Goal: Contribute content: Contribute content

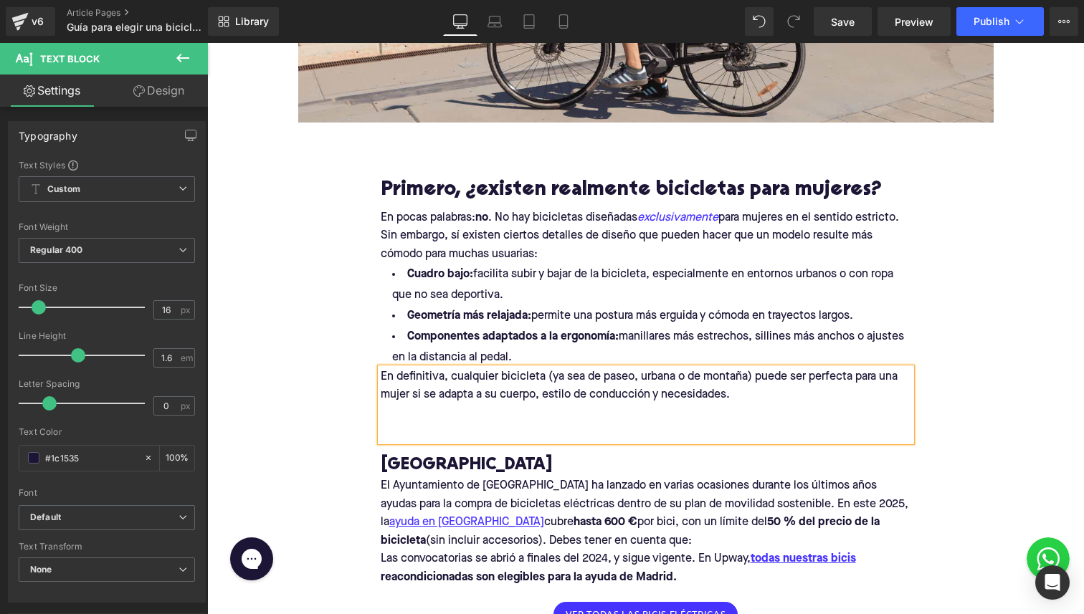
click at [432, 421] on p at bounding box center [646, 414] width 530 height 19
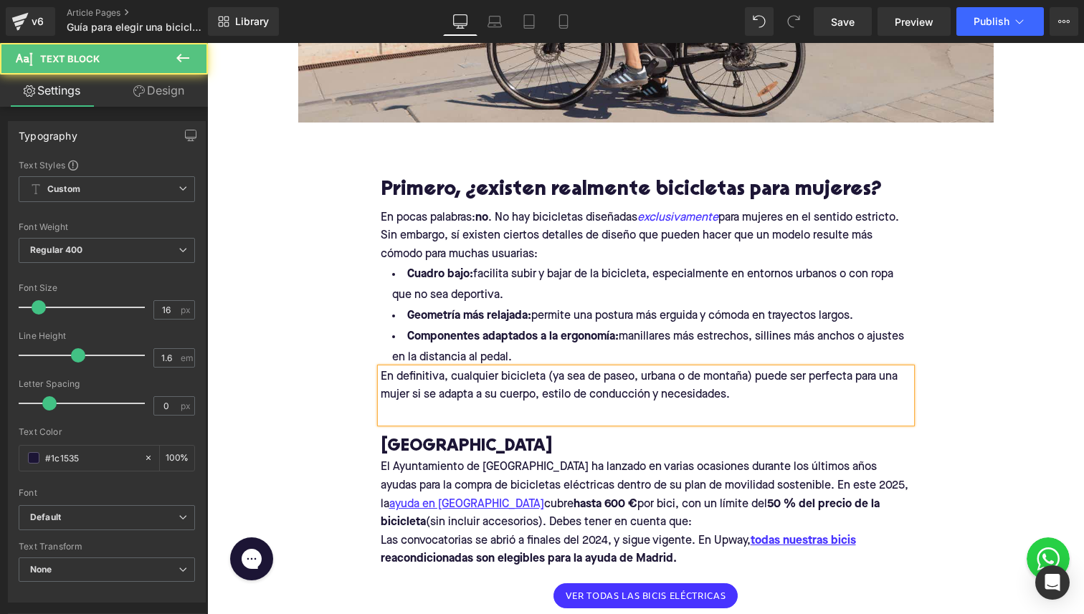
click at [520, 413] on p at bounding box center [646, 414] width 530 height 19
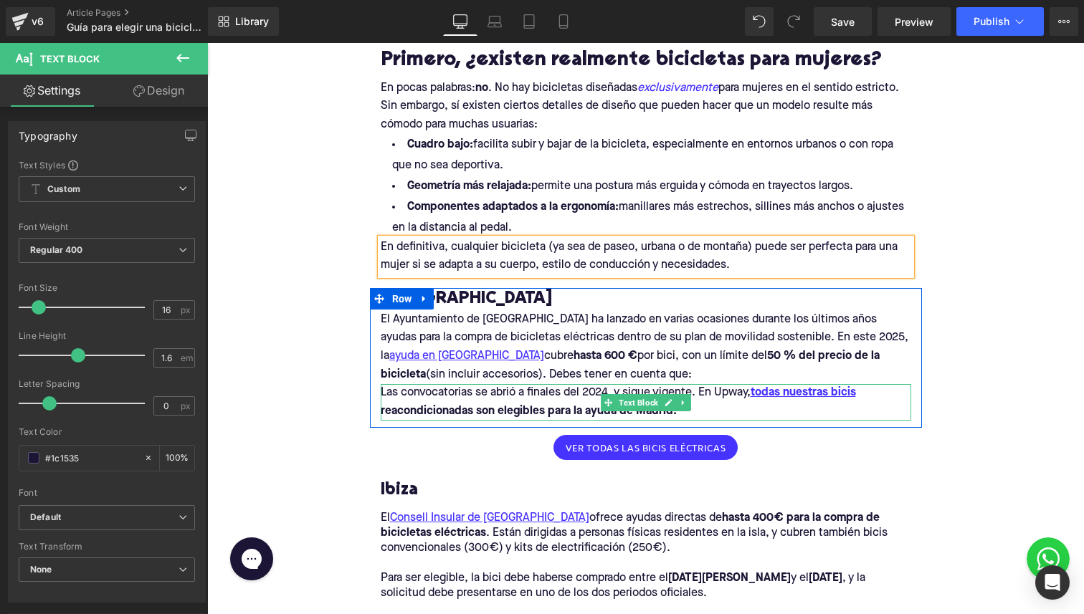
scroll to position [761, 0]
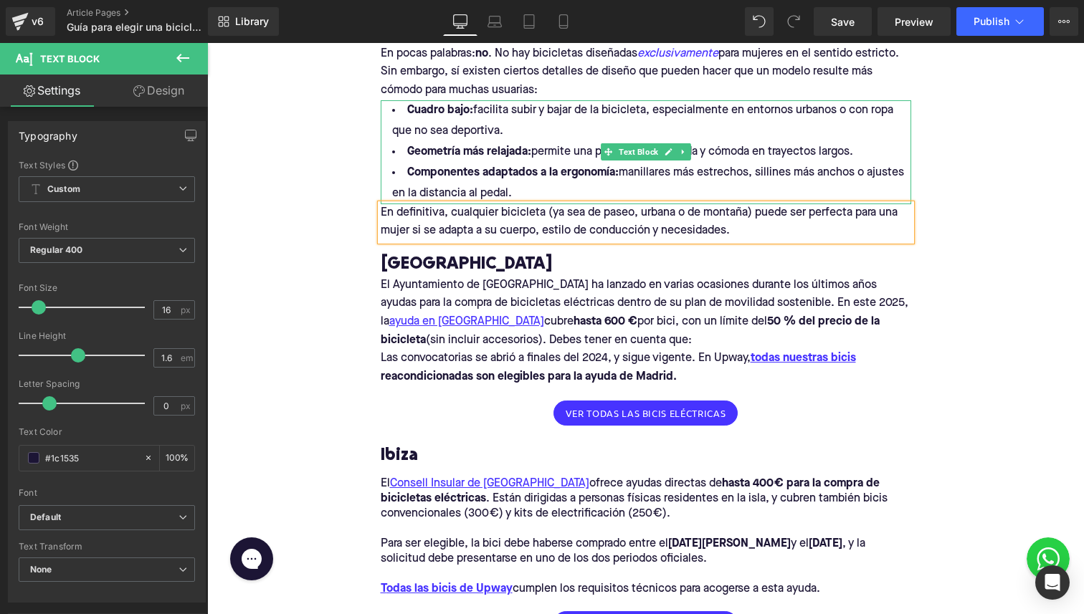
click at [452, 178] on strong "Componentes adaptados a la ergonomía:" at bounding box center [512, 172] width 211 height 11
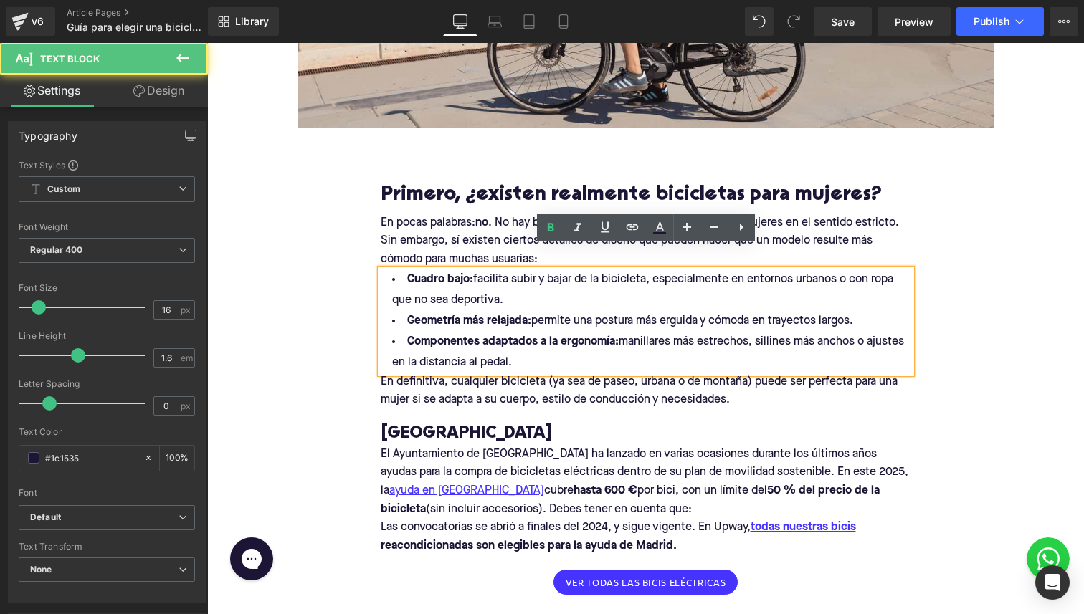
scroll to position [563, 0]
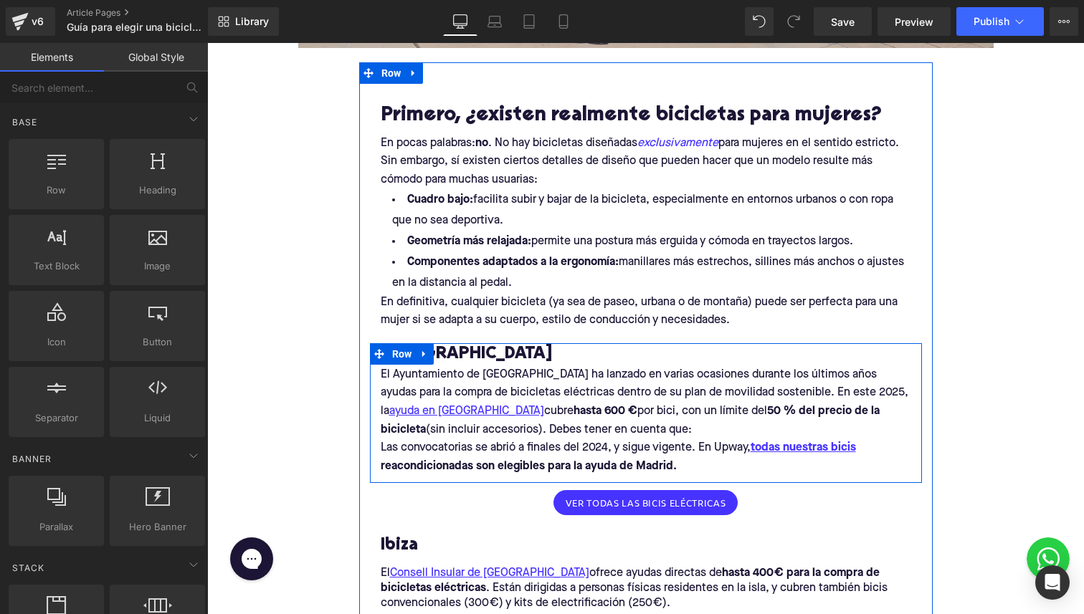
scroll to position [668, 0]
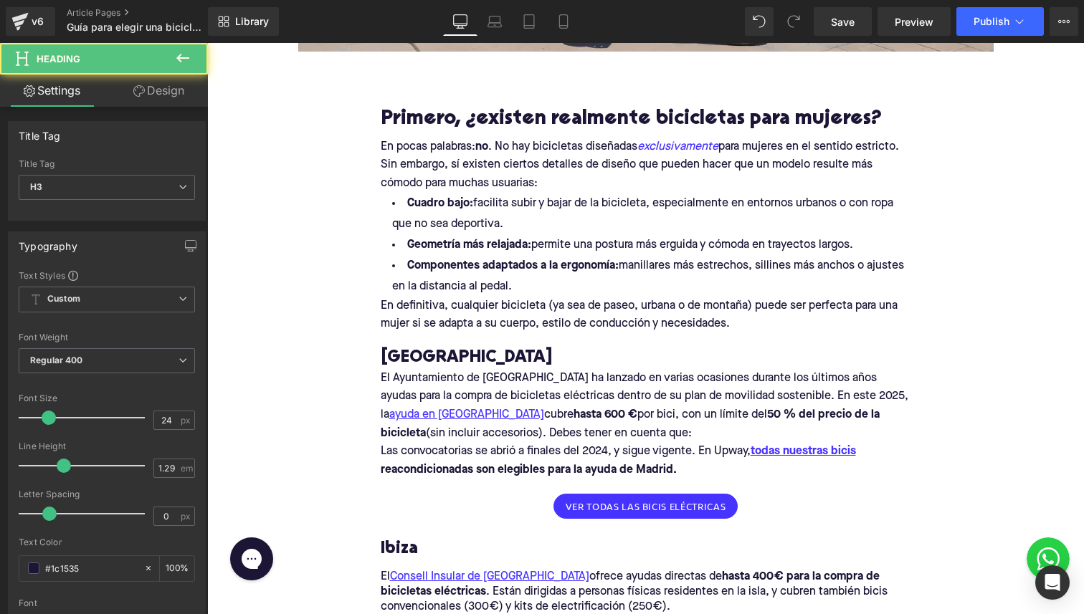
click at [477, 356] on h3 "[GEOGRAPHIC_DATA]" at bounding box center [646, 358] width 530 height 22
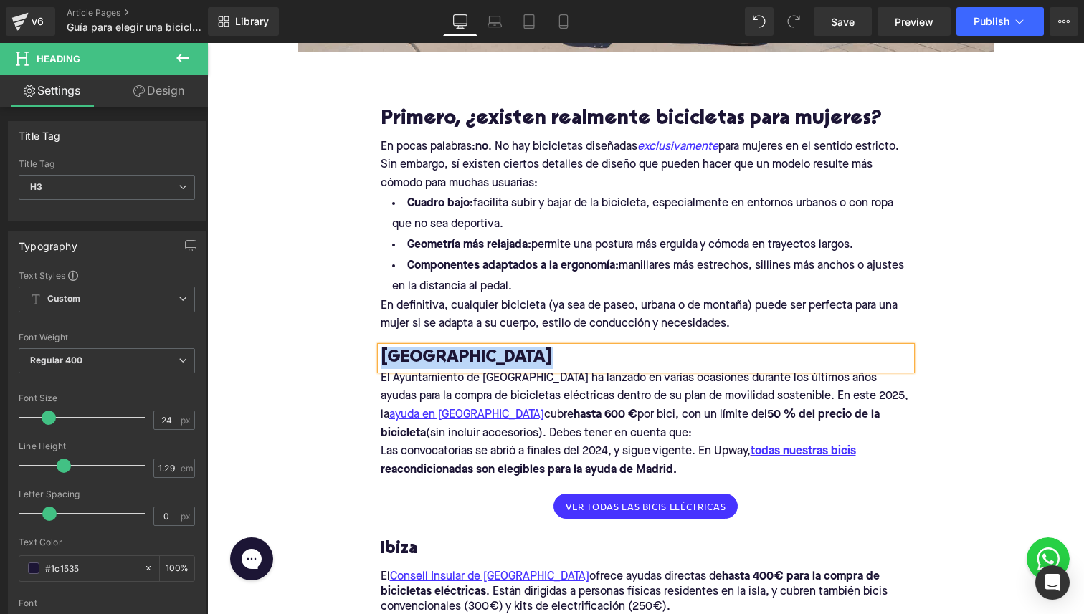
click at [477, 356] on h3 "[GEOGRAPHIC_DATA]" at bounding box center [646, 358] width 530 height 22
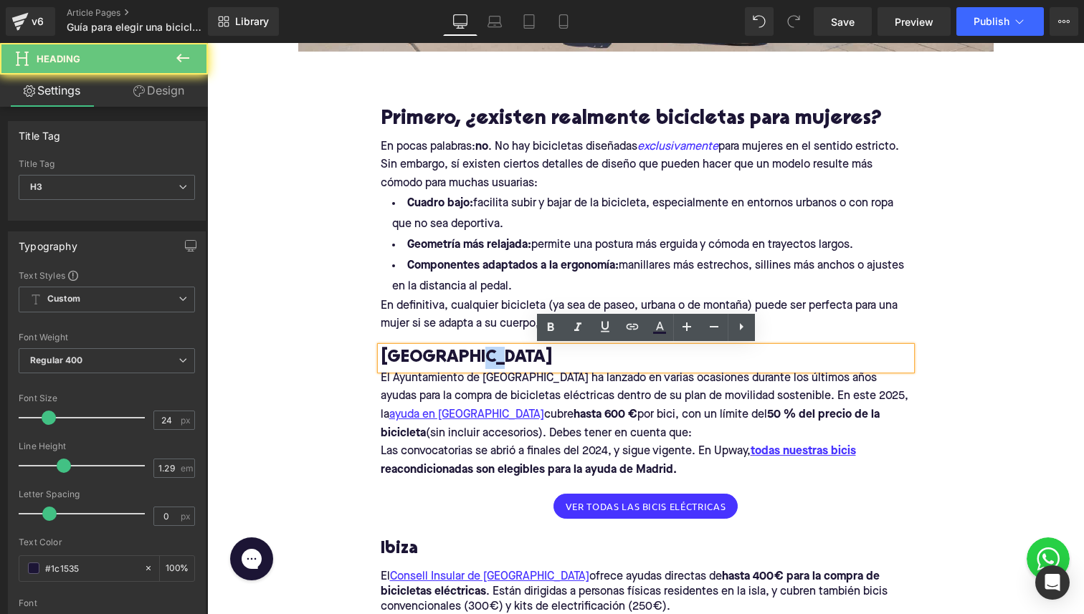
click at [477, 356] on h3 "[GEOGRAPHIC_DATA]" at bounding box center [646, 358] width 530 height 22
paste div
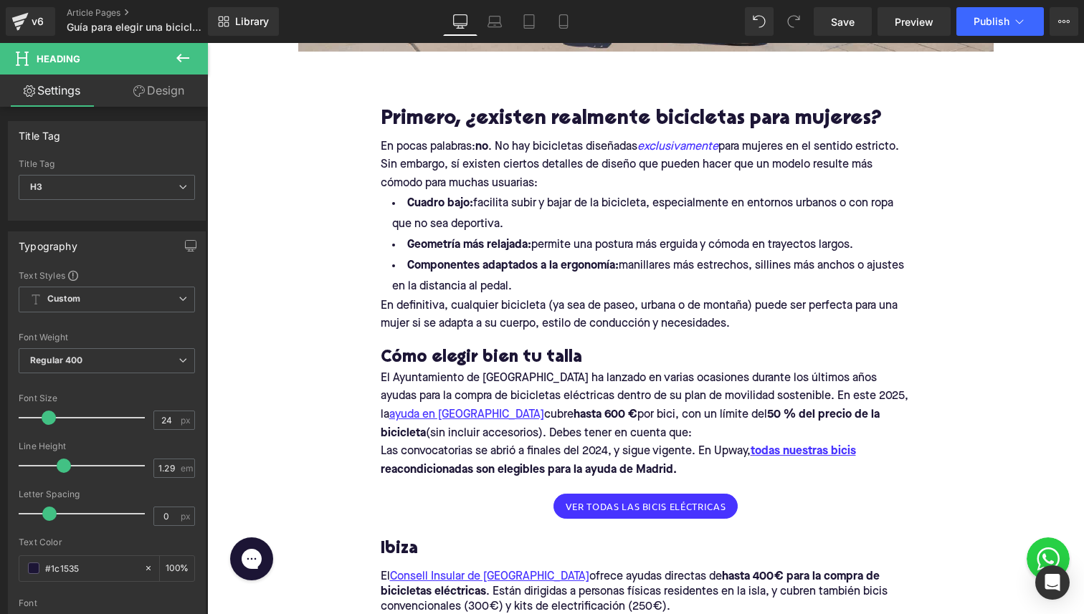
click at [140, 86] on icon at bounding box center [138, 90] width 11 height 11
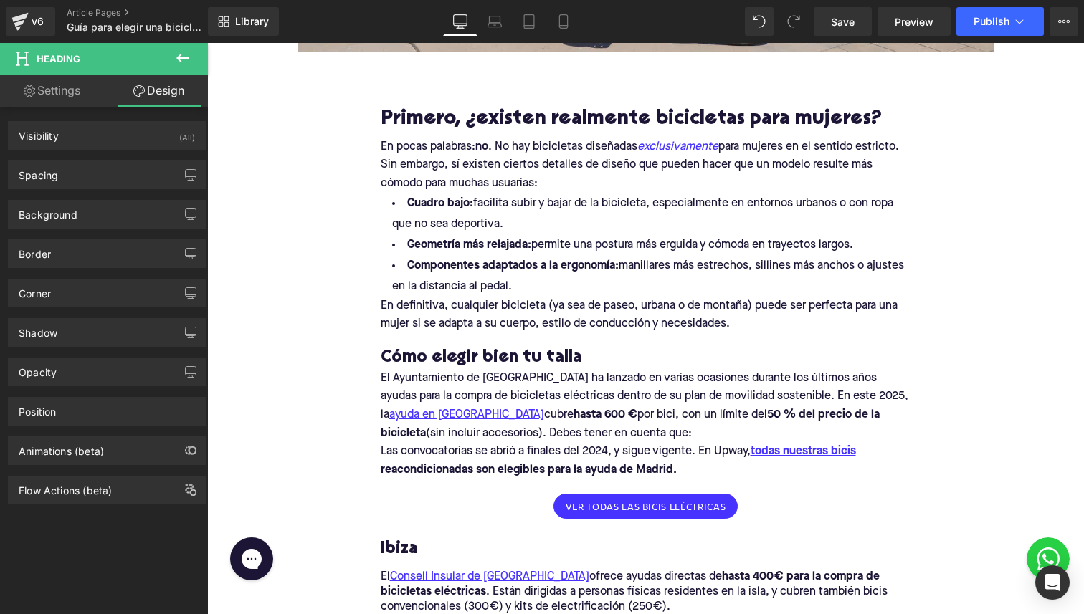
type input "0"
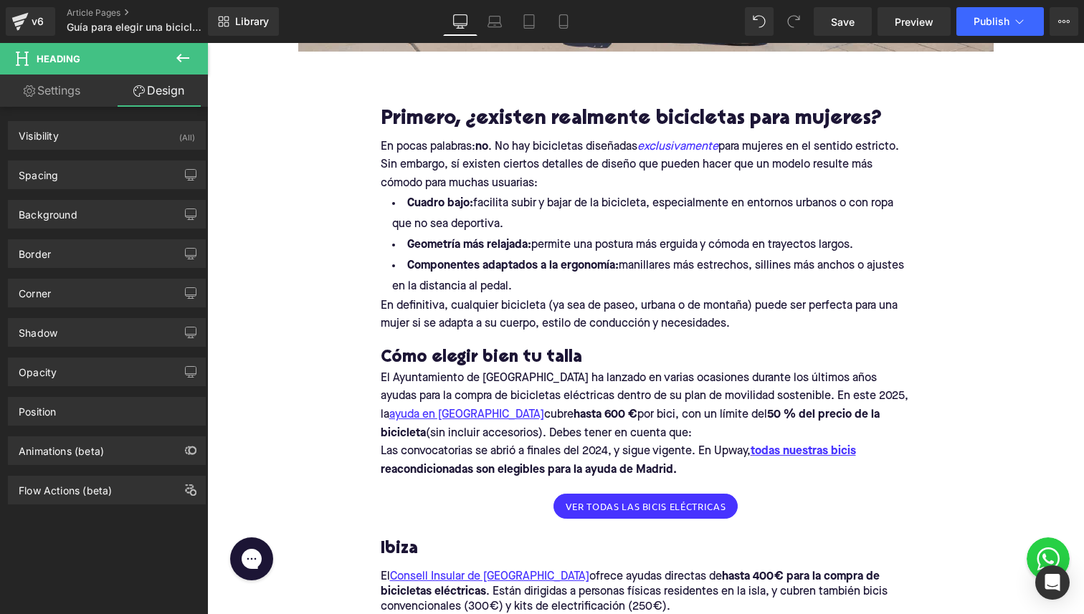
type input "0"
type input "1"
type input "0"
click at [95, 170] on div "Spacing" at bounding box center [107, 174] width 196 height 27
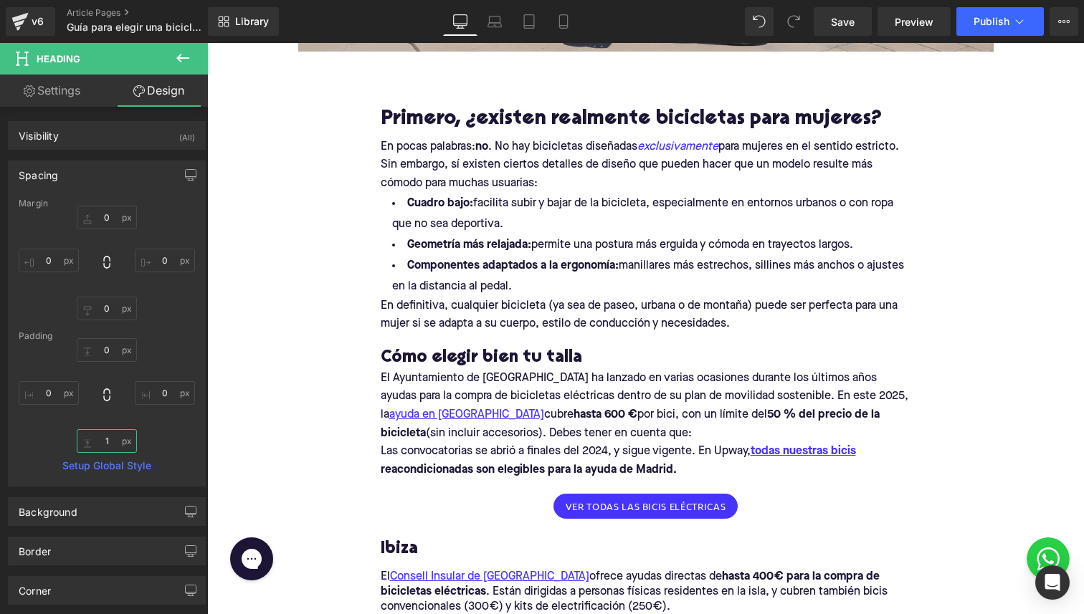
click at [106, 438] on input "1" at bounding box center [107, 441] width 60 height 24
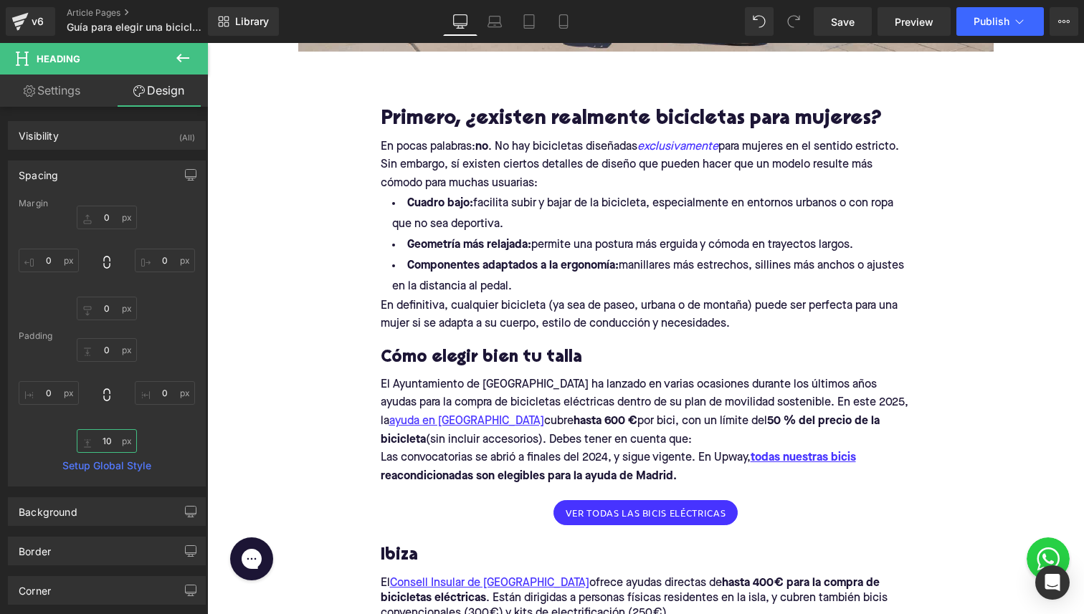
type input "10"
click at [462, 394] on p "El Ayuntamiento de [GEOGRAPHIC_DATA] ha lanzado en varias ocasiones durante los…" at bounding box center [646, 412] width 530 height 73
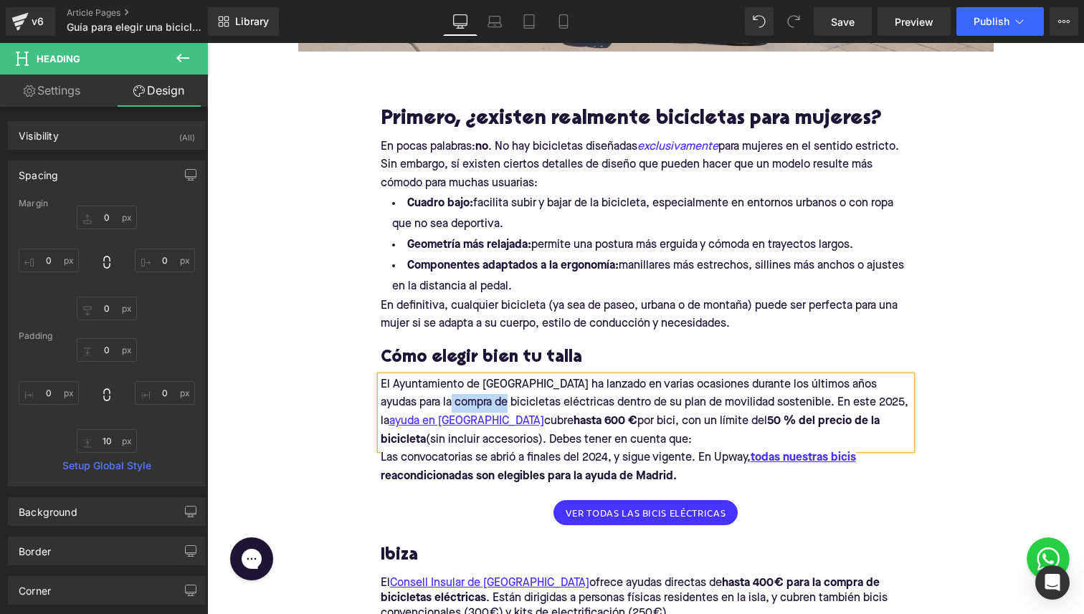
click at [462, 394] on p "El Ayuntamiento de [GEOGRAPHIC_DATA] ha lanzado en varias ocasiones durante los…" at bounding box center [646, 412] width 530 height 73
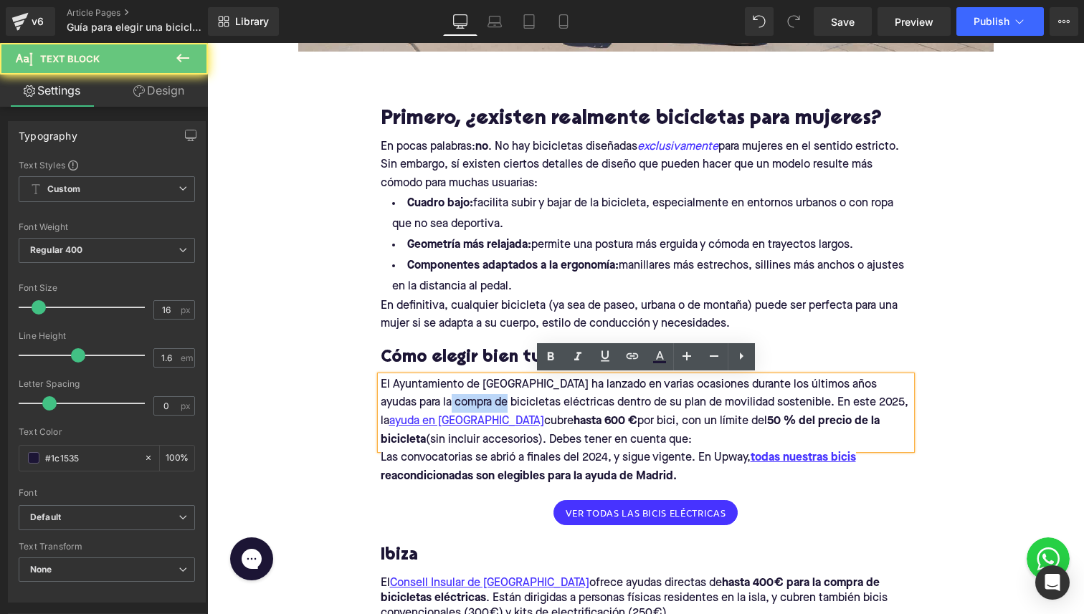
click at [462, 394] on p "El Ayuntamiento de [GEOGRAPHIC_DATA] ha lanzado en varias ocasiones durante los…" at bounding box center [646, 412] width 530 height 73
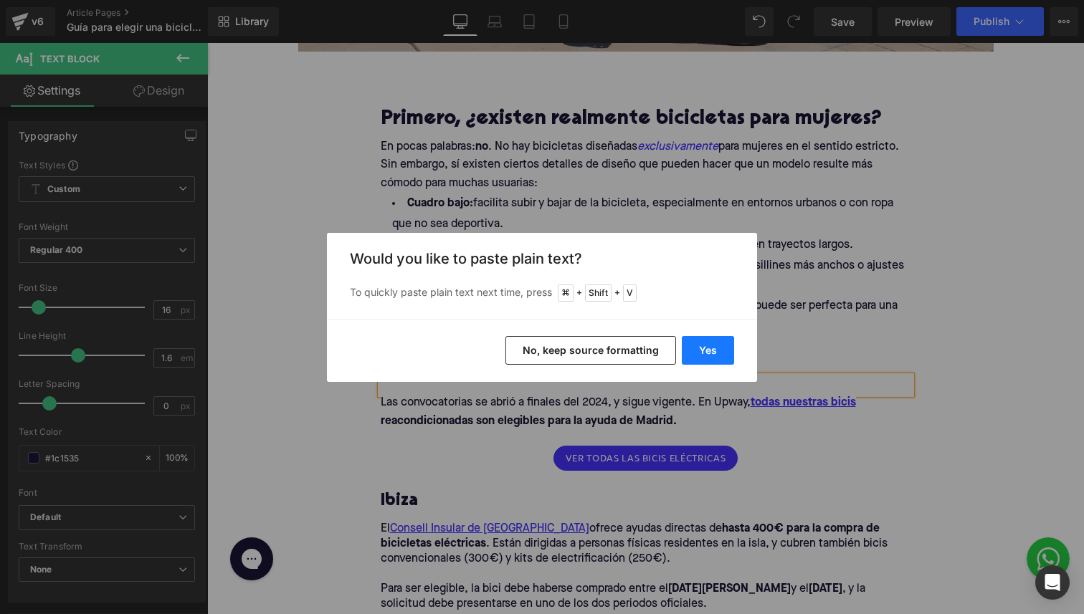
click at [700, 352] on button "Yes" at bounding box center [707, 350] width 52 height 29
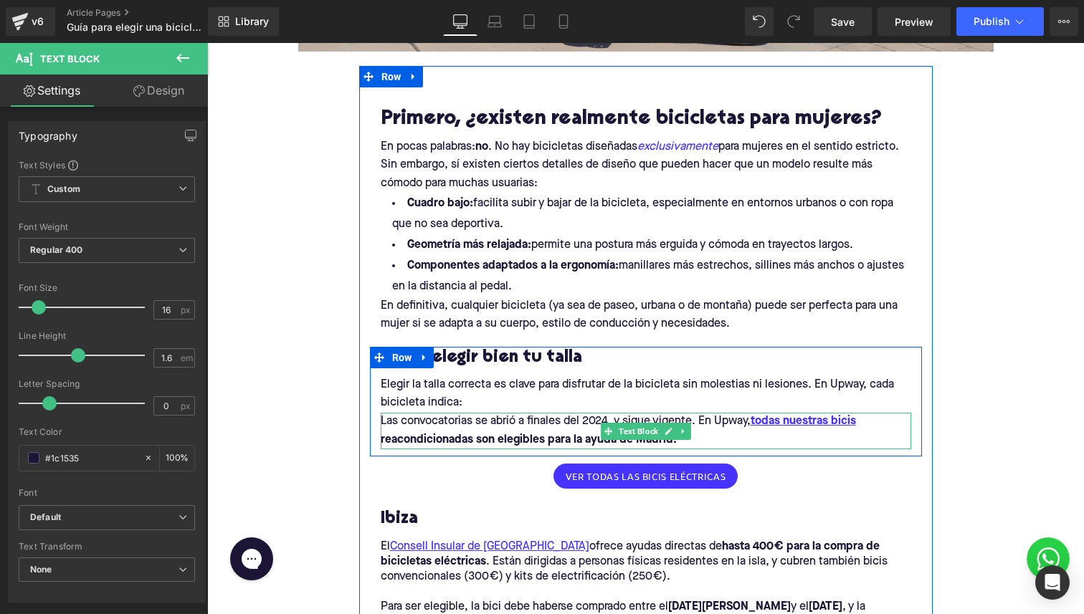
click at [478, 436] on strong "todas nuestras bicis reacondicionadas son elegibles para la ayuda de [PERSON_NA…" at bounding box center [618, 431] width 475 height 30
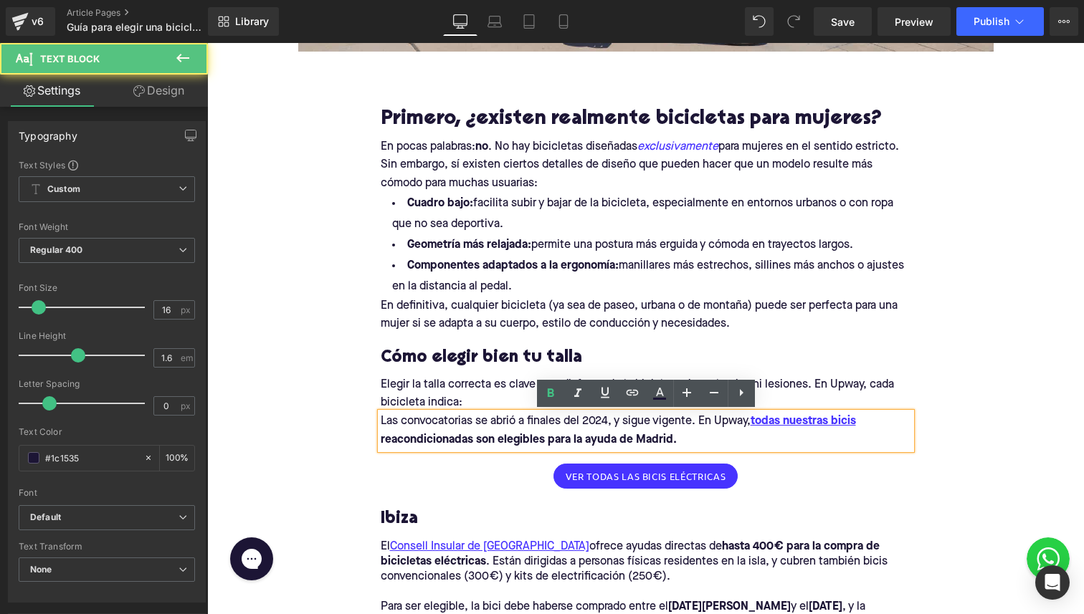
click at [504, 391] on p "Elegir la talla correcta es clave para disfrutar de la bicicleta sin molestias …" at bounding box center [646, 394] width 530 height 37
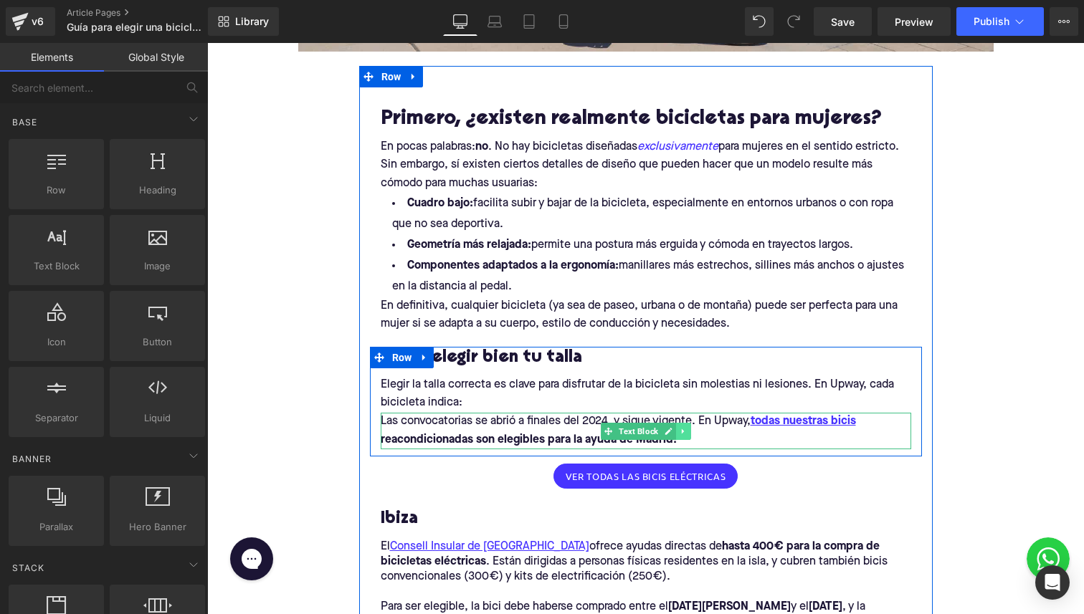
click at [685, 431] on icon at bounding box center [683, 431] width 8 height 9
click at [691, 431] on icon at bounding box center [691, 431] width 8 height 9
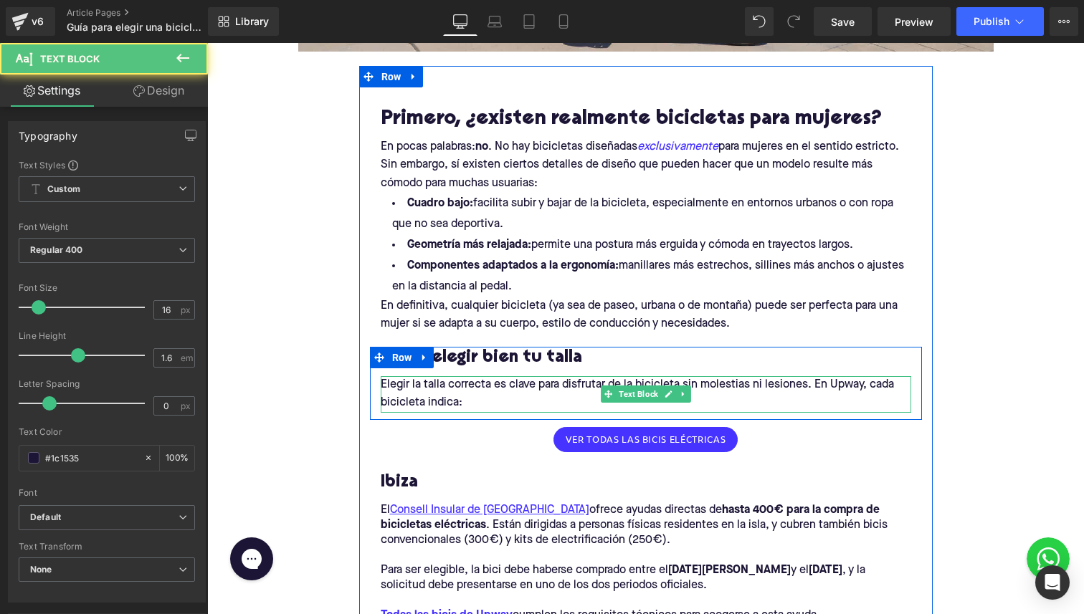
click at [407, 385] on p "Elegir la talla correcta es clave para disfrutar de la bicicleta sin molestias …" at bounding box center [646, 394] width 530 height 37
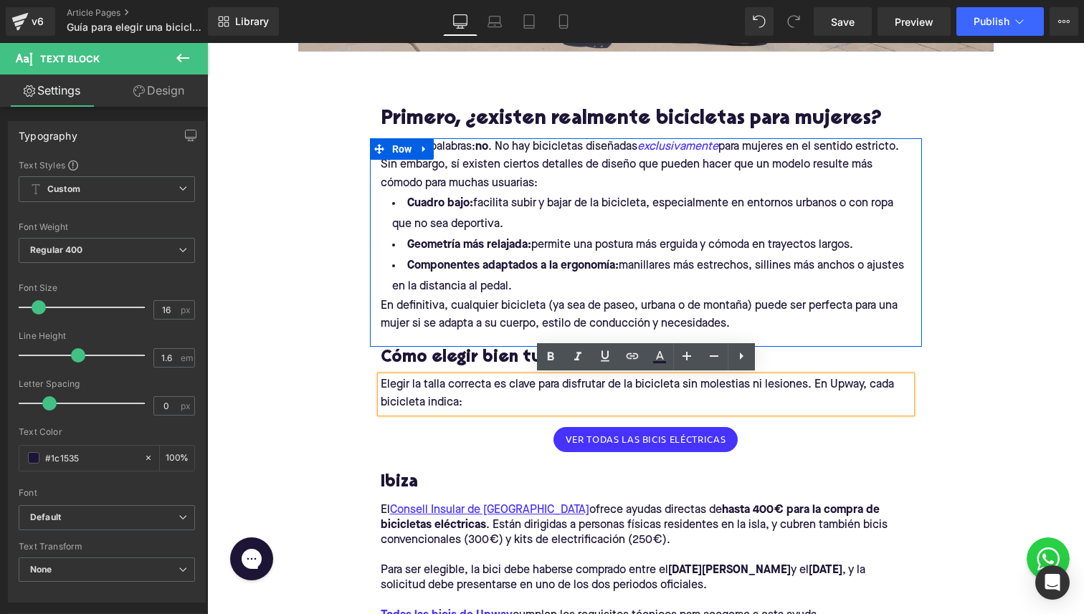
click at [575, 201] on span "facilita subir y bajar de la bicicleta, especialmente en entornos urbanos o con…" at bounding box center [642, 214] width 501 height 32
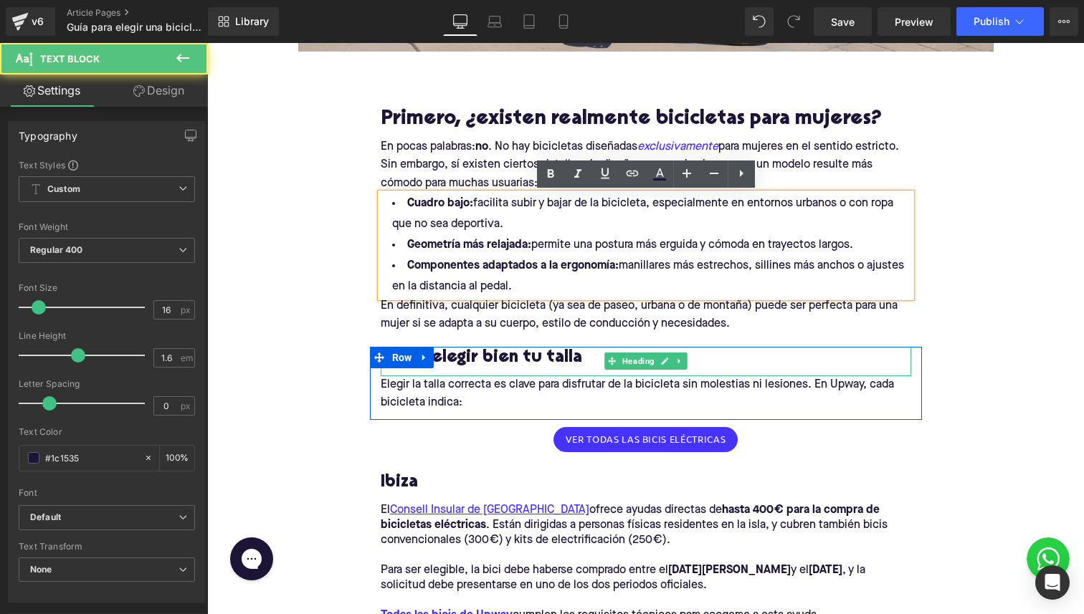
click at [718, 365] on h3 "Cómo elegir bien tu talla" at bounding box center [646, 358] width 530 height 22
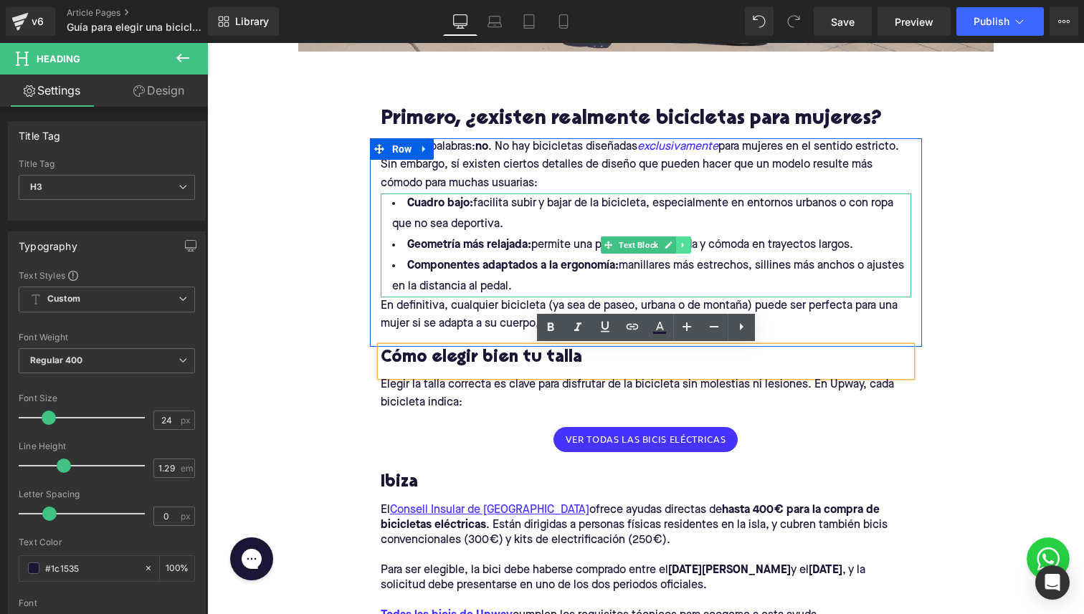
click at [681, 244] on icon at bounding box center [682, 245] width 2 height 5
click at [674, 248] on icon at bounding box center [675, 245] width 8 height 8
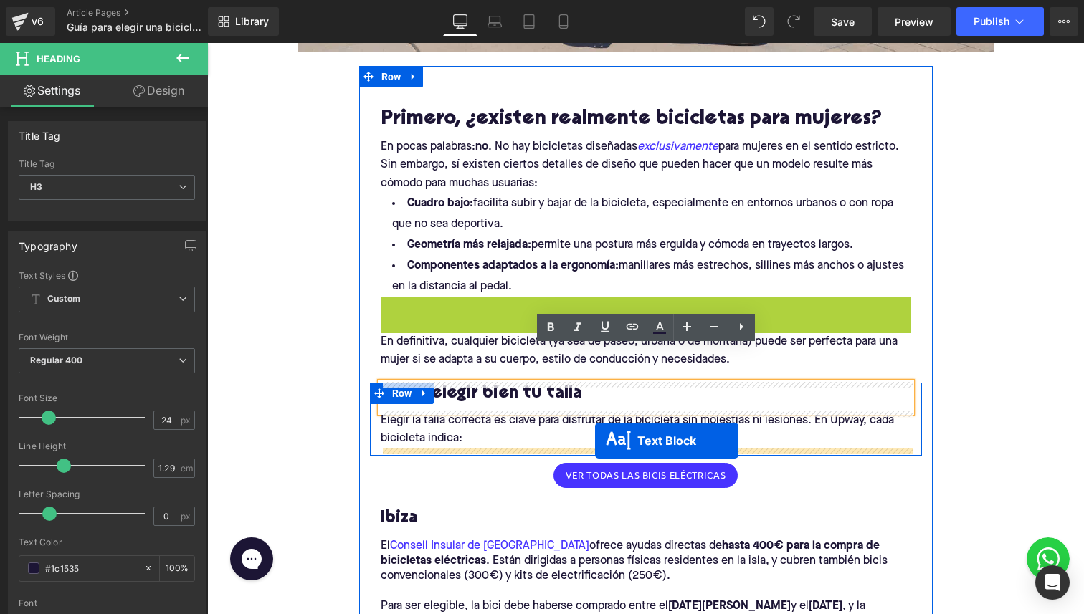
drag, startPoint x: 606, startPoint y: 353, endPoint x: 596, endPoint y: 441, distance: 88.8
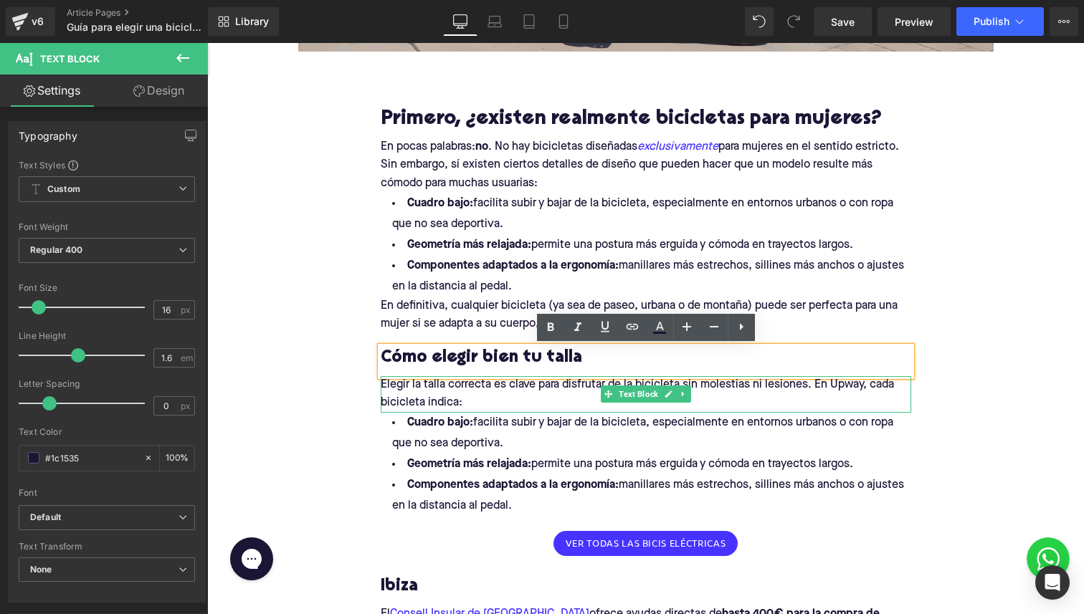
click at [465, 391] on p "Elegir la talla correcta es clave para disfrutar de la bicicleta sin molestias …" at bounding box center [646, 394] width 530 height 37
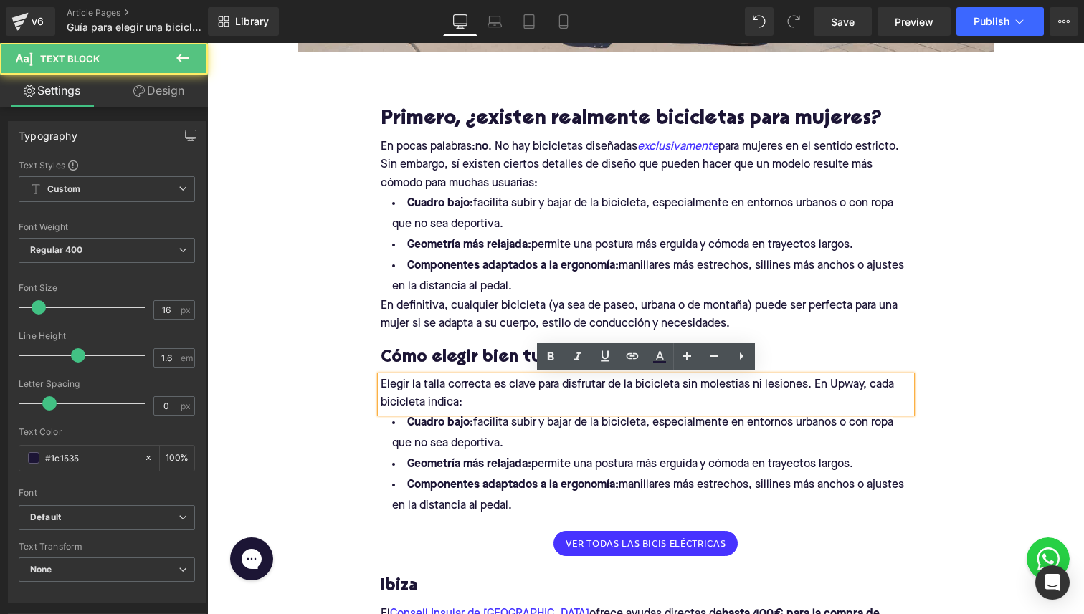
click at [465, 451] on li "Cuadro bajo: facilita subir y bajar de la bicicleta, especialmente en entornos …" at bounding box center [646, 434] width 530 height 42
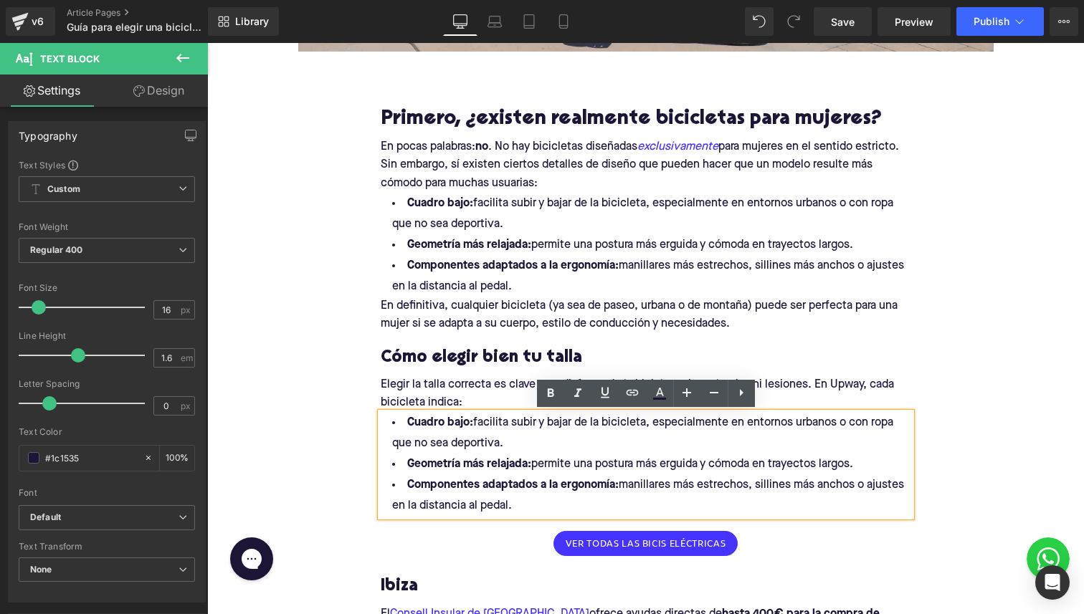
drag, startPoint x: 510, startPoint y: 496, endPoint x: 407, endPoint y: 429, distance: 122.6
click at [407, 429] on ul "Cuadro bajo: facilita subir y bajar de la bicicleta, especialmente en entornos …" at bounding box center [646, 465] width 530 height 104
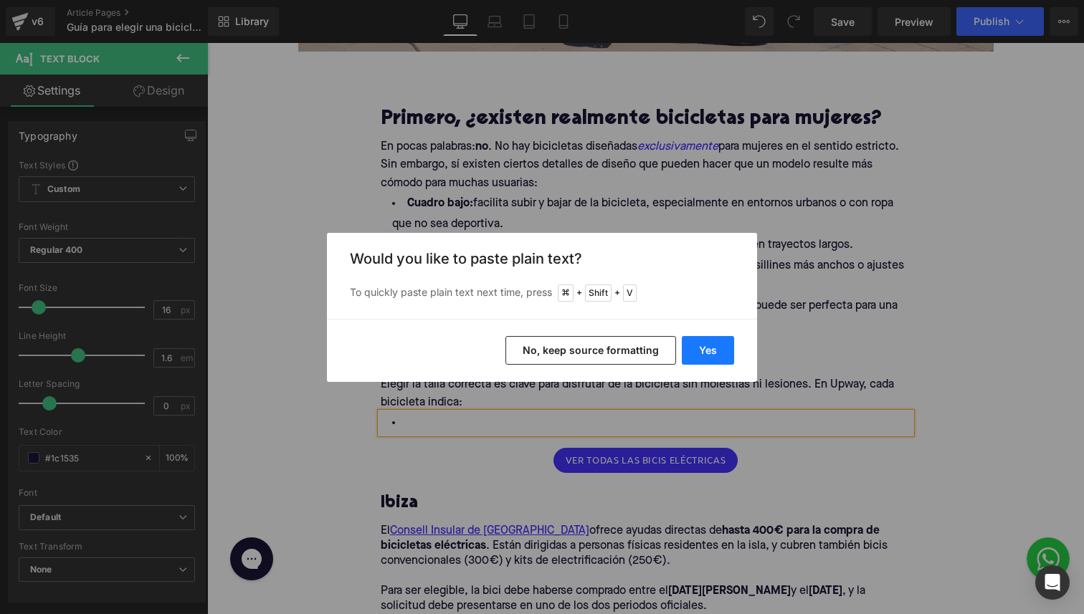
click at [705, 336] on button "Yes" at bounding box center [707, 350] width 52 height 29
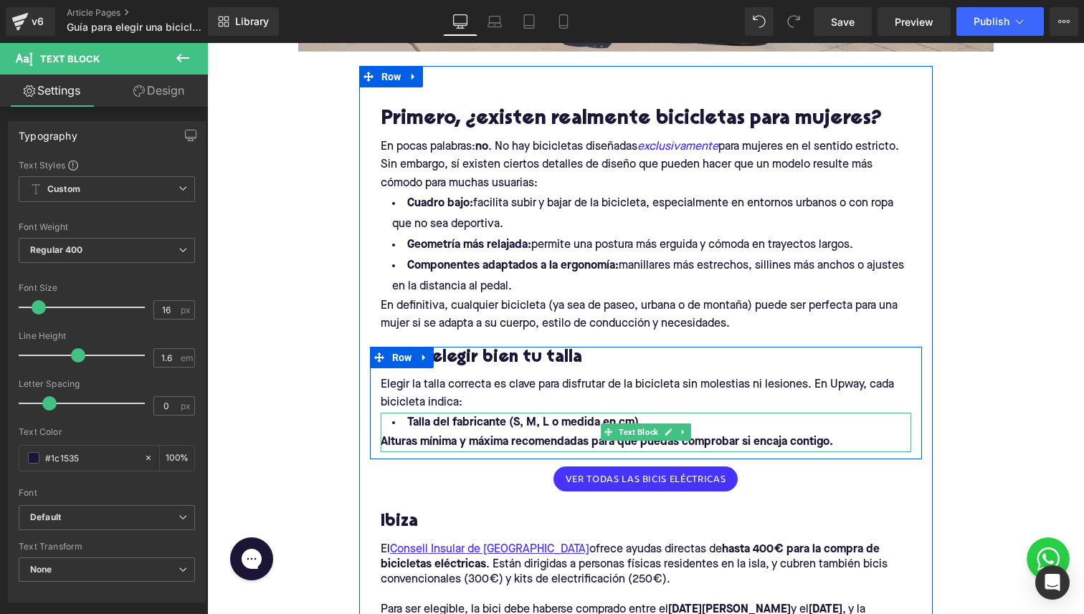
click at [507, 417] on b "Talla del fabricante (S, M, L o medida en cm)." at bounding box center [524, 422] width 235 height 11
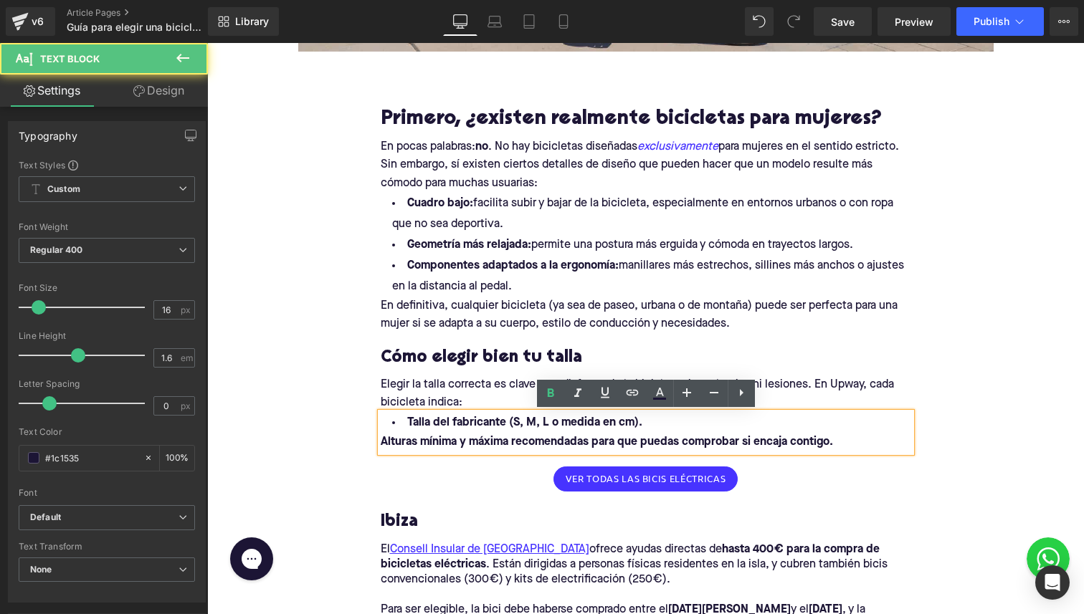
click at [535, 421] on b "Talla del fabricante (S, M, L o medida en cm)." at bounding box center [524, 422] width 235 height 11
click at [540, 421] on b "Talla del fabricante (S, M, L o medida en cm)." at bounding box center [524, 422] width 235 height 11
click at [550, 421] on b "Talla del fabricante (S, M, L o medida en cm)." at bounding box center [524, 422] width 235 height 11
click at [569, 421] on b "Talla del fabricante (S, M, L o medida en cm)." at bounding box center [524, 422] width 235 height 11
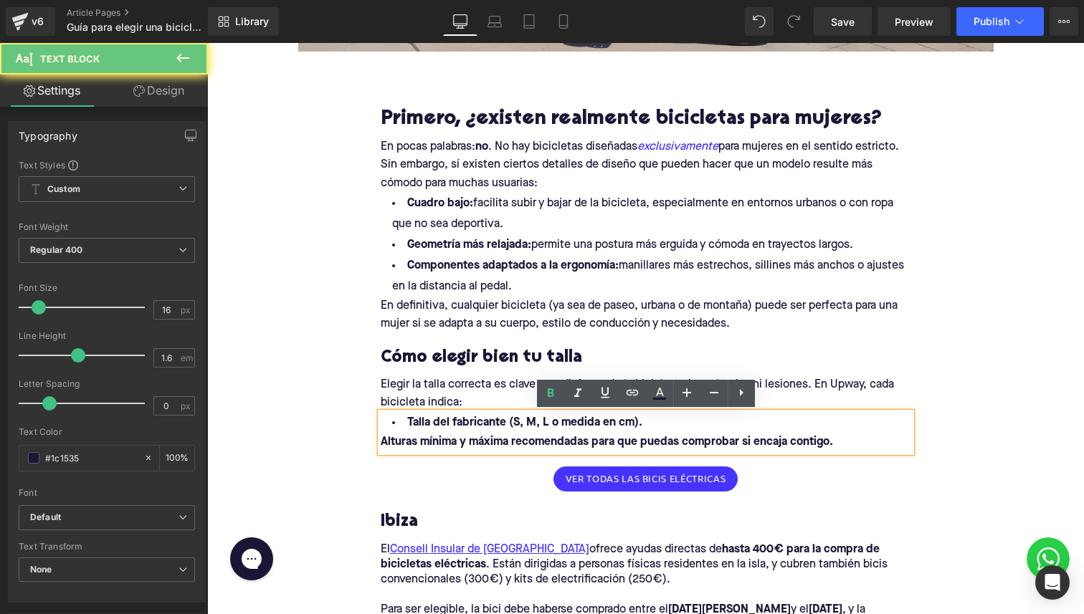
click at [553, 421] on b "Talla del fabricante (S, M, L o medida en cm)." at bounding box center [524, 422] width 235 height 11
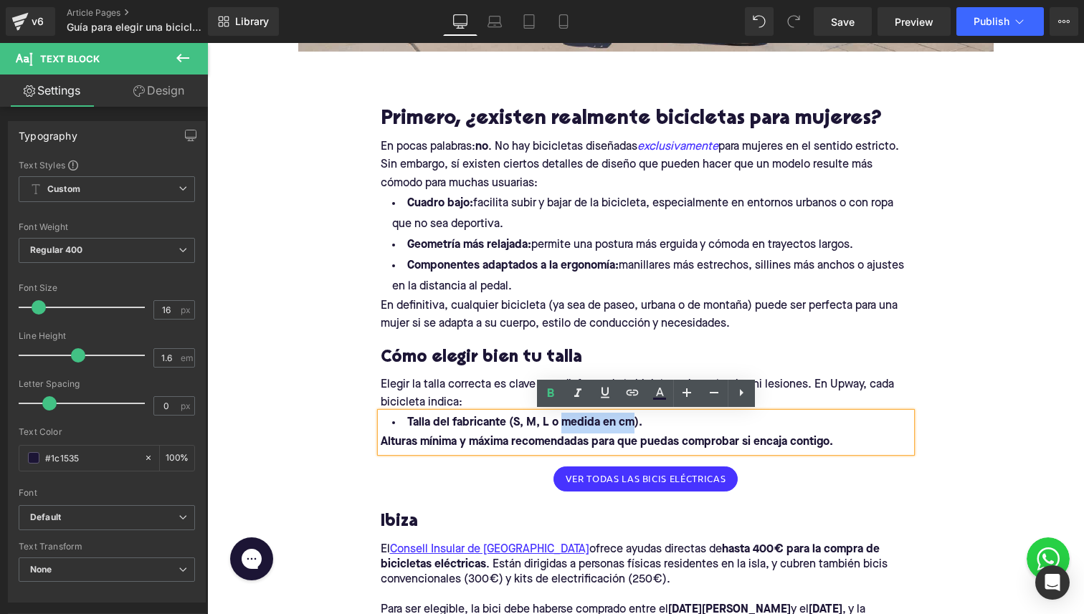
drag, startPoint x: 562, startPoint y: 421, endPoint x: 633, endPoint y: 420, distance: 70.9
click at [633, 420] on b "Talla del fabricante (S, M, L o medida en cm)." at bounding box center [524, 422] width 235 height 11
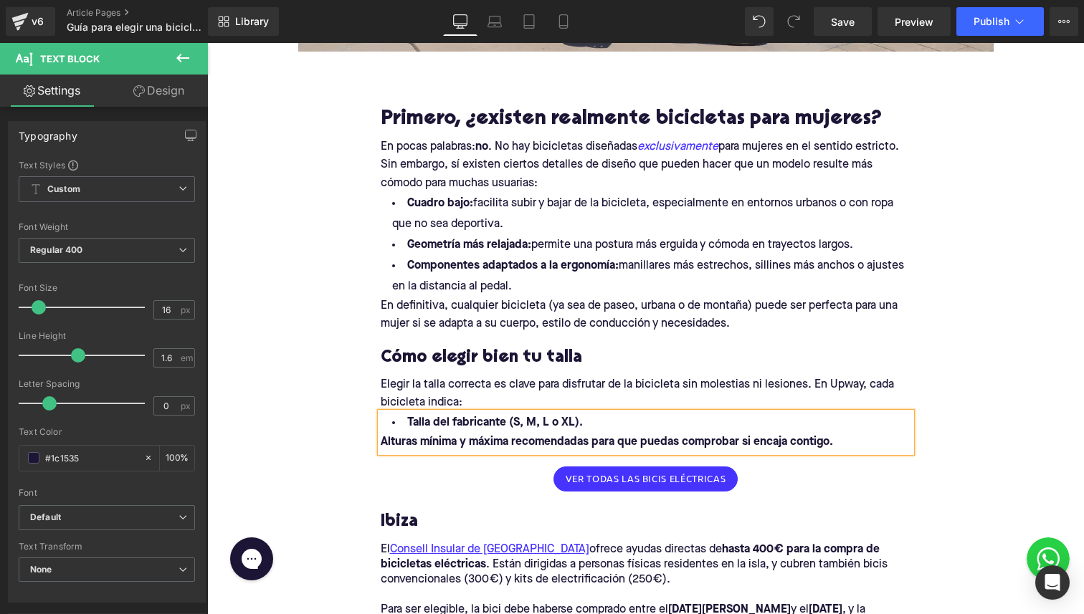
click at [383, 446] on b "Alturas mínima y máxima recomendadas para que puedas comprobar si encaja contig…" at bounding box center [607, 441] width 452 height 11
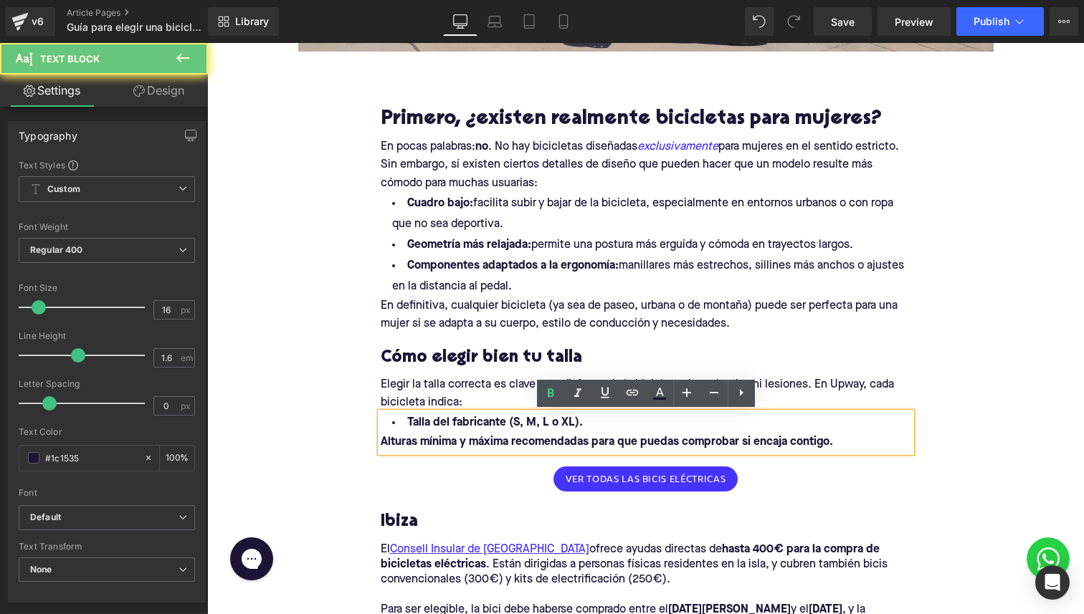
click at [381, 444] on b "Alturas mínima y máxima recomendadas para que puedas comprobar si encaja contig…" at bounding box center [607, 441] width 452 height 11
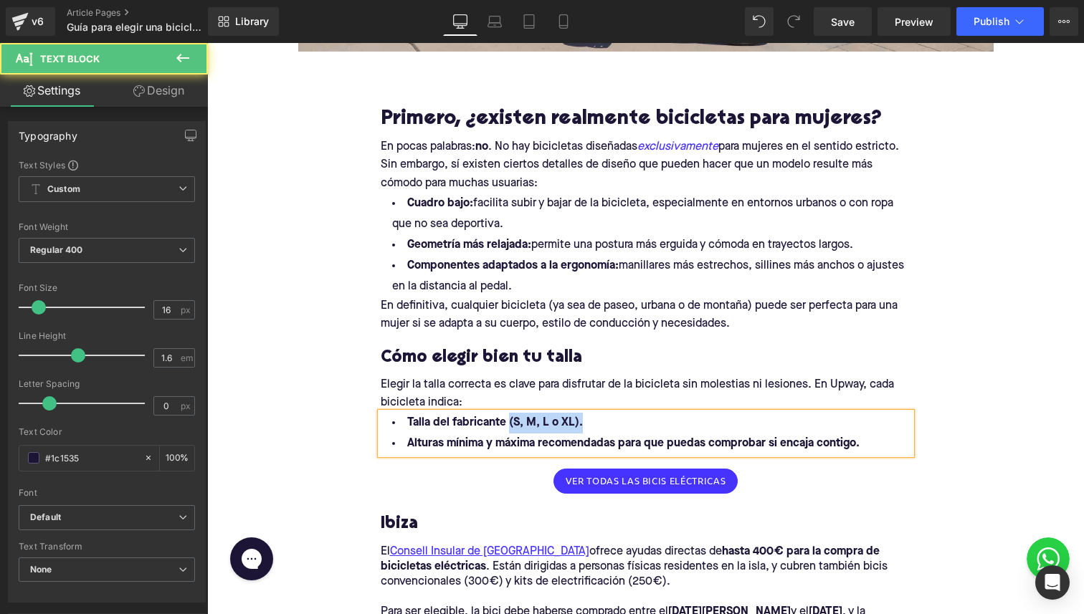
drag, startPoint x: 507, startPoint y: 424, endPoint x: 723, endPoint y: 424, distance: 215.7
click at [723, 424] on li "Talla del fabricante (S, M, L o XL)." at bounding box center [646, 423] width 530 height 21
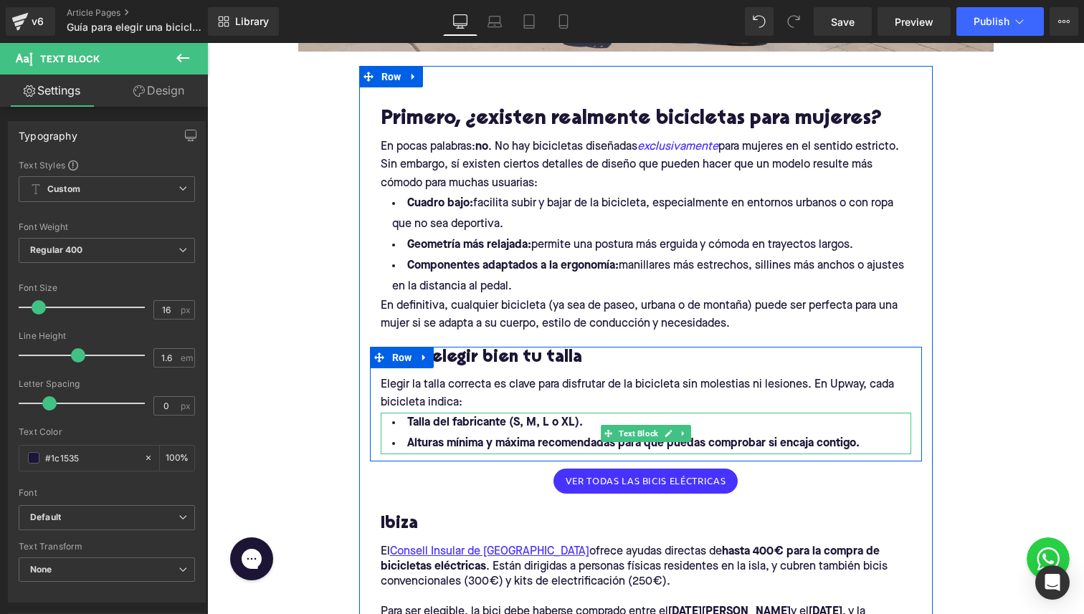
click at [528, 419] on b "Talla del fabricante (S, M, L o XL)." at bounding box center [495, 422] width 176 height 11
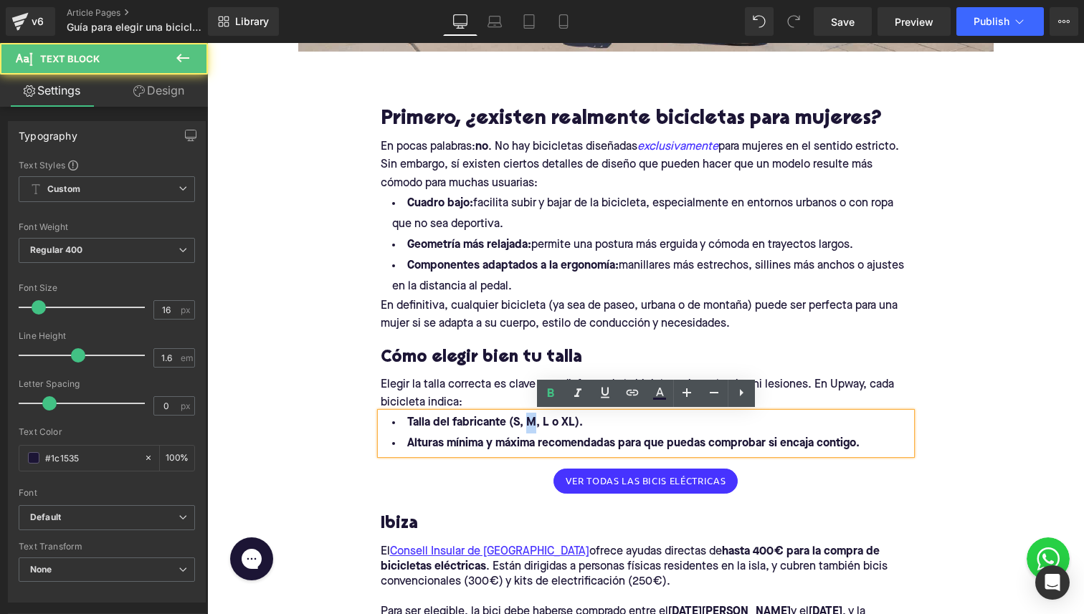
click at [528, 419] on b "Talla del fabricante (S, M, L o XL)." at bounding box center [495, 422] width 176 height 11
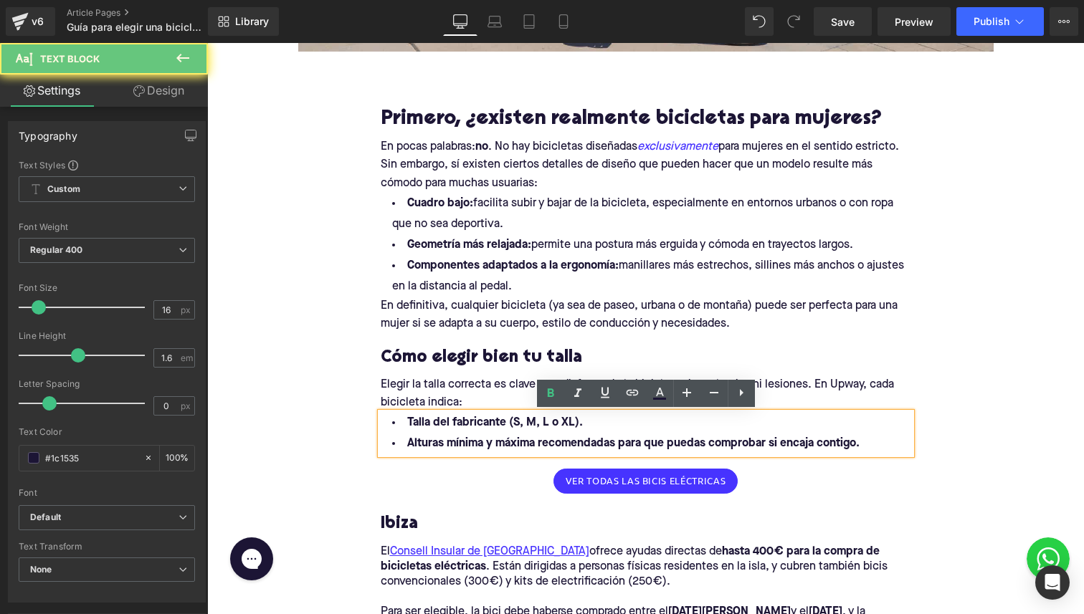
click at [502, 426] on b "Talla del fabricante (S, M, L o XL)." at bounding box center [495, 422] width 176 height 11
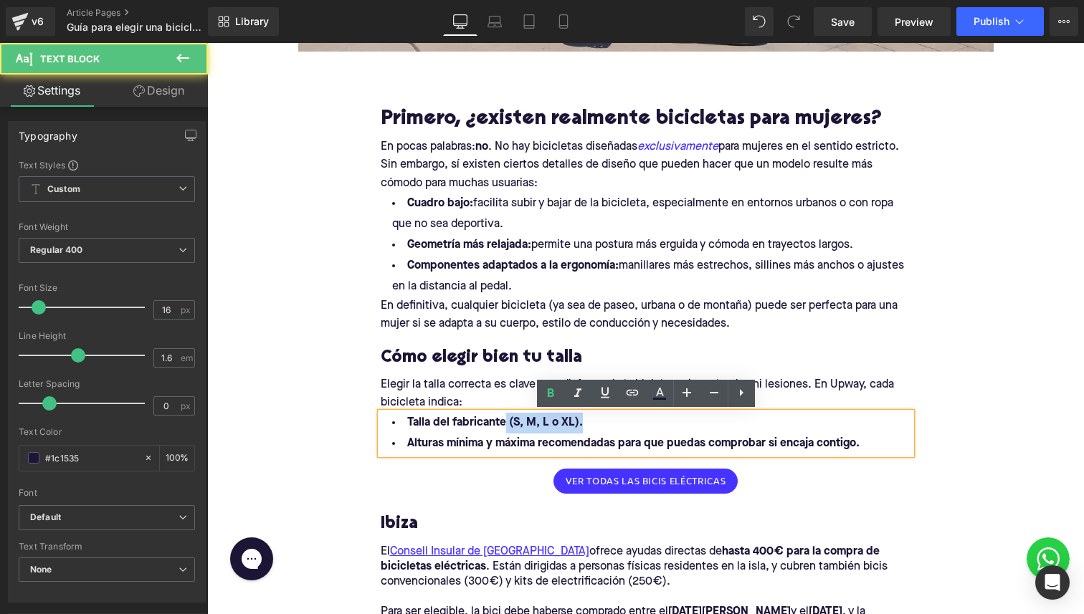
drag, startPoint x: 506, startPoint y: 426, endPoint x: 608, endPoint y: 426, distance: 101.8
click at [608, 426] on li "Talla del fabricante (S, M, L o XL)." at bounding box center [646, 423] width 530 height 21
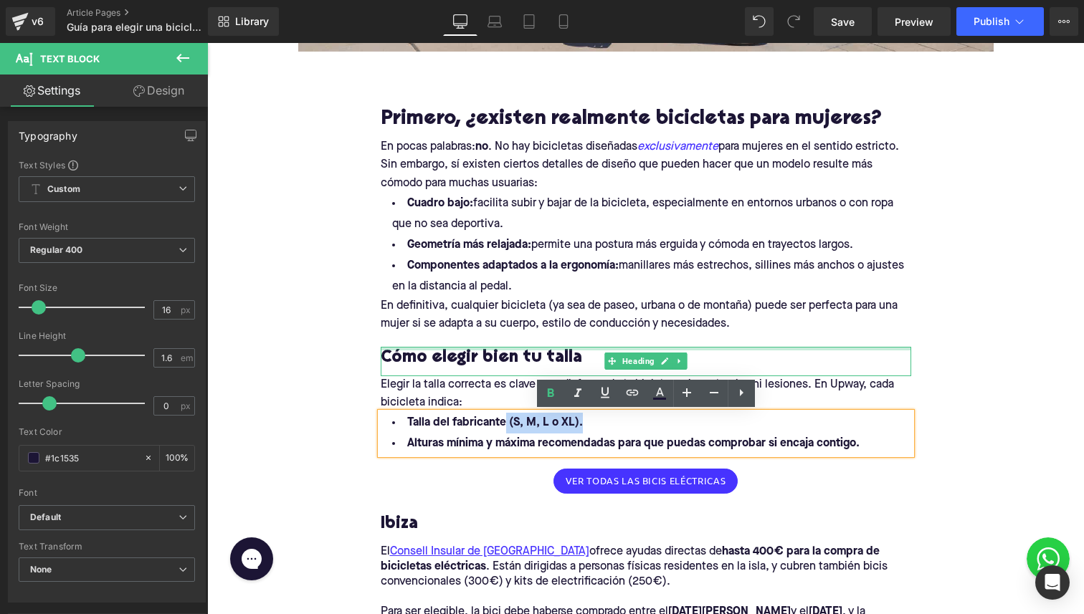
click at [465, 349] on div at bounding box center [646, 349] width 530 height 4
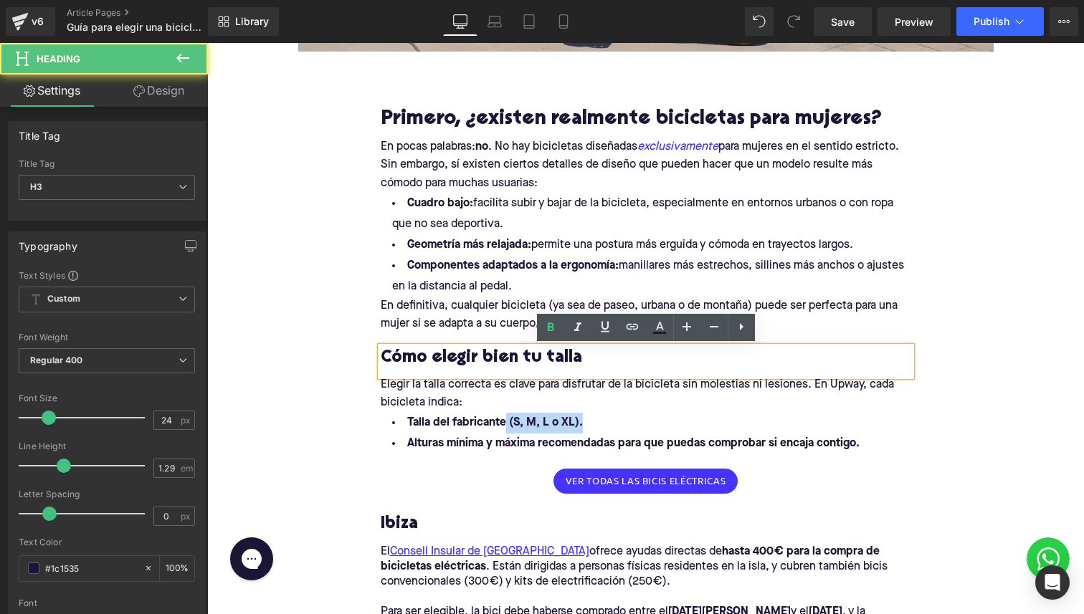
click at [469, 291] on span "manillares más estrechos, sillines más anchos o ajustes en la distancia al peda…" at bounding box center [648, 276] width 512 height 32
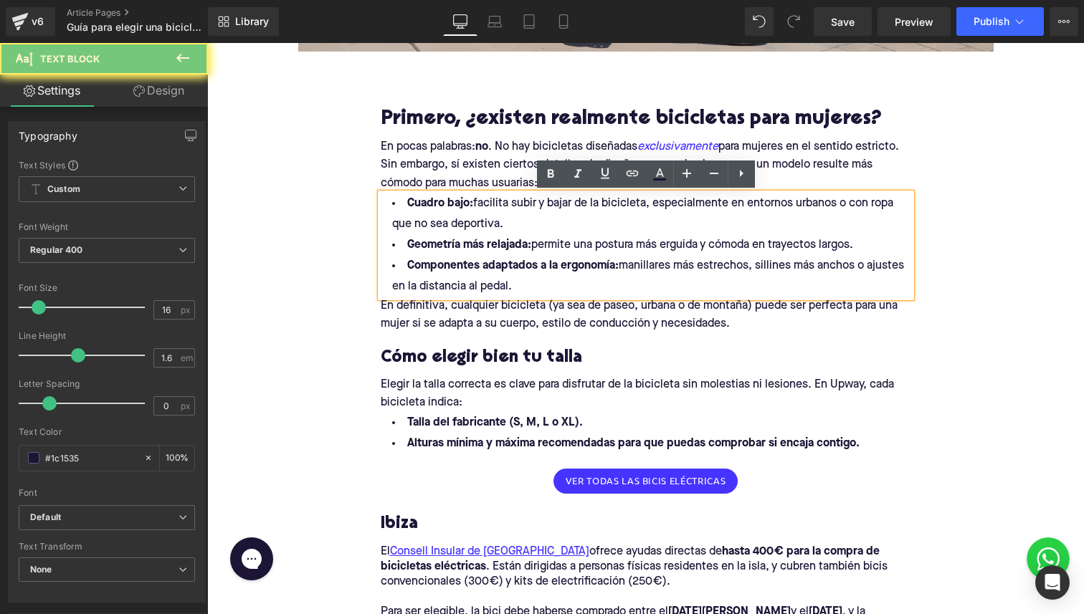
click at [207, 43] on div at bounding box center [207, 43] width 0 height 0
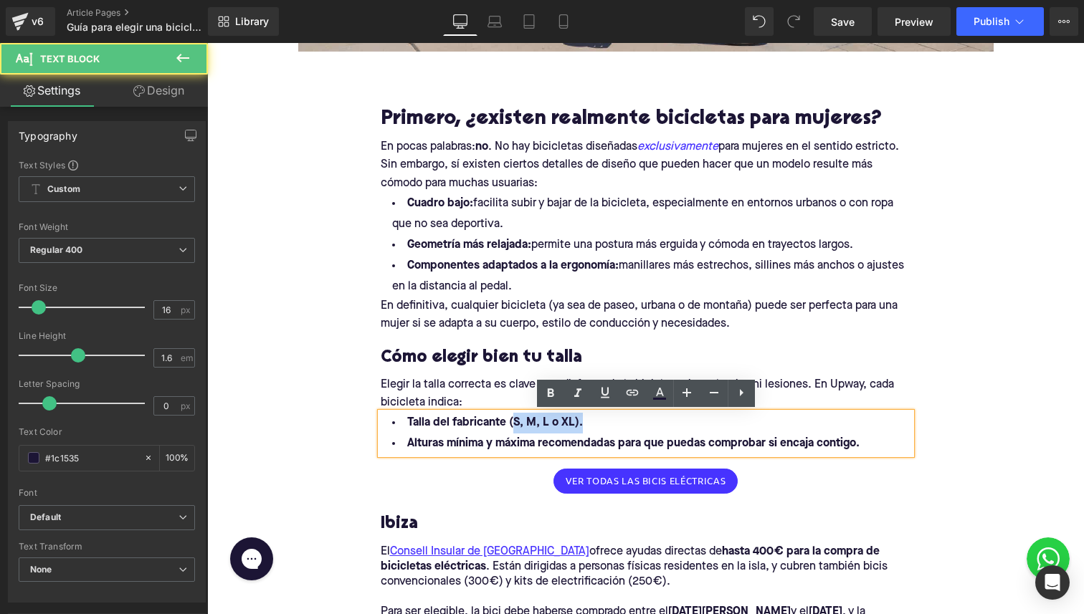
drag, startPoint x: 522, startPoint y: 423, endPoint x: 616, endPoint y: 423, distance: 93.2
click at [616, 423] on li "Talla del fabricante (S, M, L o XL)." at bounding box center [646, 423] width 530 height 21
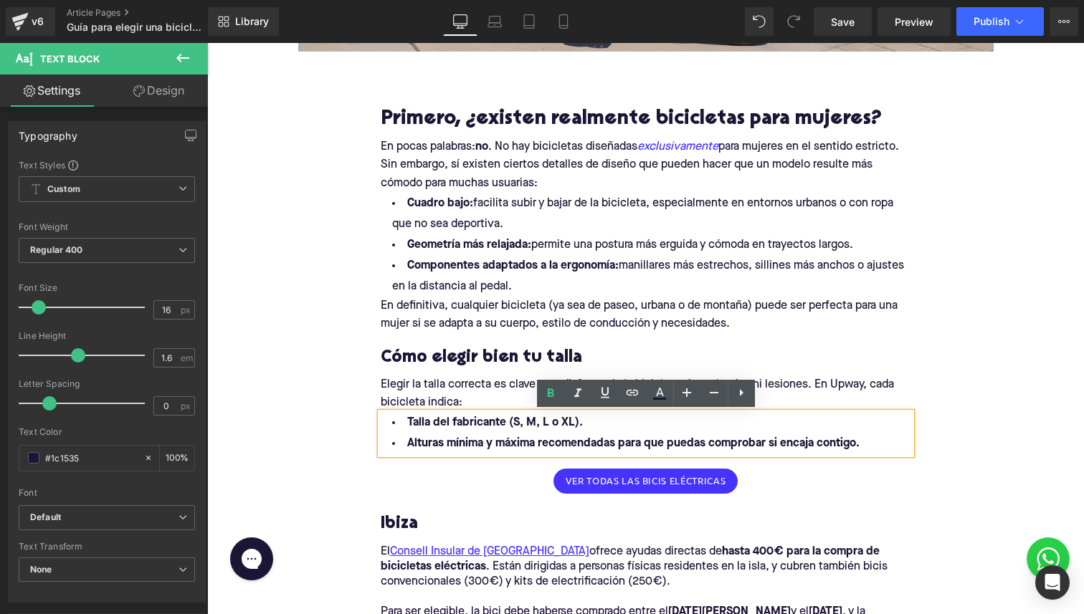
click at [529, 417] on b "Talla del fabricante (S, M, L o XL)." at bounding box center [495, 422] width 176 height 11
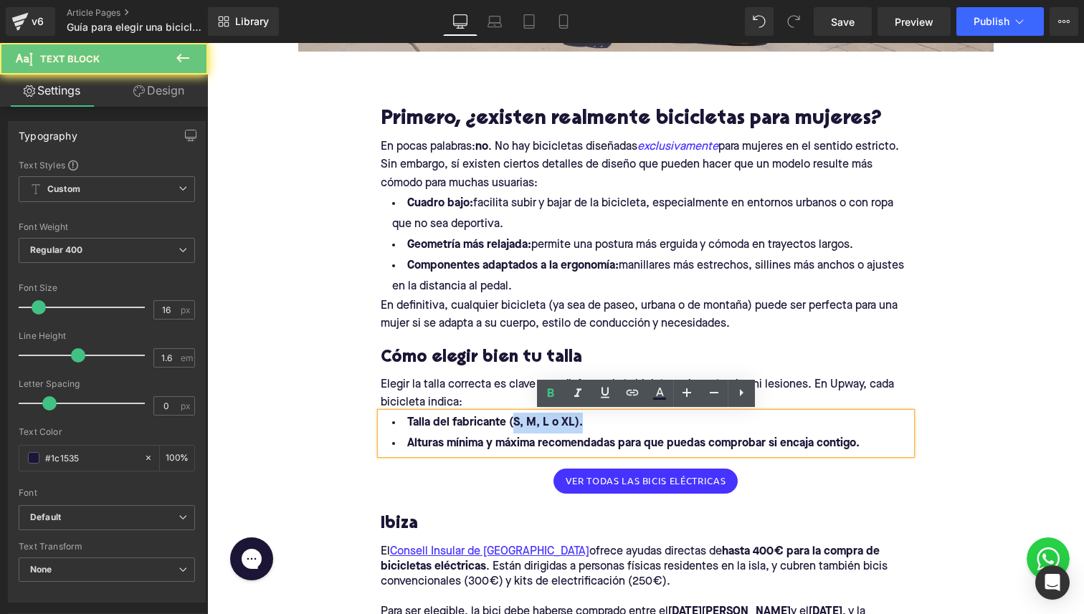
drag, startPoint x: 511, startPoint y: 419, endPoint x: 591, endPoint y: 416, distance: 80.3
click at [591, 416] on li "Talla del fabricante (S, M, L o XL)." at bounding box center [646, 423] width 530 height 21
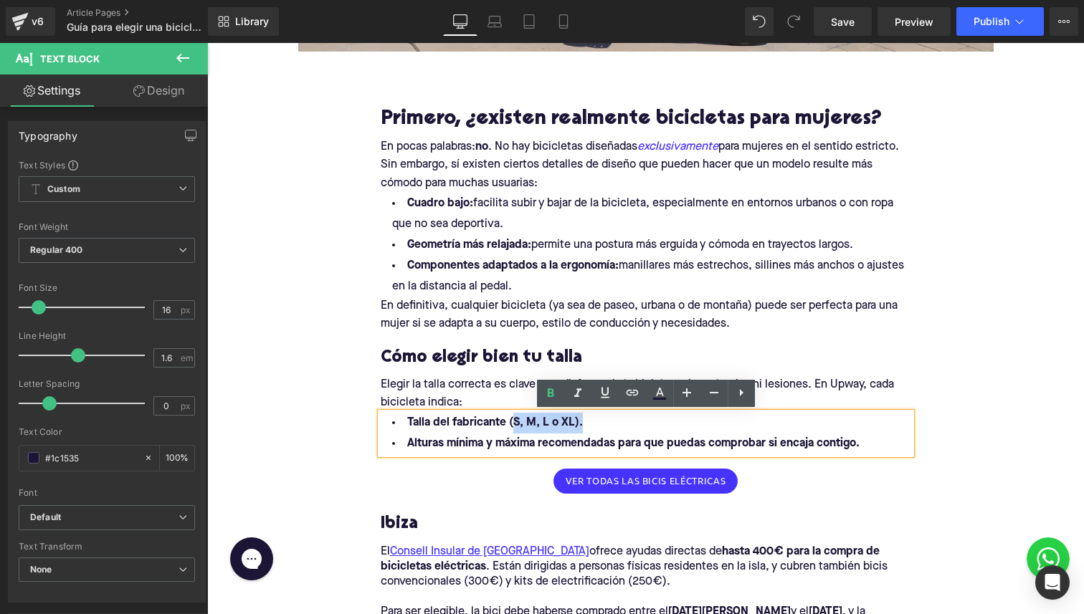
click at [591, 416] on li "Talla del fabricante (S, M, L o XL)." at bounding box center [646, 423] width 530 height 21
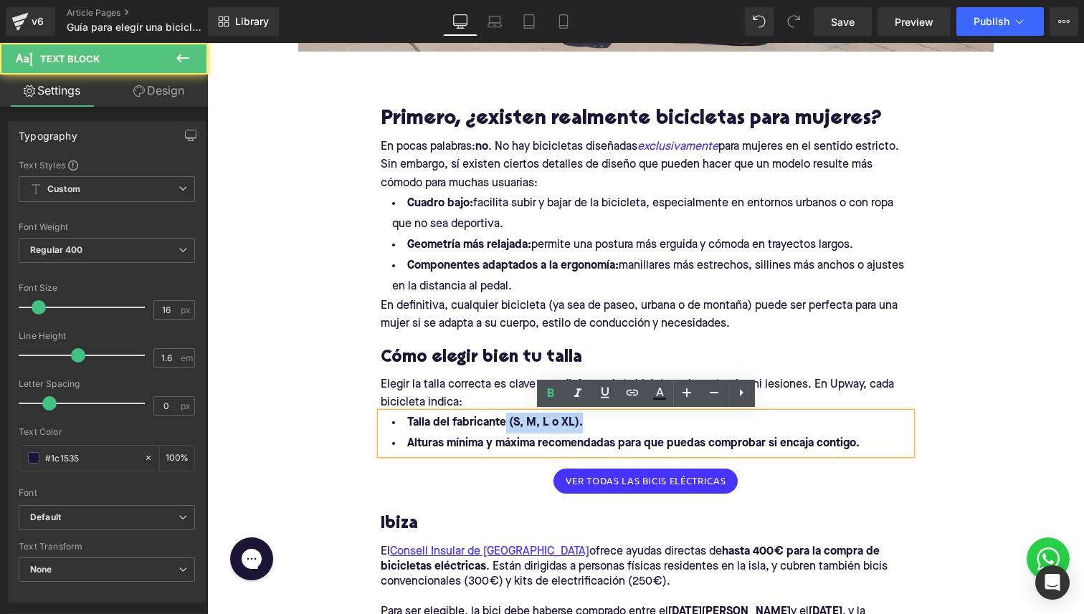
drag, startPoint x: 591, startPoint y: 418, endPoint x: 505, endPoint y: 420, distance: 86.0
click at [505, 421] on li "Talla del fabricante (S, M, L o XL)." at bounding box center [646, 423] width 530 height 21
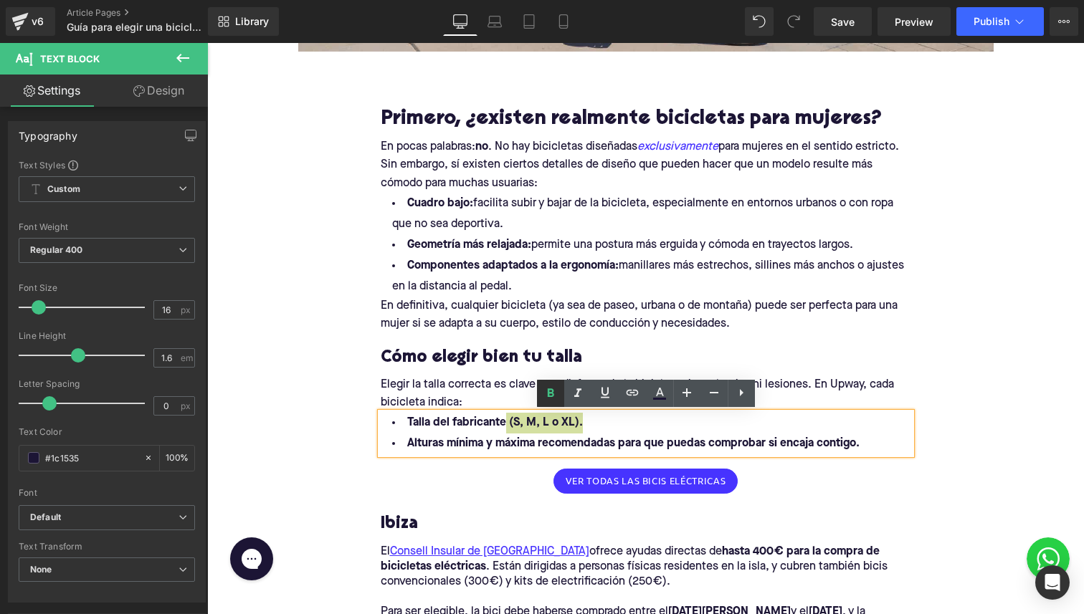
click at [550, 392] on icon at bounding box center [550, 392] width 6 height 9
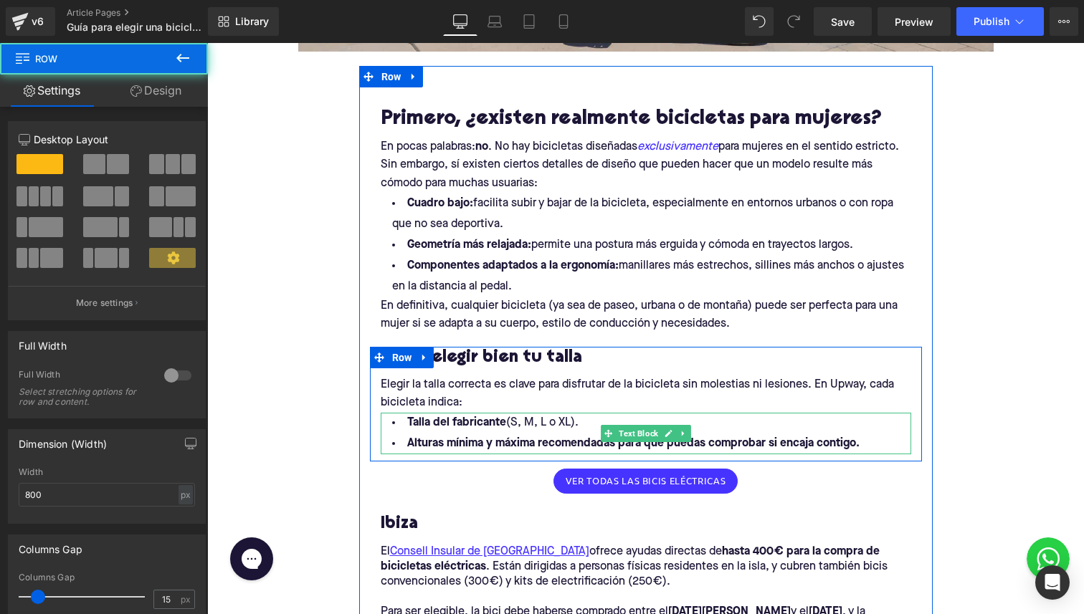
click at [444, 443] on b "Alturas mínima y máxima recomendadas para que puedas comprobar si encaja contig…" at bounding box center [633, 443] width 452 height 11
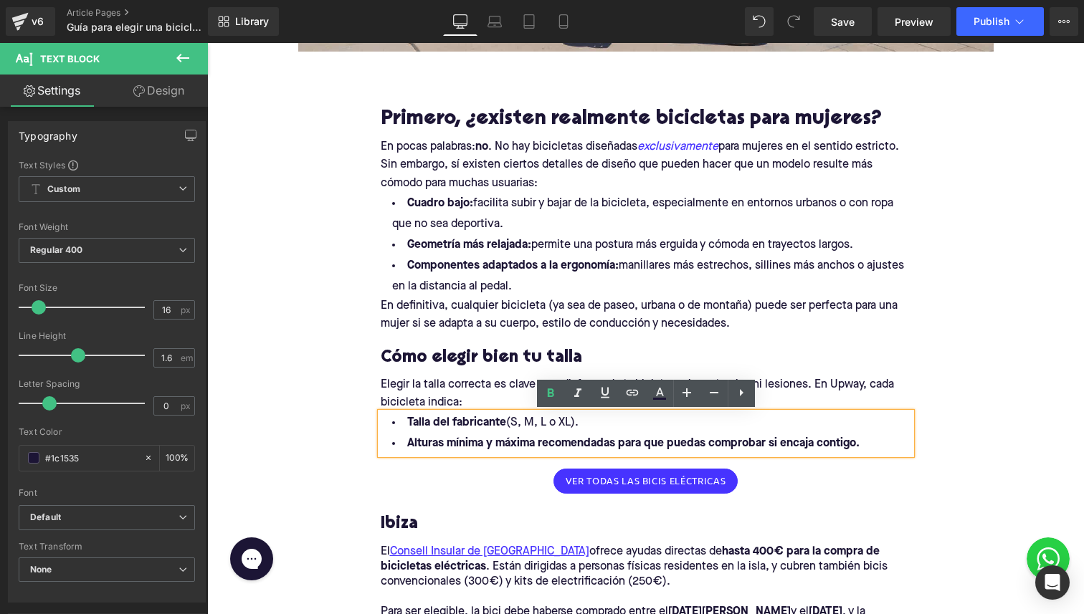
click at [404, 441] on li "Alturas mínima y máxima recomendadas para que puedas comprobar si encaja contig…" at bounding box center [646, 444] width 530 height 21
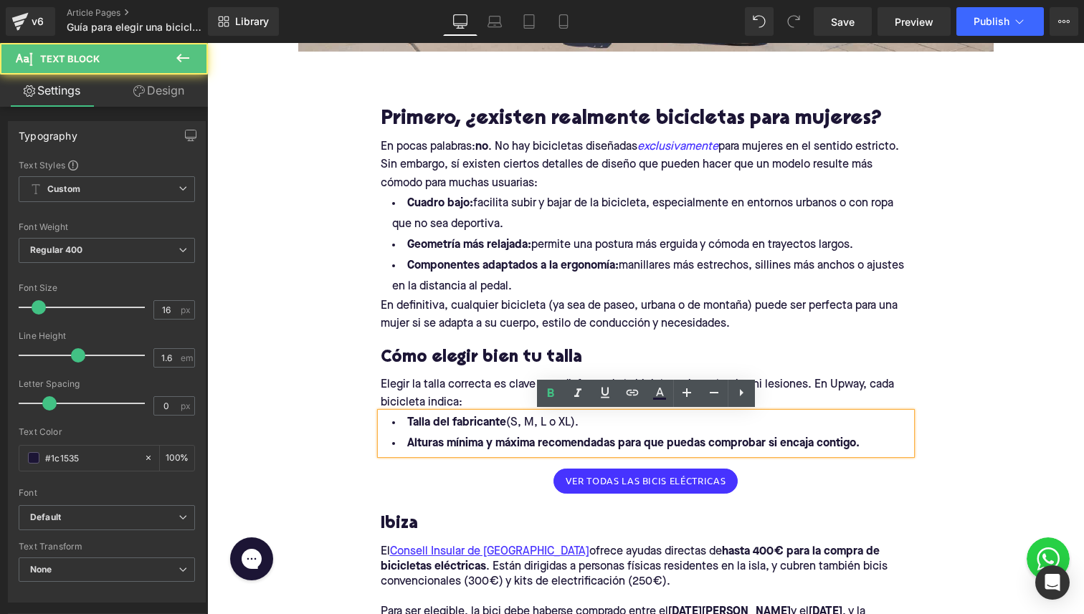
click at [619, 444] on b "Alturas mínima y máxima recomendadas para que puedas comprobar si encaja contig…" at bounding box center [633, 443] width 452 height 11
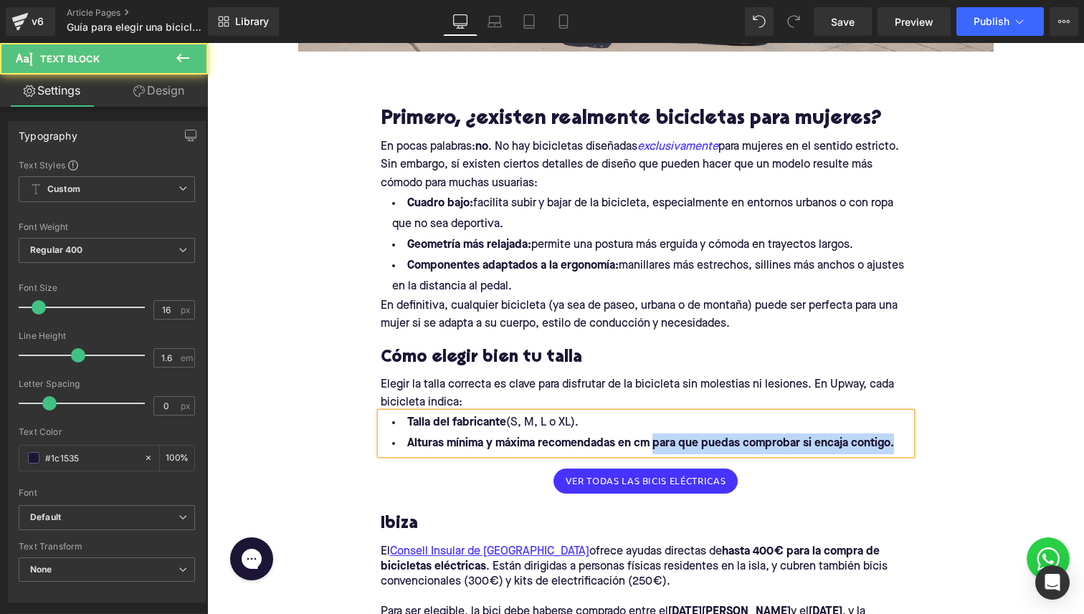
drag, startPoint x: 654, startPoint y: 441, endPoint x: 960, endPoint y: 441, distance: 306.0
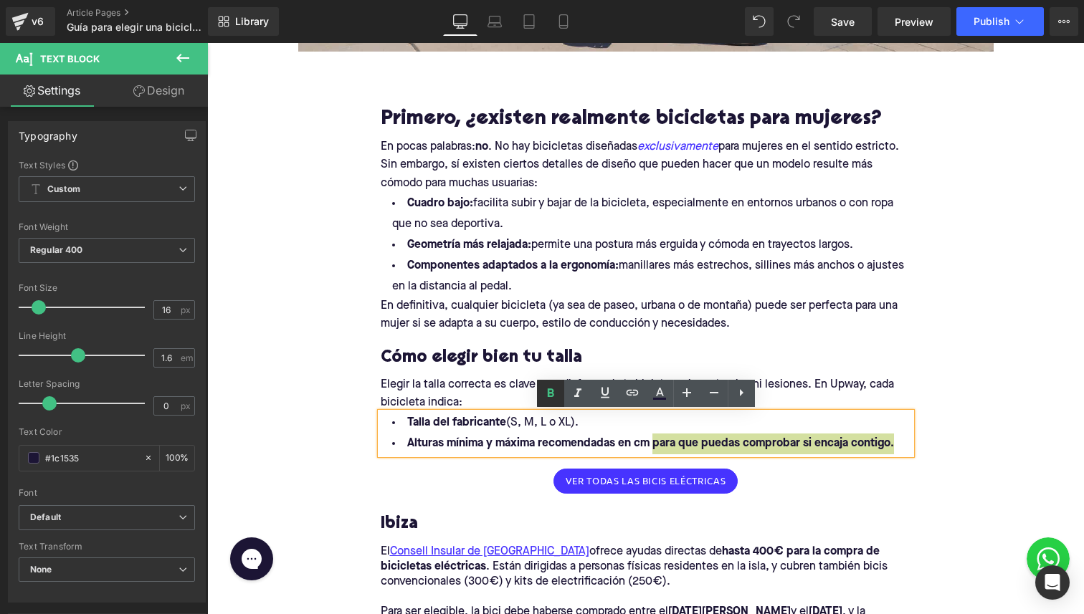
click at [555, 389] on icon at bounding box center [550, 393] width 17 height 17
click at [895, 443] on li "Alturas mínima y máxima recomendadas en cm para que puedas comprobar si encaja …" at bounding box center [646, 444] width 530 height 21
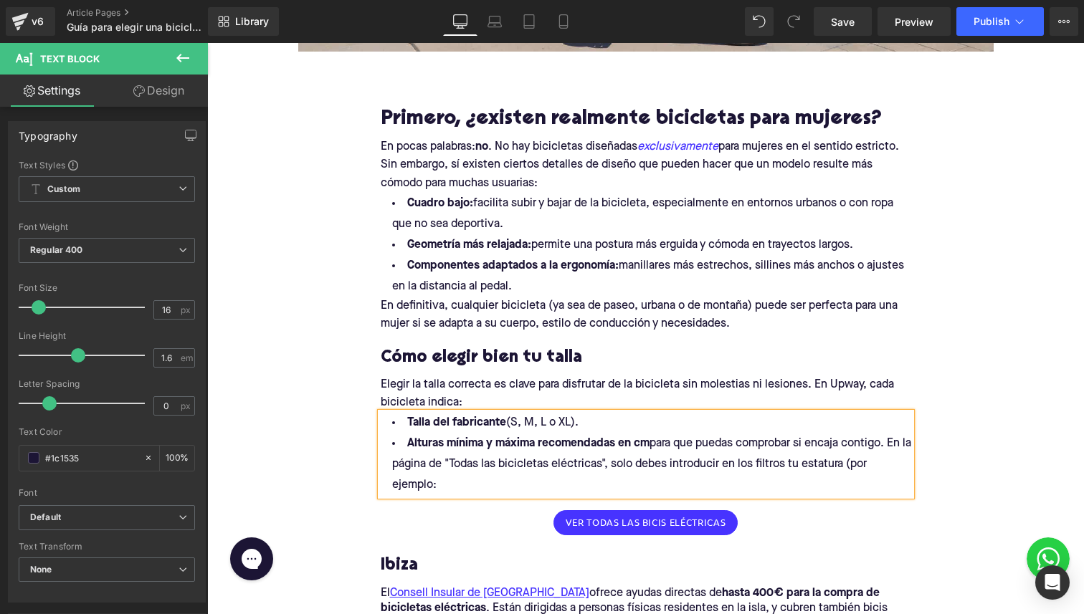
click at [831, 471] on span "para que puedas comprobar si encaja contigo. En la página de "Todas las bicicle…" at bounding box center [651, 464] width 519 height 53
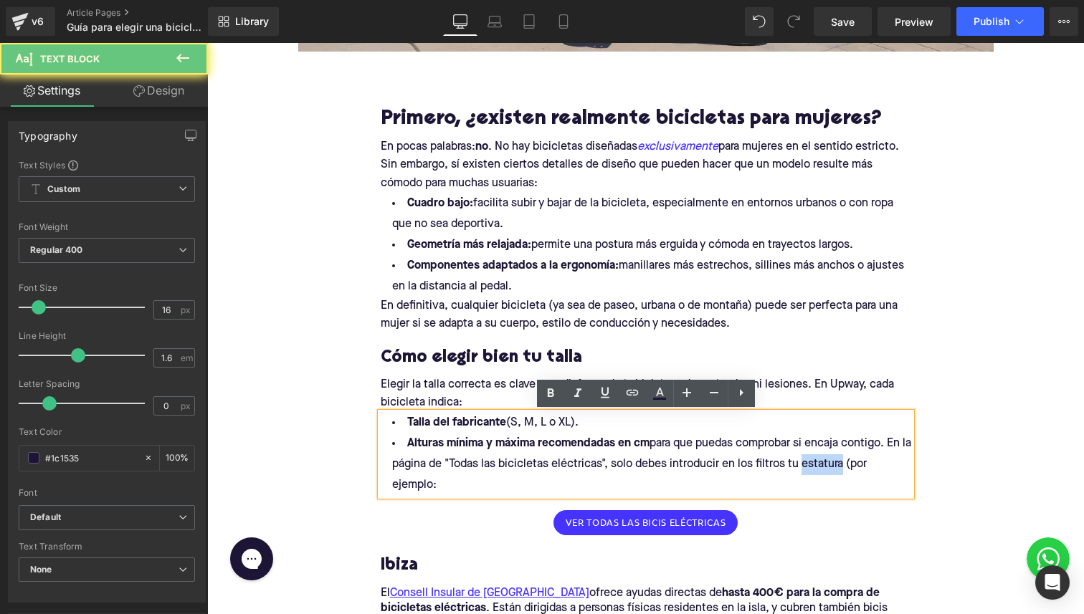
click at [831, 471] on span "para que puedas comprobar si encaja contigo. En la página de "Todas las bicicle…" at bounding box center [651, 464] width 519 height 53
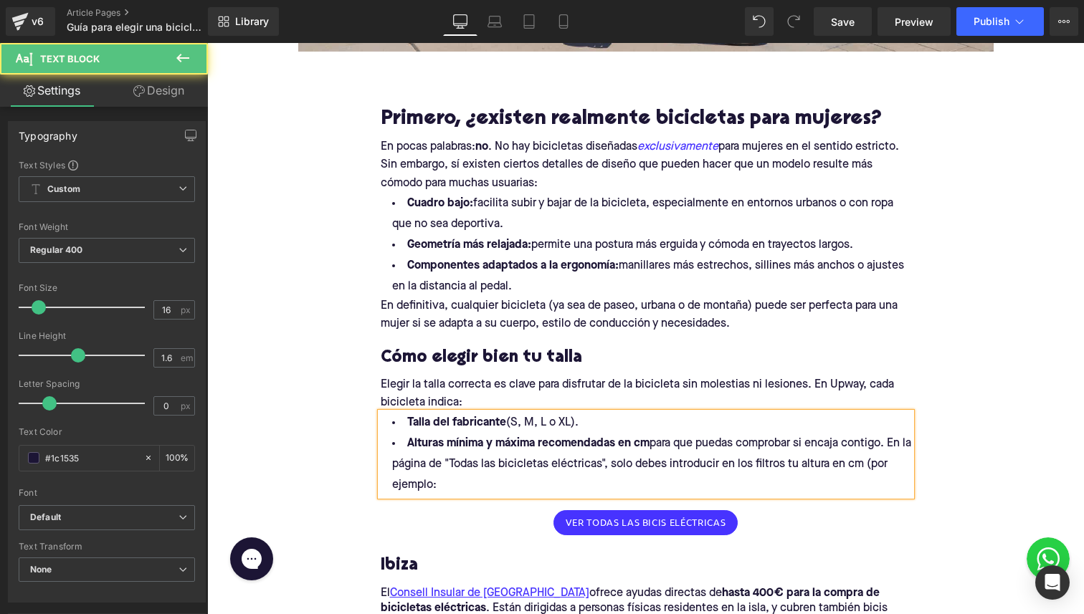
drag, startPoint x: 652, startPoint y: 442, endPoint x: 619, endPoint y: 443, distance: 33.0
click at [619, 443] on b "Alturas mínima y máxima recomendadas en cm" at bounding box center [528, 443] width 242 height 11
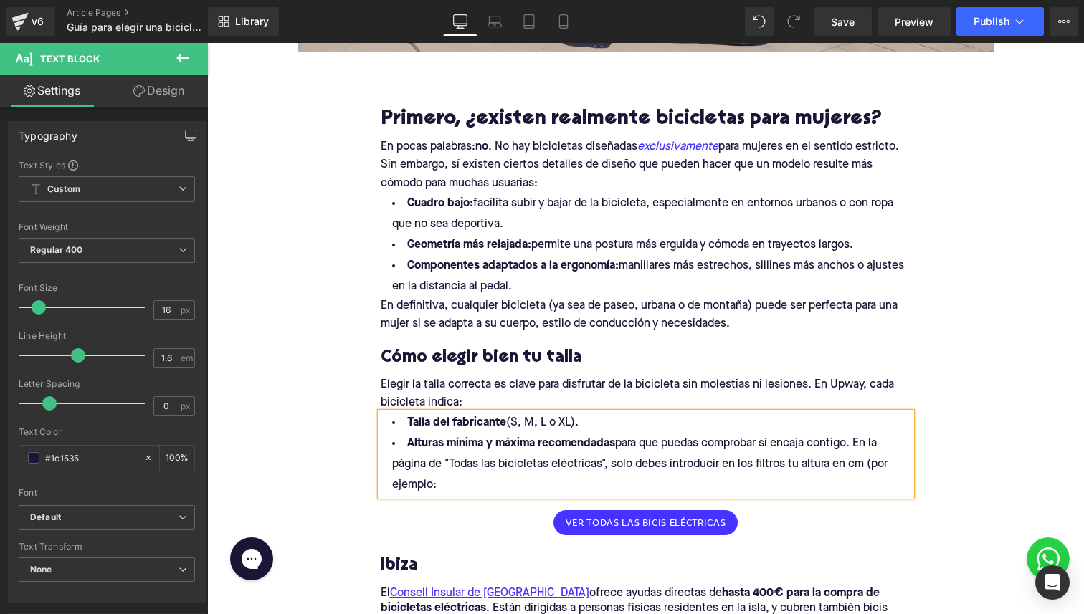
click at [569, 485] on li "Alturas mínima y máxima recomendadas para que puedas comprobar si encaja contig…" at bounding box center [646, 465] width 530 height 62
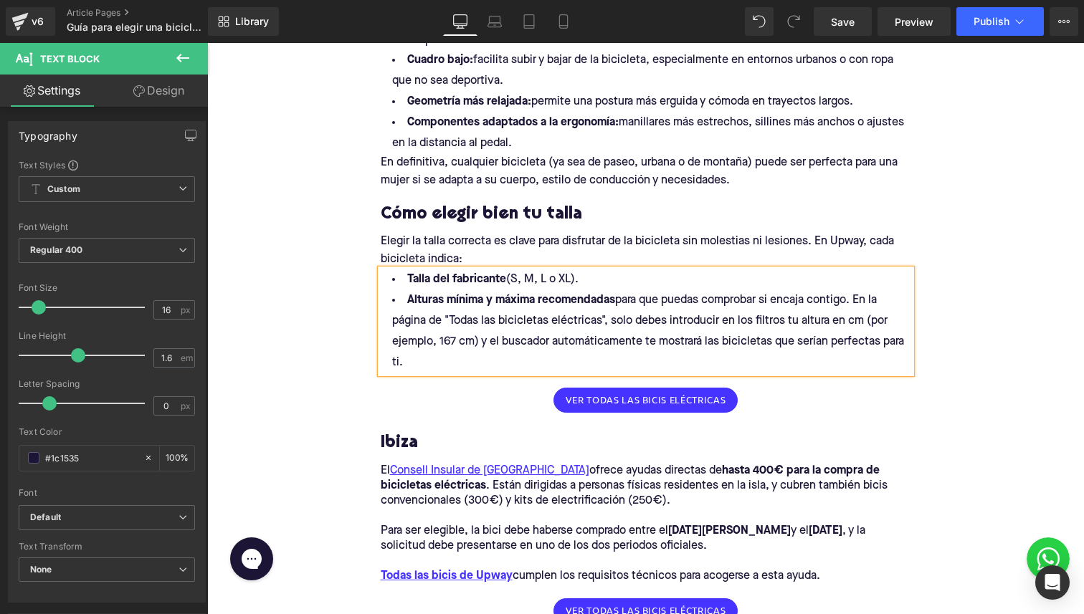
scroll to position [824, 0]
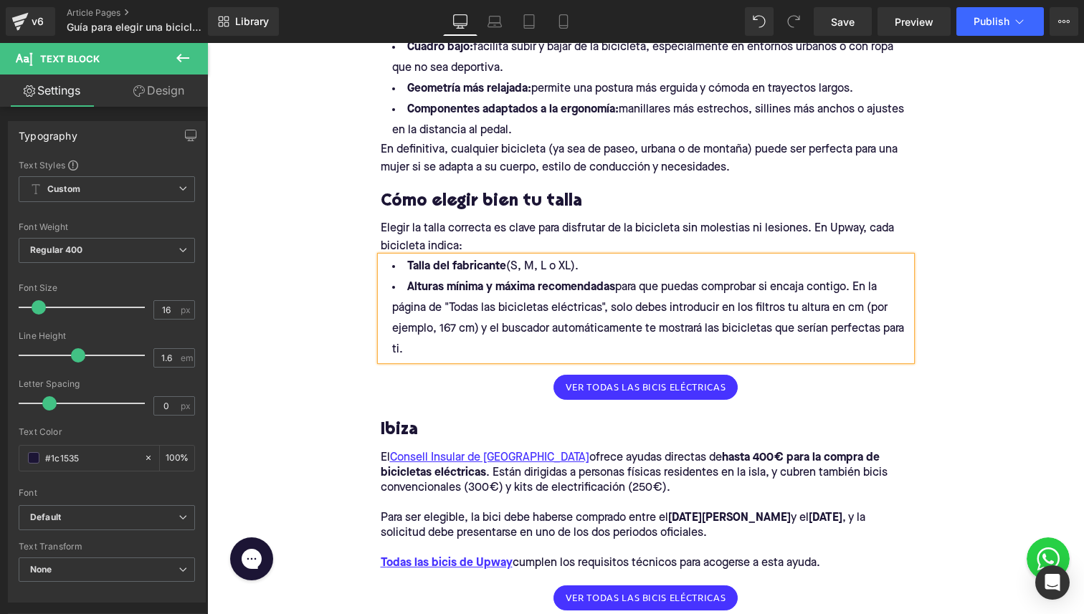
click at [852, 310] on span "para que puedas comprobar si encaja contigo. En la página de "Todas las bicicle…" at bounding box center [648, 319] width 512 height 74
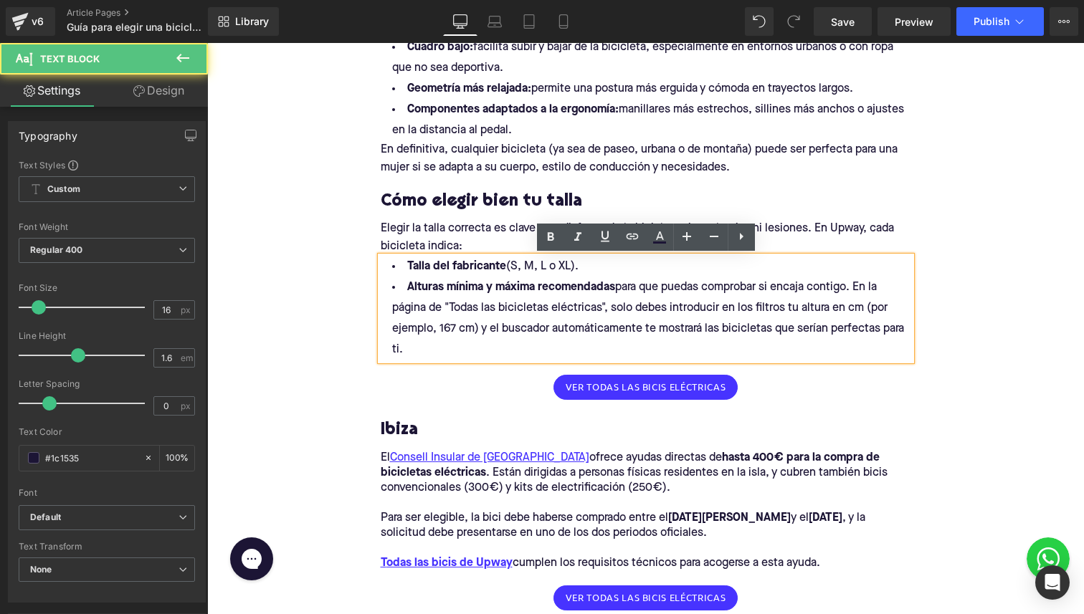
click at [852, 310] on span "para que puedas comprobar si encaja contigo. En la página de "Todas las bicicle…" at bounding box center [648, 319] width 512 height 74
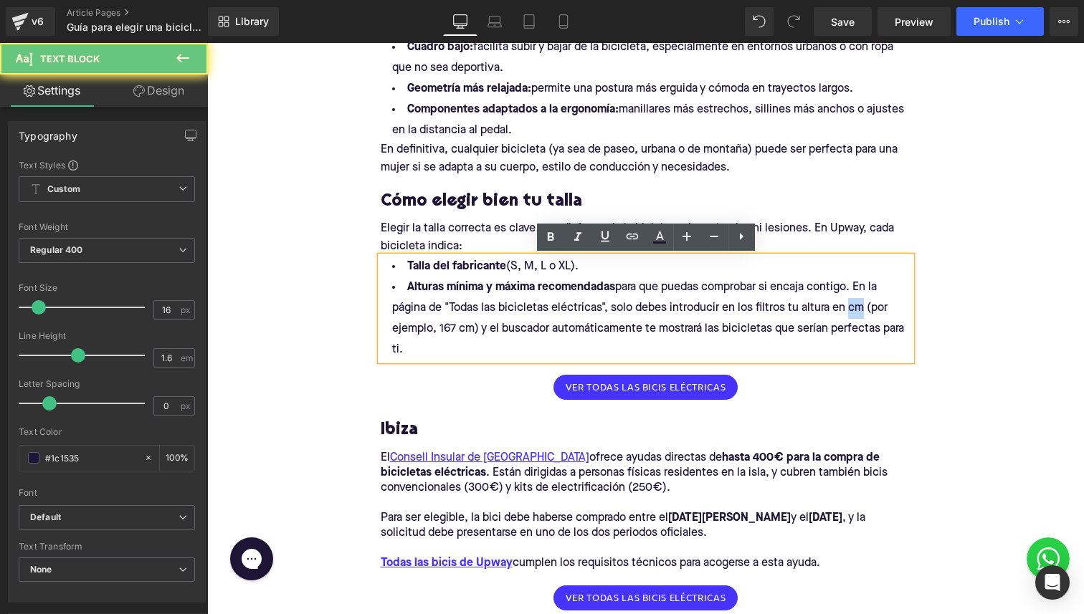
click at [852, 310] on span "para que puedas comprobar si encaja contigo. En la página de "Todas las bicicle…" at bounding box center [648, 319] width 512 height 74
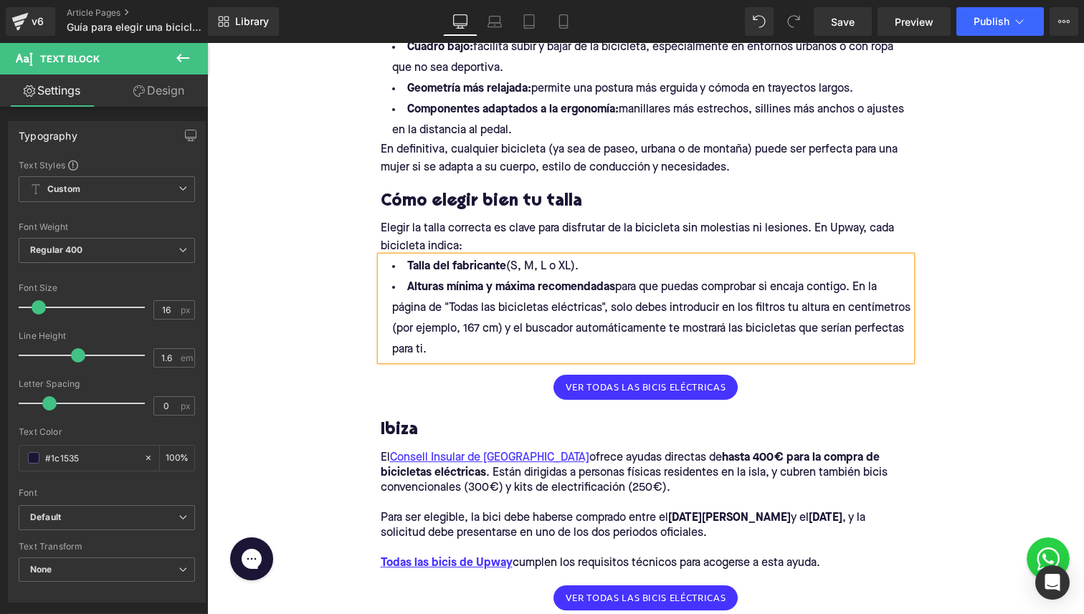
click at [530, 302] on span "para que puedas comprobar si encaja contigo. En la página de "Todas las bicicle…" at bounding box center [651, 319] width 518 height 74
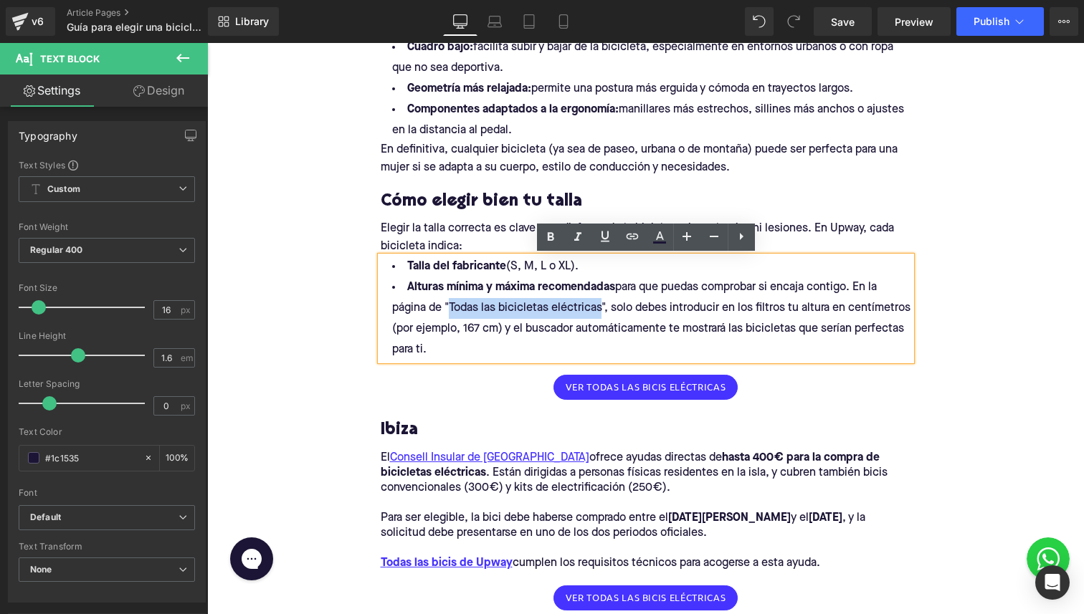
drag, startPoint x: 448, startPoint y: 305, endPoint x: 603, endPoint y: 305, distance: 154.8
click at [603, 305] on span "para que puedas comprobar si encaja contigo. En la página de "Todas las bicicle…" at bounding box center [651, 319] width 518 height 74
click at [636, 249] on link at bounding box center [631, 237] width 27 height 27
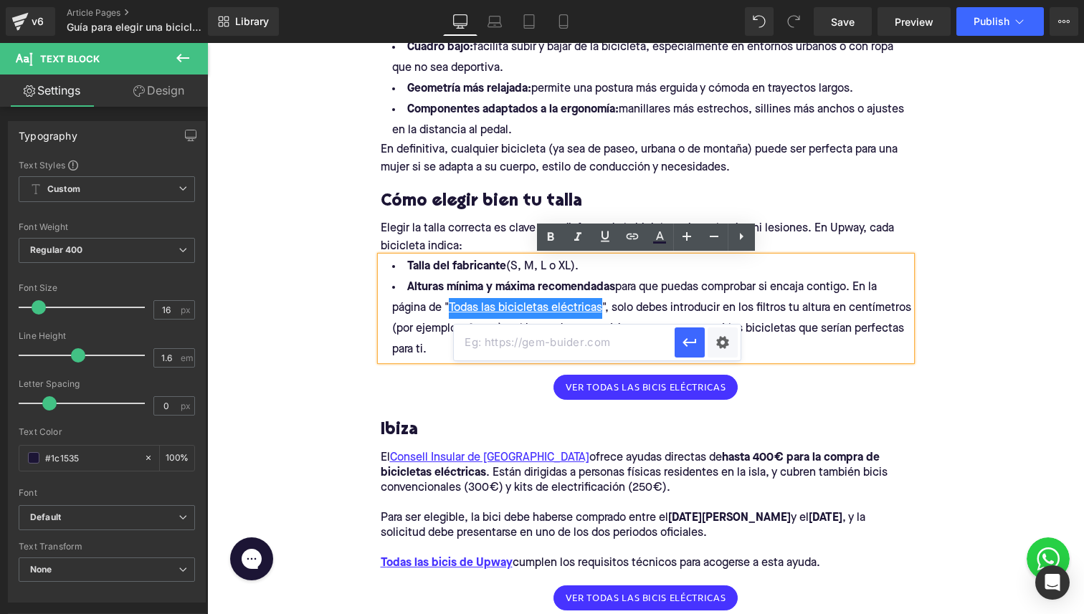
click at [622, 349] on input "text" at bounding box center [564, 343] width 221 height 36
paste input "[URL][DOMAIN_NAME]"
type input "[URL][DOMAIN_NAME]"
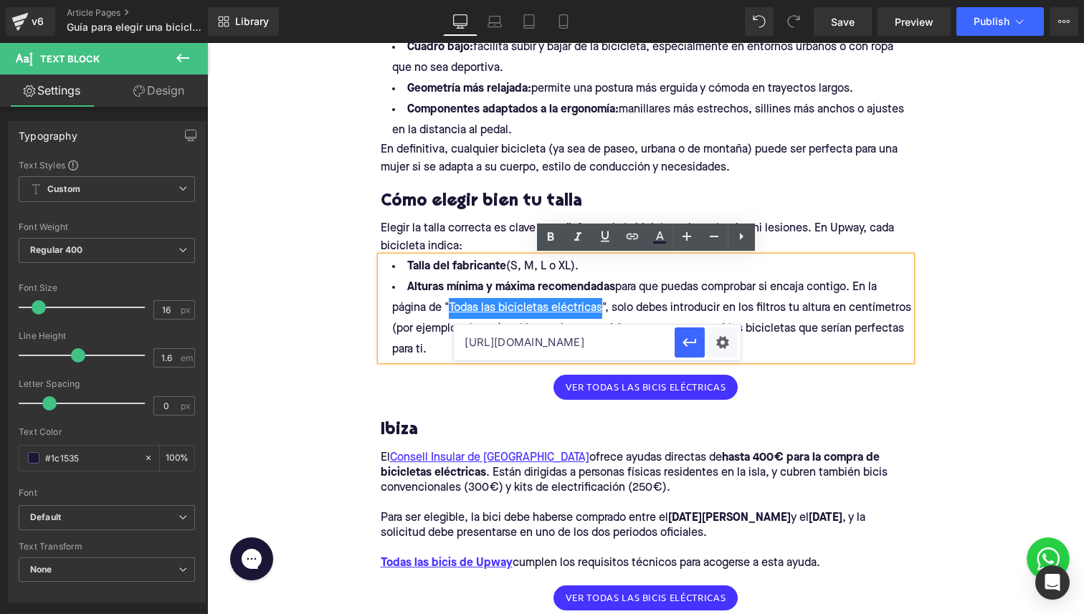
click at [704, 338] on div at bounding box center [707, 343] width 66 height 36
click at [682, 343] on icon "button" at bounding box center [689, 342] width 17 height 17
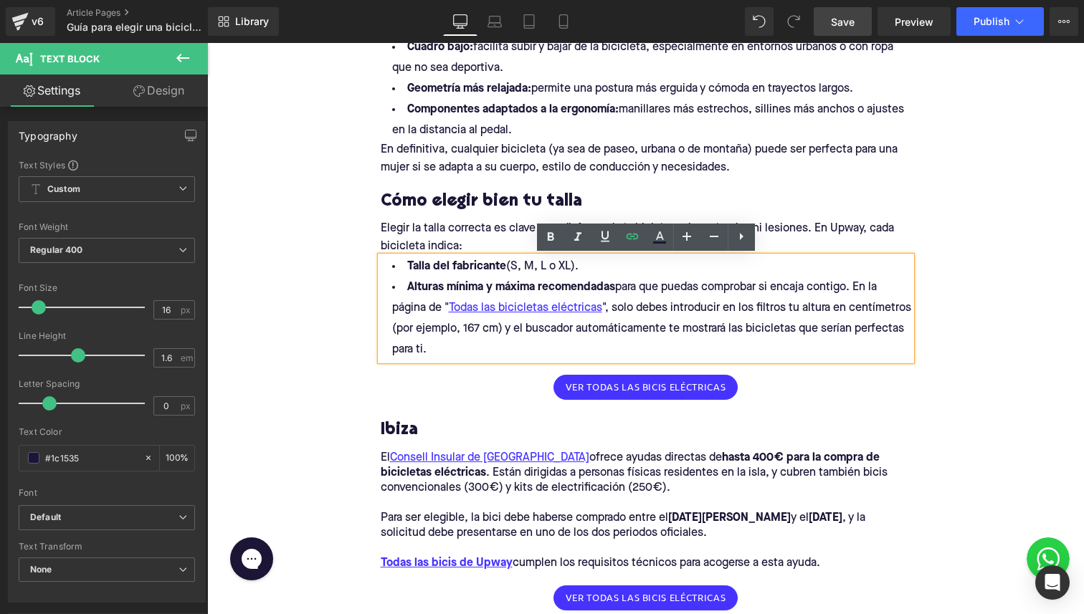
click at [829, 22] on link "Save" at bounding box center [842, 21] width 58 height 29
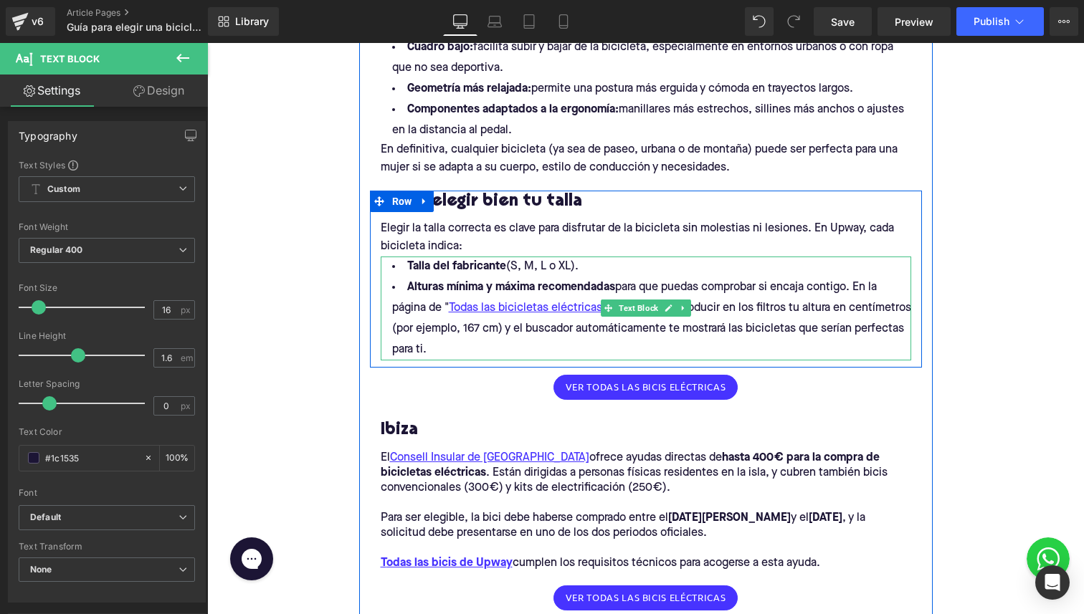
scroll to position [836, 0]
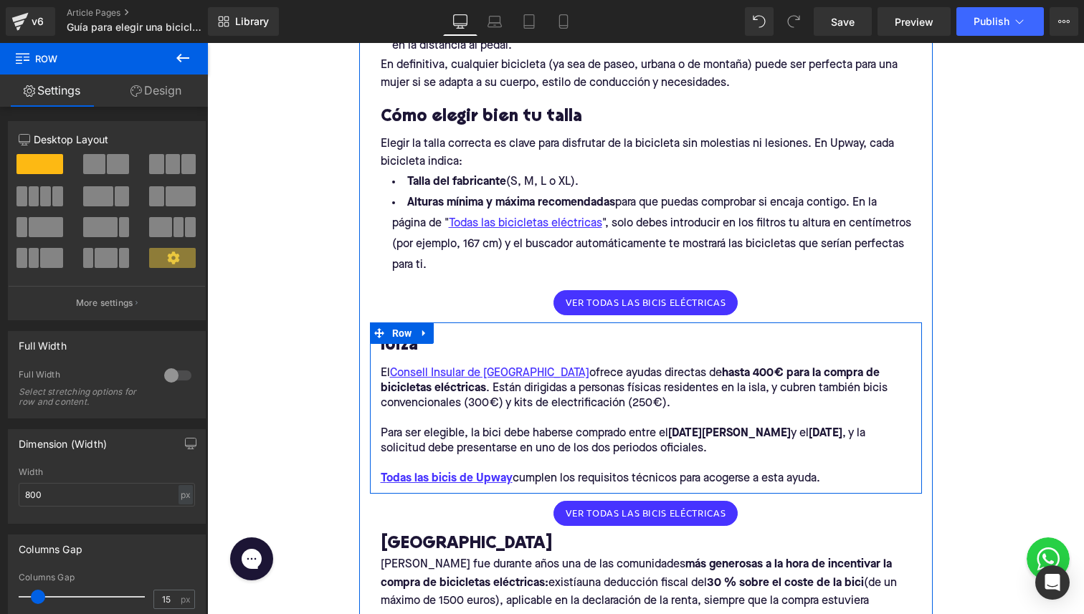
scroll to position [915, 0]
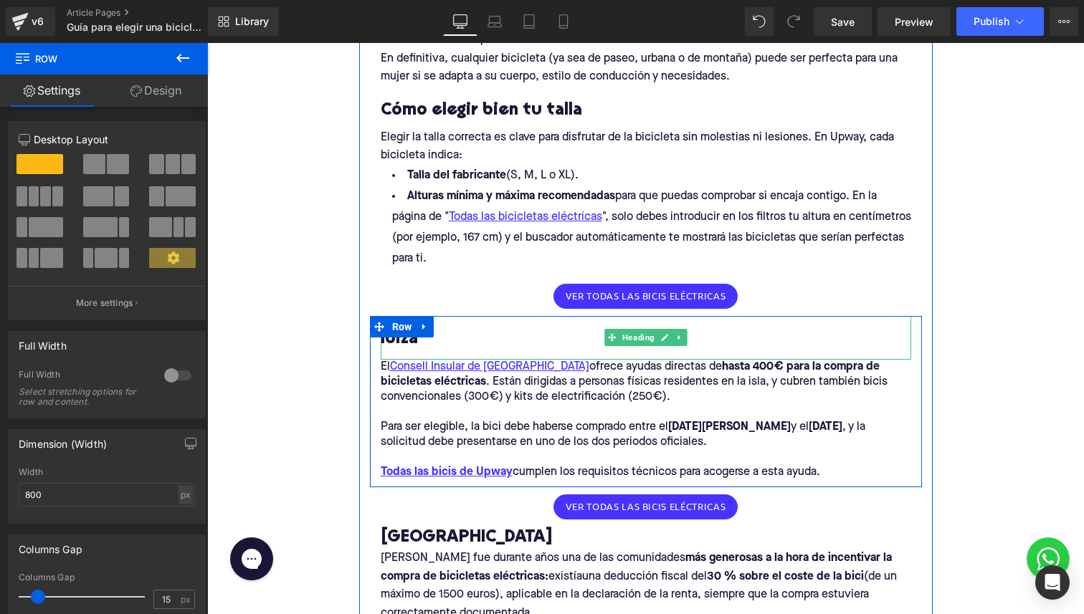
click at [416, 345] on h3 "Ibiza" at bounding box center [646, 339] width 530 height 22
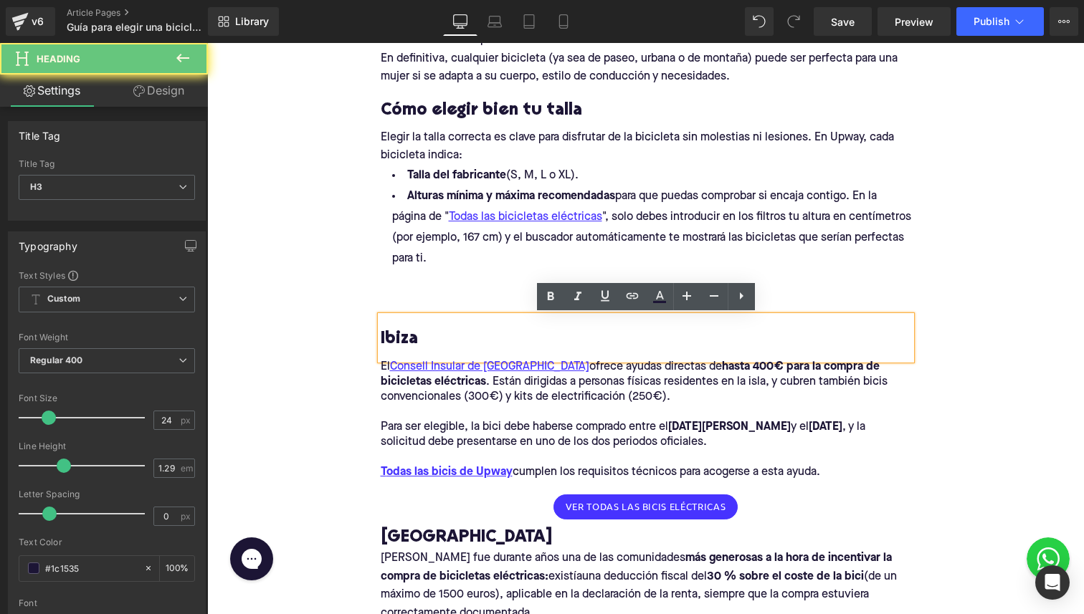
click at [416, 345] on h3 "Ibiza" at bounding box center [646, 339] width 530 height 22
paste div
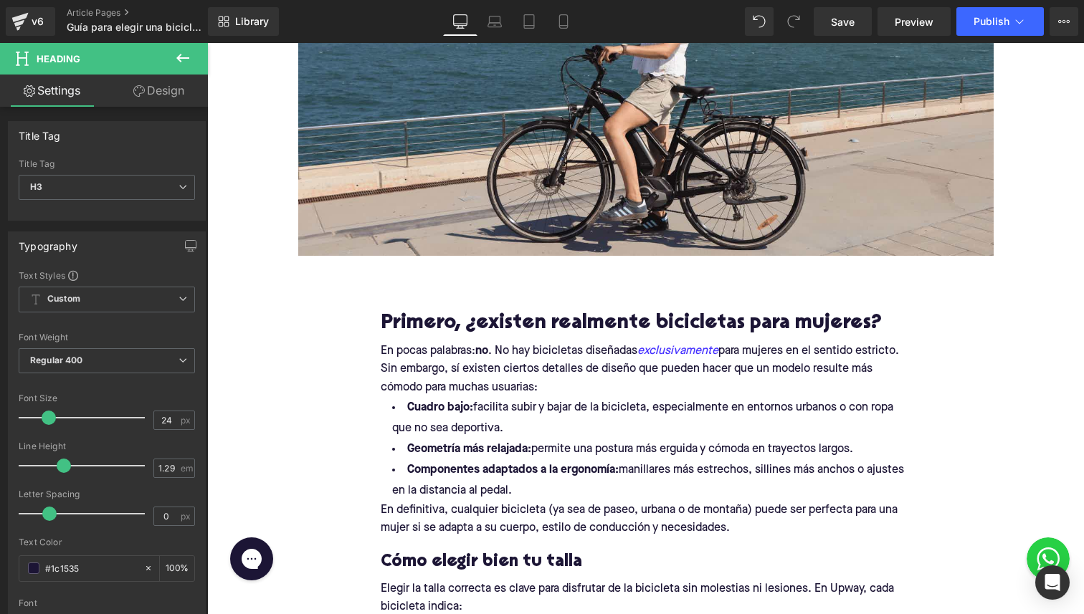
scroll to position [635, 0]
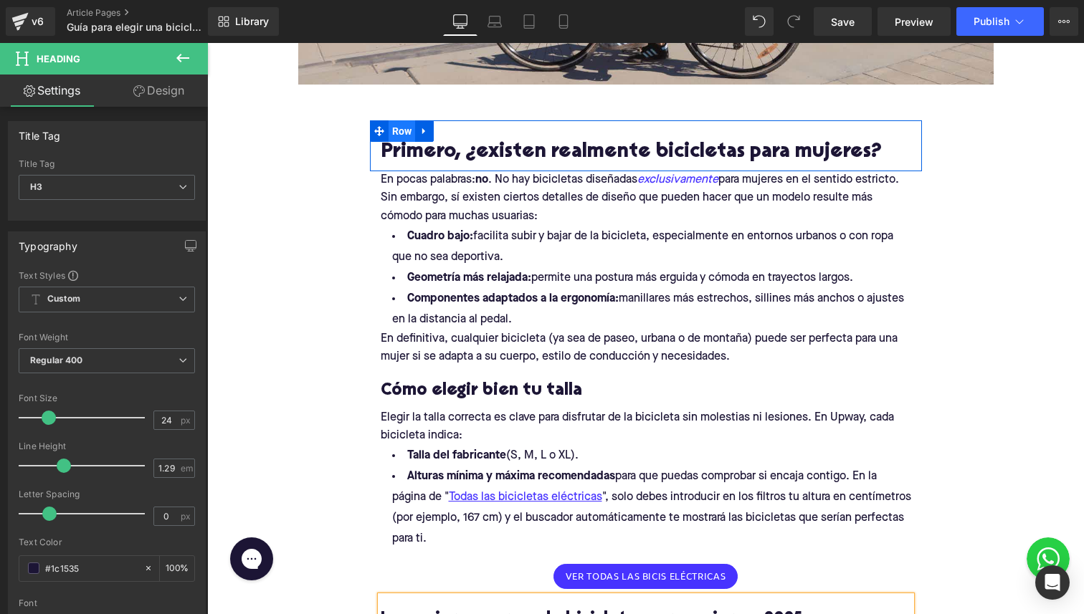
click at [399, 135] on span "Row" at bounding box center [401, 130] width 27 height 21
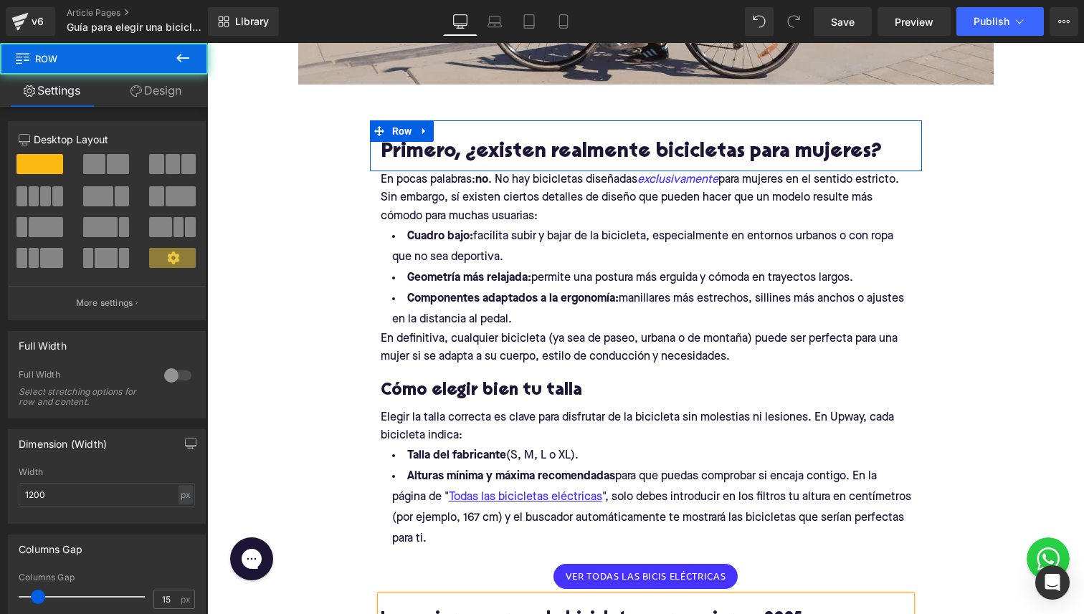
click at [408, 161] on div "Primero, ¿existen realmente bicicletas para mujeres? Heading" at bounding box center [646, 153] width 530 height 22
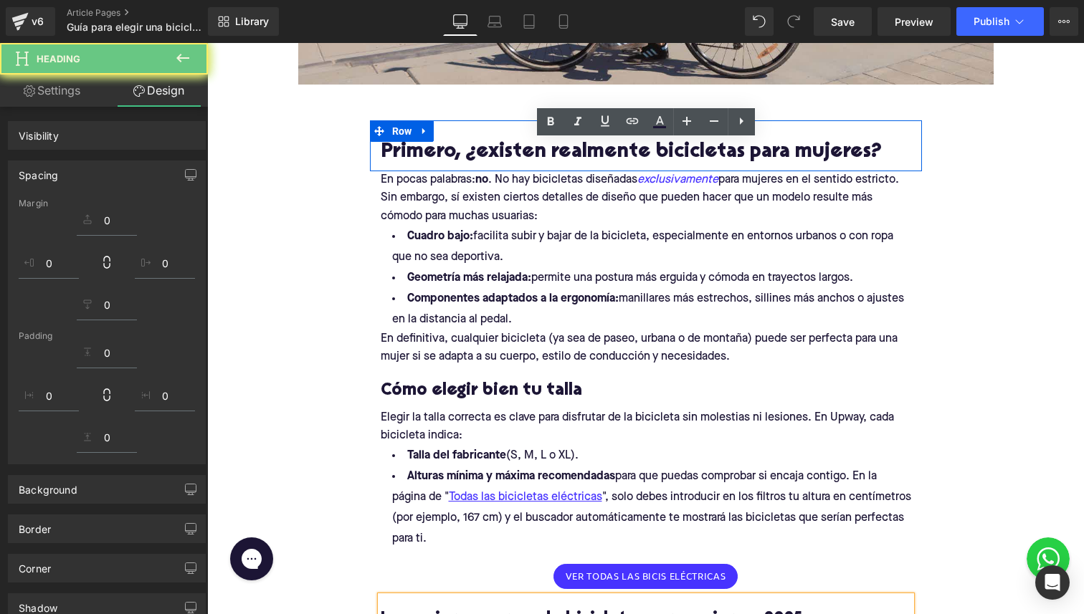
scroll to position [636, 0]
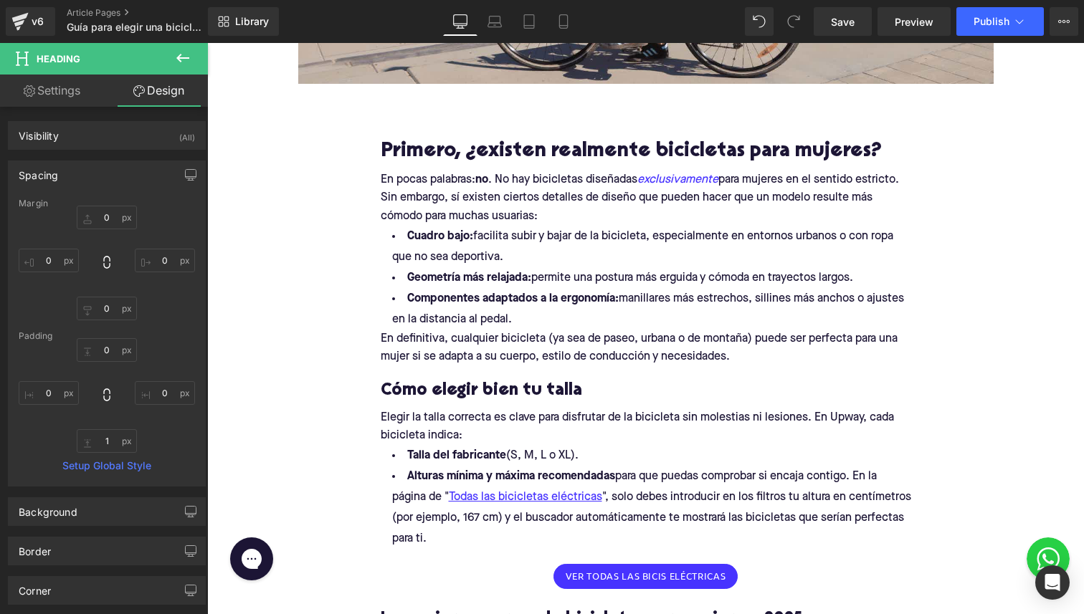
click at [62, 102] on link "Settings" at bounding box center [52, 91] width 104 height 32
type input "0"
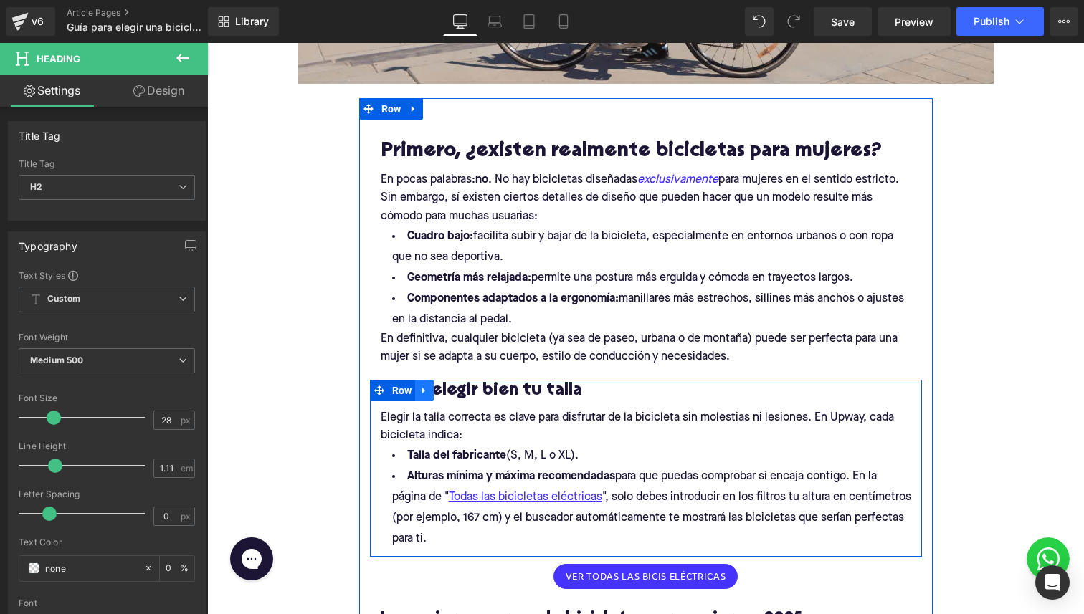
click at [426, 400] on link at bounding box center [424, 390] width 19 height 21
click at [478, 389] on icon at bounding box center [480, 390] width 10 height 11
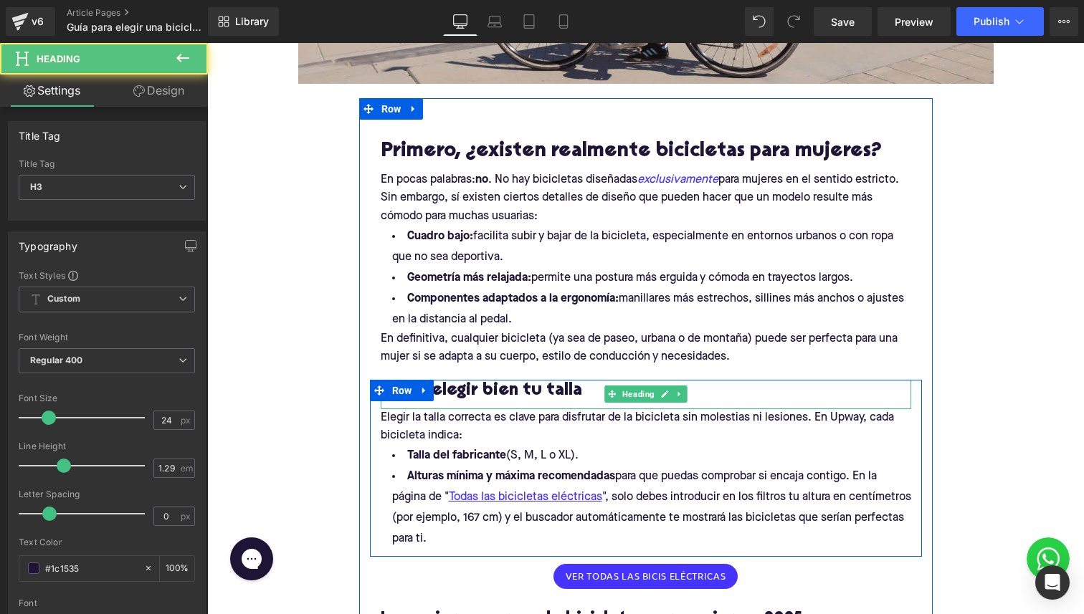
click at [525, 392] on h3 "Cómo elegir bien tu talla" at bounding box center [646, 391] width 530 height 22
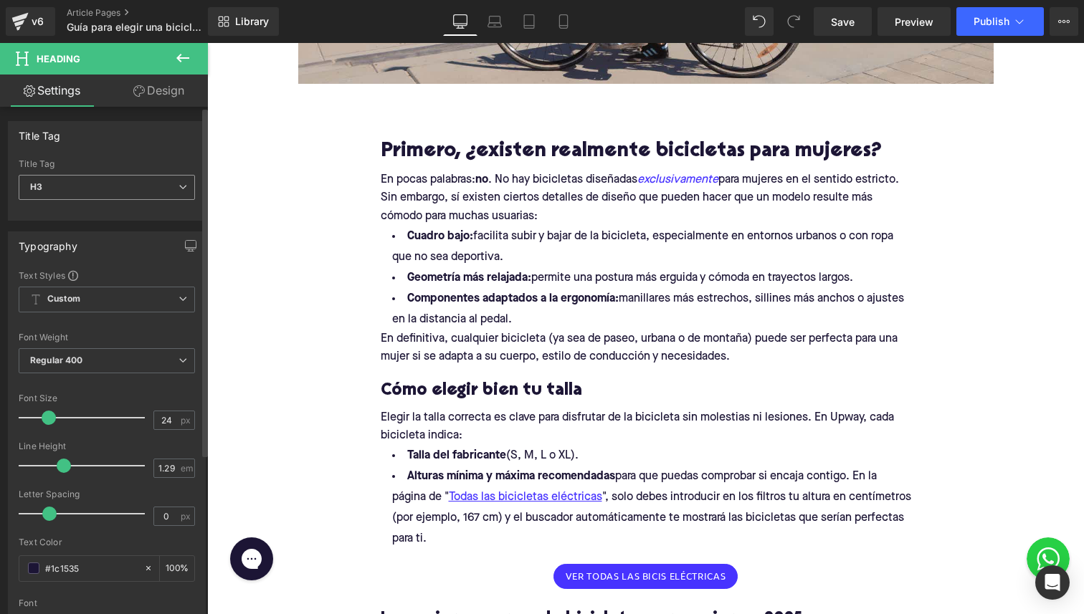
click at [37, 188] on b "H3" at bounding box center [36, 186] width 12 height 11
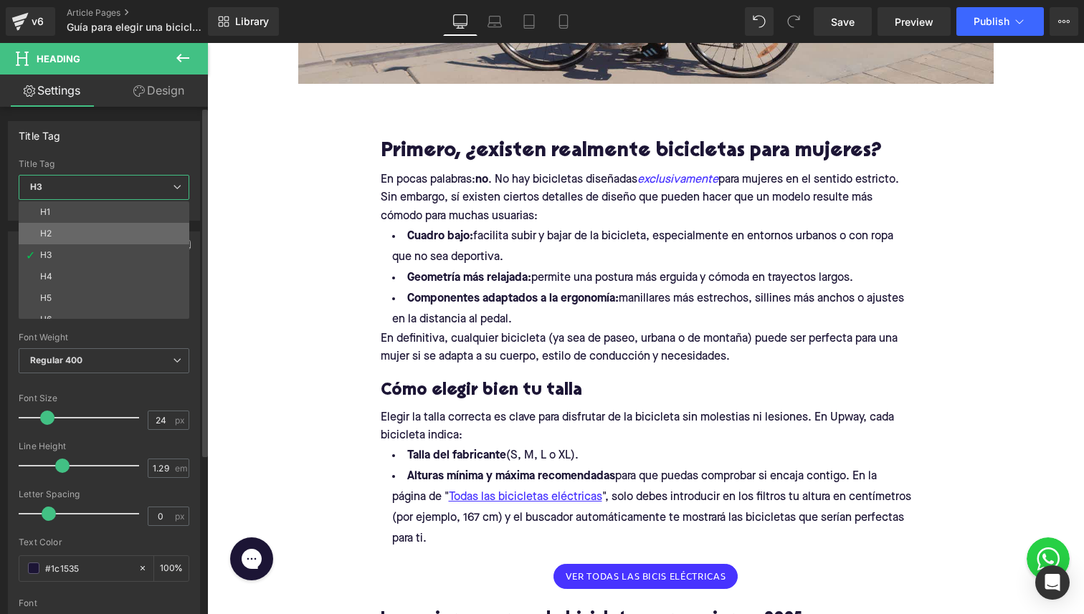
click at [49, 235] on div "H2" at bounding box center [45, 234] width 11 height 10
type input "28"
type input "1.11"
type input "none"
type input "0"
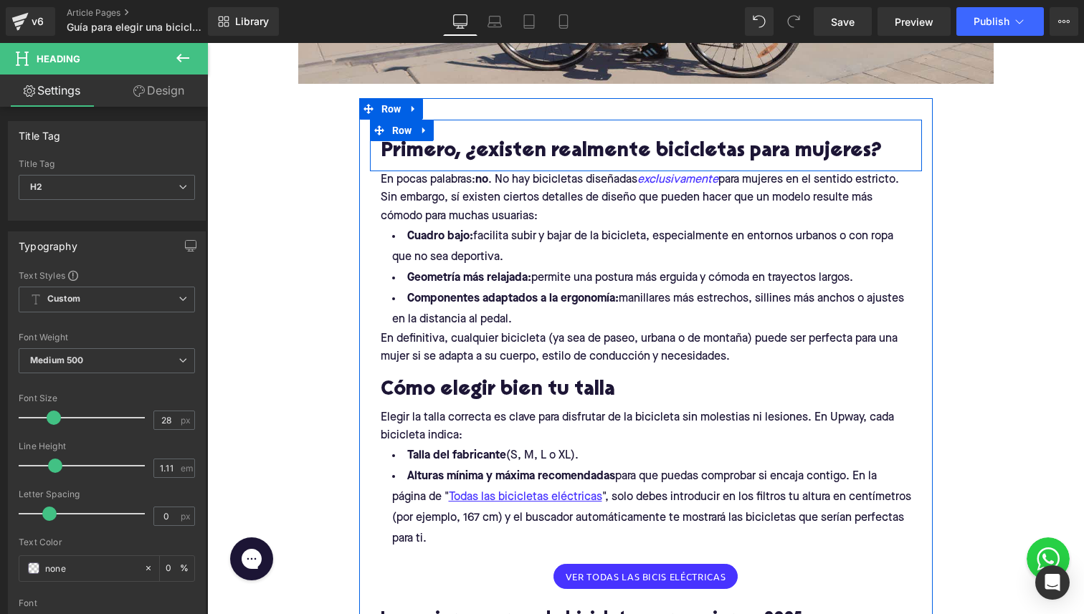
click at [376, 144] on div "Primero, ¿existen realmente bicicletas para mujeres? Heading" at bounding box center [646, 152] width 552 height 23
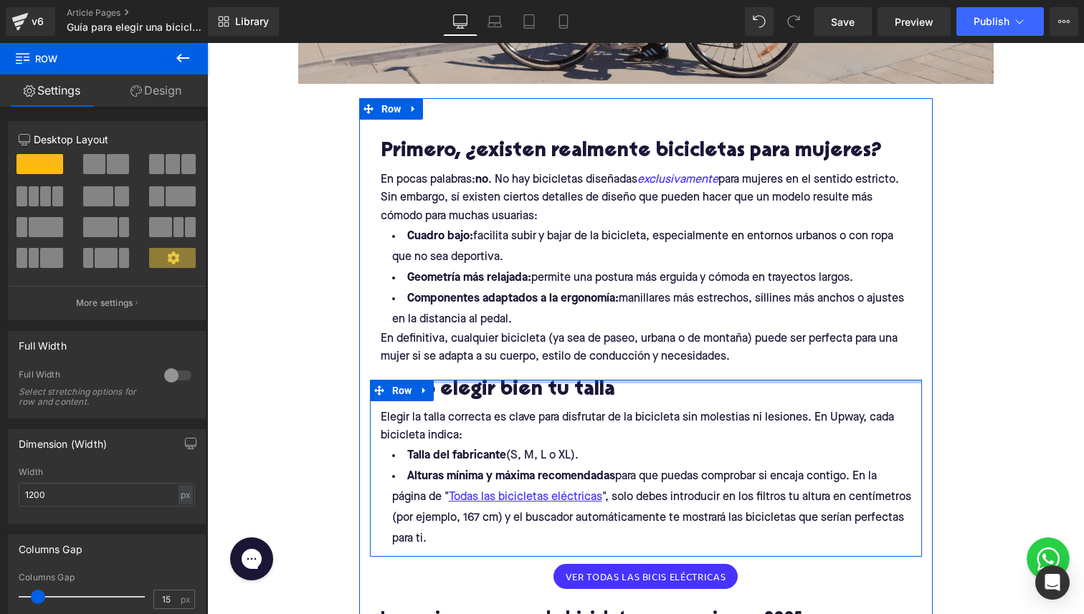
click at [466, 382] on div at bounding box center [646, 382] width 552 height 4
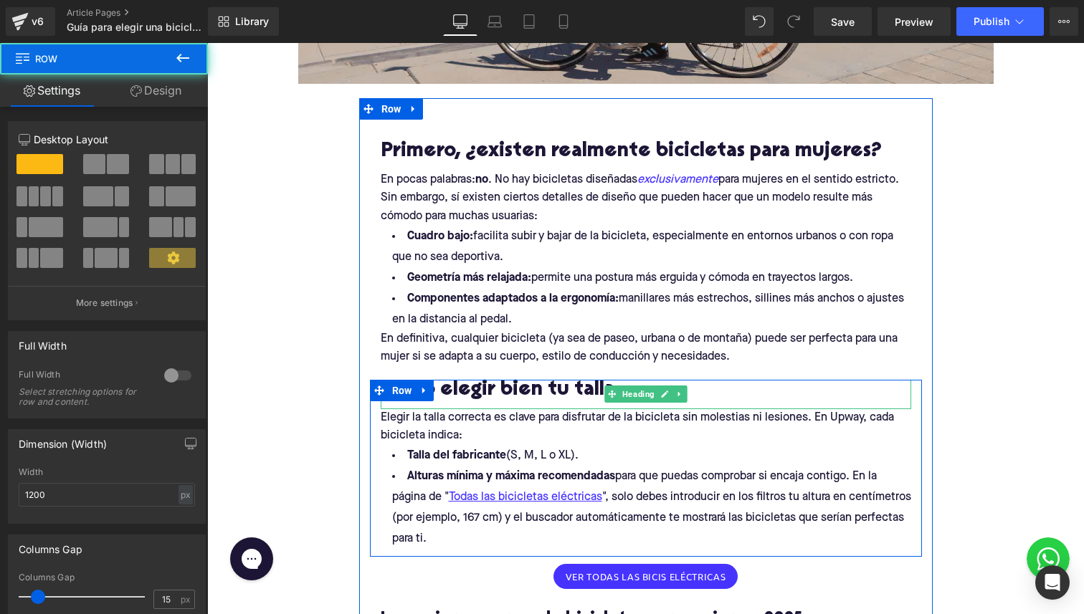
click at [474, 393] on h2 "Cómo elegir bien tu talla" at bounding box center [646, 391] width 530 height 22
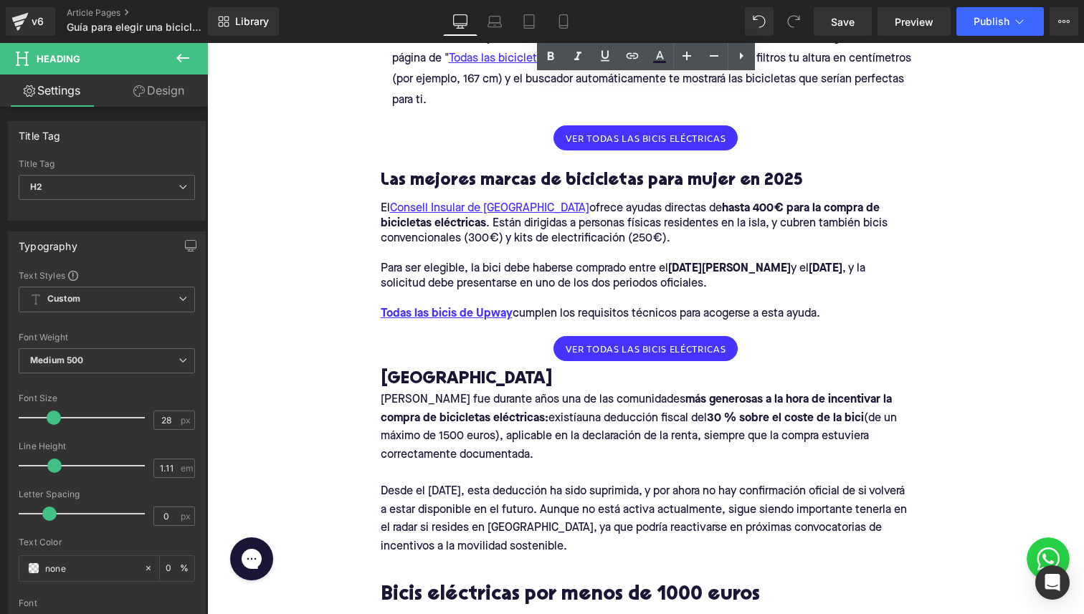
scroll to position [1075, 0]
click at [401, 186] on h3 "Las mejores marcas de bicicletas para mujer en 2025" at bounding box center [646, 180] width 530 height 22
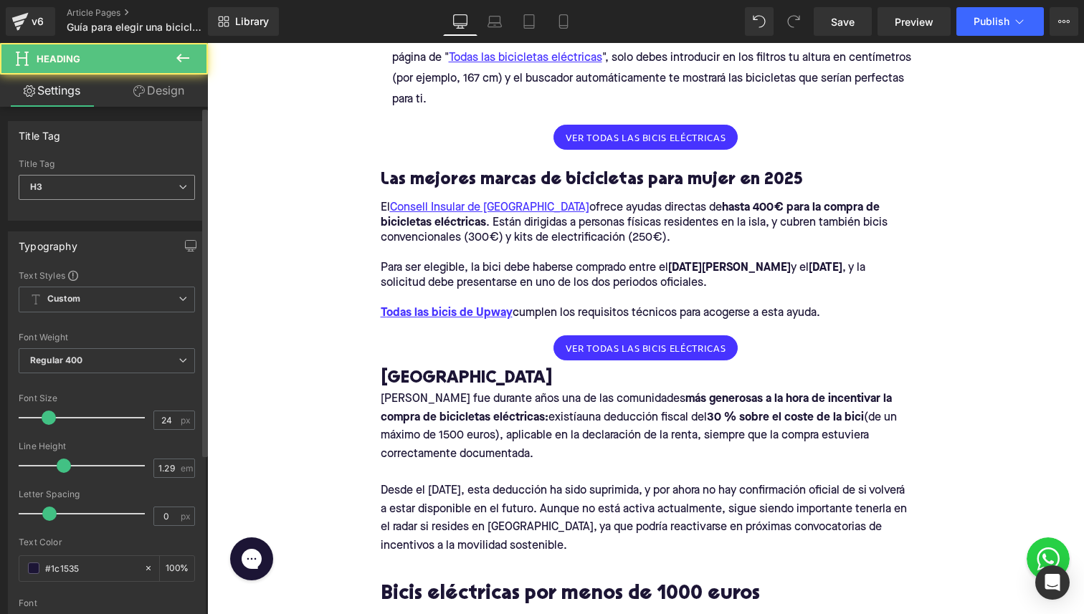
click at [87, 194] on span "H3" at bounding box center [107, 187] width 176 height 25
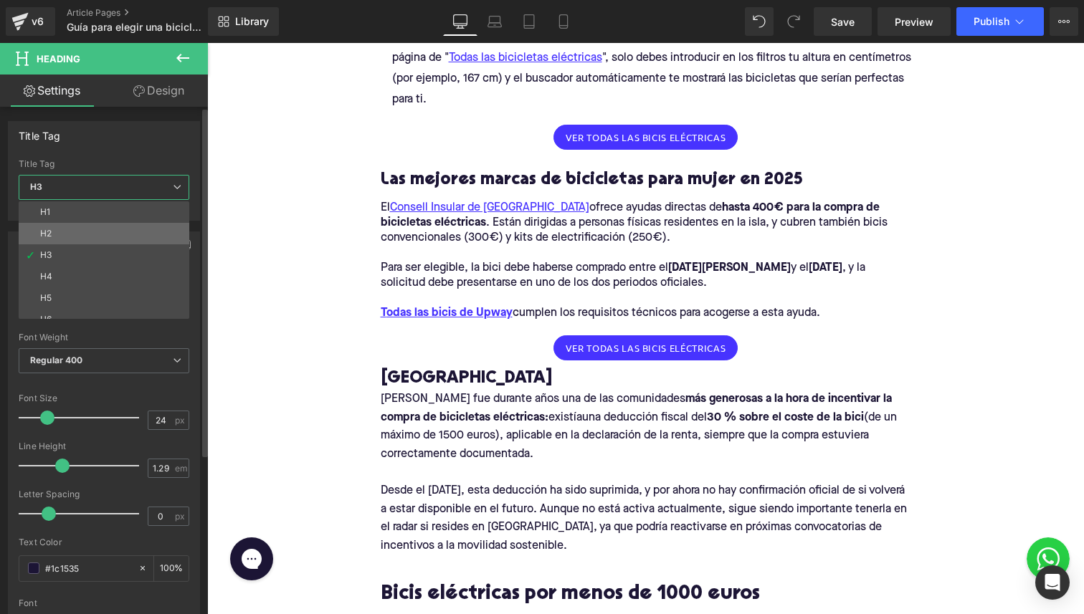
click at [67, 235] on li "H2" at bounding box center [107, 233] width 177 height 21
type input "28"
type input "1.11"
type input "none"
type input "0"
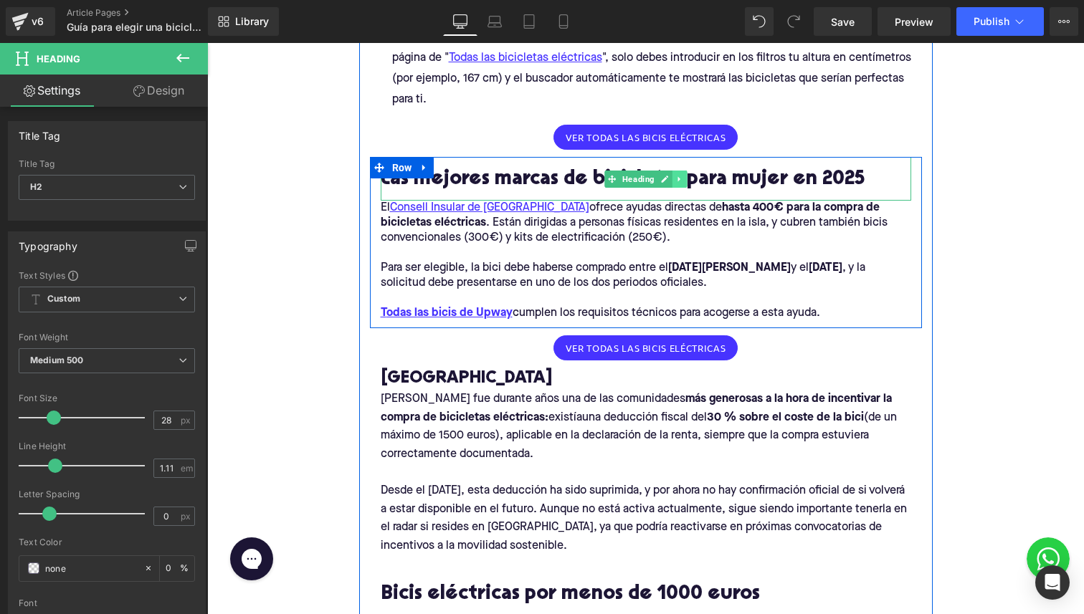
click at [678, 177] on icon at bounding box center [678, 178] width 2 height 5
click at [672, 180] on icon at bounding box center [672, 179] width 8 height 8
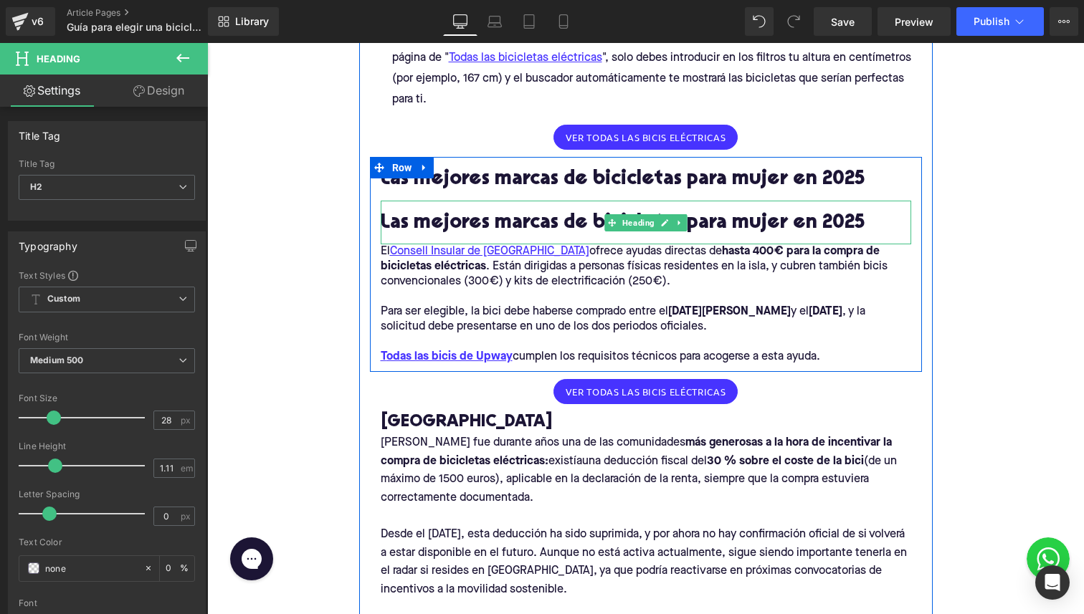
click at [512, 216] on h2 "Las mejores marcas de bicicletas para mujer en 2025" at bounding box center [646, 224] width 530 height 22
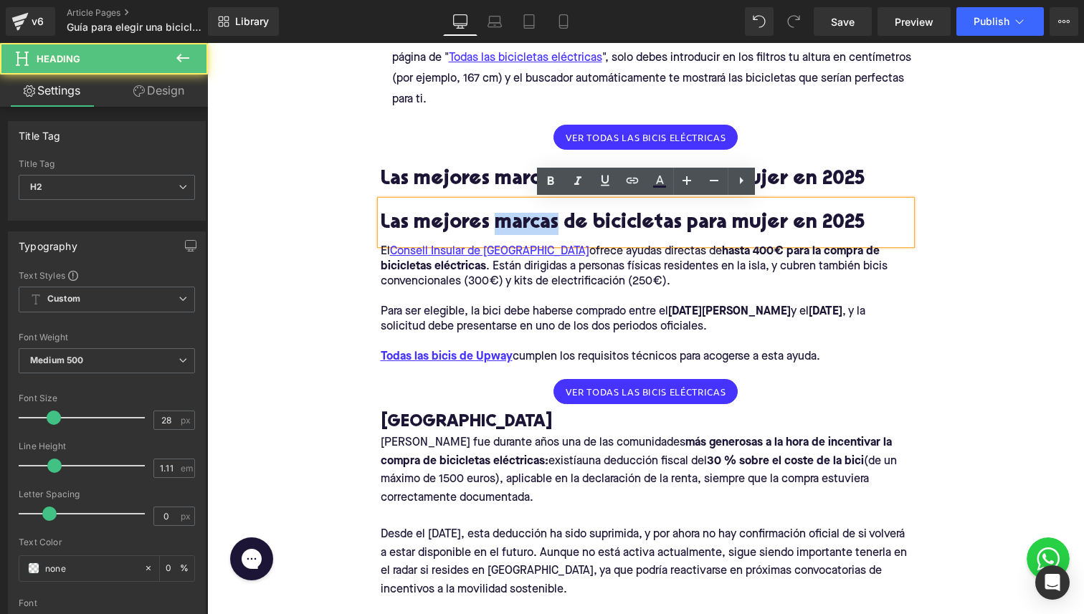
click at [512, 216] on h2 "Las mejores marcas de bicicletas para mujer en 2025" at bounding box center [646, 224] width 530 height 22
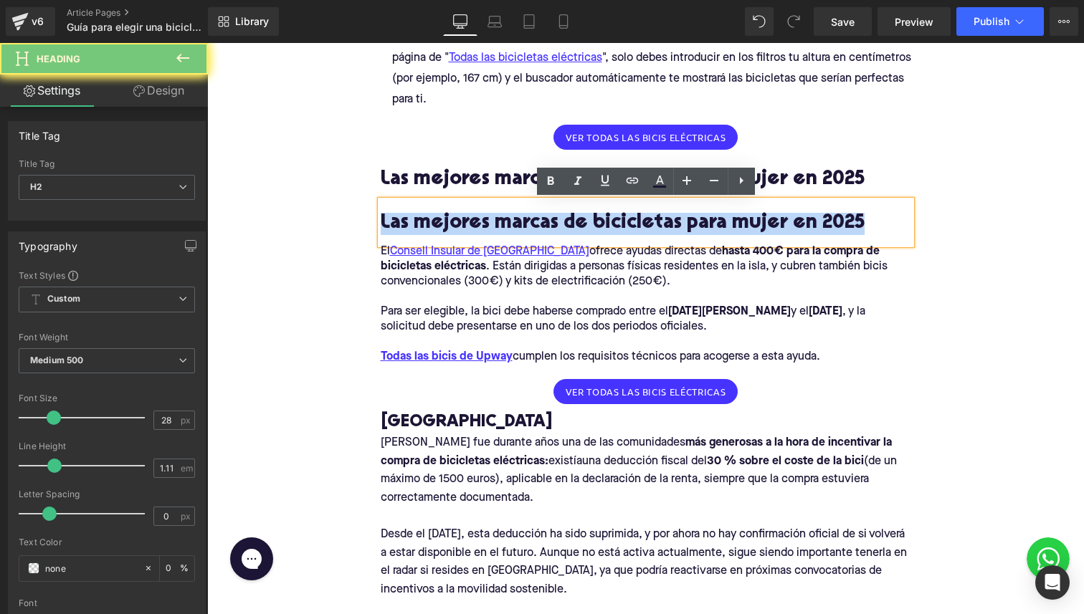
click at [513, 216] on h2 "Las mejores marcas de bicicletas para mujer en 2025" at bounding box center [646, 224] width 530 height 22
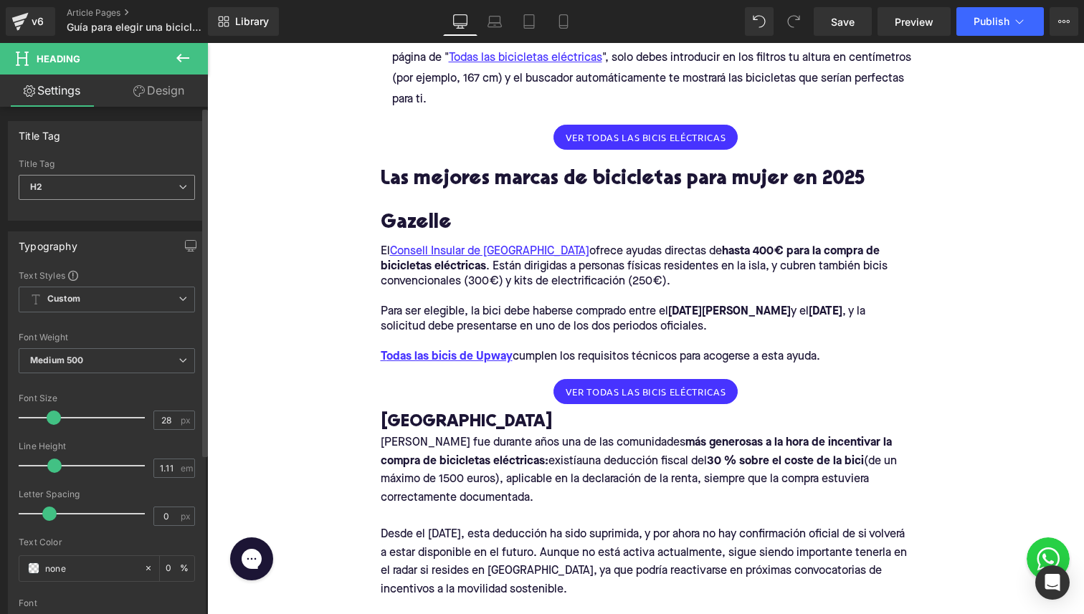
click at [30, 178] on span "H2" at bounding box center [107, 187] width 176 height 25
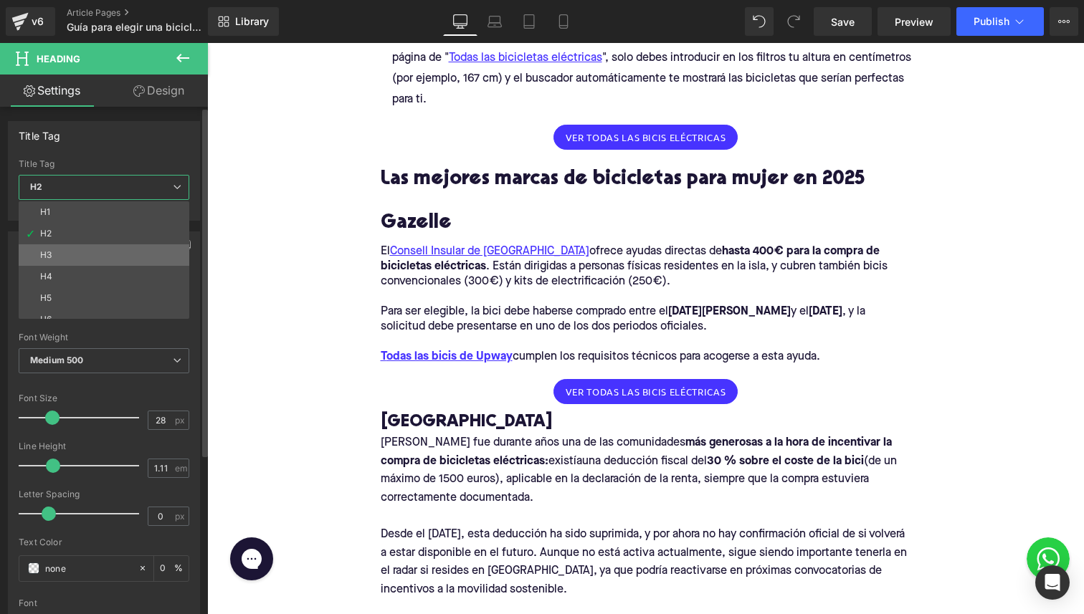
click at [48, 260] on li "H3" at bounding box center [107, 254] width 177 height 21
type input "24"
type input "1.29"
type input "#1c1535"
type input "100"
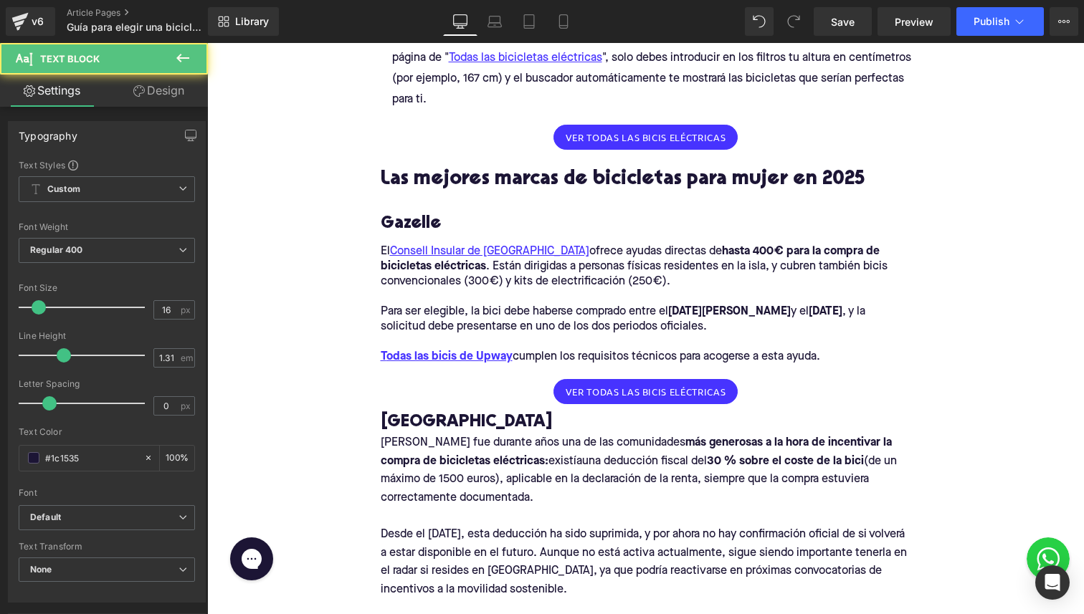
click at [621, 269] on p "El Consell Insular de [GEOGRAPHIC_DATA] ofrece ayudas directas de hasta 400 € p…" at bounding box center [646, 266] width 530 height 45
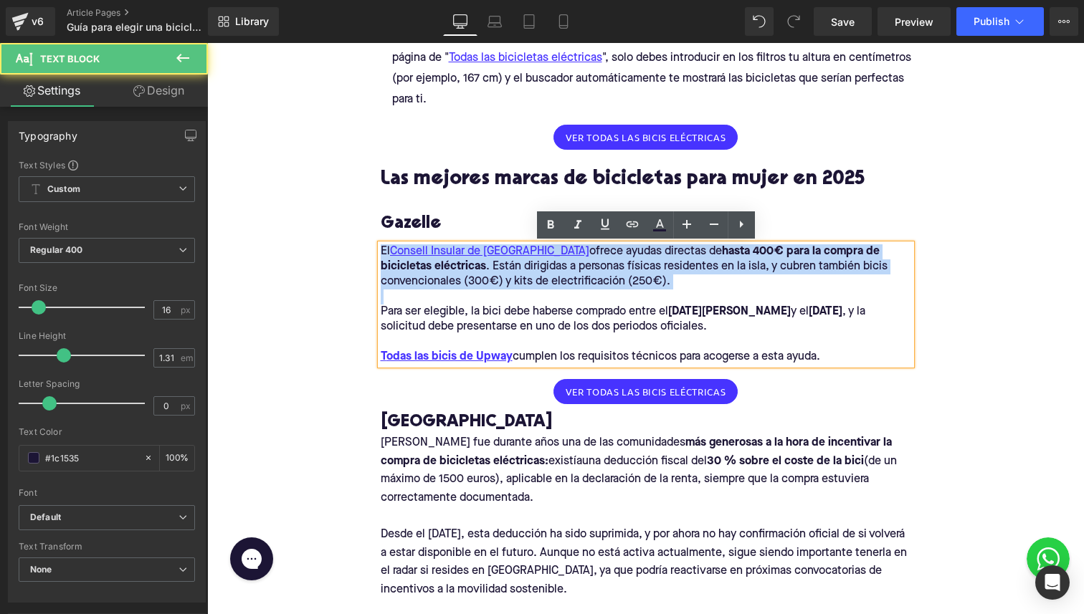
click at [621, 269] on p "El Consell Insular de [GEOGRAPHIC_DATA] ofrece ayudas directas de hasta 400 € p…" at bounding box center [646, 266] width 530 height 45
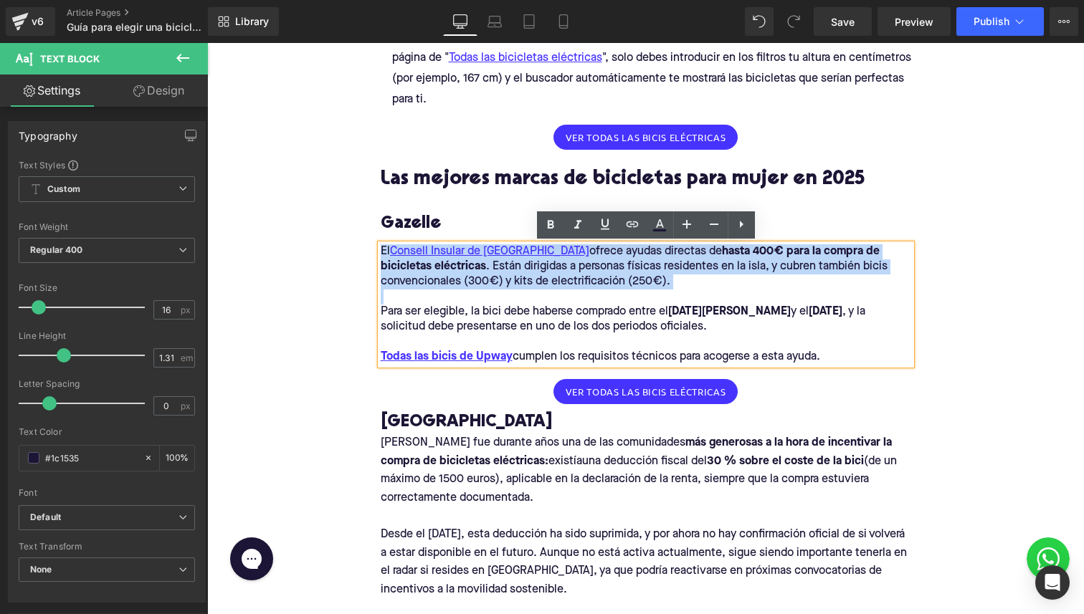
drag, startPoint x: 828, startPoint y: 357, endPoint x: 360, endPoint y: 256, distance: 479.4
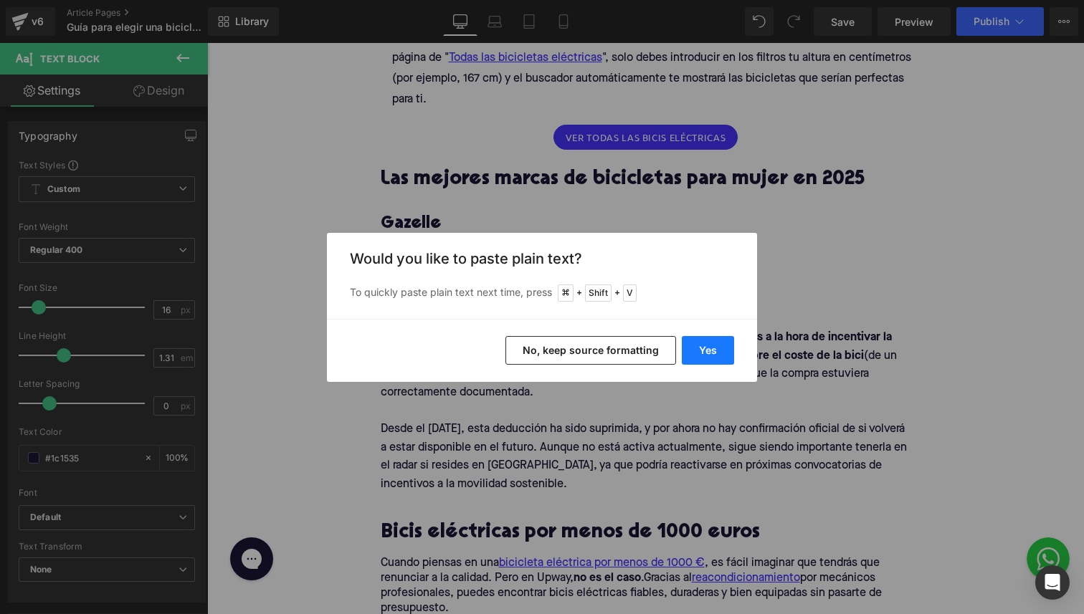
click at [694, 353] on button "Yes" at bounding box center [707, 350] width 52 height 29
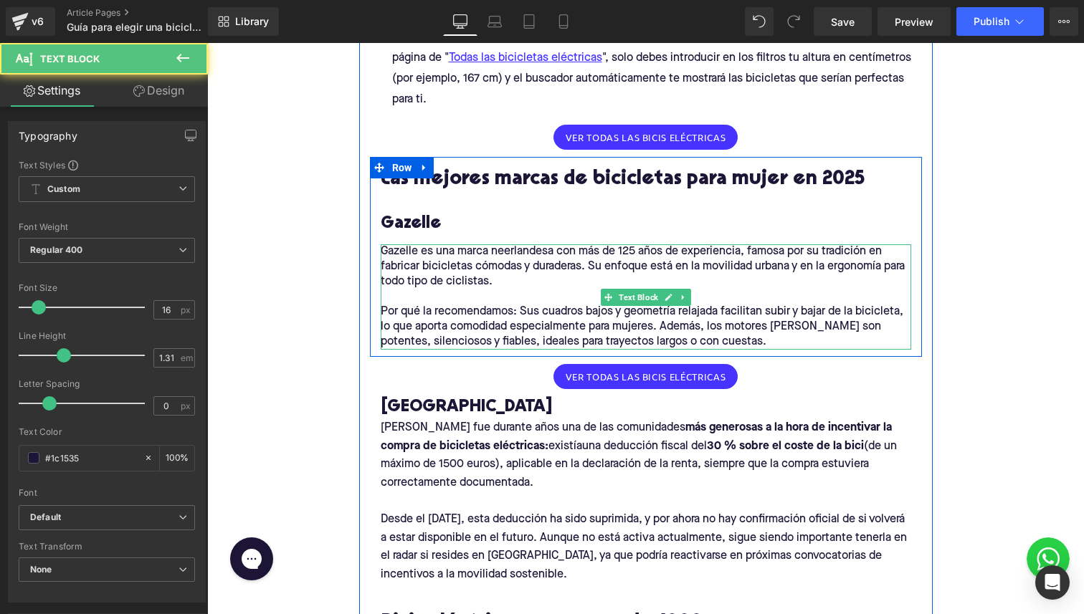
click at [569, 297] on p at bounding box center [646, 297] width 530 height 15
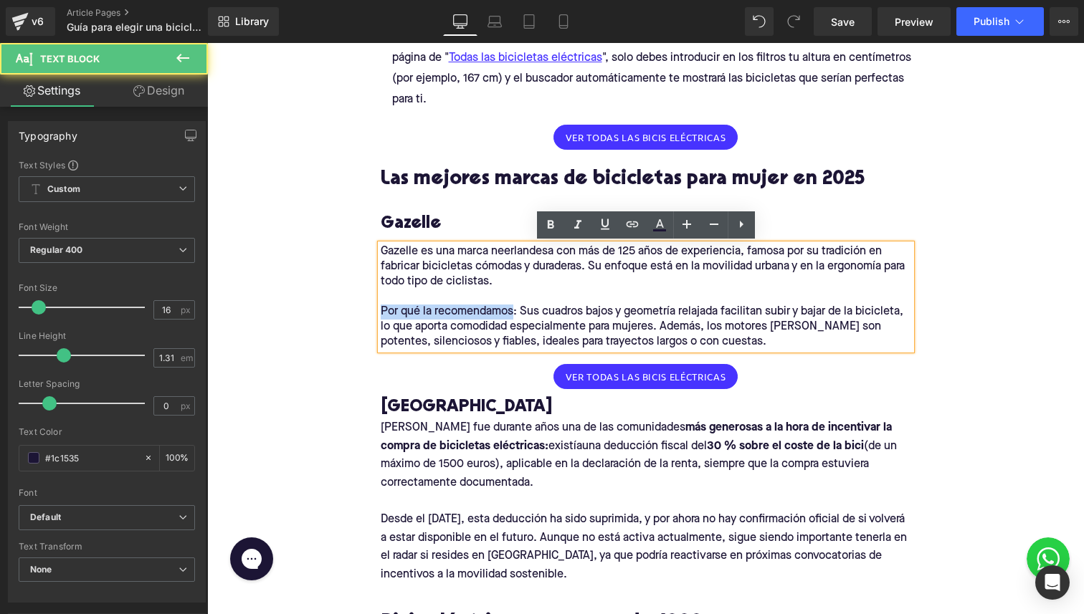
drag, startPoint x: 515, startPoint y: 308, endPoint x: 342, endPoint y: 308, distance: 172.7
click at [342, 308] on div "Home / Guía para elegir una bicicleta para mujer Breadcrumbs Guía 2025: Cómo el…" at bounding box center [645, 440] width 876 height 2702
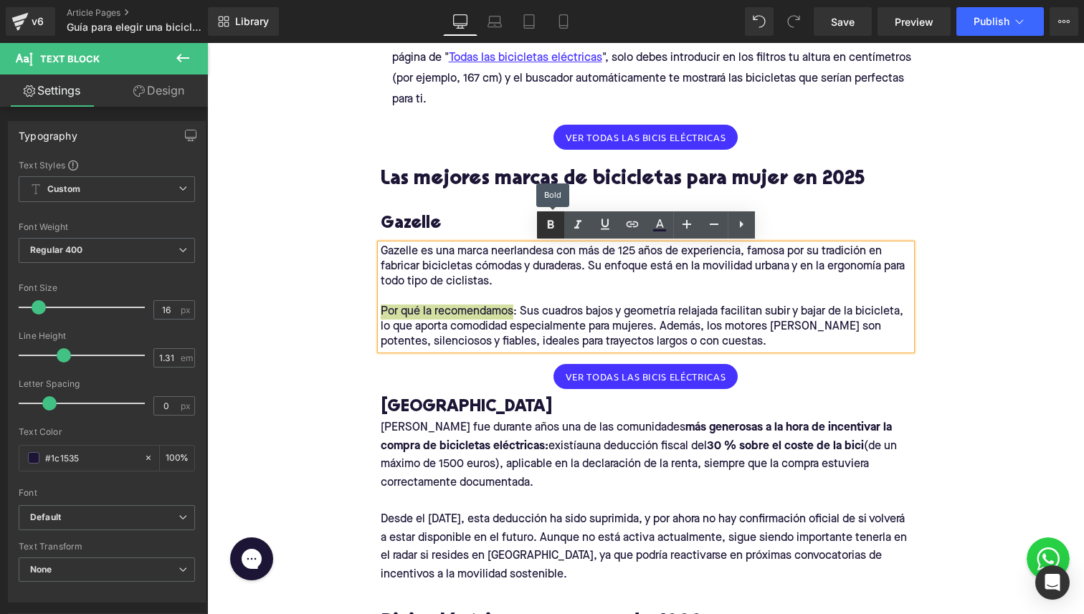
click at [549, 220] on icon at bounding box center [550, 224] width 17 height 17
click at [472, 256] on p "Gazelle es una marca neerlandesa con más de 125 años de experiencia, famosa por…" at bounding box center [646, 266] width 530 height 45
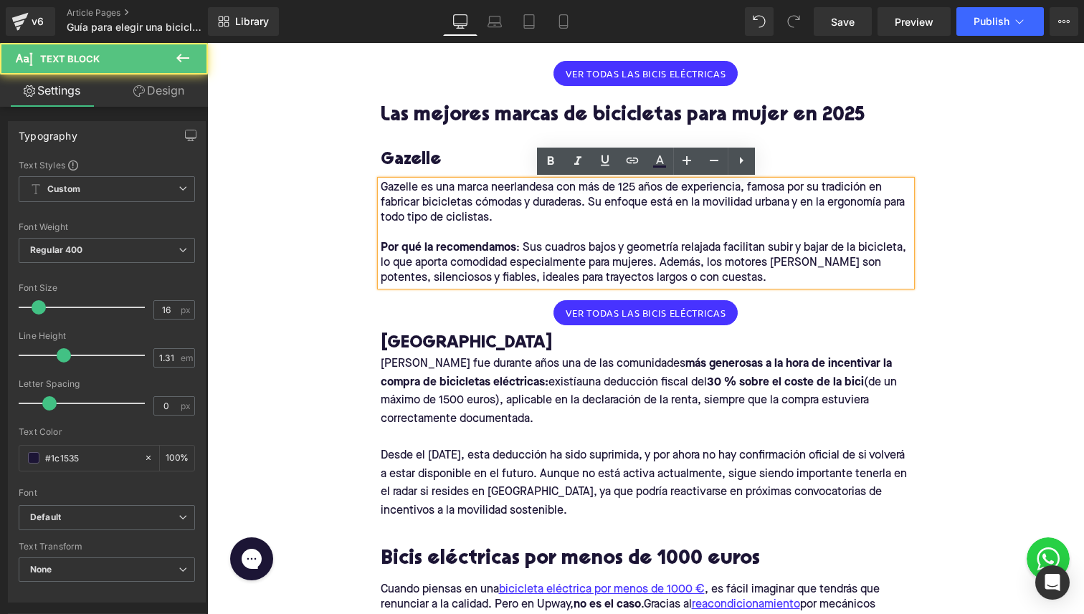
scroll to position [1140, 0]
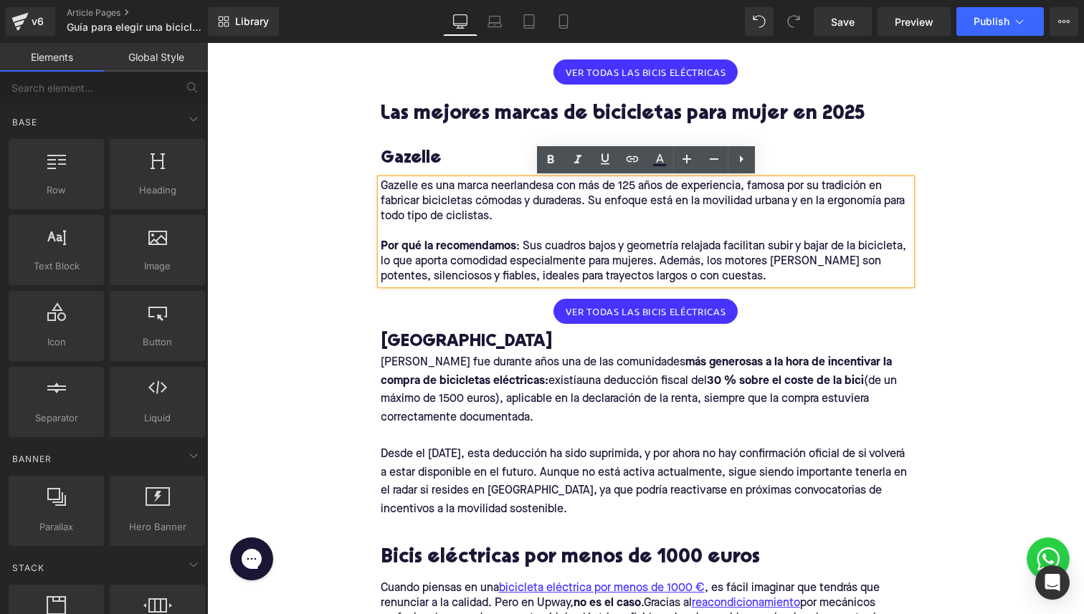
click at [307, 221] on div "Home / Guía para elegir una bicicleta para mujer Breadcrumbs Guía 2025: Cómo el…" at bounding box center [645, 375] width 876 height 2702
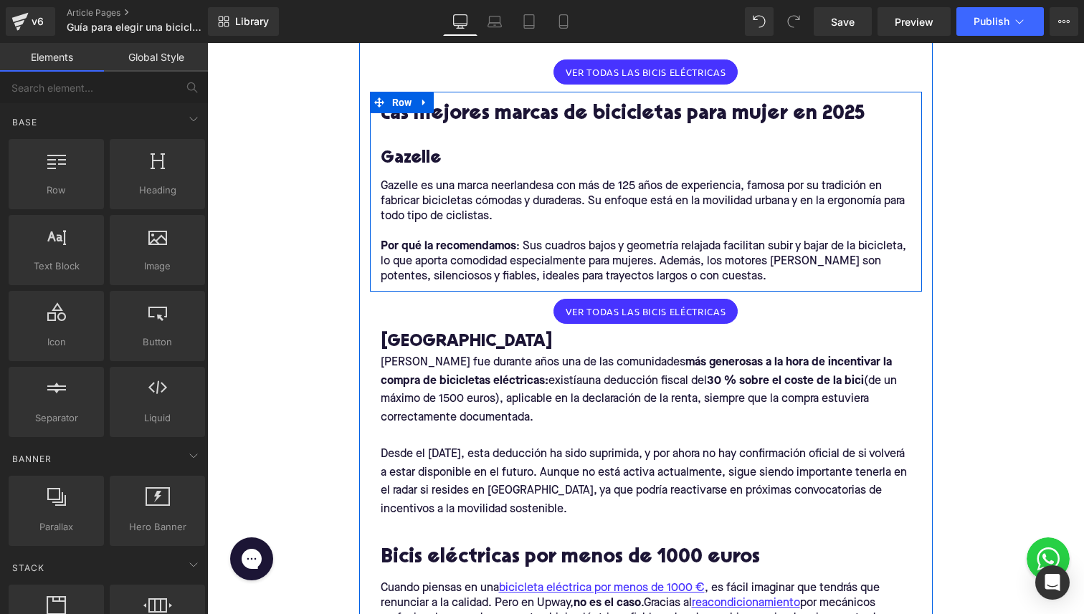
click at [391, 158] on h3 "Gazelle" at bounding box center [646, 159] width 530 height 22
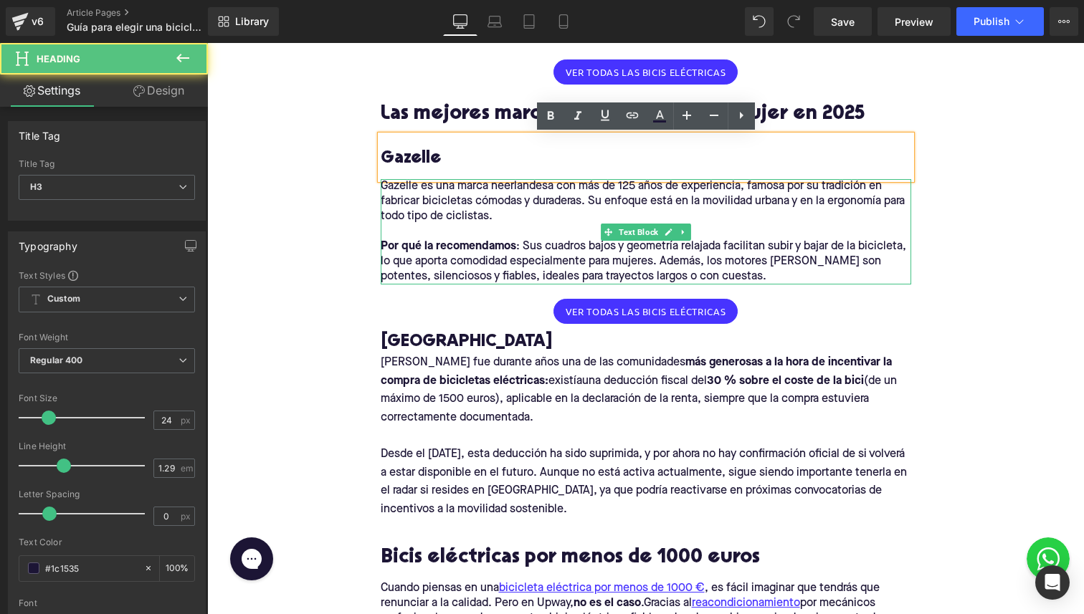
click at [426, 227] on p at bounding box center [646, 231] width 530 height 15
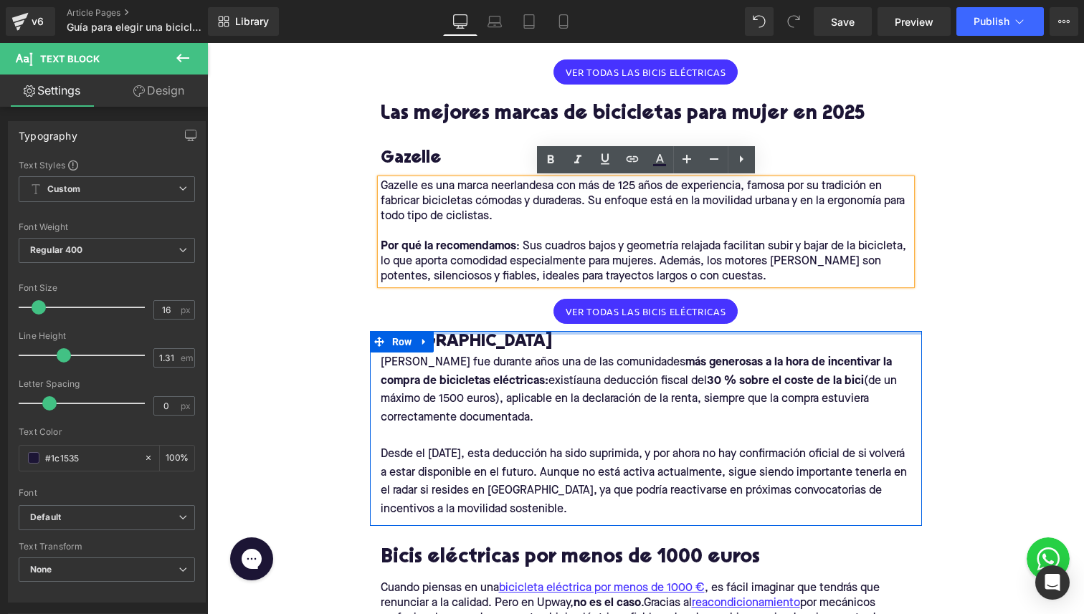
click at [845, 331] on div at bounding box center [646, 333] width 552 height 4
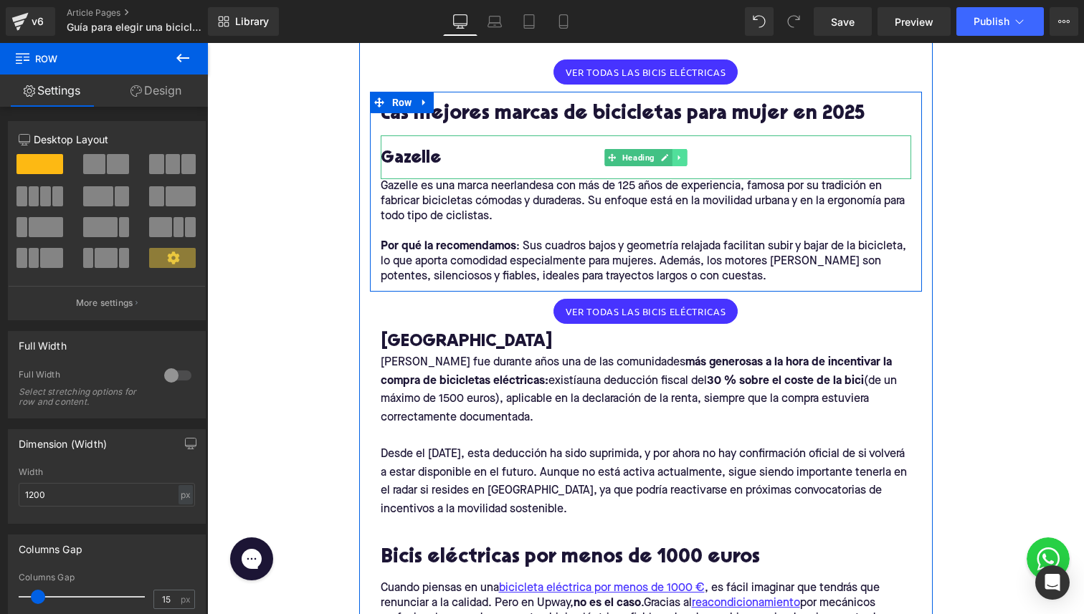
click at [679, 158] on icon at bounding box center [679, 157] width 8 height 9
click at [674, 158] on icon at bounding box center [672, 157] width 8 height 8
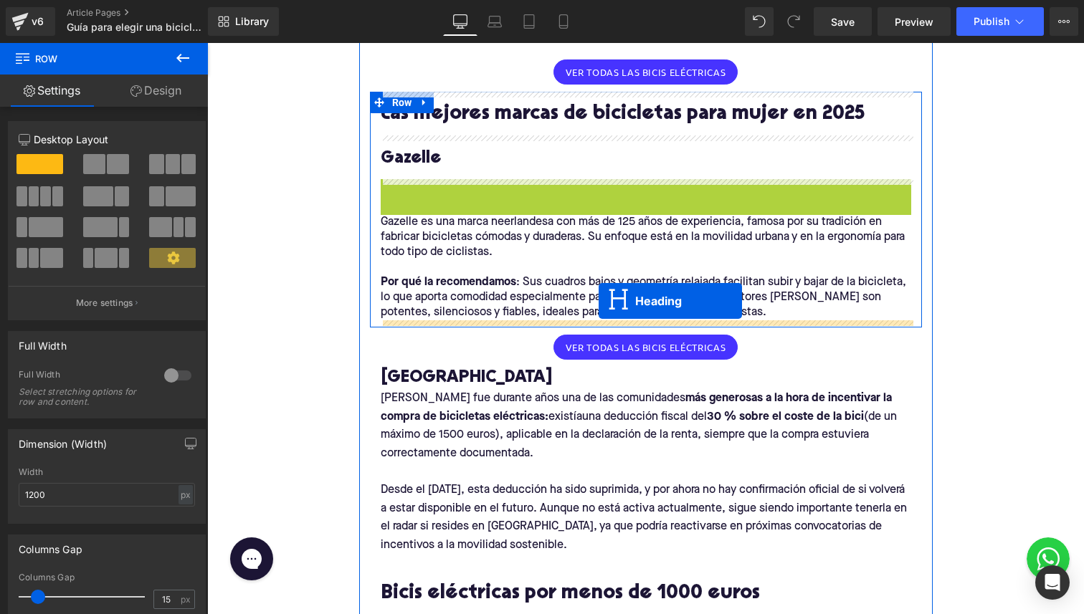
drag, startPoint x: 614, startPoint y: 197, endPoint x: 598, endPoint y: 301, distance: 105.1
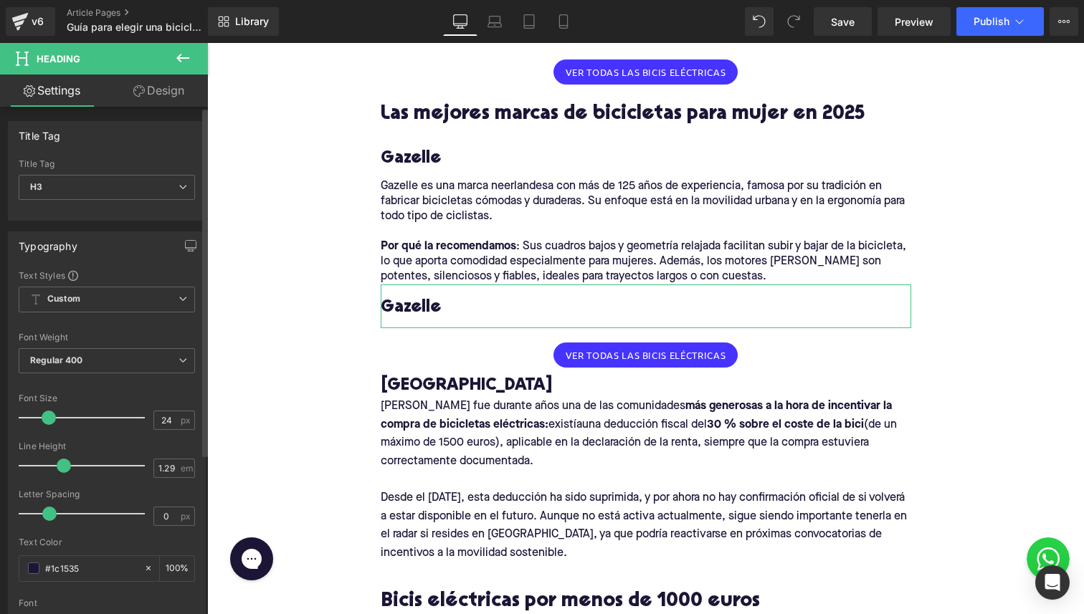
click at [190, 186] on div "H1 H2 H3 H4 H5 H6 Title Tag H3 H1 H2 H3 H4 H5 H6" at bounding box center [107, 189] width 196 height 61
click at [188, 186] on div "H1 H2 H3 H4 H5 H6 Title Tag H3 H1 H2 H3 H4 H5 H6" at bounding box center [107, 189] width 196 height 61
click at [156, 184] on span "H3" at bounding box center [107, 187] width 176 height 25
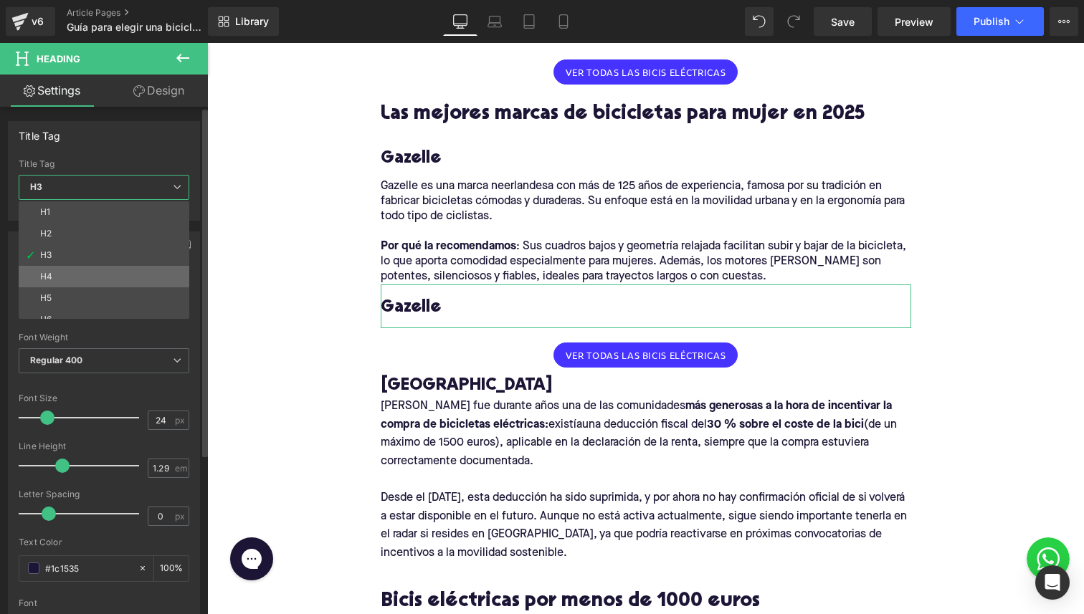
click at [111, 274] on li "H4" at bounding box center [107, 276] width 177 height 21
type input "22"
type input "1.32"
type input "100"
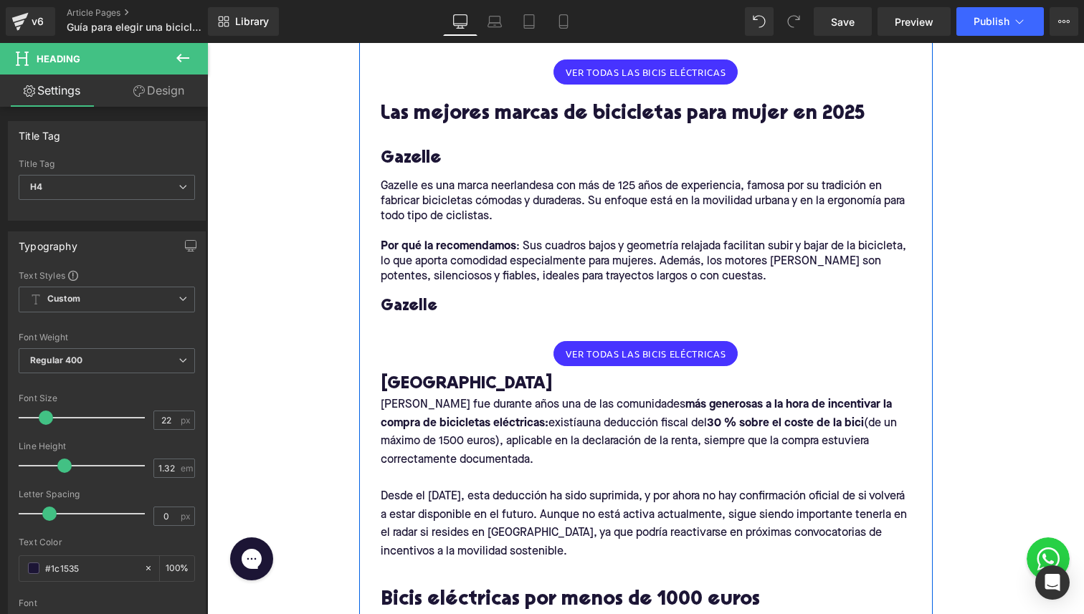
click at [396, 297] on h4 "Gazelle" at bounding box center [646, 307] width 530 height 21
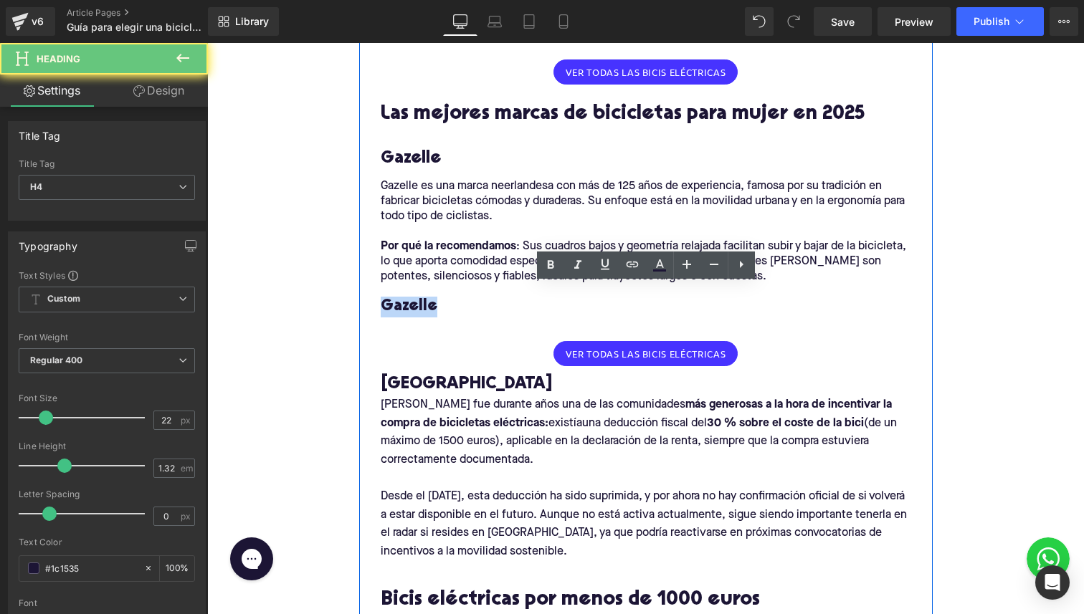
click at [396, 297] on h4 "Gazelle" at bounding box center [646, 307] width 530 height 21
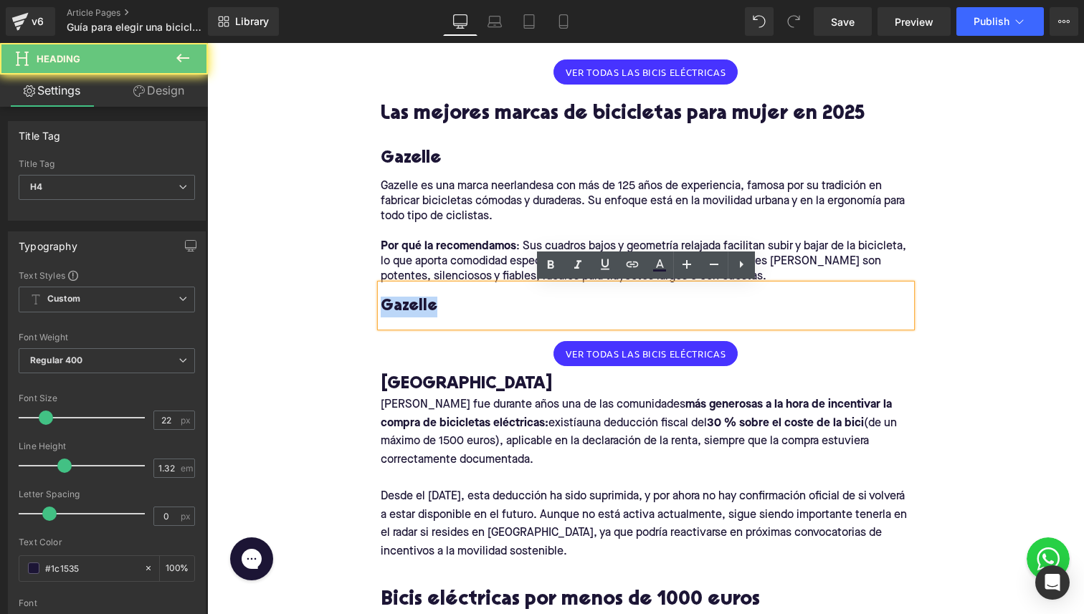
click at [396, 297] on h4 "Gazelle" at bounding box center [646, 307] width 530 height 21
paste div
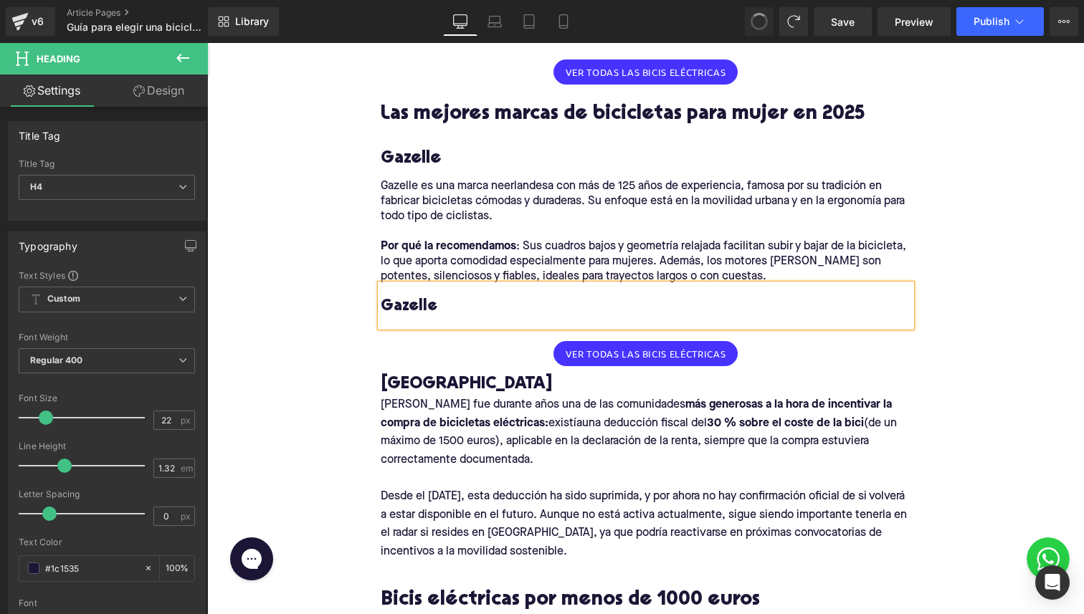
type input "24"
type input "1.29"
type input "100"
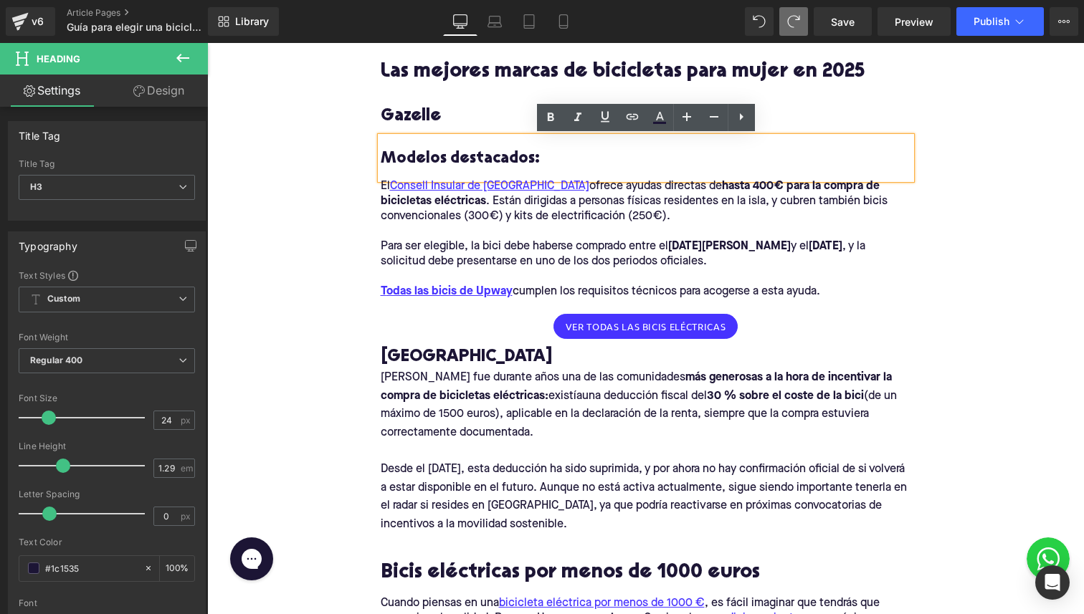
scroll to position [1184, 0]
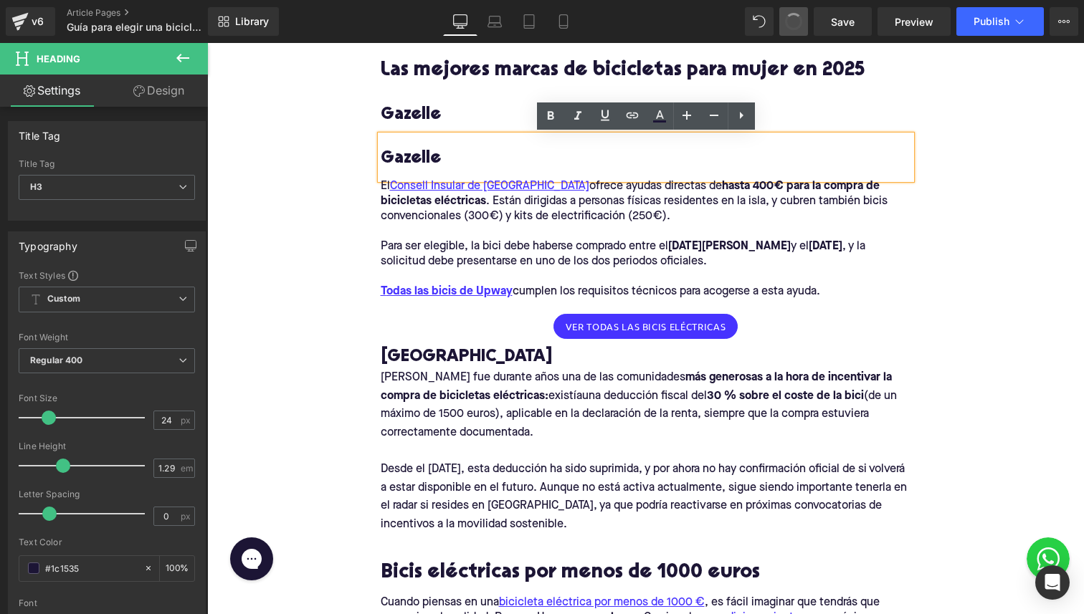
click at [798, 24] on span at bounding box center [793, 21] width 20 height 20
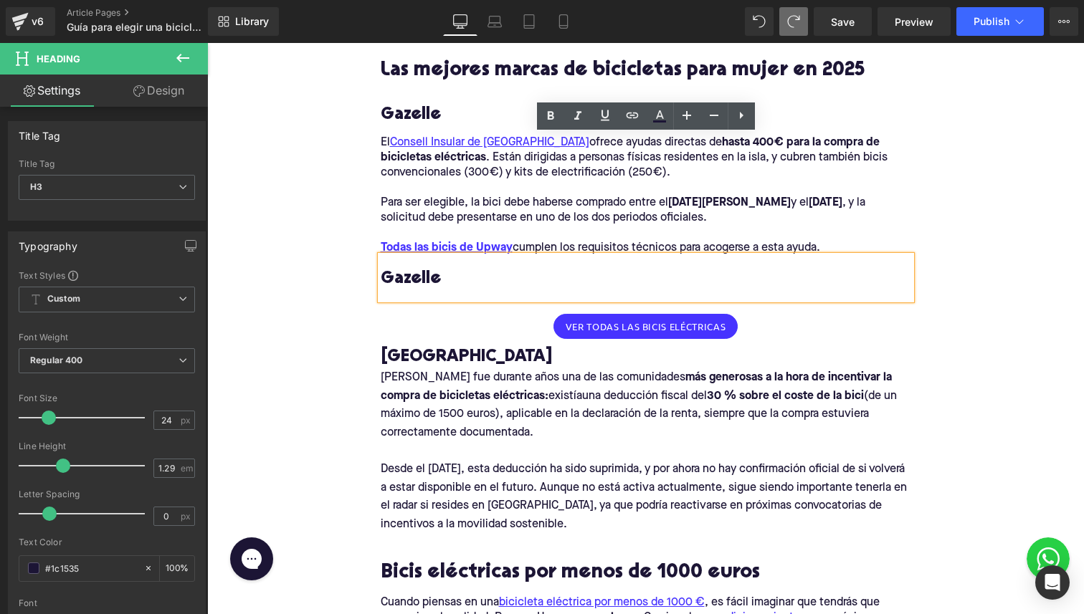
type input "22"
type input "1.32"
type input "100"
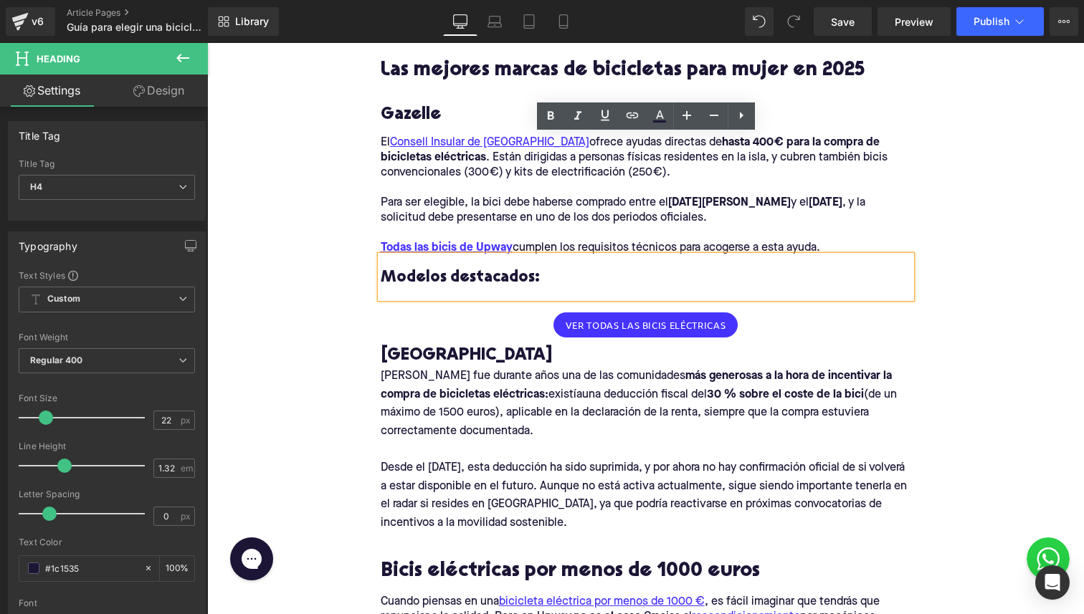
click at [798, 24] on icon at bounding box center [793, 21] width 13 height 13
click at [799, 15] on icon at bounding box center [793, 21] width 13 height 13
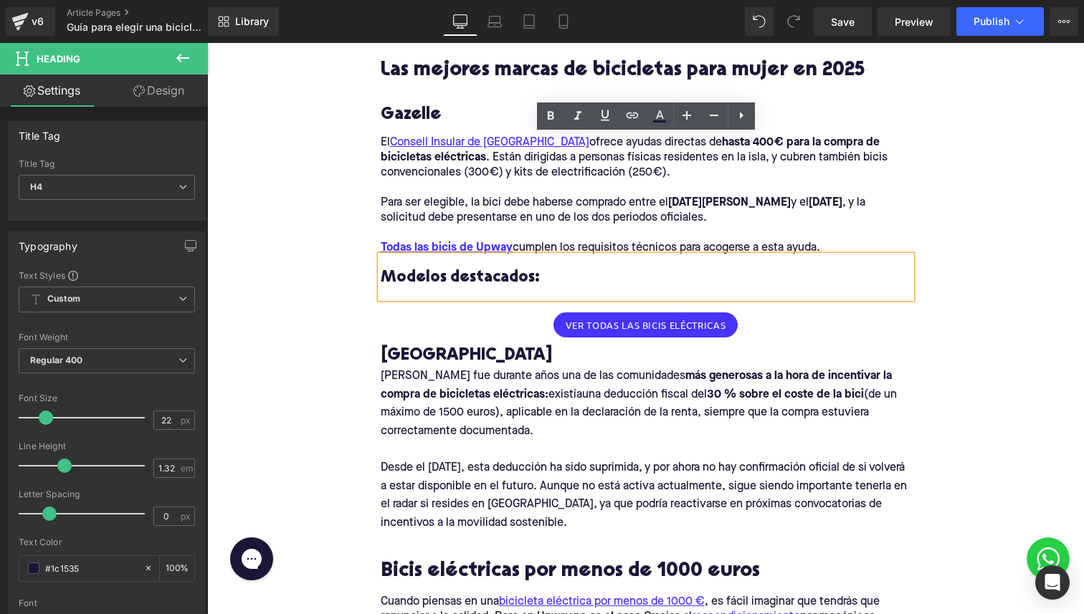
click at [799, 15] on icon at bounding box center [793, 21] width 13 height 13
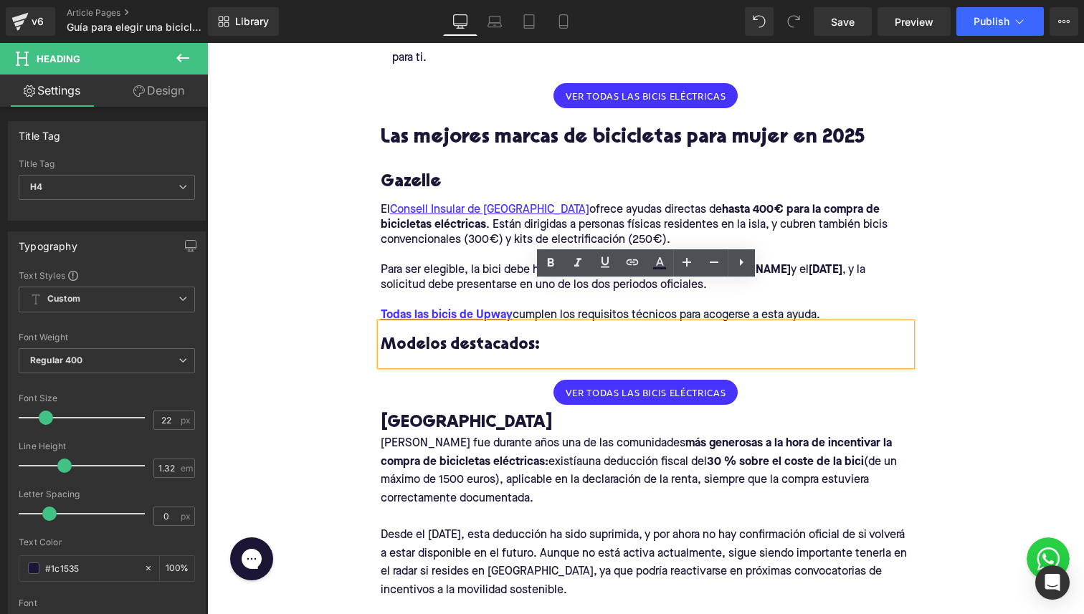
scroll to position [1090, 0]
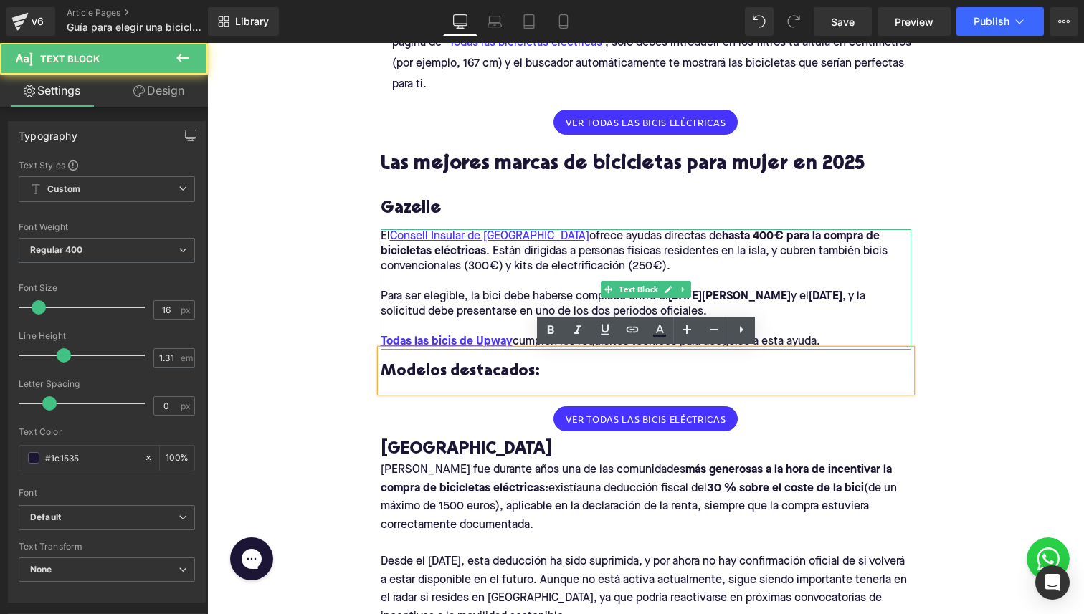
click at [466, 275] on p at bounding box center [646, 281] width 530 height 15
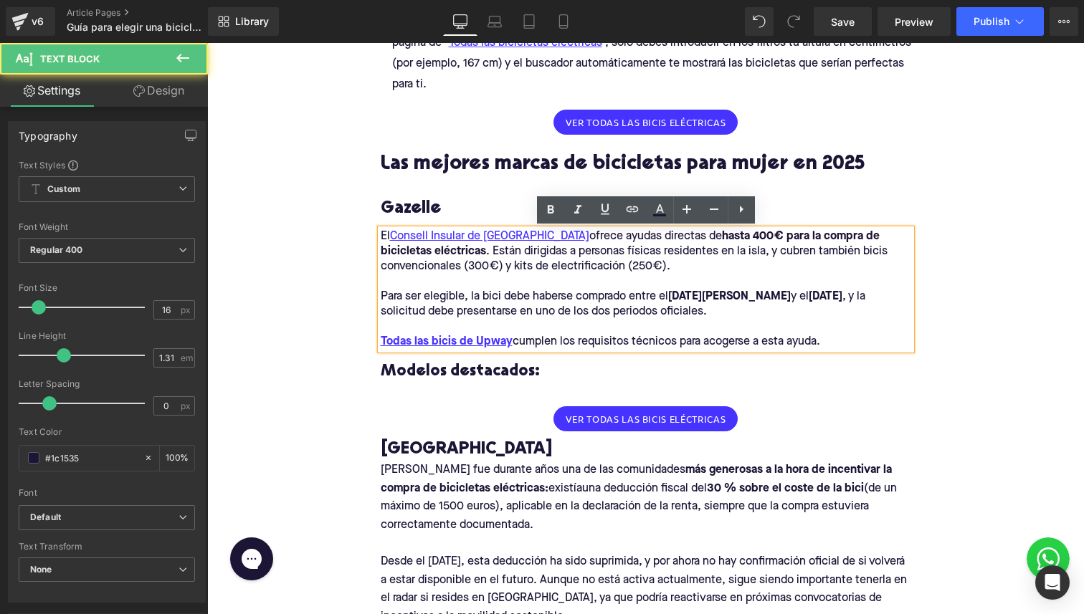
drag, startPoint x: 833, startPoint y: 338, endPoint x: 326, endPoint y: 224, distance: 520.0
click at [326, 224] on div "Home / Guía para elegir una bicicleta para mujer Breadcrumbs Guía 2025: Cómo el…" at bounding box center [645, 454] width 876 height 2760
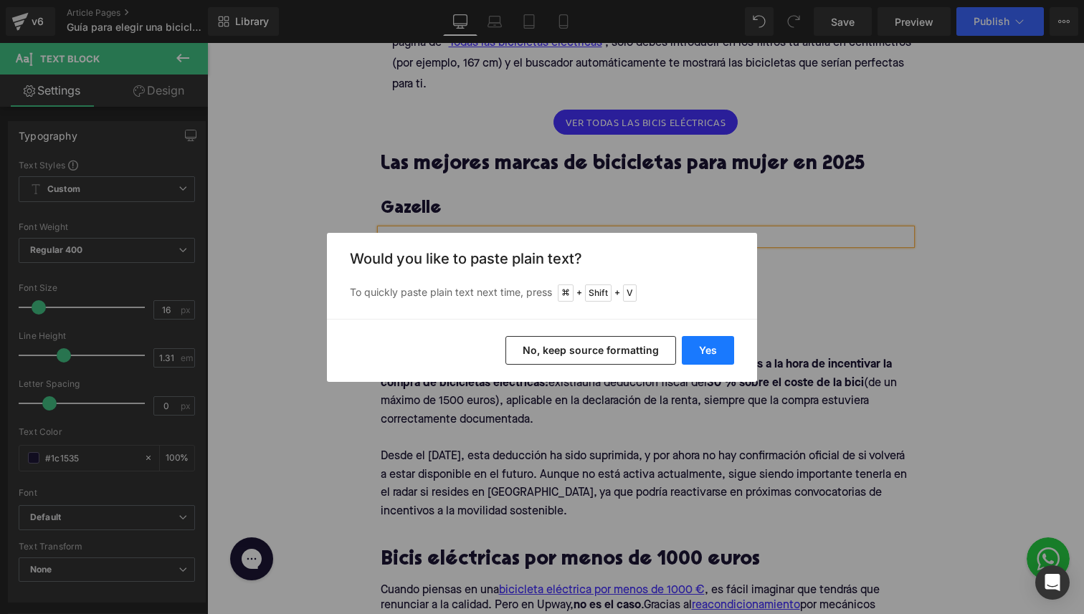
click at [705, 350] on button "Yes" at bounding box center [707, 350] width 52 height 29
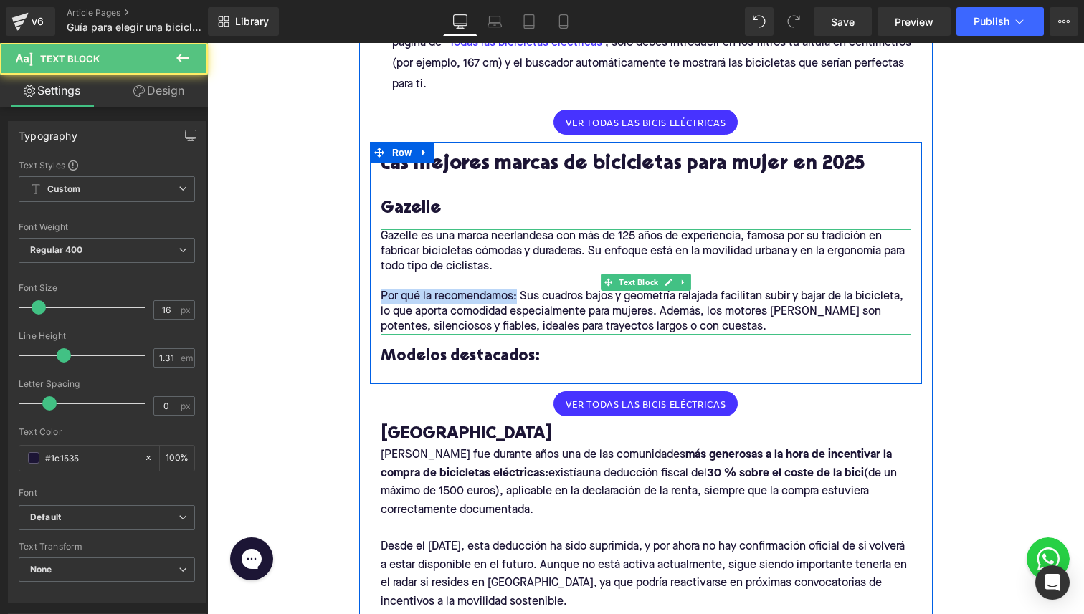
drag, startPoint x: 518, startPoint y: 297, endPoint x: 345, endPoint y: 297, distance: 172.7
click at [345, 297] on div "Home / Guía para elegir una bicicleta para mujer Breadcrumbs Guía 2025: Cómo el…" at bounding box center [645, 446] width 876 height 2745
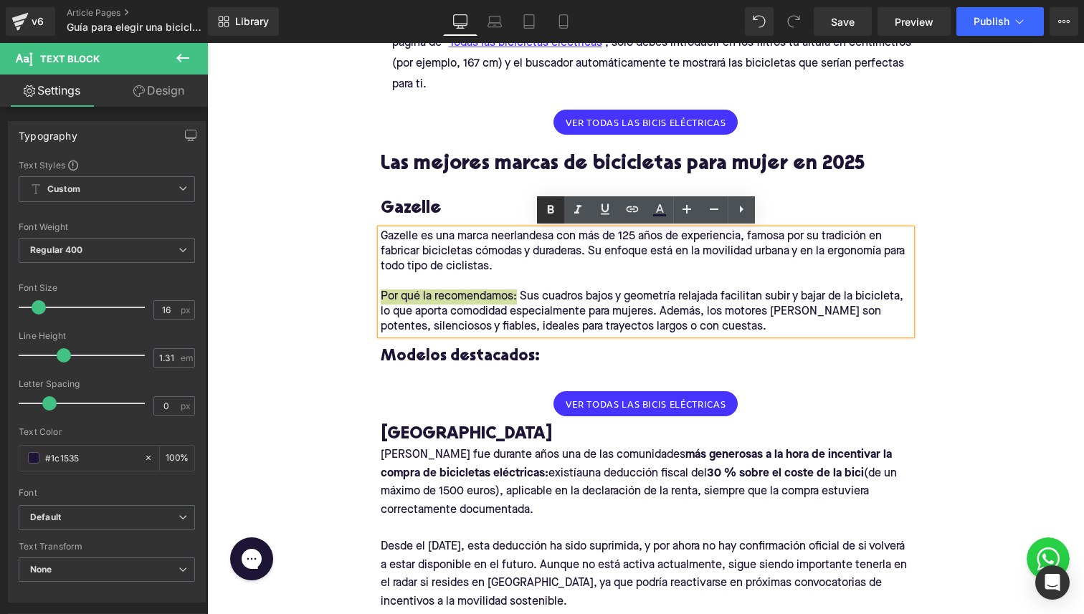
click at [540, 212] on link at bounding box center [550, 209] width 27 height 27
click at [732, 324] on p "Por qué la recomendamos: Sus cuadros bajos y geometría relajada facilitan subir…" at bounding box center [646, 312] width 530 height 45
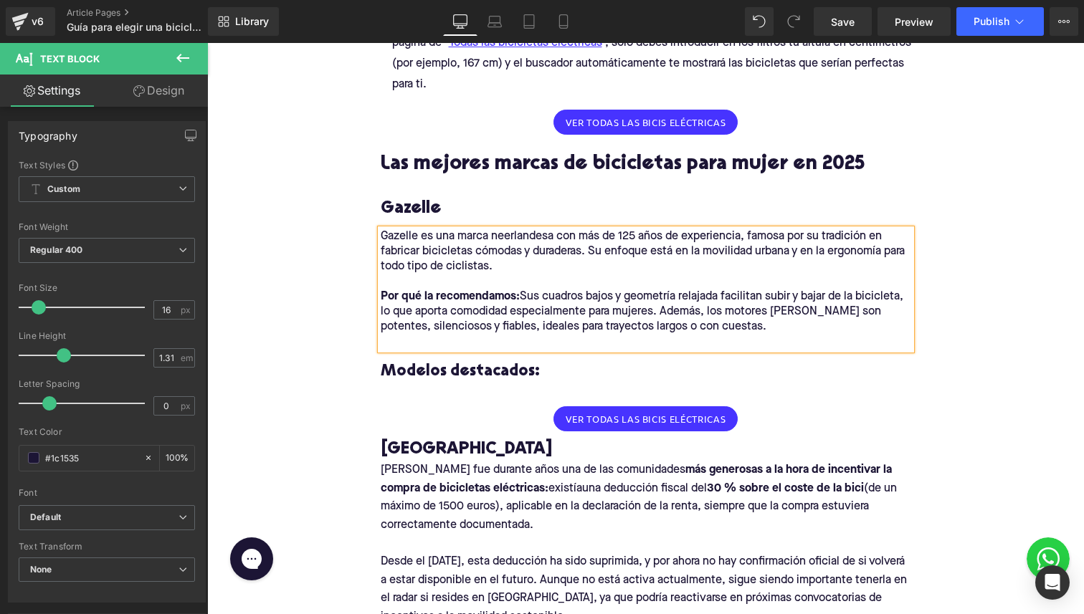
click at [496, 345] on p at bounding box center [646, 342] width 530 height 15
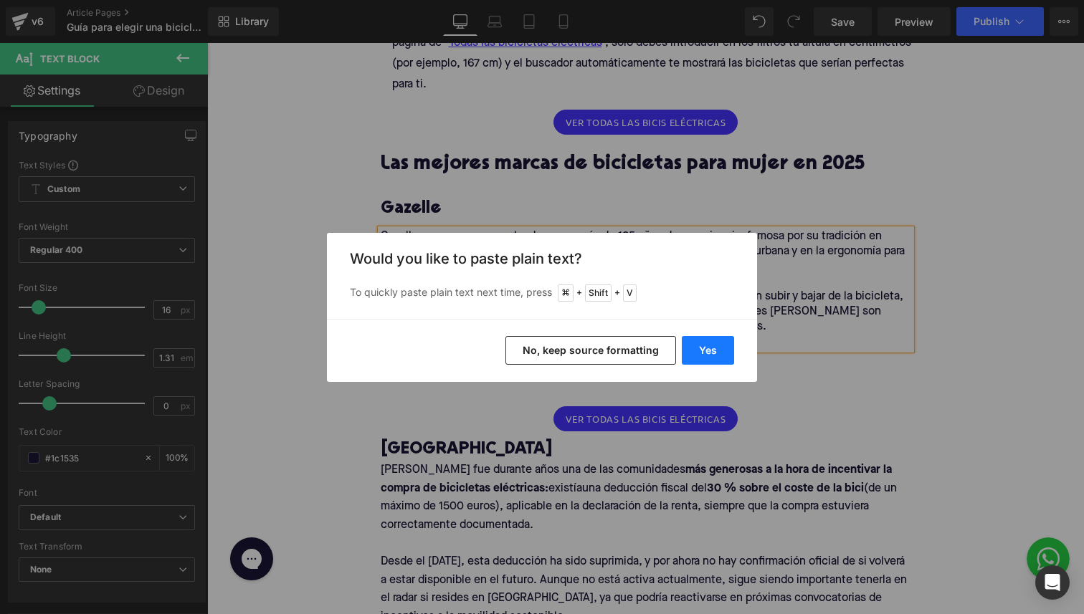
click at [719, 358] on button "Yes" at bounding box center [707, 350] width 52 height 29
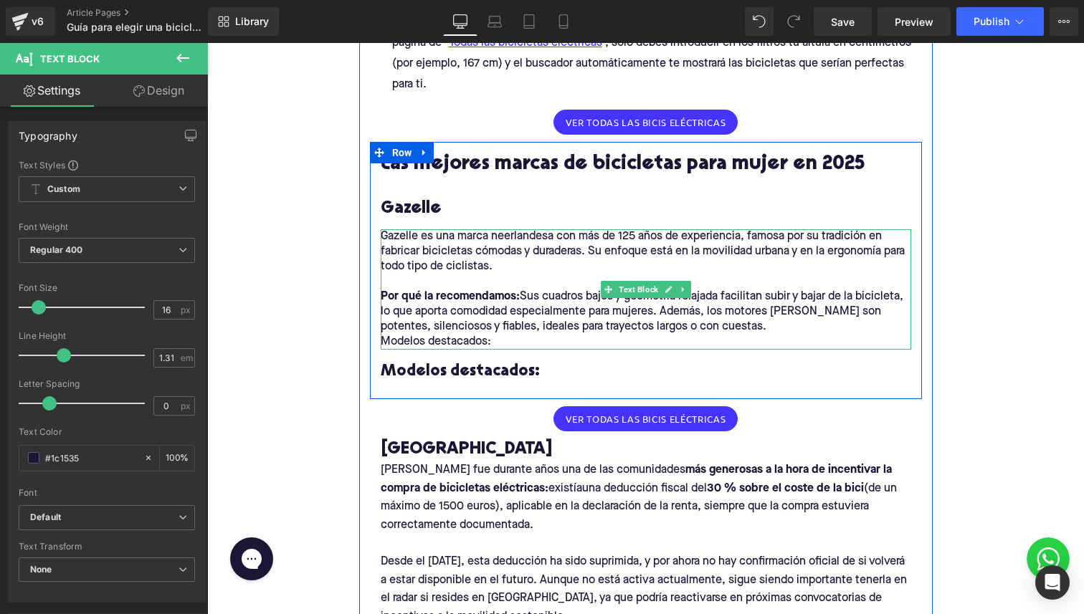
click at [772, 327] on p "Por qué la recomendamos: Sus cuadros bajos y geometría relajada facilitan subir…" at bounding box center [646, 312] width 530 height 45
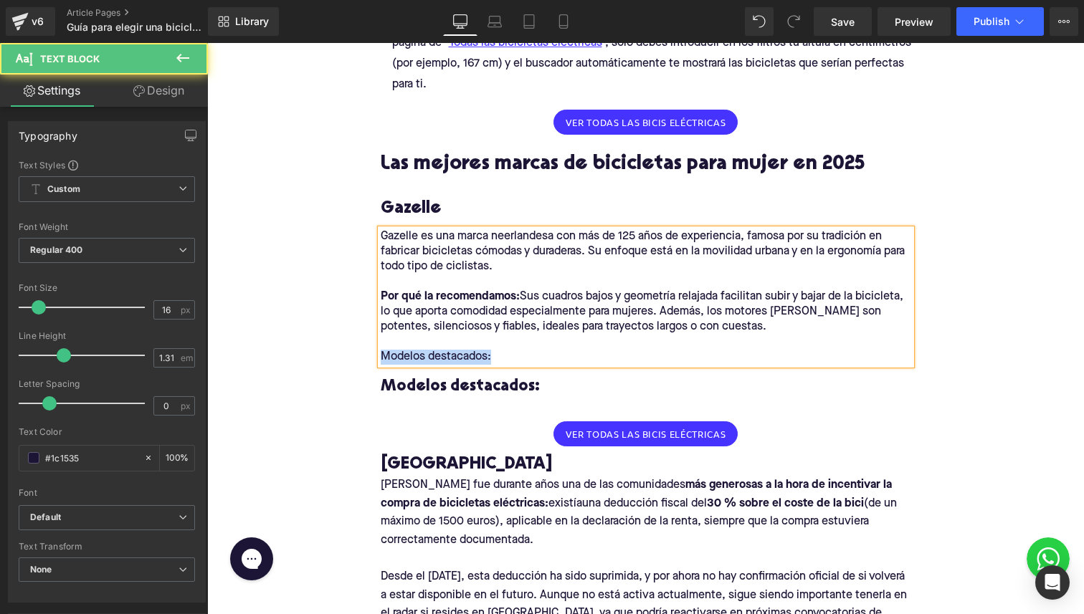
drag, startPoint x: 499, startPoint y: 354, endPoint x: 344, endPoint y: 354, distance: 154.8
click at [344, 354] on div "Home / Guía para elegir una bicicleta para mujer Breadcrumbs Guía 2025: Cómo el…" at bounding box center [645, 461] width 876 height 2775
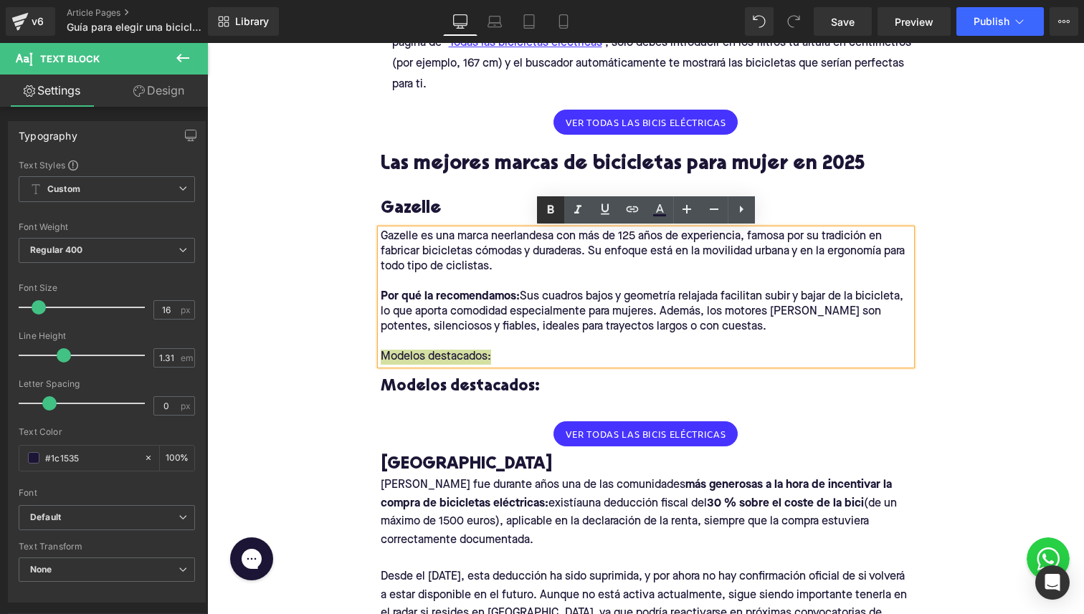
click at [545, 205] on icon at bounding box center [550, 209] width 17 height 17
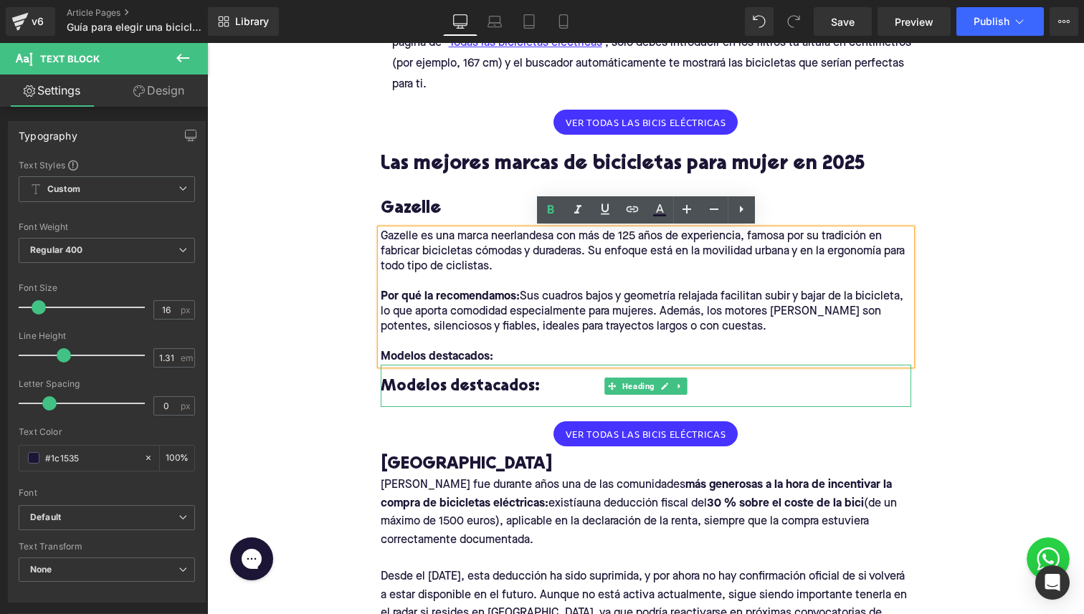
click at [461, 379] on h4 "Modelos destacados:" at bounding box center [646, 387] width 530 height 21
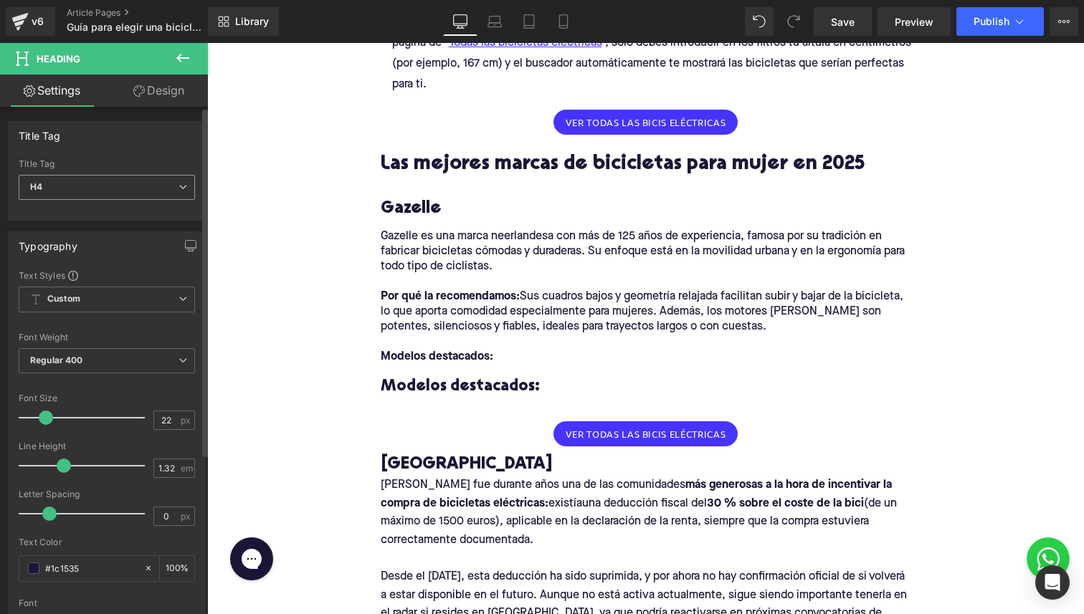
click at [82, 183] on span "H4" at bounding box center [107, 187] width 176 height 25
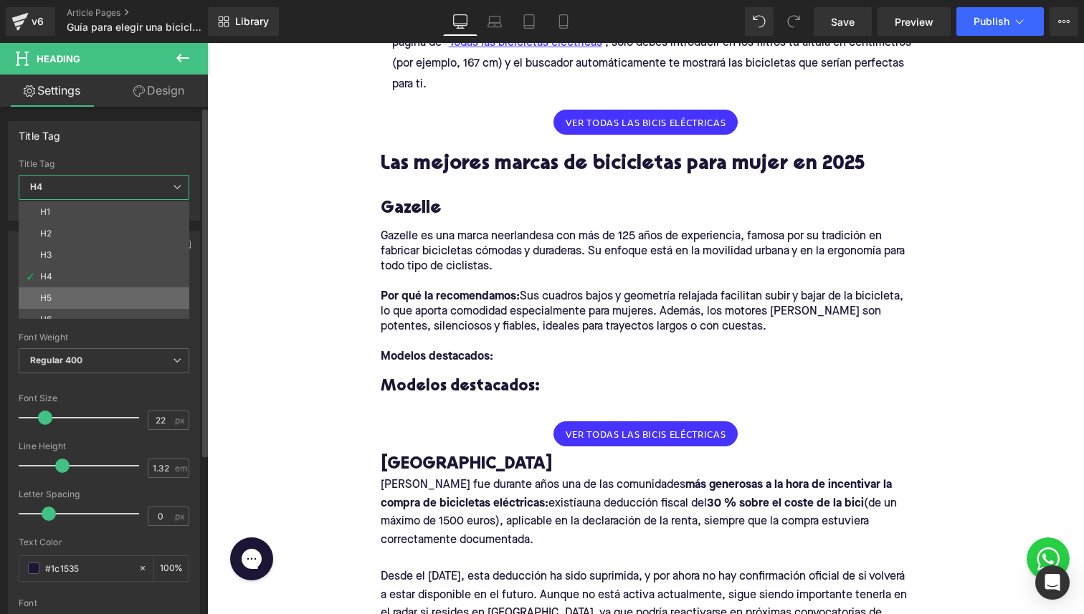
scroll to position [11, 0]
click at [120, 180] on span "H4" at bounding box center [104, 187] width 171 height 25
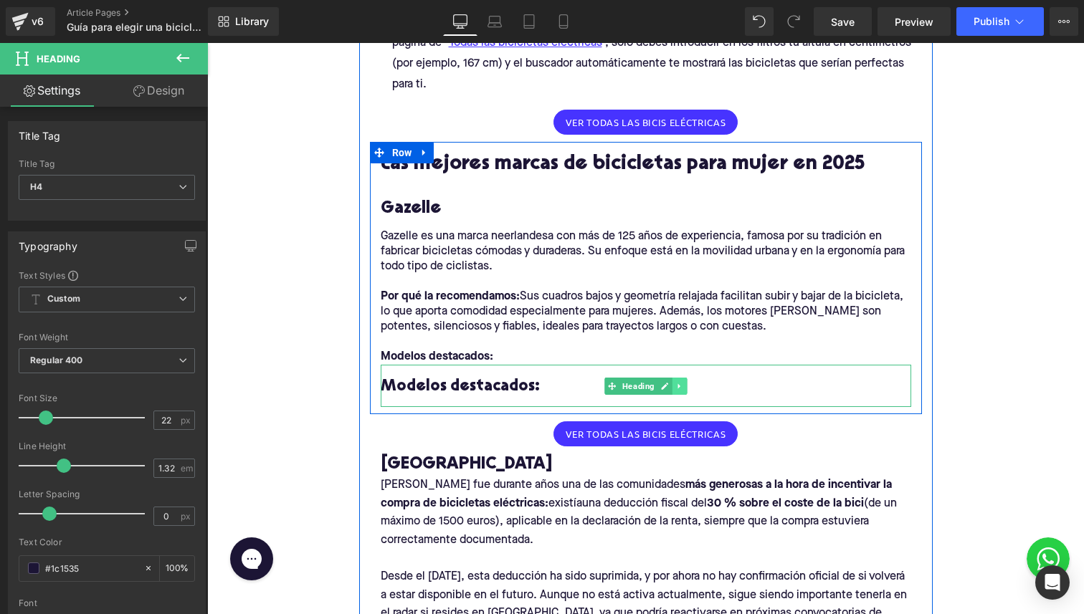
click at [677, 388] on icon at bounding box center [678, 385] width 2 height 5
click at [681, 385] on link at bounding box center [686, 386] width 15 height 17
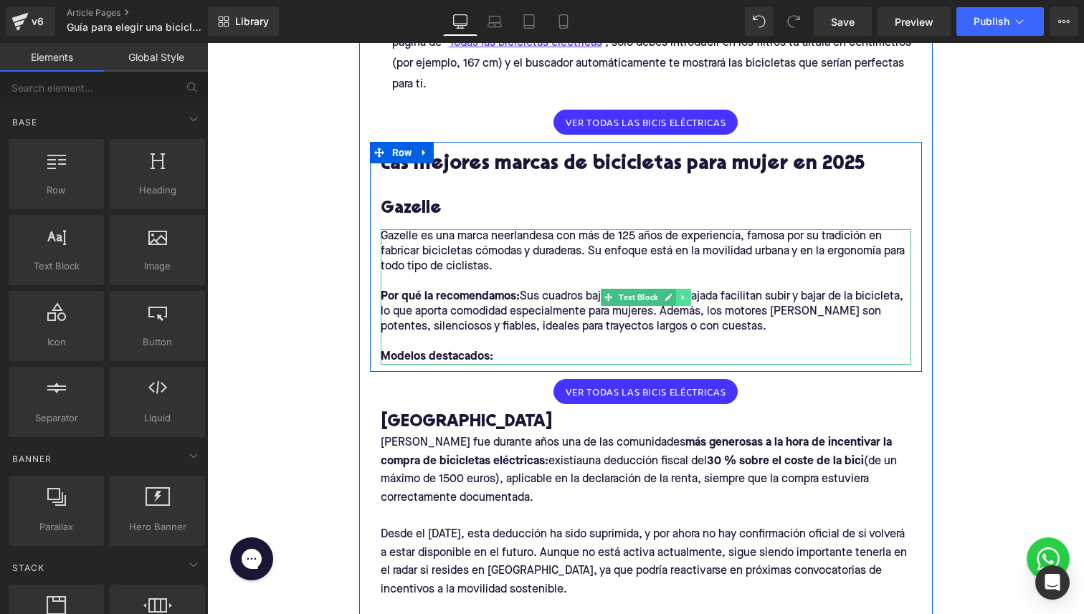
click at [684, 300] on icon at bounding box center [683, 297] width 8 height 9
click at [678, 299] on icon at bounding box center [675, 297] width 8 height 8
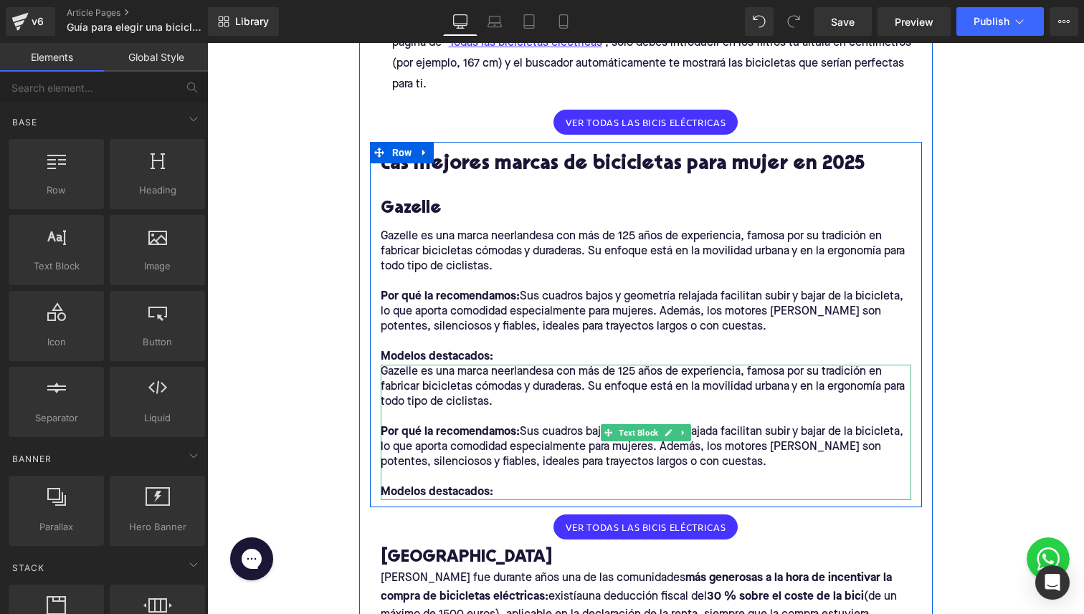
click at [465, 374] on p "Gazelle es una marca neerlandesa con más de 125 años de experiencia, famosa por…" at bounding box center [646, 387] width 530 height 45
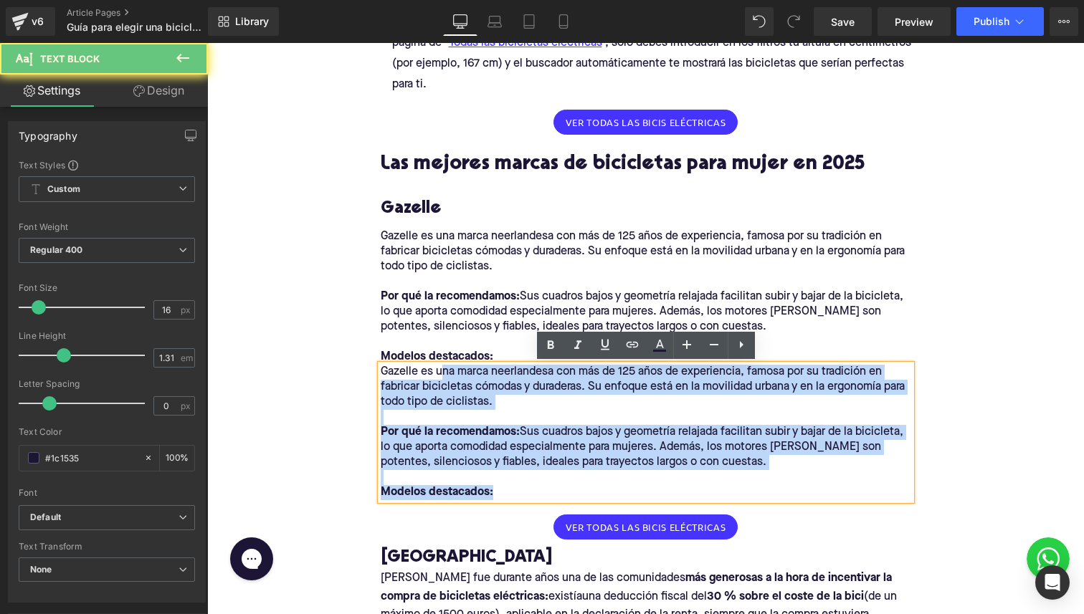
drag, startPoint x: 442, startPoint y: 368, endPoint x: 535, endPoint y: 492, distance: 154.5
click at [535, 492] on div "Gazelle es una marca neerlandesa con más de 125 años de experiencia, famosa por…" at bounding box center [646, 432] width 530 height 135
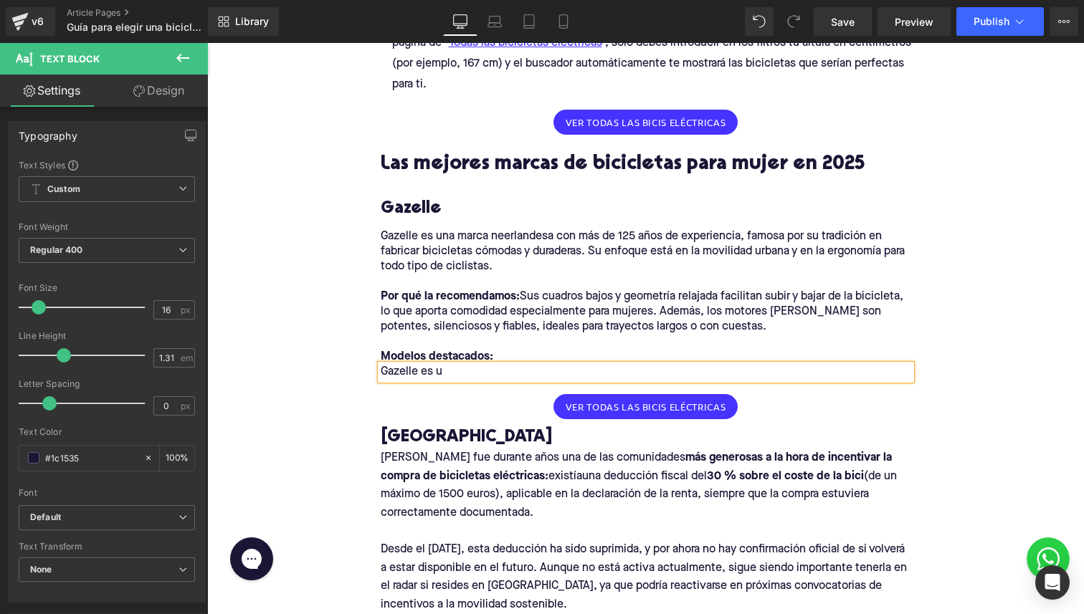
click at [680, 370] on p "Gazelle es u" at bounding box center [646, 372] width 530 height 15
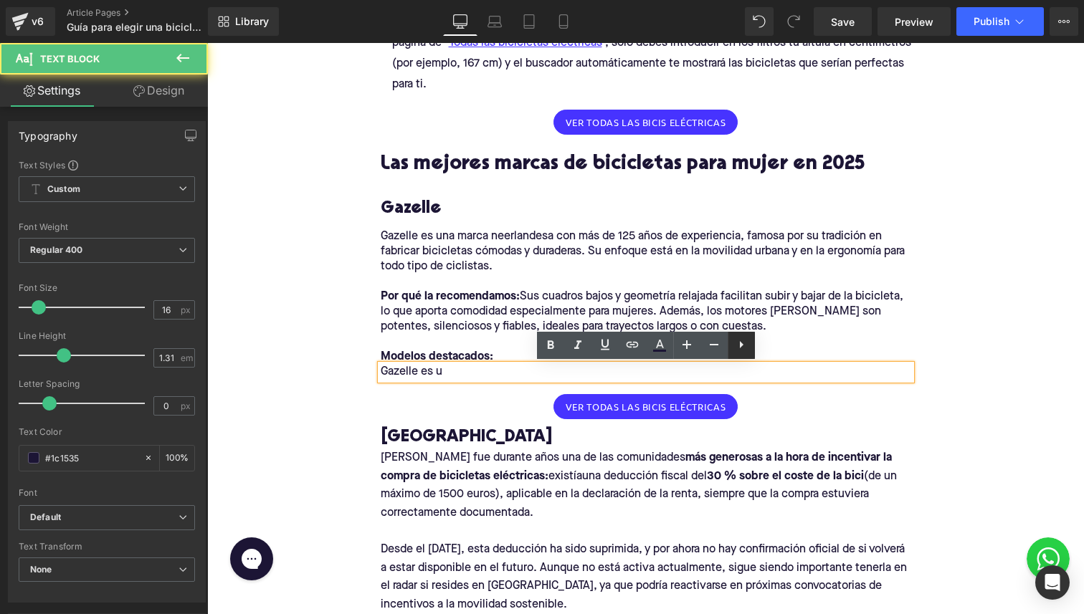
click at [737, 345] on icon at bounding box center [740, 344] width 17 height 17
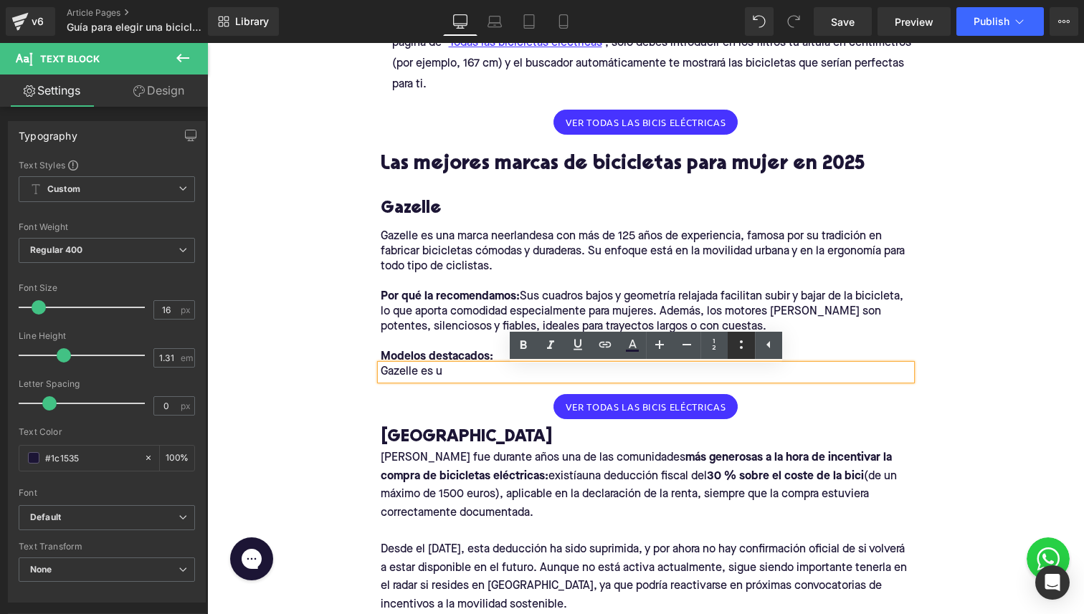
click at [738, 345] on icon at bounding box center [740, 344] width 17 height 17
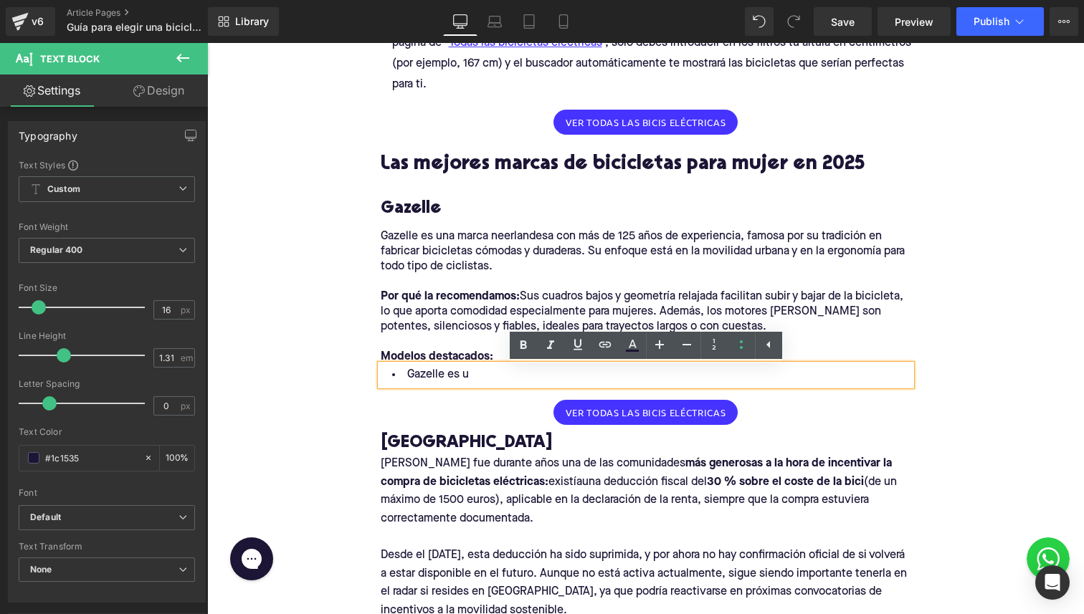
click at [438, 369] on li "Gazelle es u" at bounding box center [646, 375] width 530 height 21
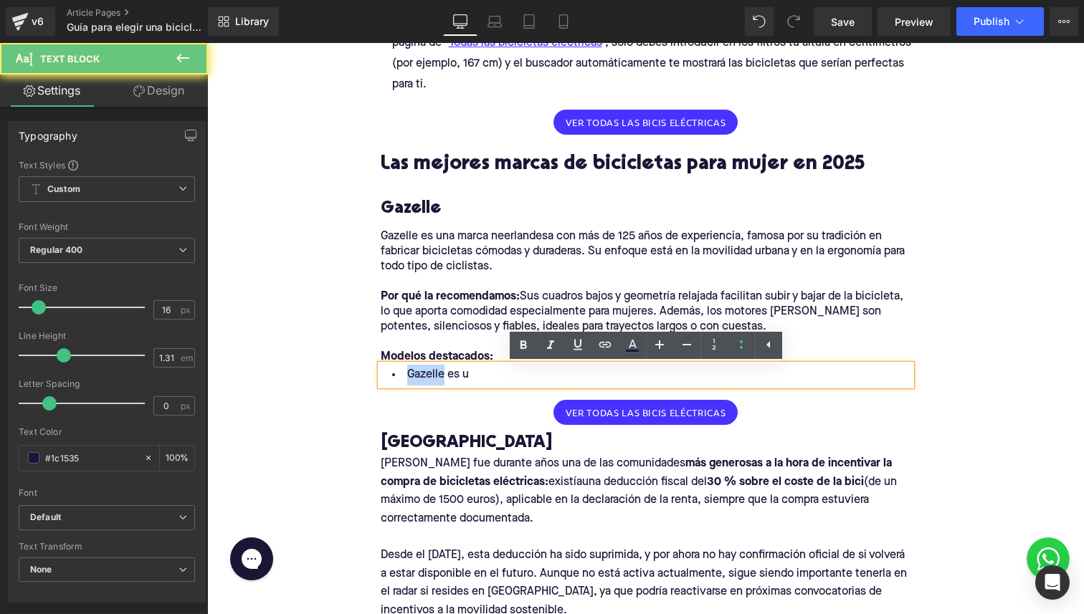
click at [438, 369] on li "Gazelle es u" at bounding box center [646, 375] width 530 height 21
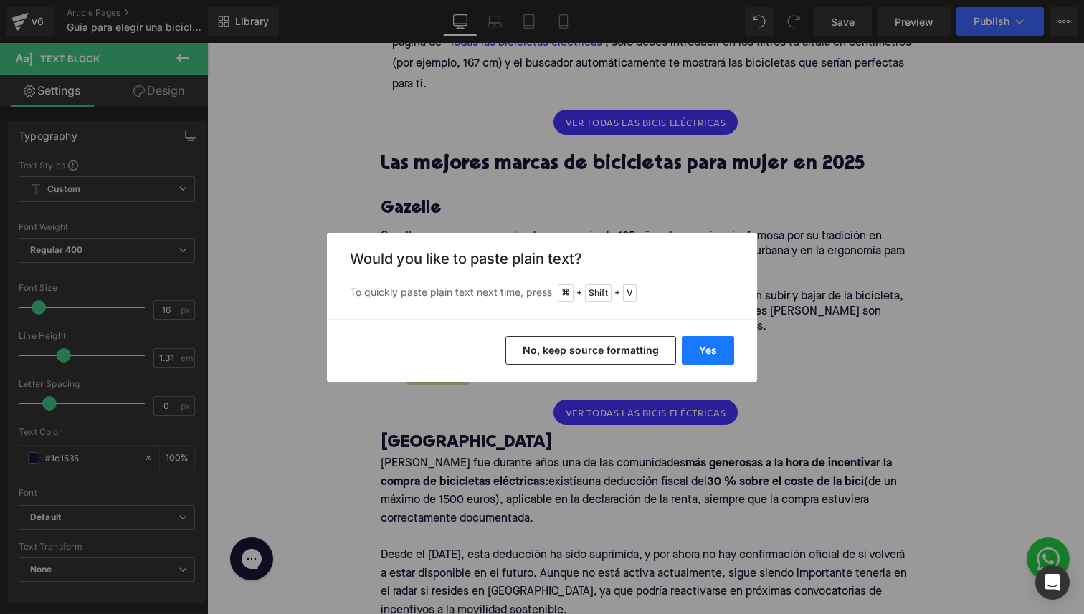
click at [693, 350] on button "Yes" at bounding box center [707, 350] width 52 height 29
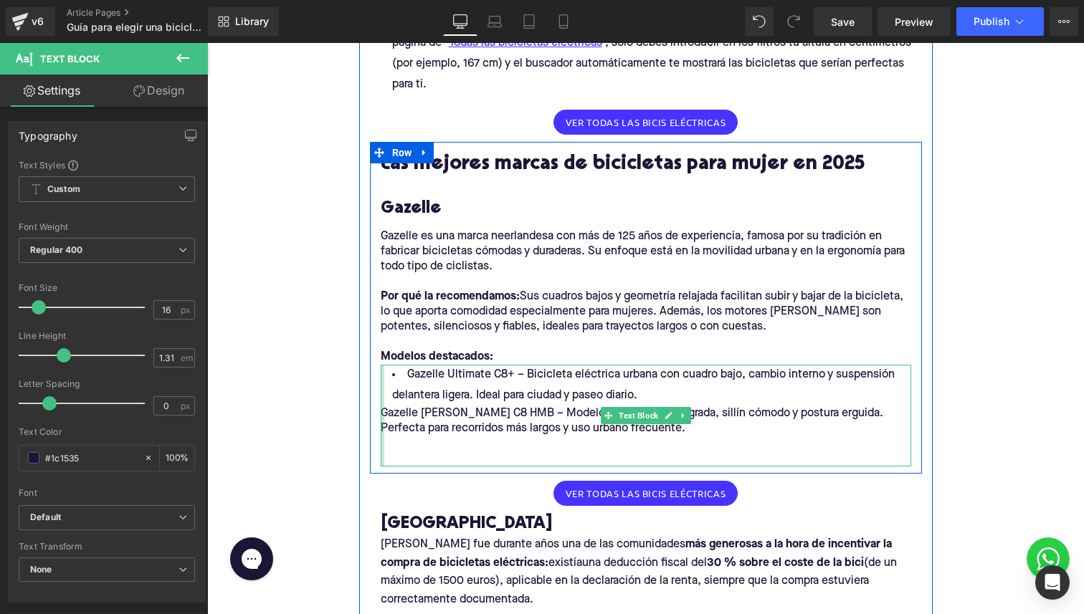
click at [381, 413] on div at bounding box center [383, 416] width 4 height 102
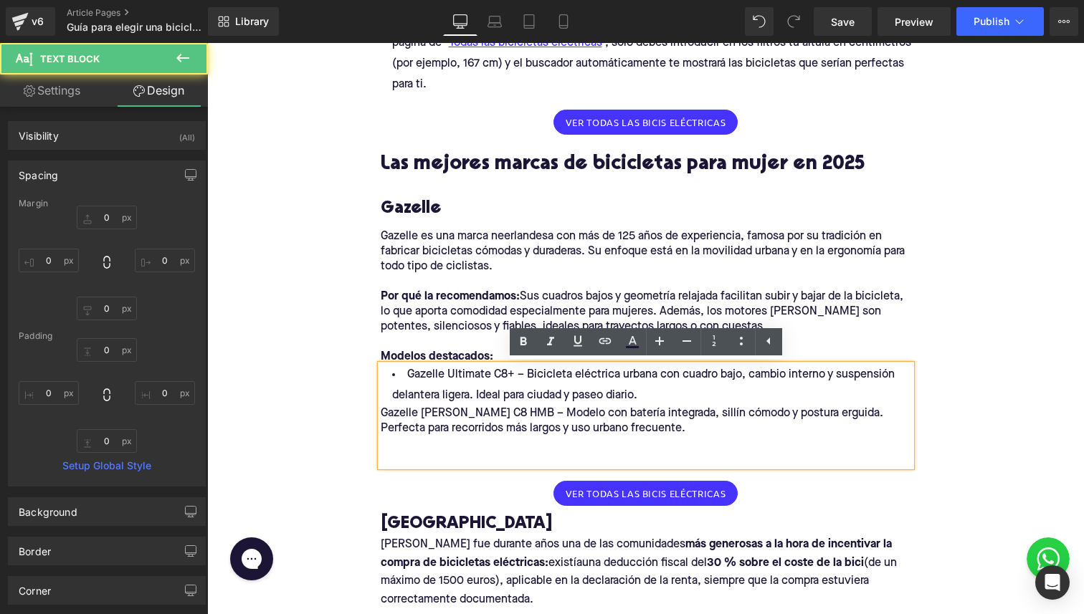
click at [397, 413] on div "Gazelle [PERSON_NAME] C8 HMB – Modelo con batería integrada, sillín cómodo y po…" at bounding box center [646, 421] width 530 height 30
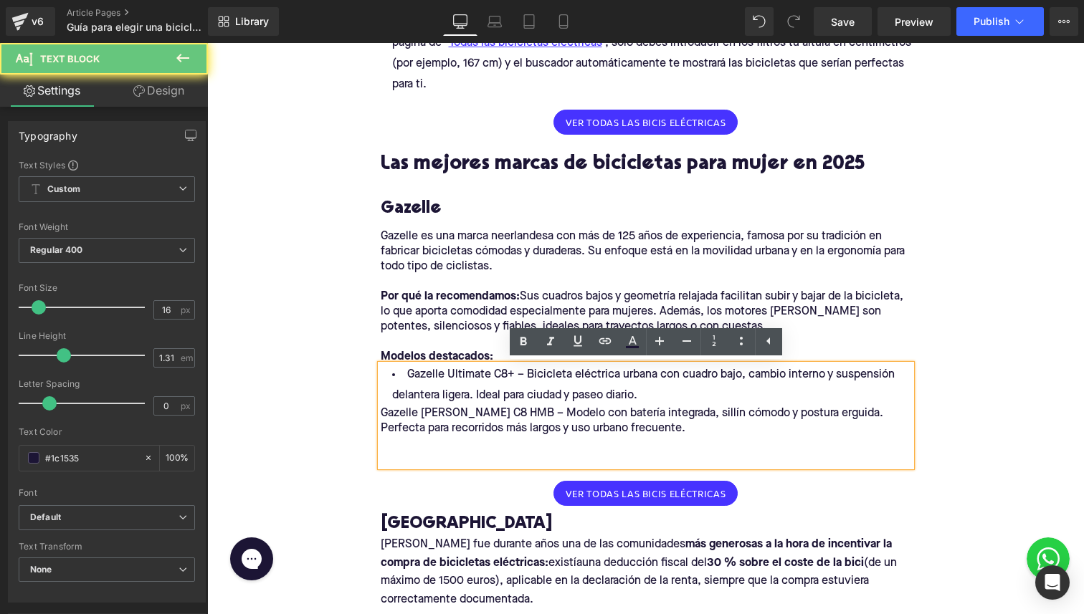
click at [383, 413] on div "Gazelle [PERSON_NAME] C8 HMB – Modelo con batería integrada, sillín cómodo y po…" at bounding box center [646, 421] width 530 height 30
click at [382, 413] on div "Gazelle [PERSON_NAME] C8 HMB – Modelo con batería integrada, sillín cómodo y po…" at bounding box center [646, 421] width 530 height 30
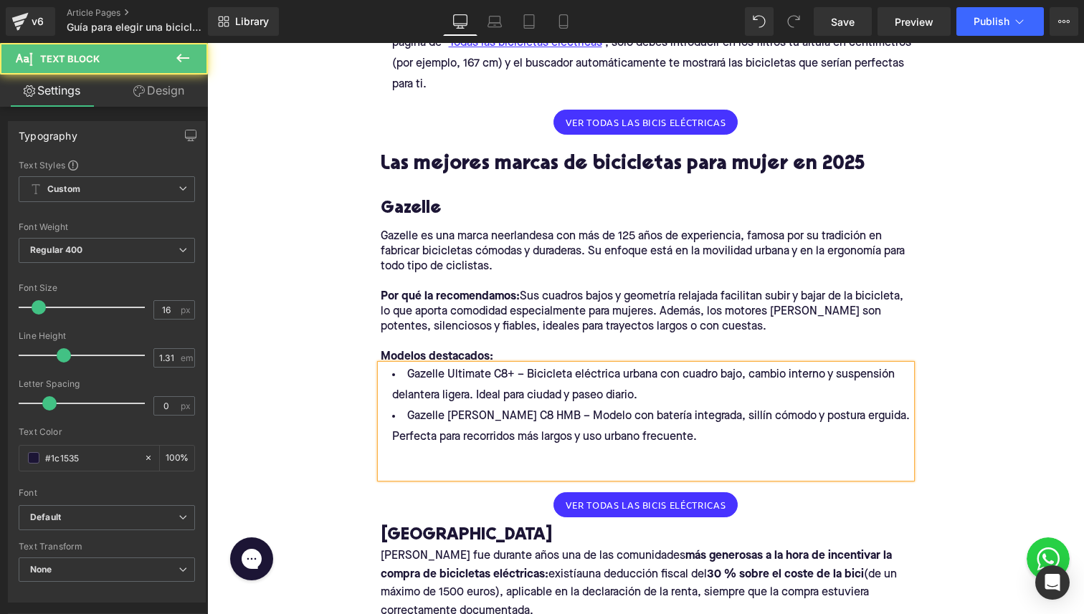
click at [516, 378] on li "Gazelle Ultimate C8+ – Bicicleta eléctrica urbana con cuadro bajo, cambio inter…" at bounding box center [646, 386] width 530 height 42
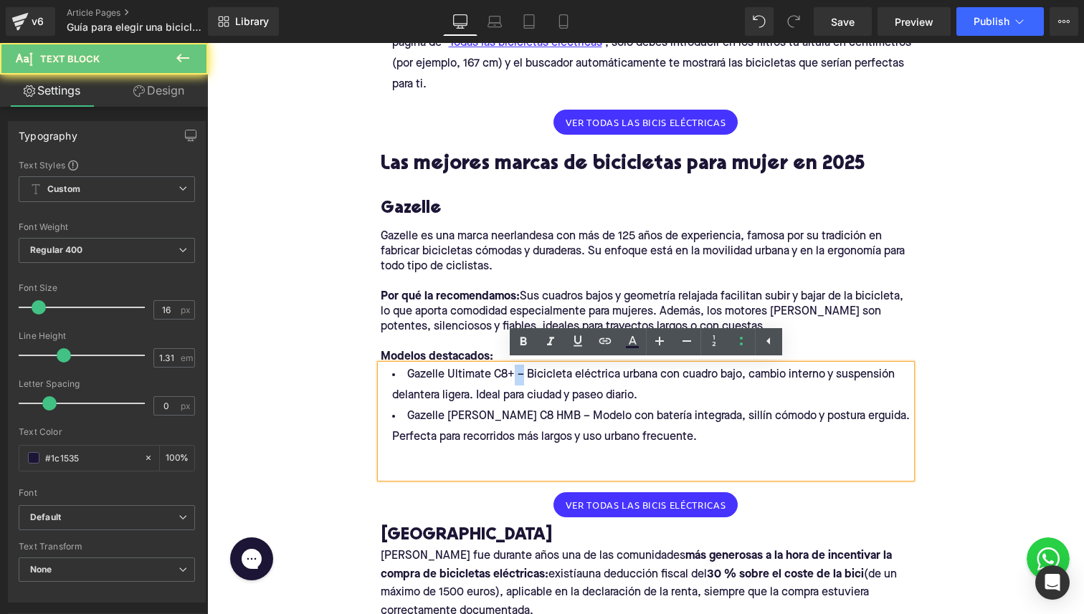
drag, startPoint x: 522, startPoint y: 376, endPoint x: 510, endPoint y: 377, distance: 12.2
click at [510, 377] on li "Gazelle Ultimate C8+ – Bicicleta eléctrica urbana con cuadro bajo, cambio inter…" at bounding box center [646, 386] width 530 height 42
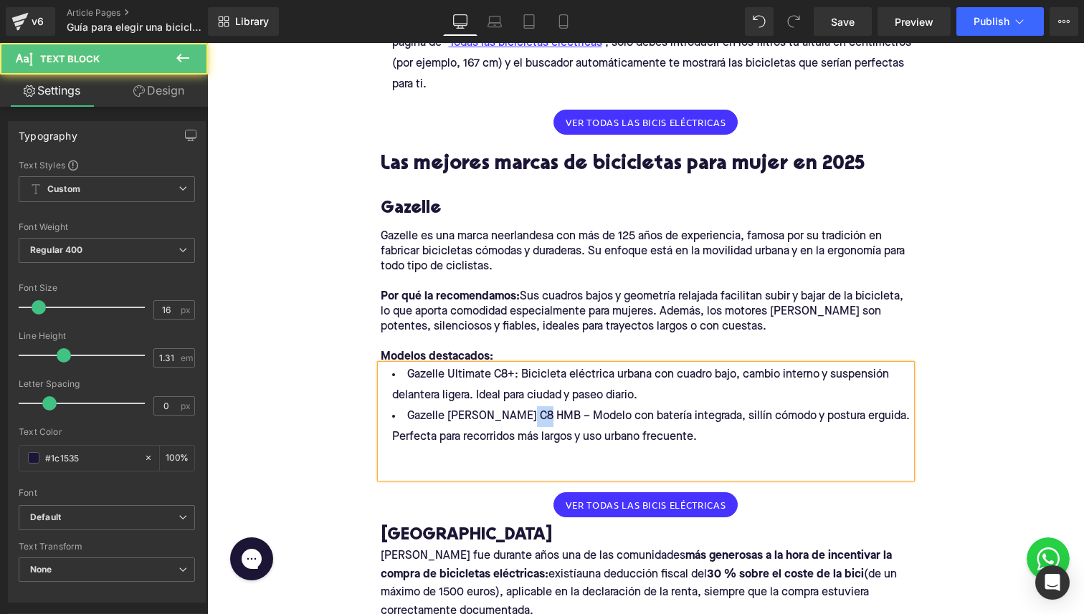
drag, startPoint x: 536, startPoint y: 416, endPoint x: 526, endPoint y: 416, distance: 10.0
click at [526, 416] on li "Gazelle [PERSON_NAME] C8 HMB – Modelo con batería integrada, sillín cómodo y po…" at bounding box center [646, 427] width 530 height 42
drag, startPoint x: 516, startPoint y: 374, endPoint x: 342, endPoint y: 370, distance: 174.2
click at [342, 370] on div "Home / Guía para elegir una bicicleta para mujer Breadcrumbs Guía 2025: Cómo el…" at bounding box center [645, 497] width 876 height 2846
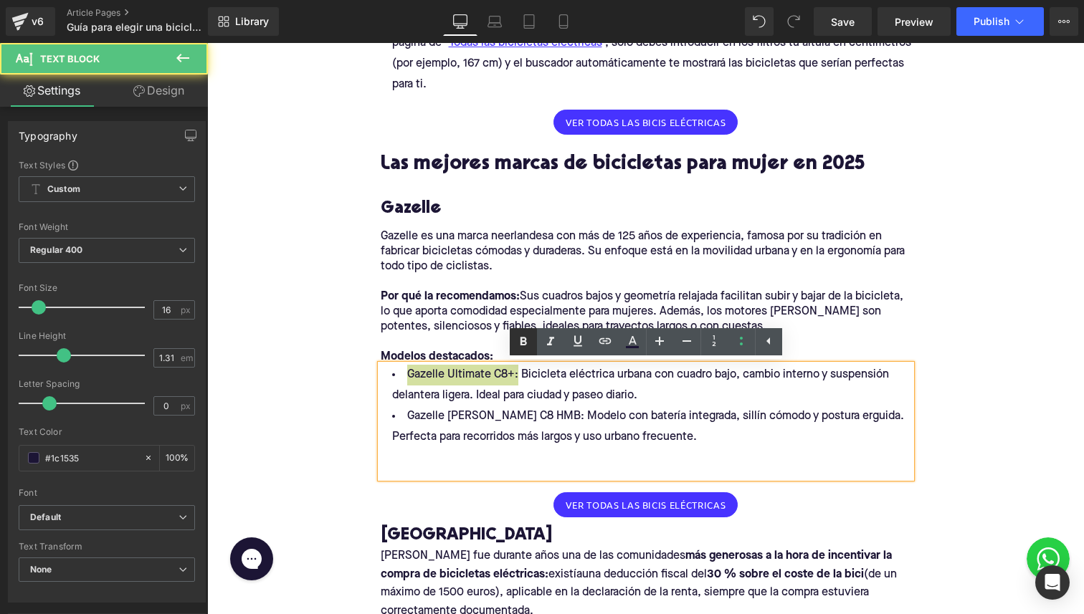
click at [522, 340] on icon at bounding box center [523, 341] width 6 height 9
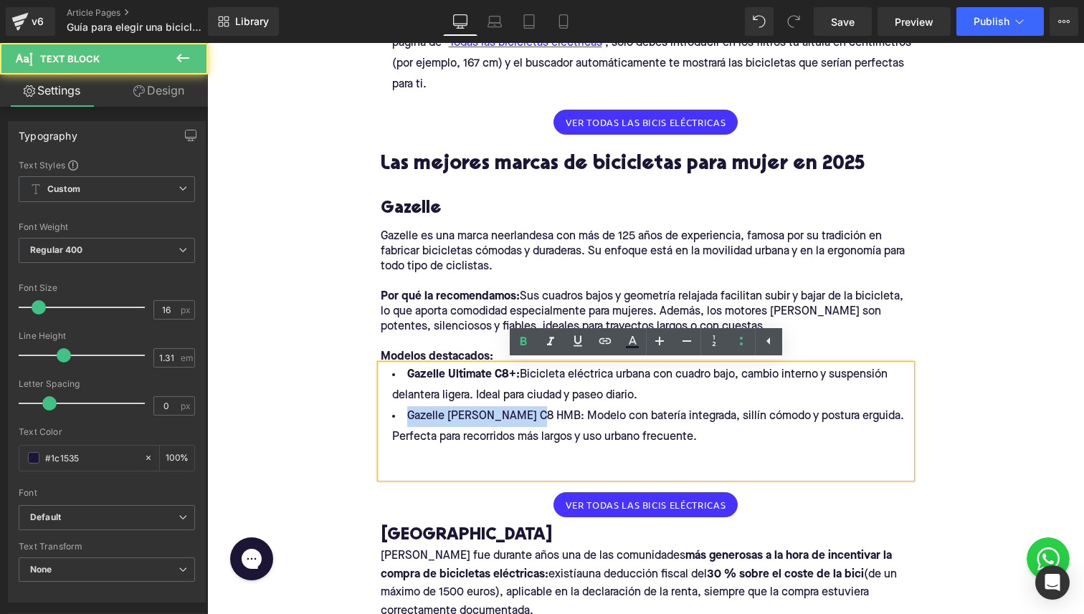
drag, startPoint x: 534, startPoint y: 417, endPoint x: 393, endPoint y: 416, distance: 140.5
click at [393, 416] on li "Gazelle [PERSON_NAME] C8 HMB: Modelo con batería integrada, sillín cómodo y pos…" at bounding box center [646, 427] width 530 height 42
click at [524, 342] on icon at bounding box center [523, 341] width 6 height 9
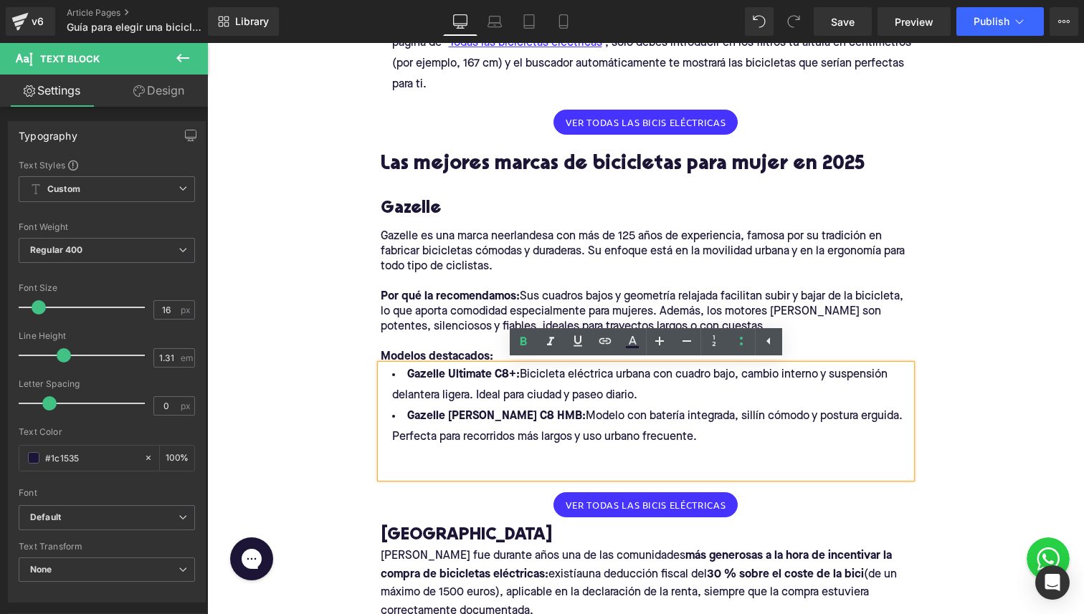
click at [634, 373] on li "Gazelle Ultimate C8+: Bicicleta eléctrica urbana con cuadro bajo, cambio intern…" at bounding box center [646, 386] width 530 height 42
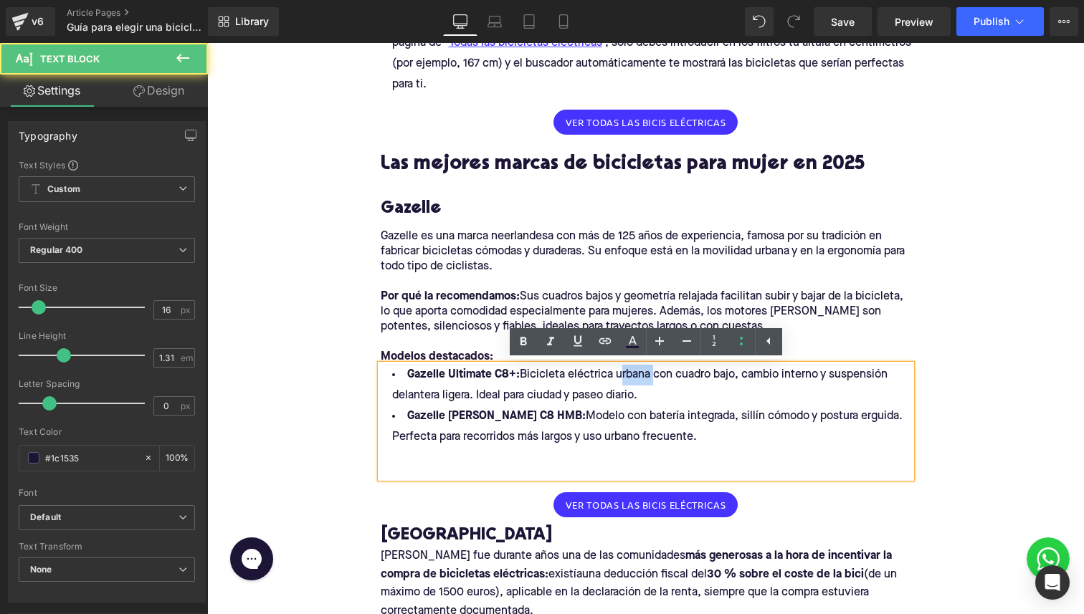
click at [634, 373] on li "Gazelle Ultimate C8+: Bicicleta eléctrica urbana con cuadro bajo, cambio intern…" at bounding box center [646, 386] width 530 height 42
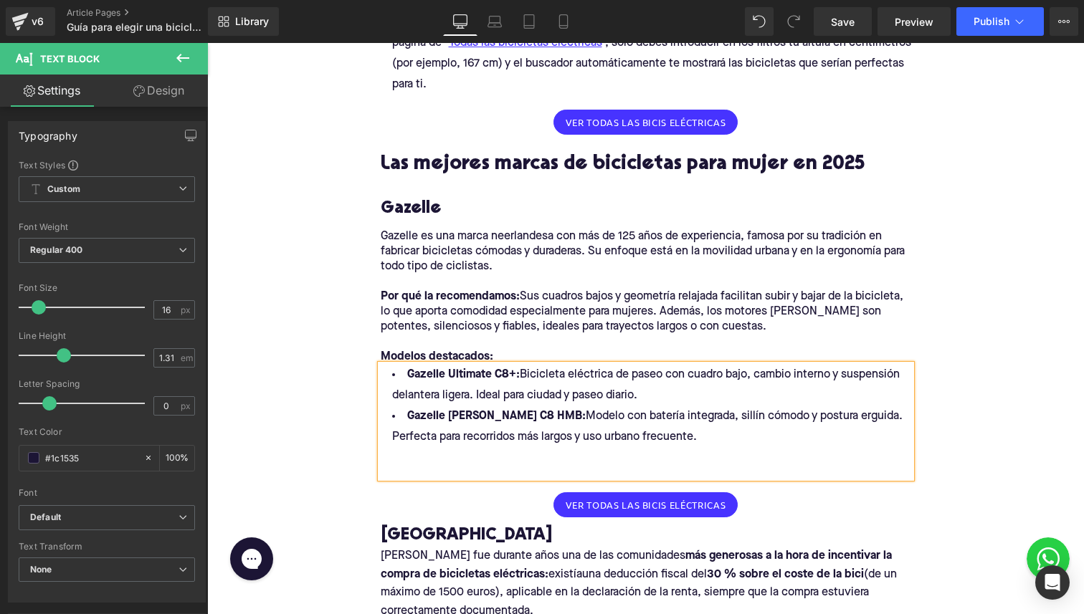
click at [438, 215] on h3 "Gazelle" at bounding box center [646, 209] width 530 height 22
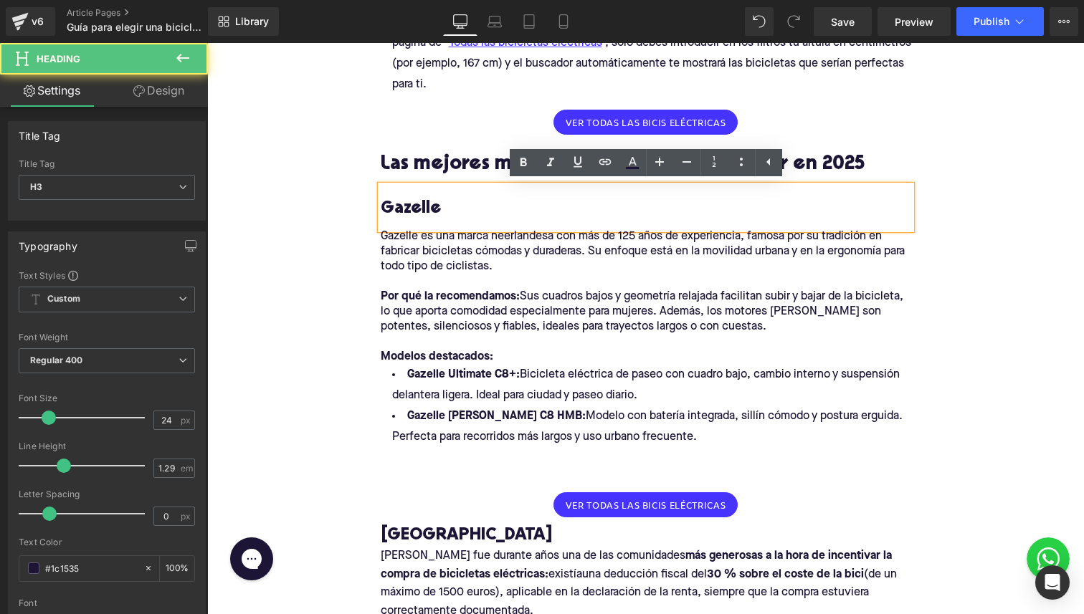
click at [339, 189] on div "Home / Guía para elegir una bicicleta para mujer Breadcrumbs Guía 2025: Cómo el…" at bounding box center [645, 497] width 876 height 2846
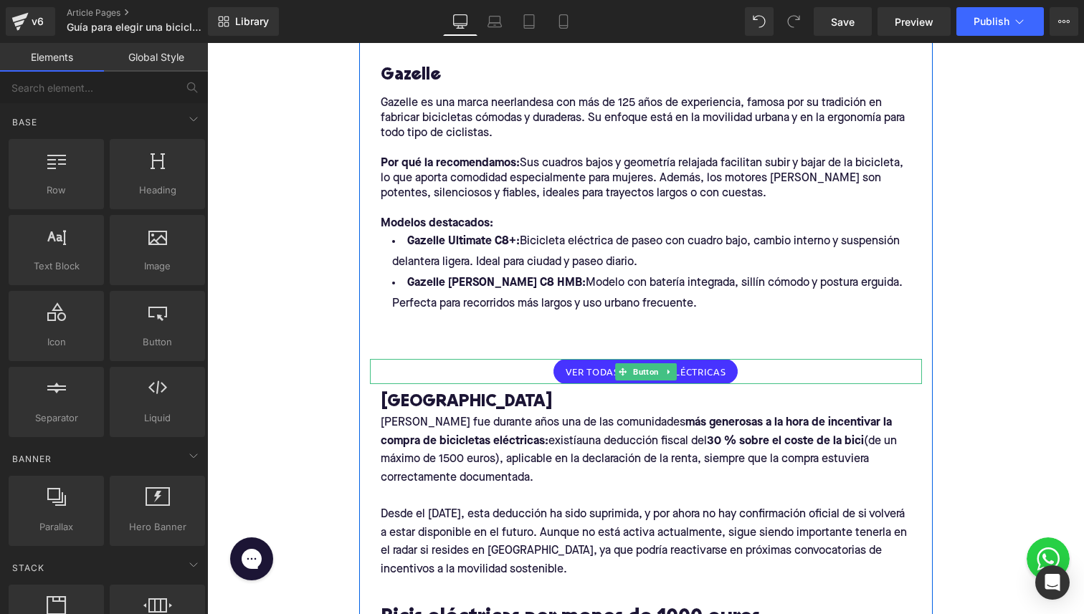
scroll to position [1227, 0]
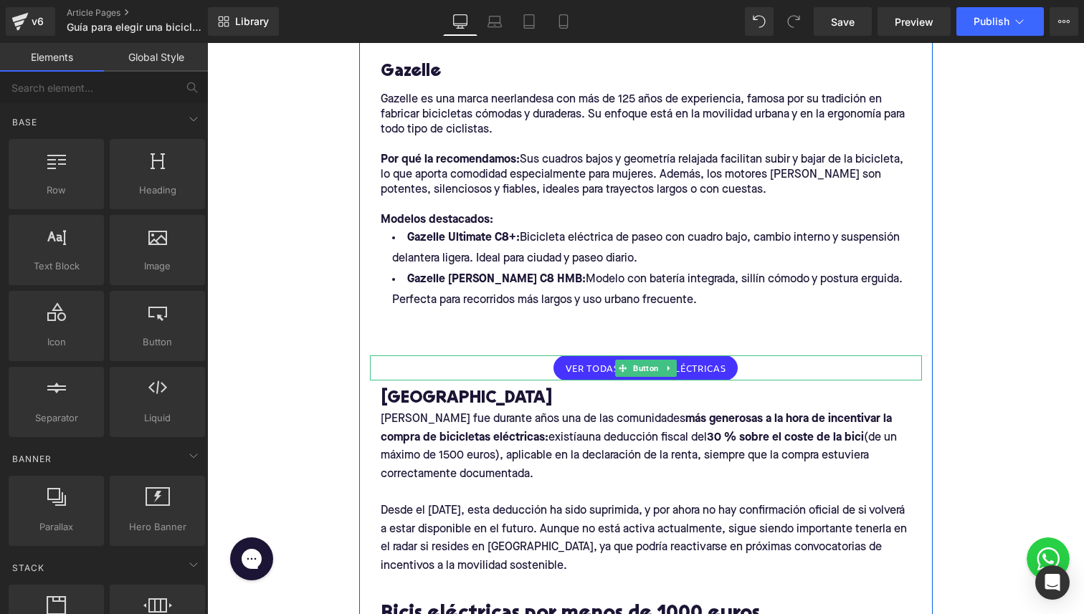
click at [495, 374] on div "Ver todas las bicis eléctricas" at bounding box center [646, 367] width 552 height 25
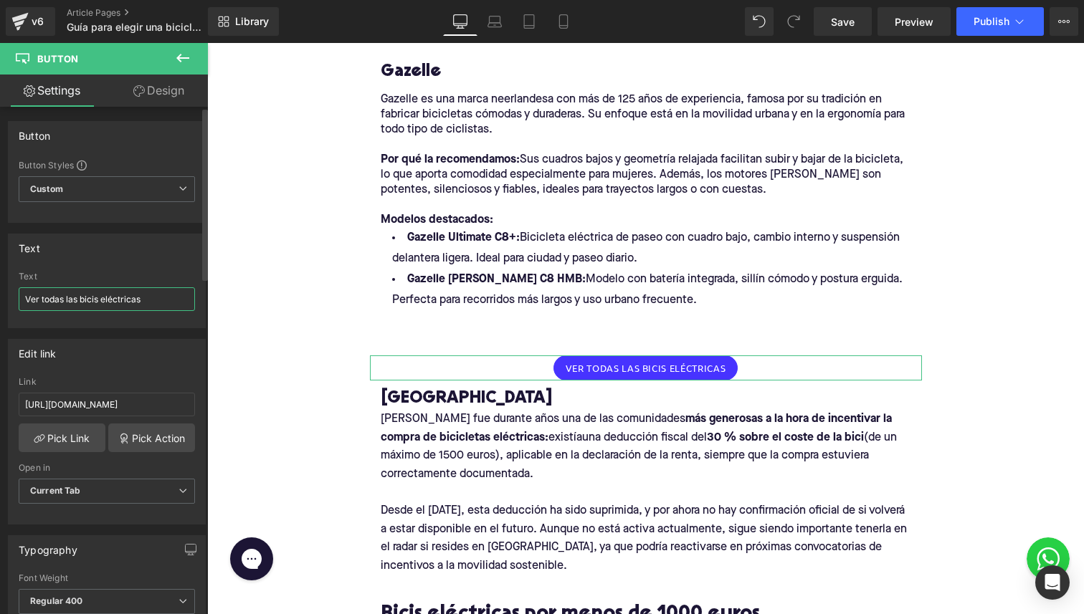
click at [116, 296] on input "Ver todas las bicis eléctricas" at bounding box center [107, 299] width 176 height 24
type input "Ver todas las bicis Gazelle"
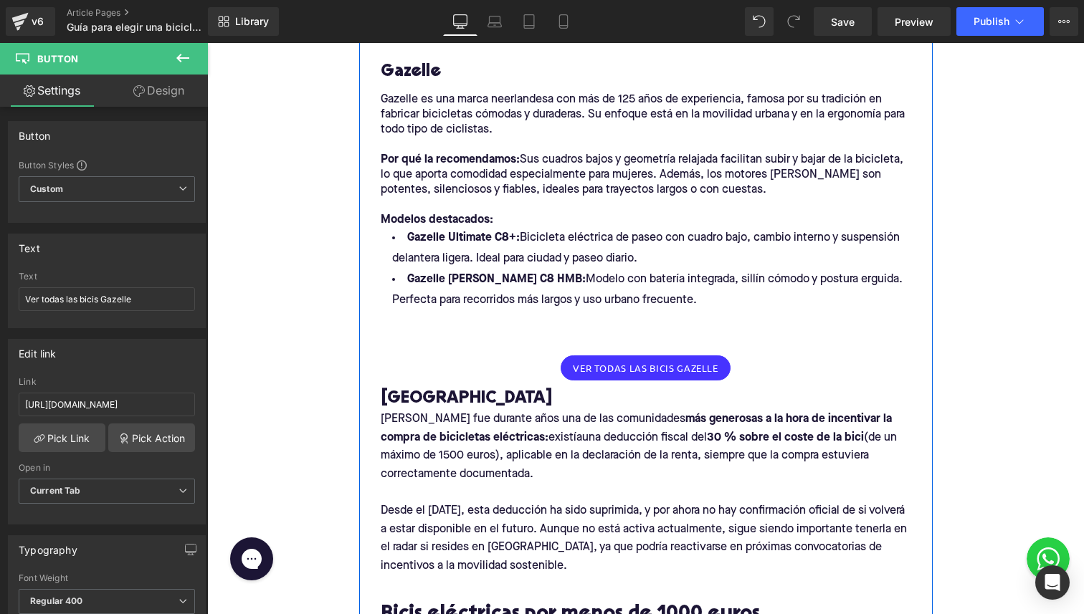
click at [527, 320] on div at bounding box center [646, 318] width 530 height 15
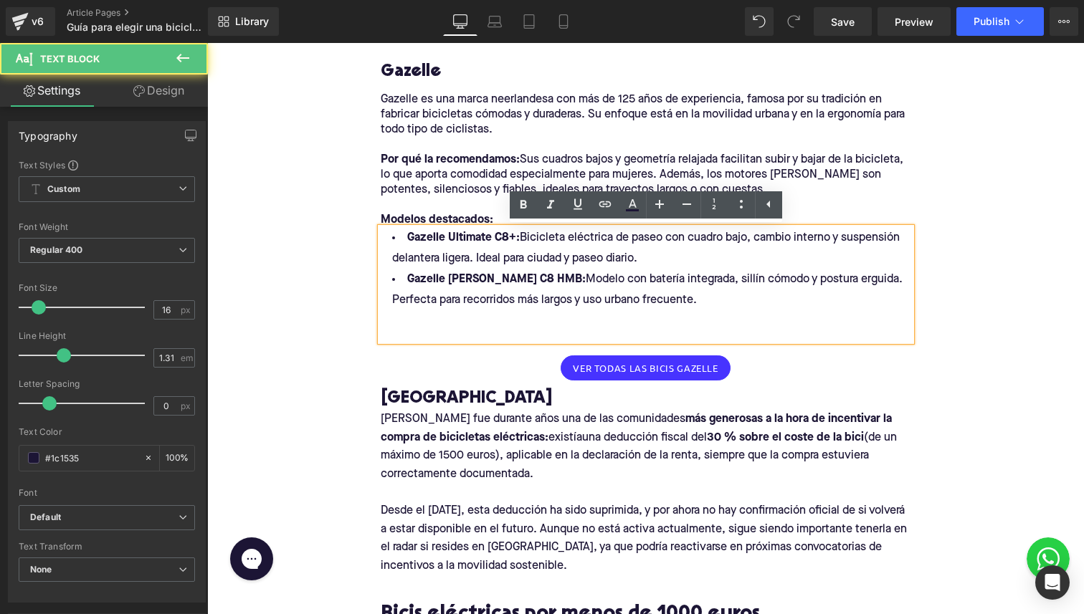
click at [567, 341] on div "Gazelle Ultimate C8+: Bicicleta eléctrica de paseo con cuadro bajo, cambio inte…" at bounding box center [646, 284] width 530 height 113
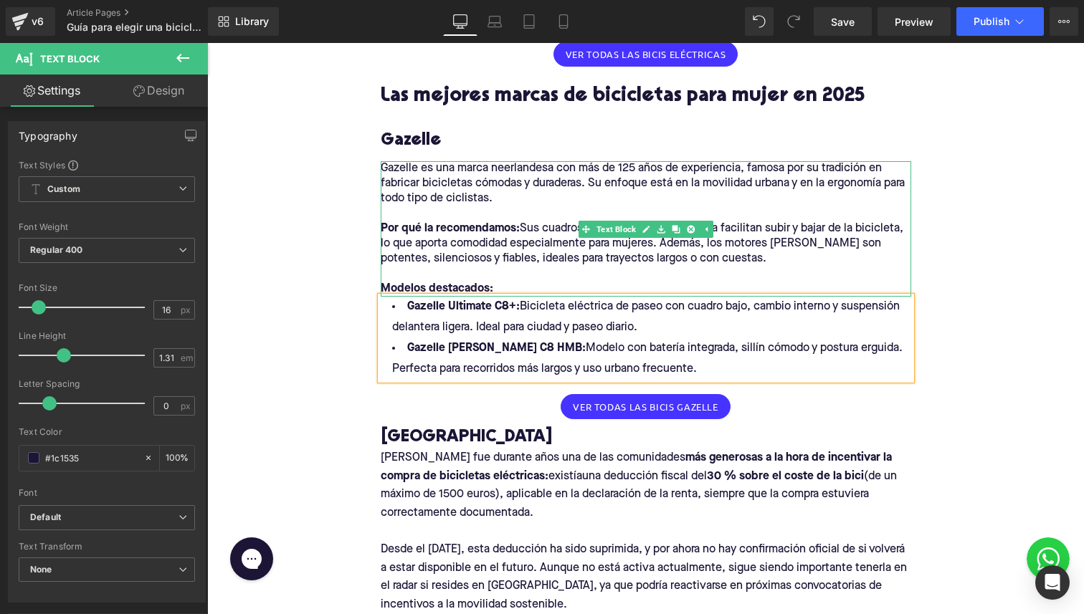
scroll to position [1147, 0]
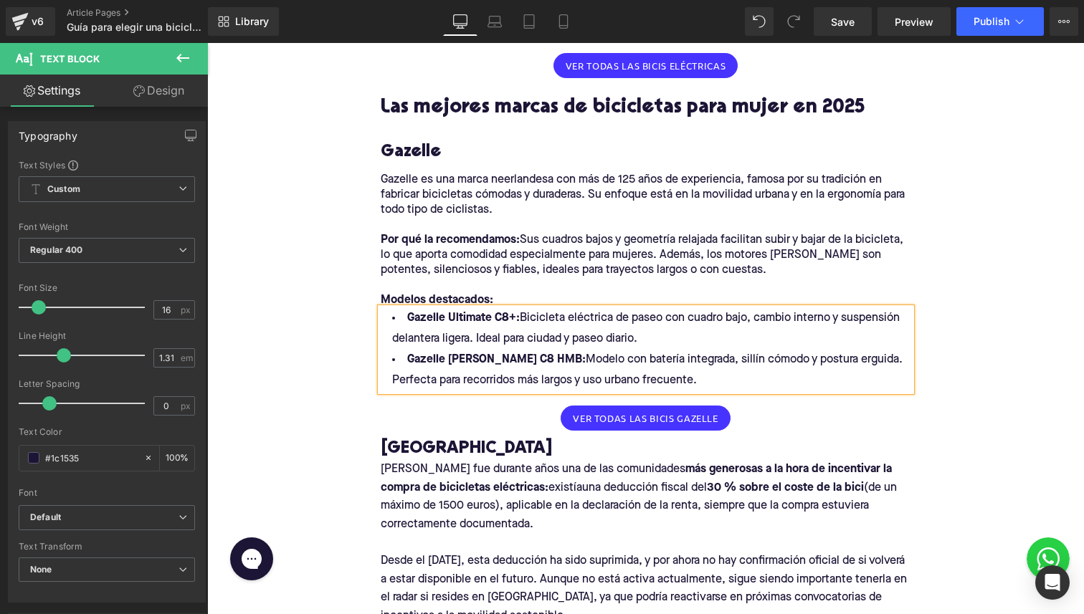
click at [393, 115] on h2 "Las mejores marcas de bicicletas para mujer en 2025" at bounding box center [646, 108] width 530 height 22
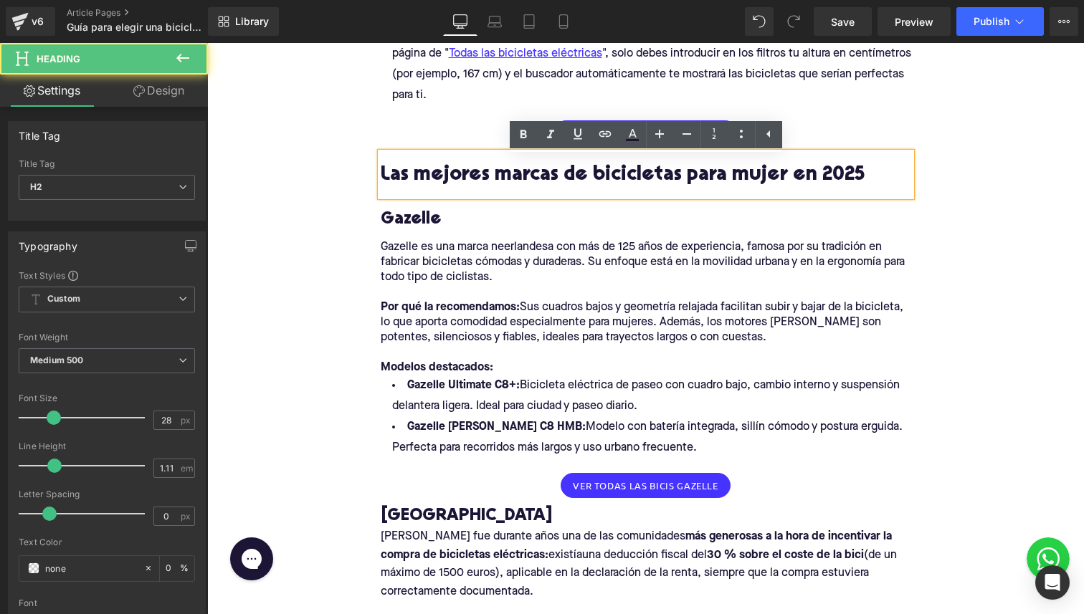
scroll to position [1074, 0]
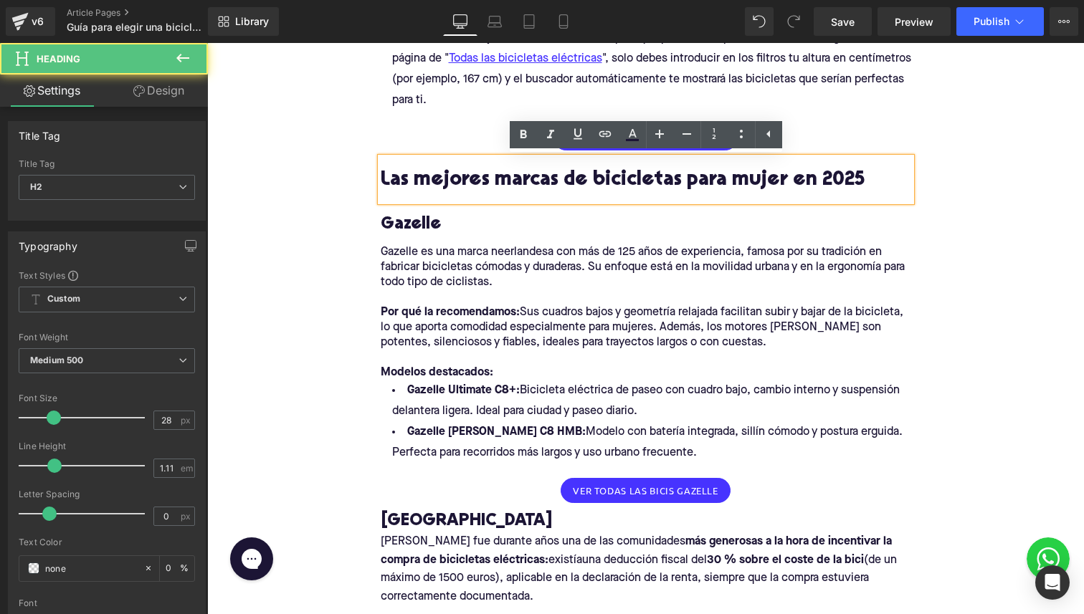
click at [336, 219] on div "Home / Guía para elegir una bicicleta para mujer Breadcrumbs Guía 2025: Cómo el…" at bounding box center [645, 498] width 876 height 2816
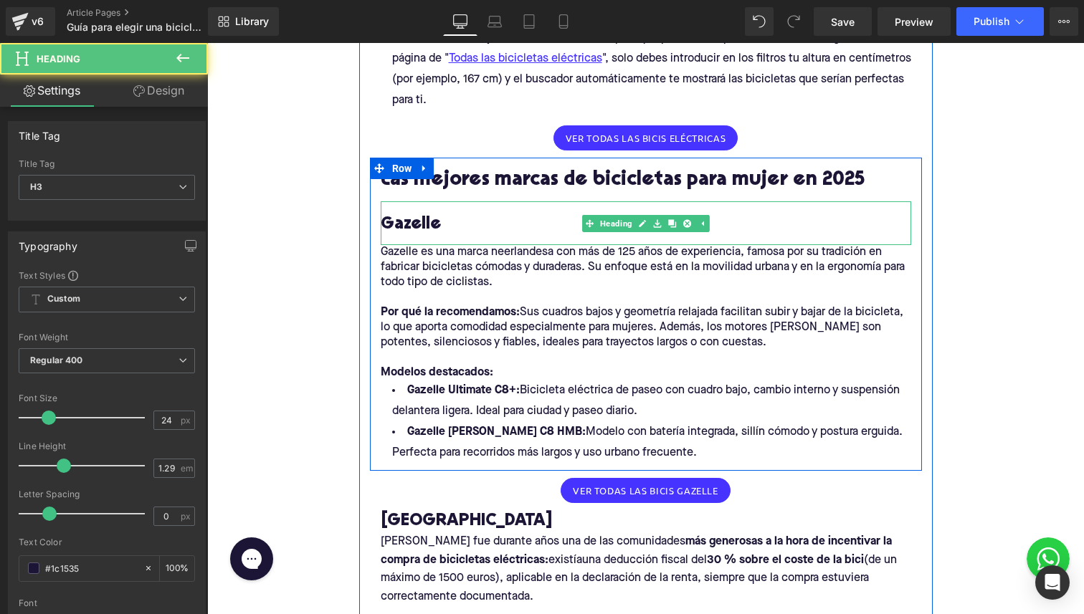
click at [417, 218] on h3 "Gazelle" at bounding box center [646, 225] width 530 height 22
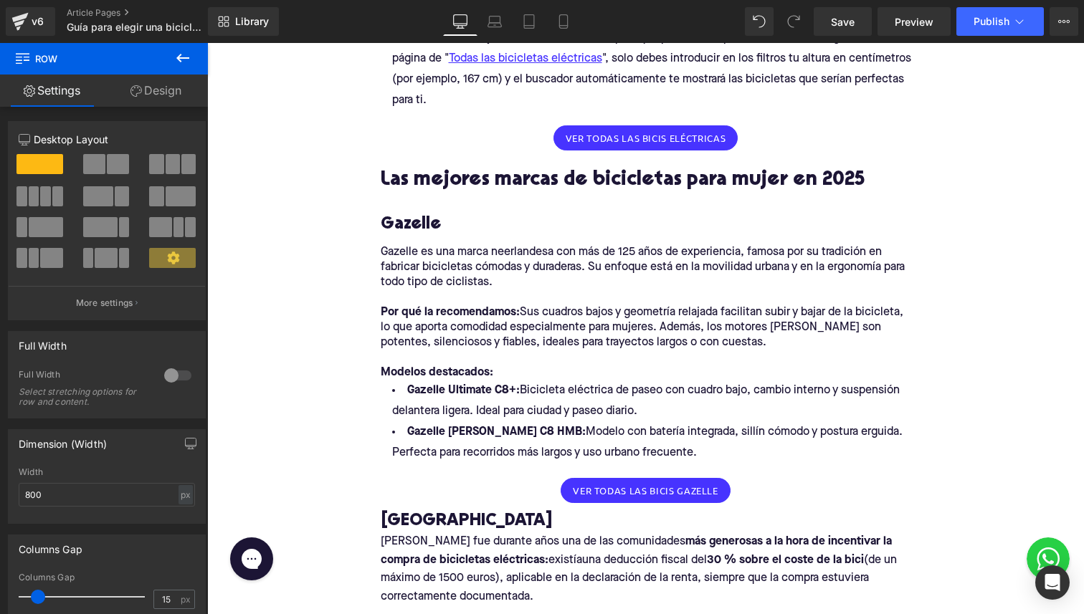
click at [184, 63] on icon at bounding box center [182, 57] width 17 height 17
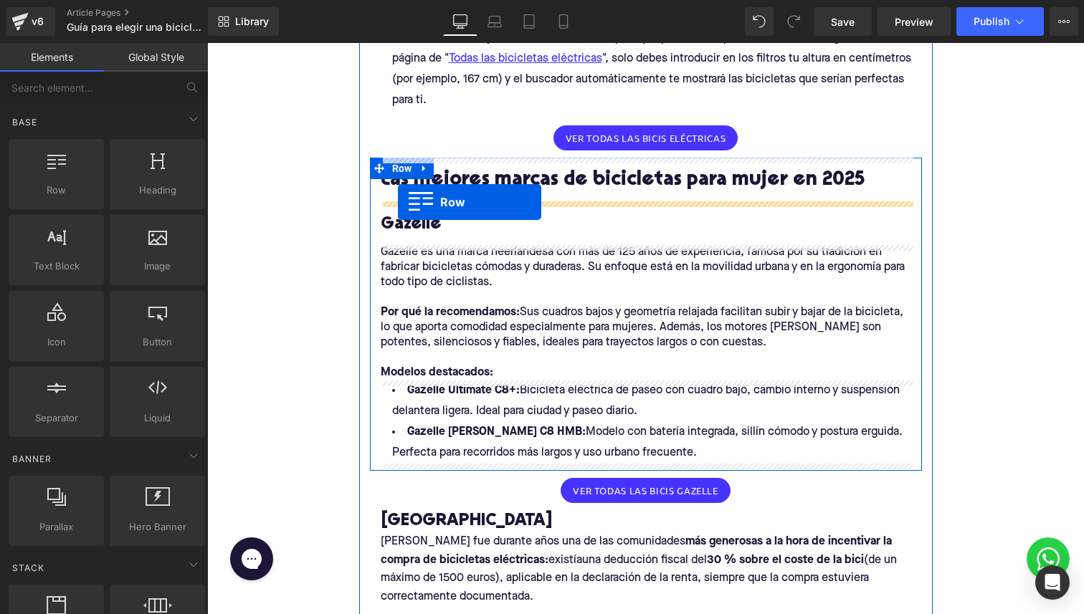
drag, startPoint x: 229, startPoint y: 224, endPoint x: 398, endPoint y: 202, distance: 170.6
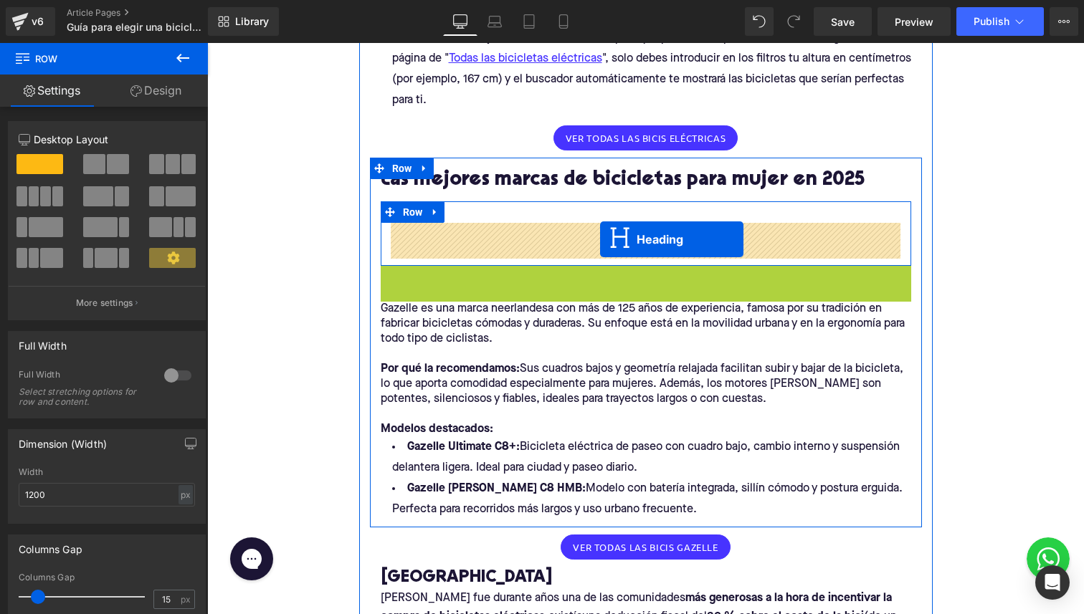
drag, startPoint x: 585, startPoint y: 289, endPoint x: 600, endPoint y: 239, distance: 51.5
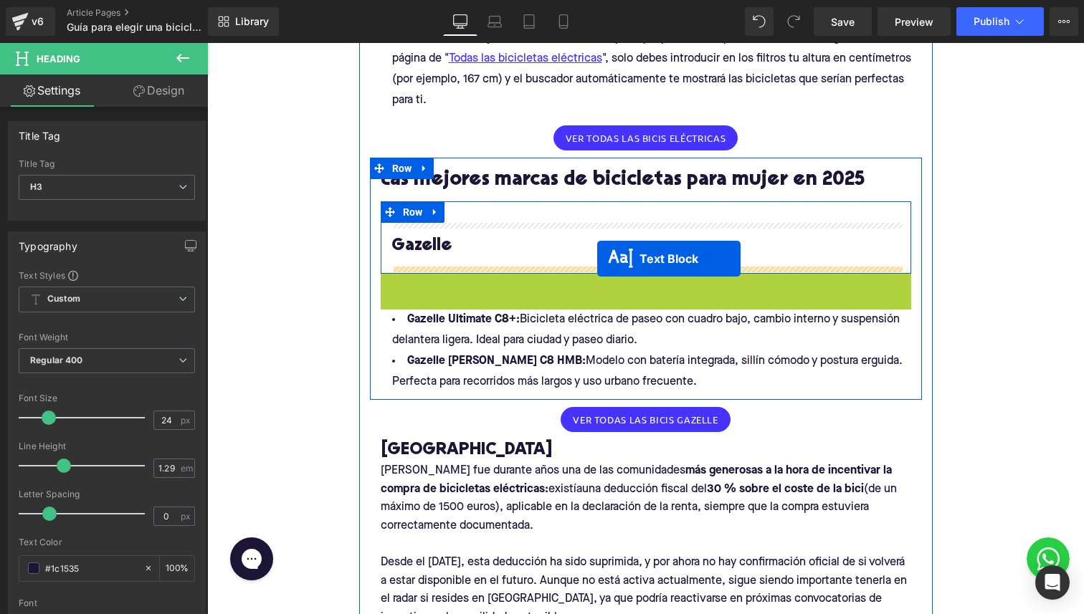
drag, startPoint x: 589, startPoint y: 344, endPoint x: 597, endPoint y: 259, distance: 84.9
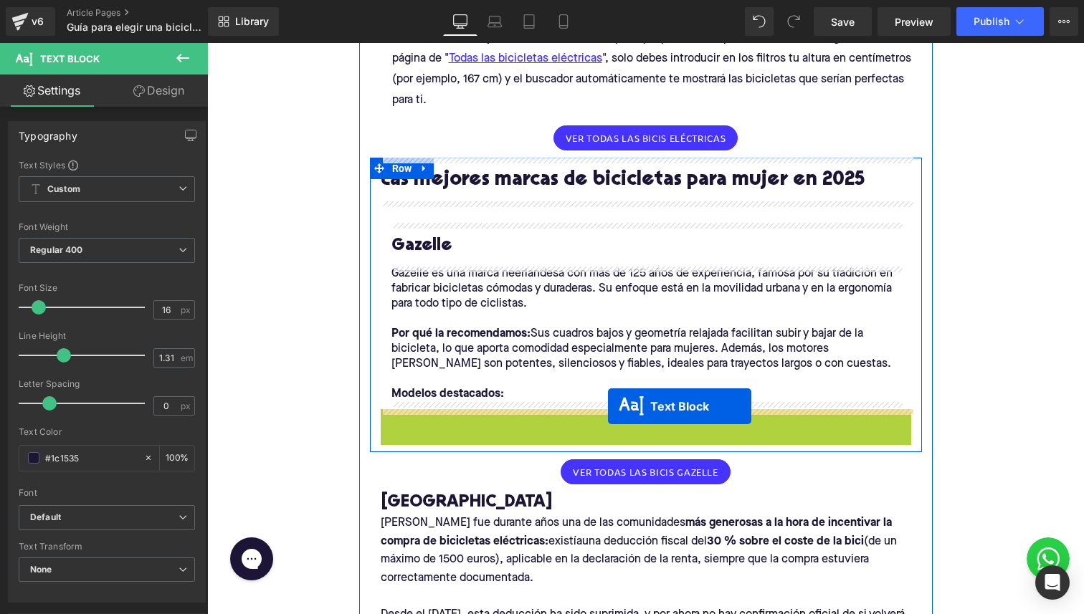
drag, startPoint x: 604, startPoint y: 449, endPoint x: 608, endPoint y: 406, distance: 42.4
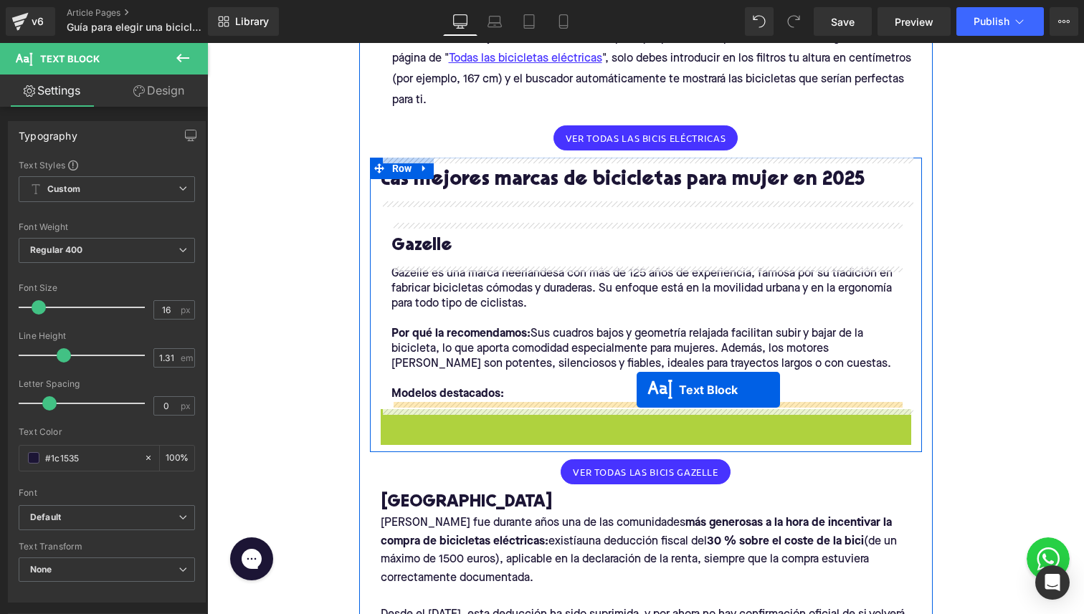
drag, startPoint x: 616, startPoint y: 457, endPoint x: 636, endPoint y: 390, distance: 70.3
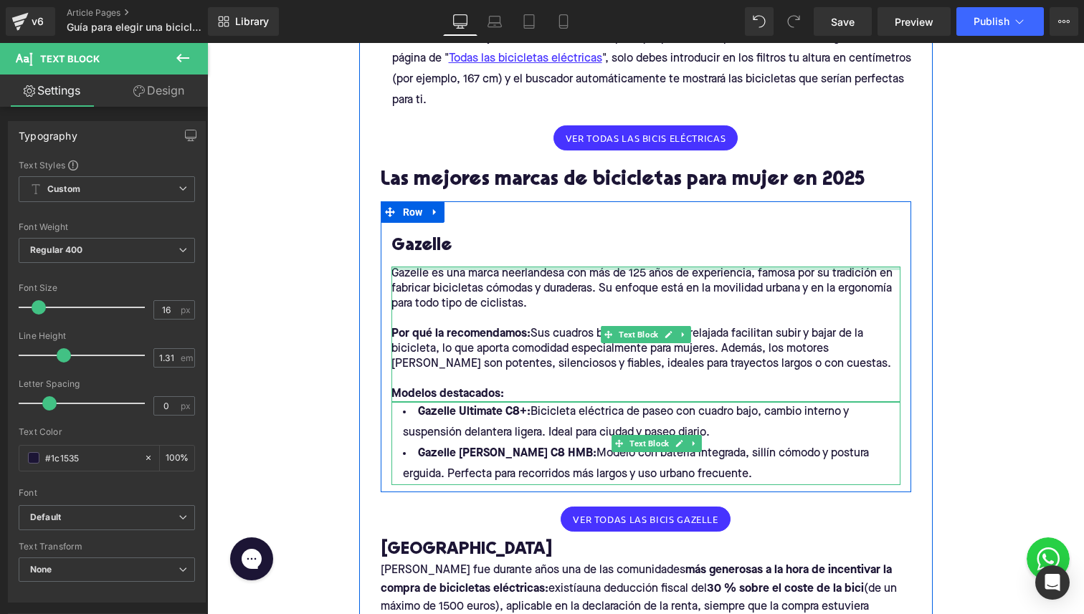
click at [442, 232] on div "Gazelle" at bounding box center [645, 245] width 509 height 44
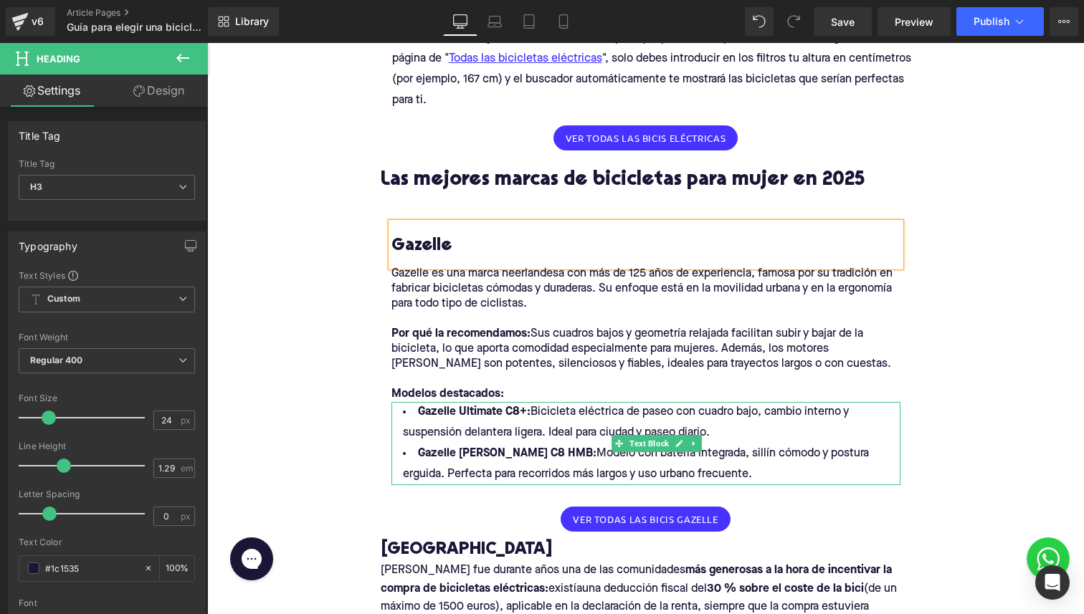
click at [339, 212] on div "Home / Guía para elegir una bicicleta para mujer Breadcrumbs Guía 2025: Cómo el…" at bounding box center [645, 512] width 876 height 2844
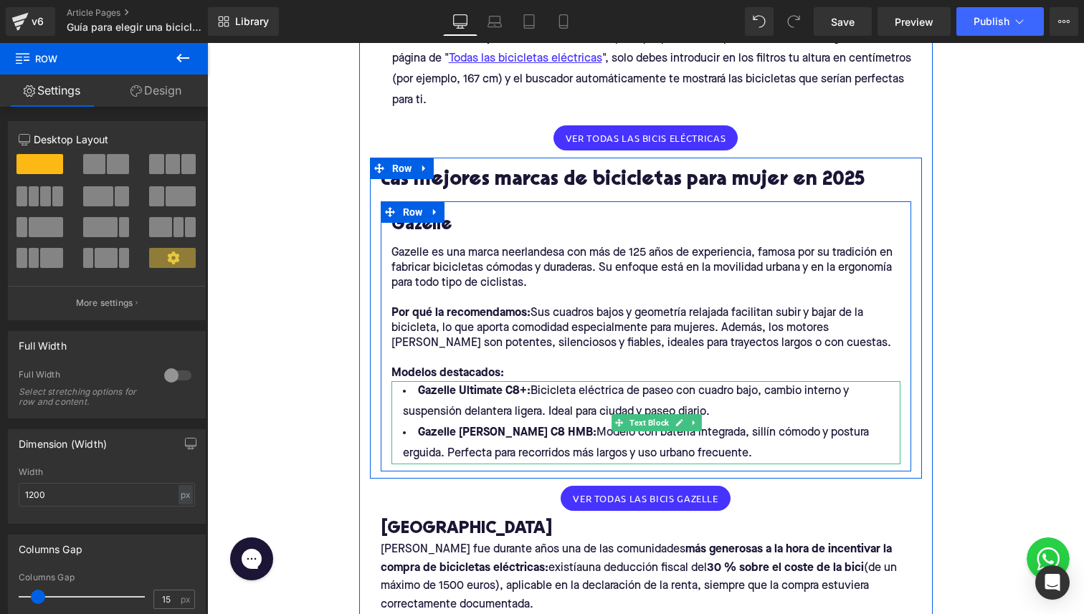
drag, startPoint x: 484, startPoint y: 219, endPoint x: 487, endPoint y: 198, distance: 20.9
click at [487, 198] on div "Las mejores marcas de bicicletas para mujer en 2025 Heading Gazelle Heading Gaz…" at bounding box center [646, 315] width 552 height 314
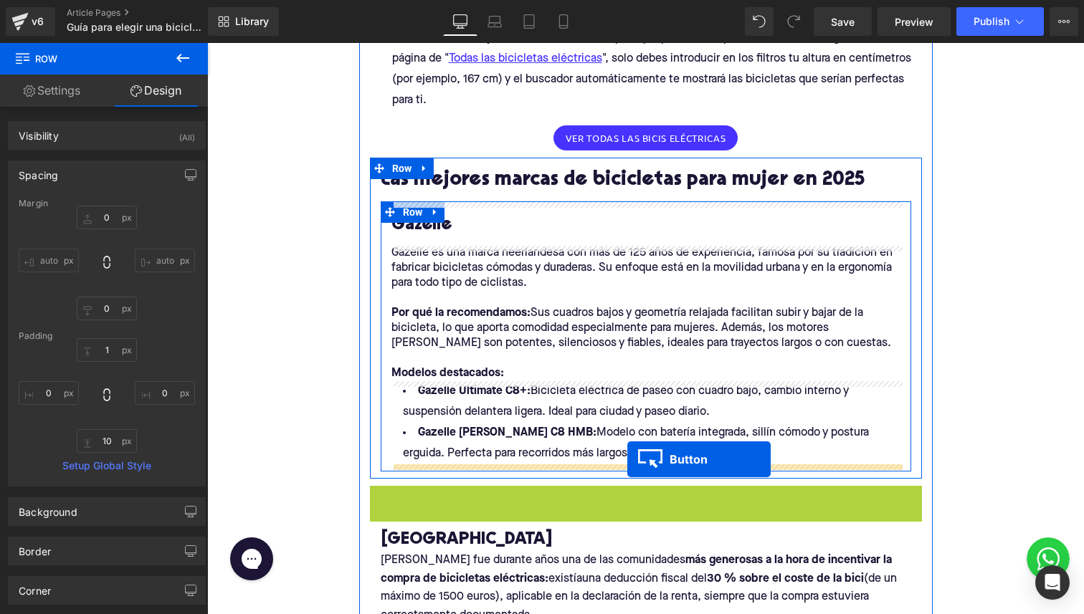
drag, startPoint x: 626, startPoint y: 500, endPoint x: 627, endPoint y: 459, distance: 40.9
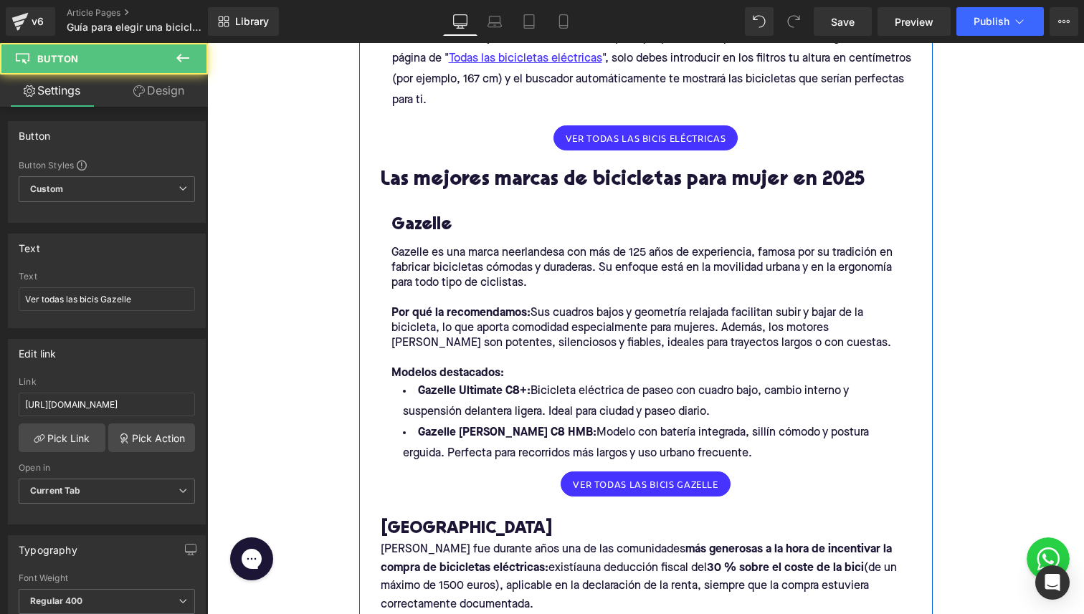
click at [573, 540] on div "[PERSON_NAME] Heading [PERSON_NAME] fue durante años una de las comunidades más…" at bounding box center [646, 612] width 552 height 188
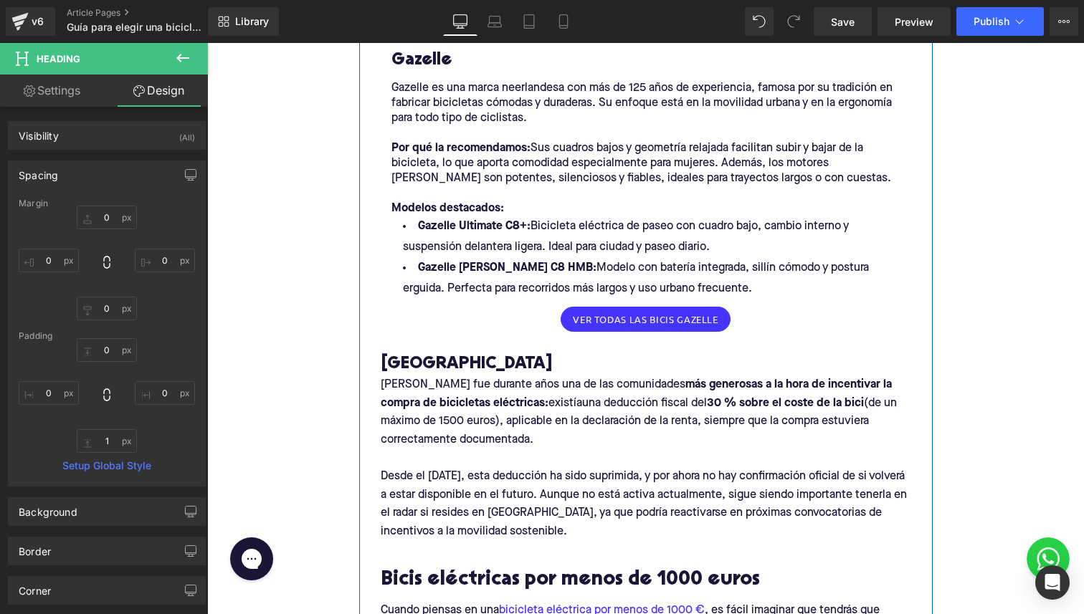
scroll to position [1245, 0]
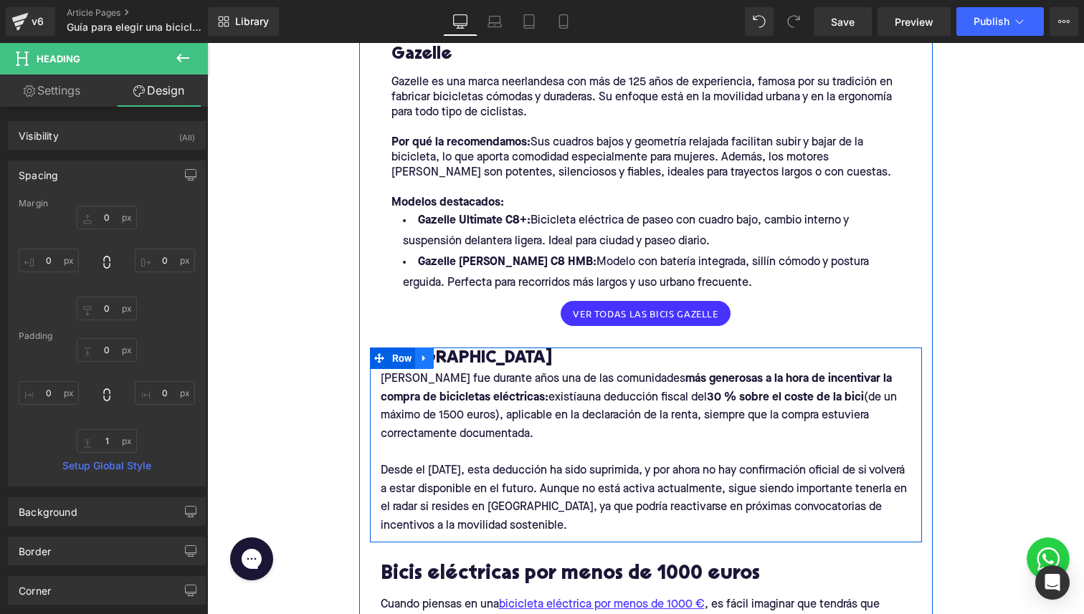
click at [427, 359] on icon at bounding box center [424, 358] width 10 height 11
click at [456, 358] on link at bounding box center [461, 358] width 19 height 21
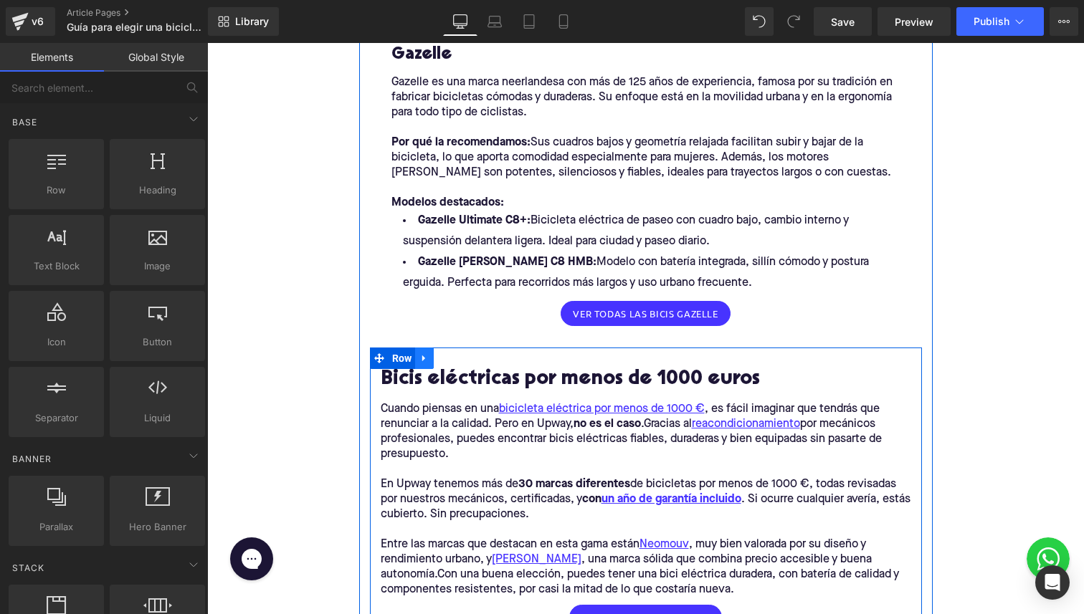
click at [427, 360] on icon at bounding box center [424, 358] width 10 height 11
click at [463, 360] on icon at bounding box center [461, 358] width 10 height 10
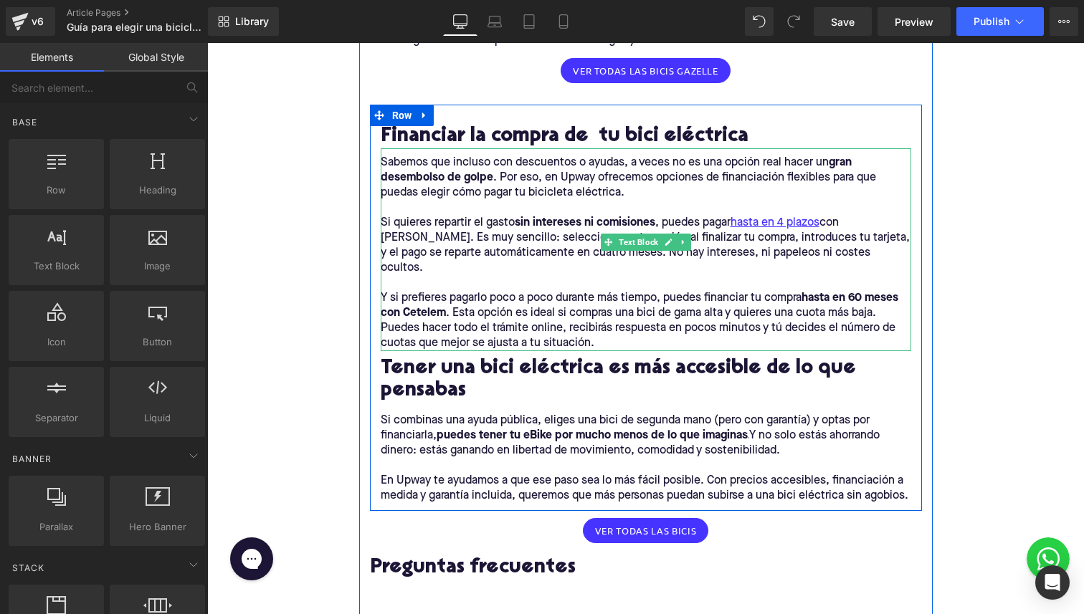
scroll to position [1486, 0]
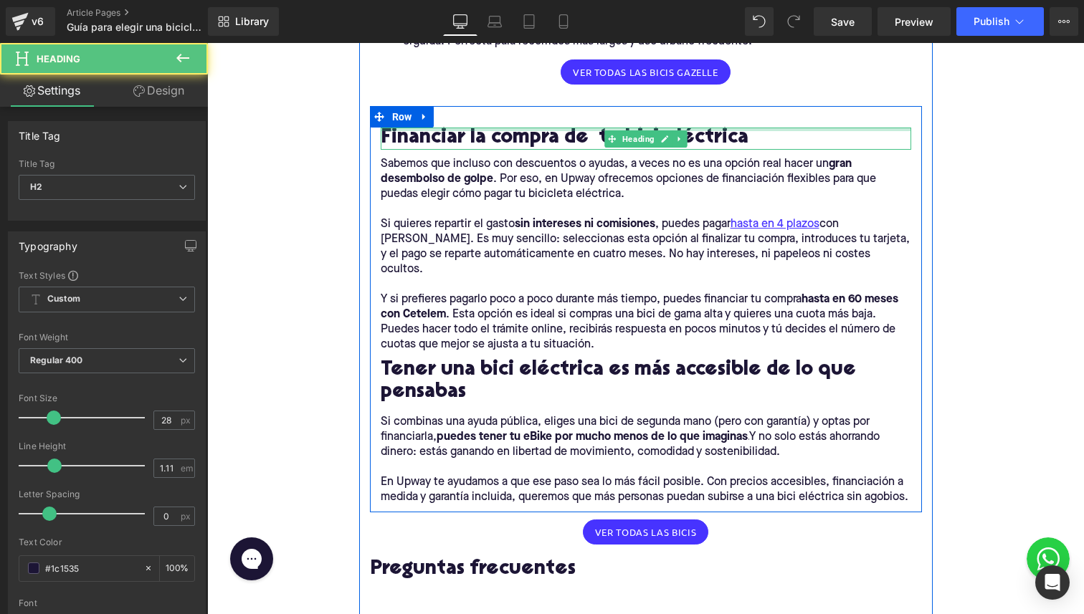
click at [424, 130] on div "Financiar la compra de tu bici eléctrica Heading" at bounding box center [646, 139] width 530 height 22
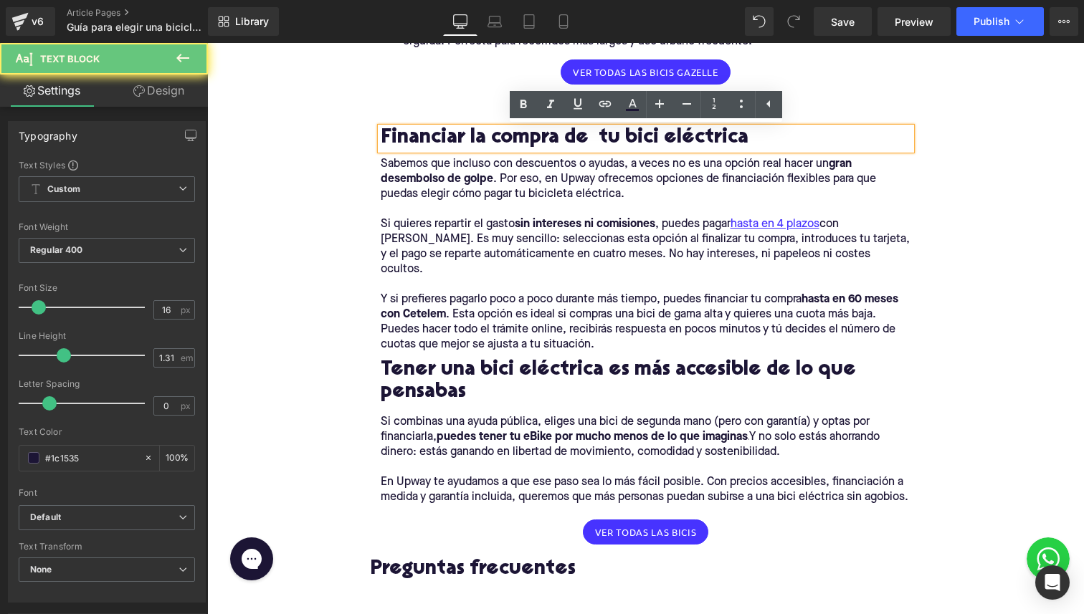
click at [447, 222] on p "Si quieres repartir el gasto sin intereses ni comisiones , puedes pagar hasta e…" at bounding box center [646, 247] width 530 height 60
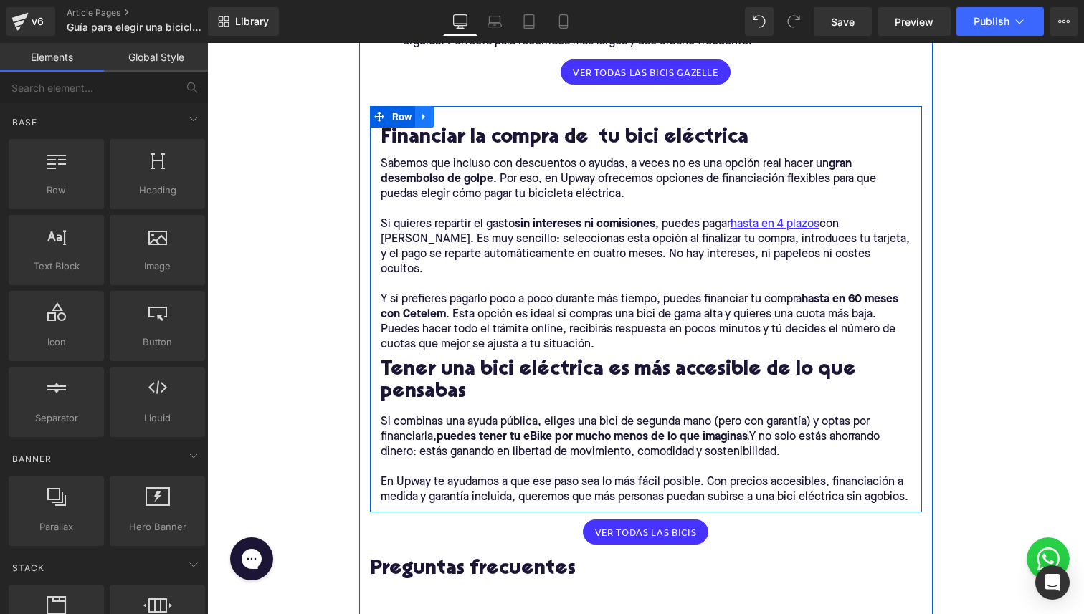
click at [429, 119] on icon at bounding box center [424, 117] width 10 height 11
click at [454, 118] on link at bounding box center [461, 116] width 19 height 21
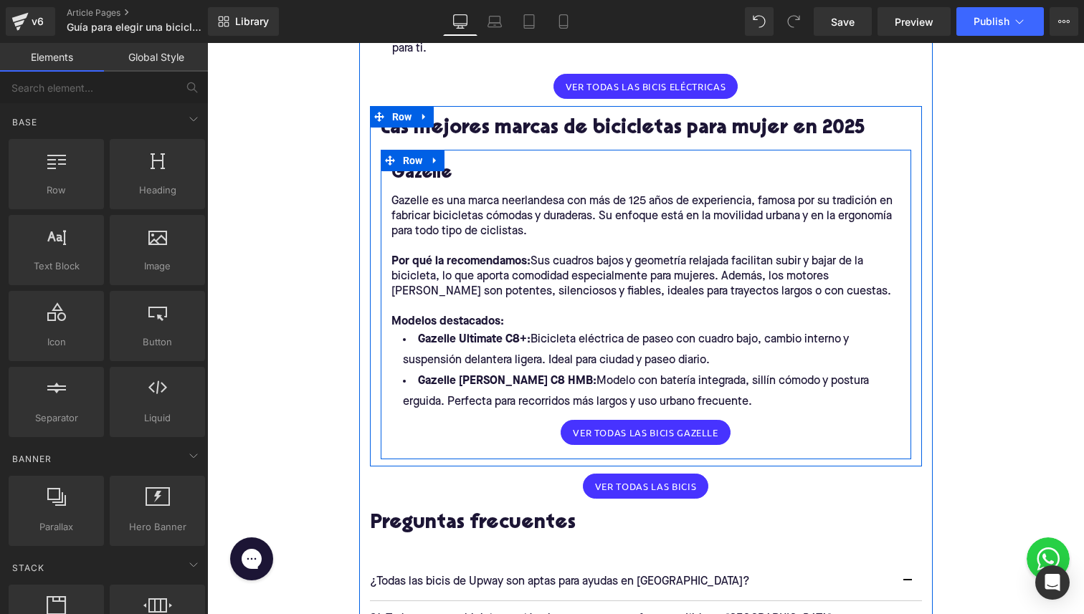
scroll to position [1071, 0]
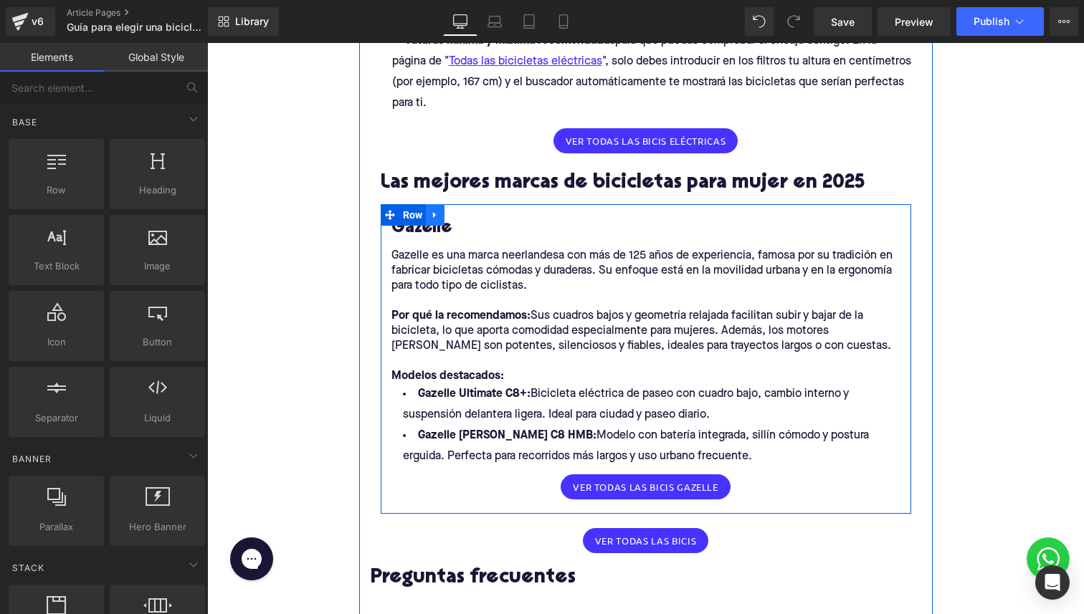
click at [439, 216] on icon at bounding box center [435, 215] width 10 height 11
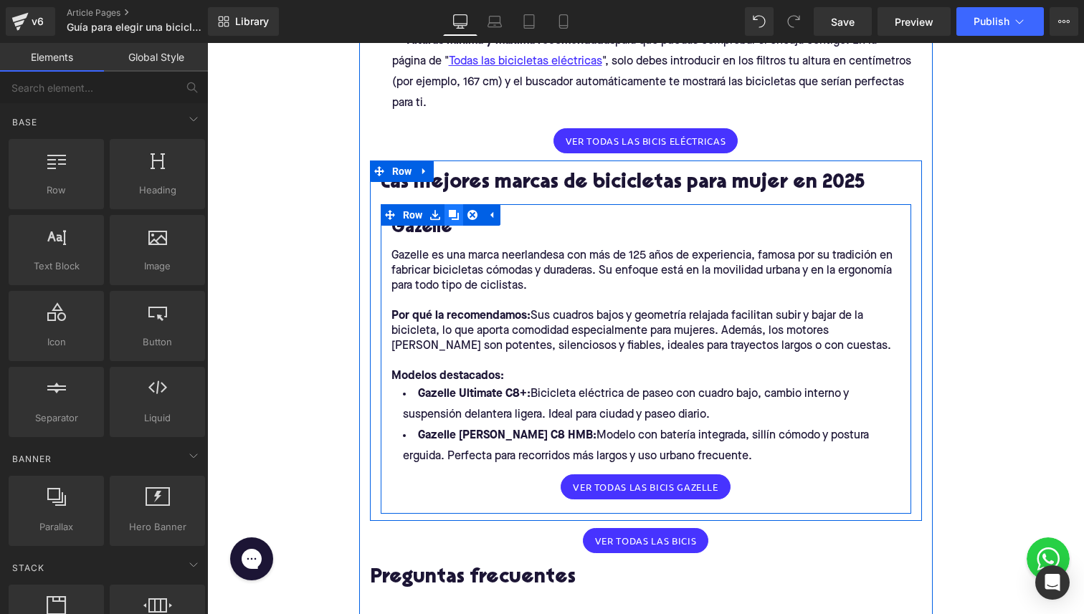
click at [457, 215] on icon at bounding box center [454, 215] width 10 height 10
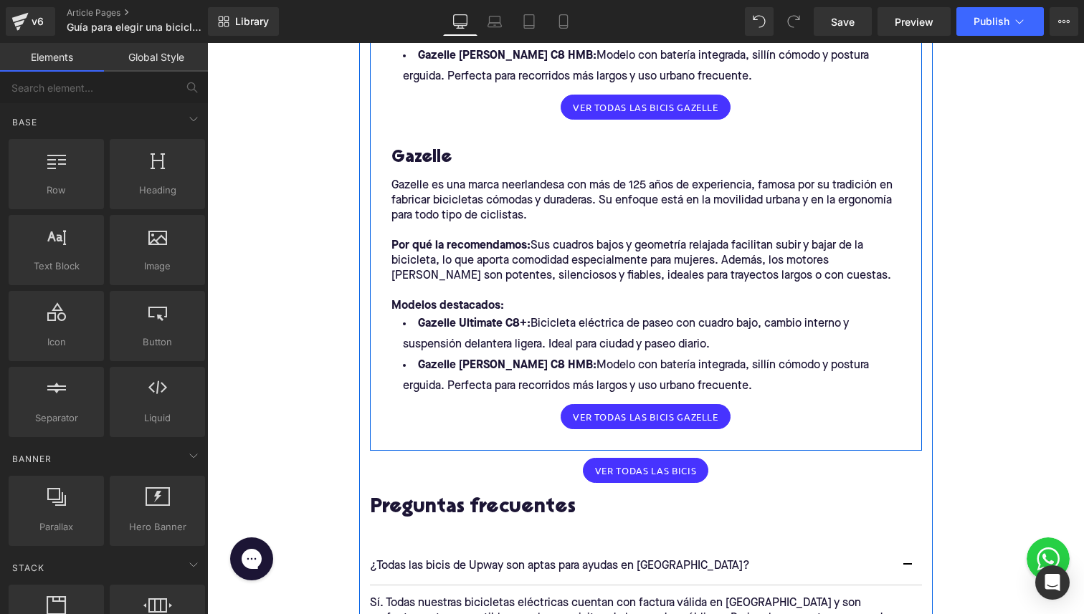
scroll to position [1485, 0]
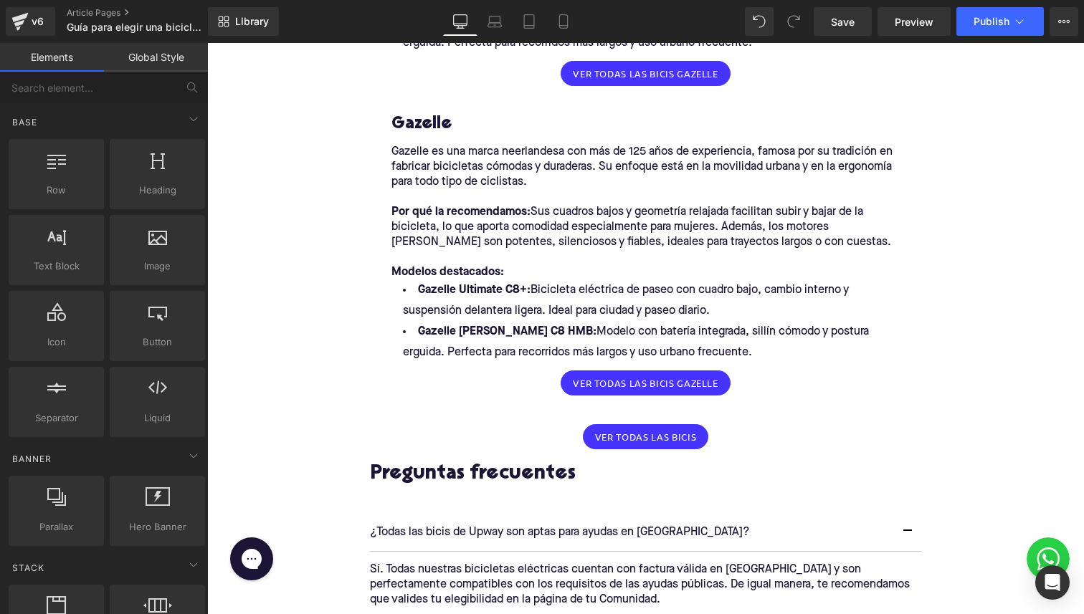
click at [422, 126] on h3 "Gazelle" at bounding box center [645, 124] width 509 height 22
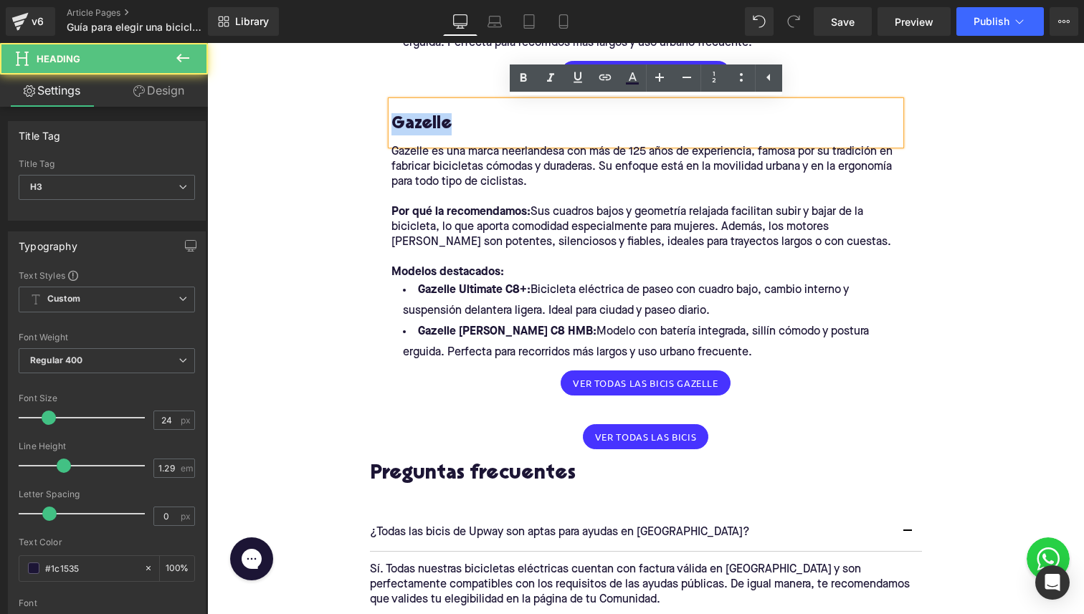
paste div
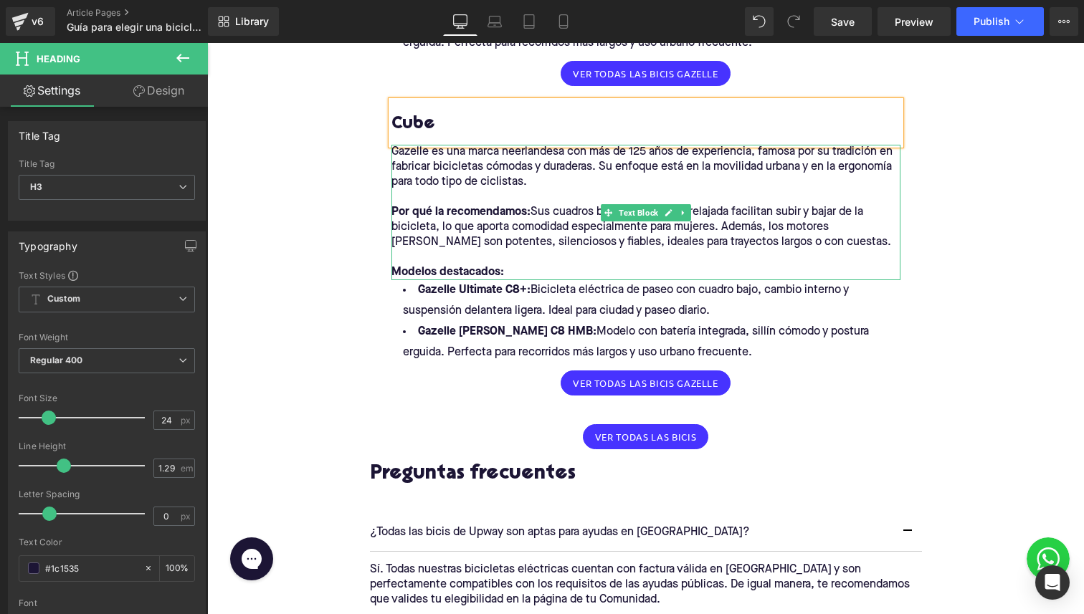
click at [455, 246] on p "Por qué la recomendamos: Sus cuadros bajos y geometría relajada facilitan subir…" at bounding box center [645, 227] width 509 height 45
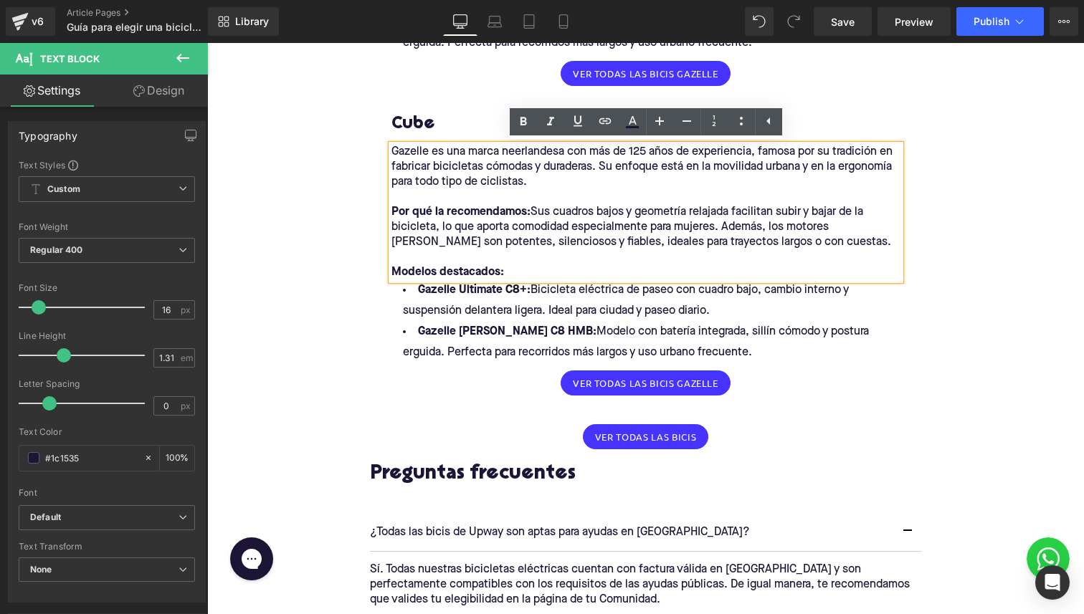
click at [779, 240] on p "Por qué la recomendamos: Sus cuadros bajos y geometría relajada facilitan subir…" at bounding box center [645, 227] width 509 height 45
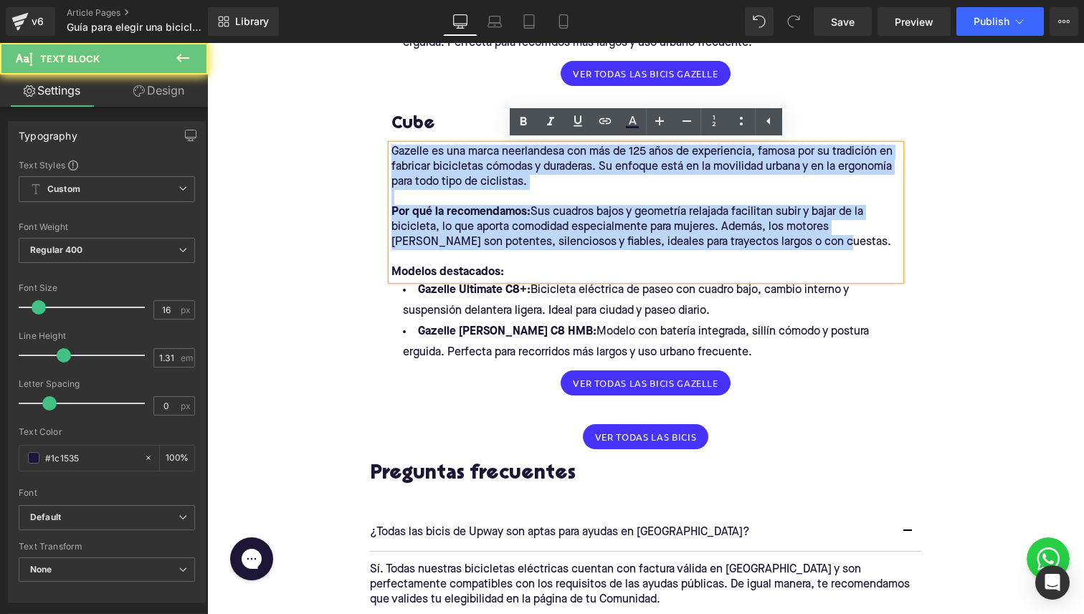
drag, startPoint x: 790, startPoint y: 240, endPoint x: 365, endPoint y: 145, distance: 435.3
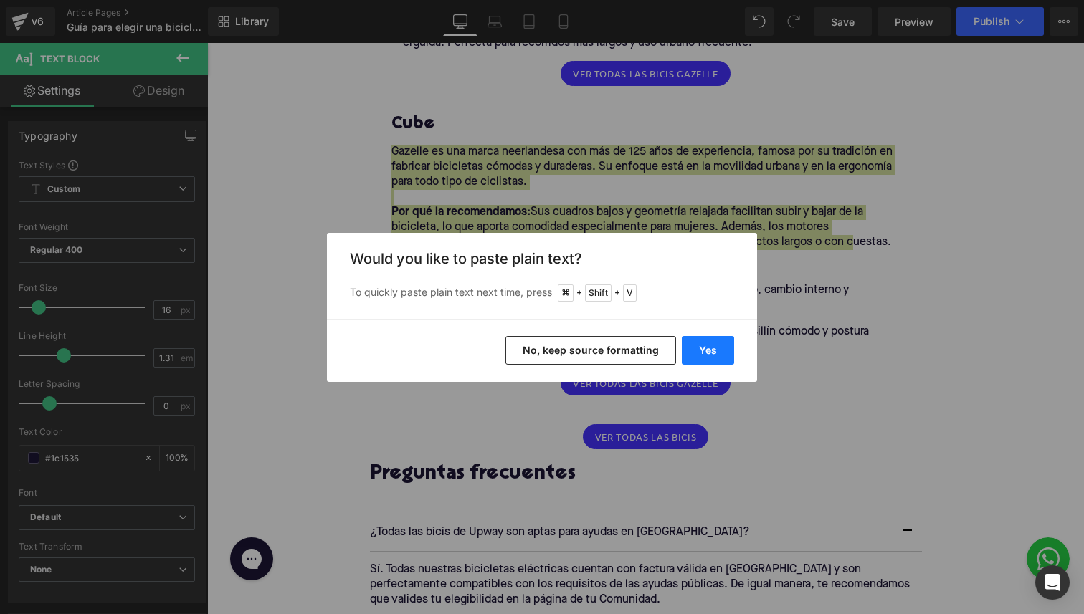
click at [728, 353] on button "Yes" at bounding box center [707, 350] width 52 height 29
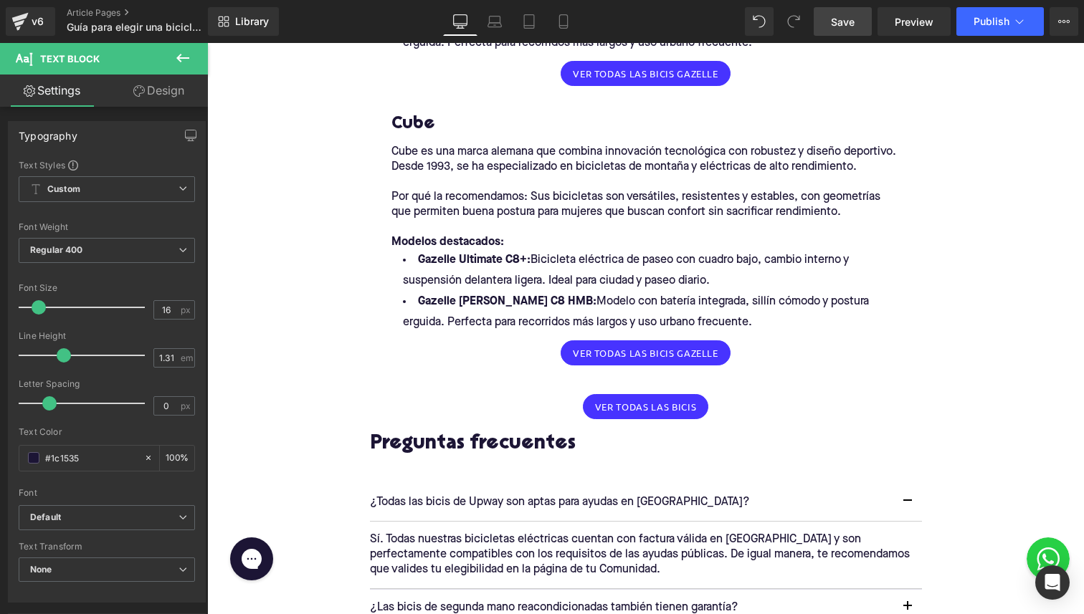
click at [833, 14] on span "Save" at bounding box center [843, 21] width 24 height 15
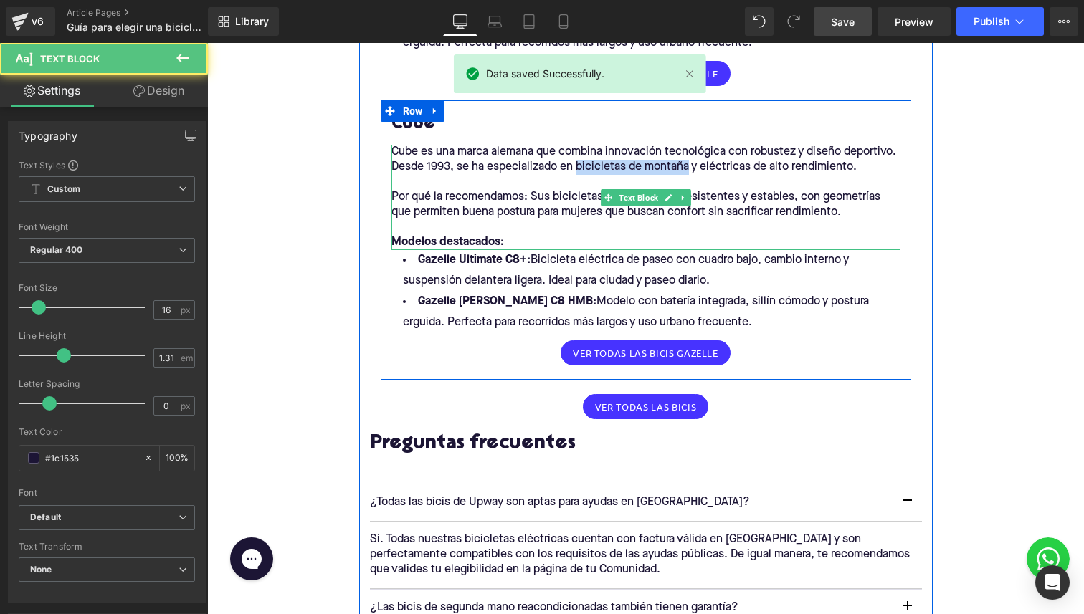
drag, startPoint x: 575, startPoint y: 166, endPoint x: 687, endPoint y: 167, distance: 111.8
click at [687, 167] on p "Cube es una marca alemana que combina innovación tecnológica con robustez y dis…" at bounding box center [645, 160] width 509 height 30
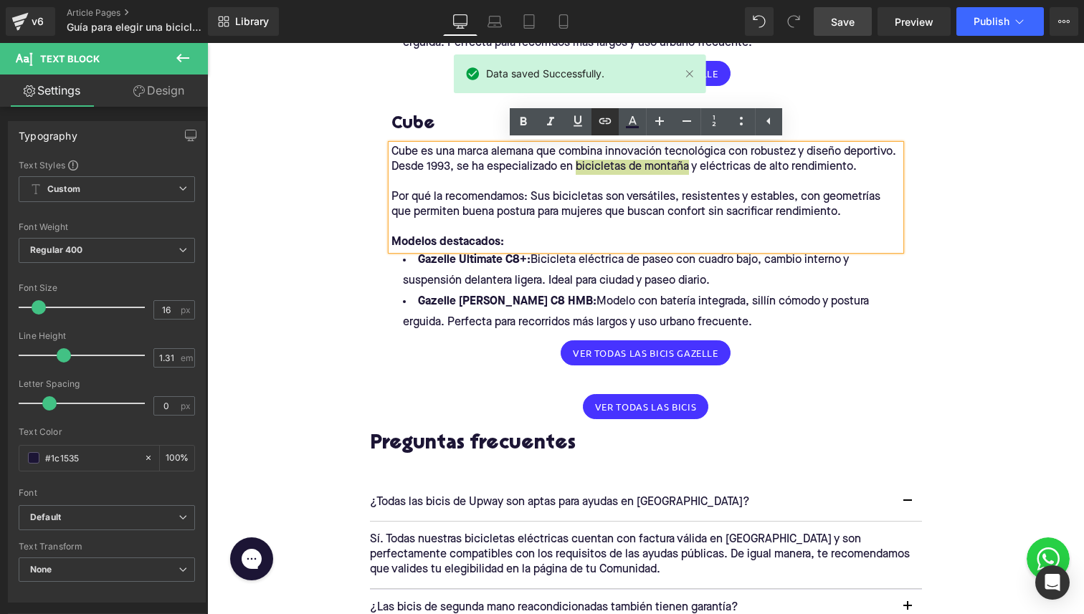
click at [604, 124] on icon at bounding box center [604, 121] width 17 height 17
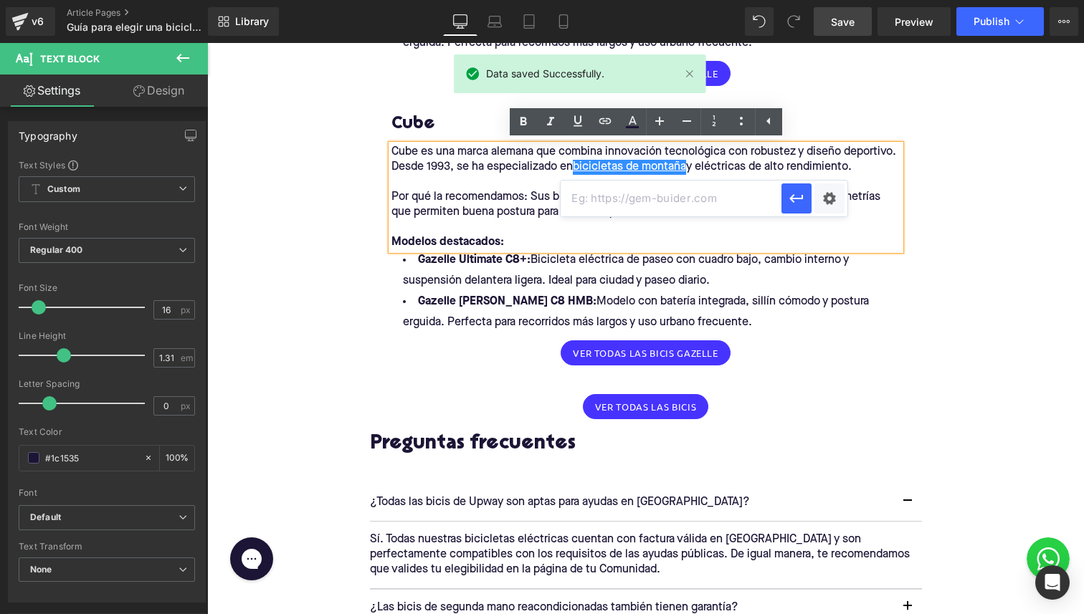
click at [597, 194] on input "text" at bounding box center [670, 199] width 221 height 36
paste input "[URL][DOMAIN_NAME][US_STATE]"
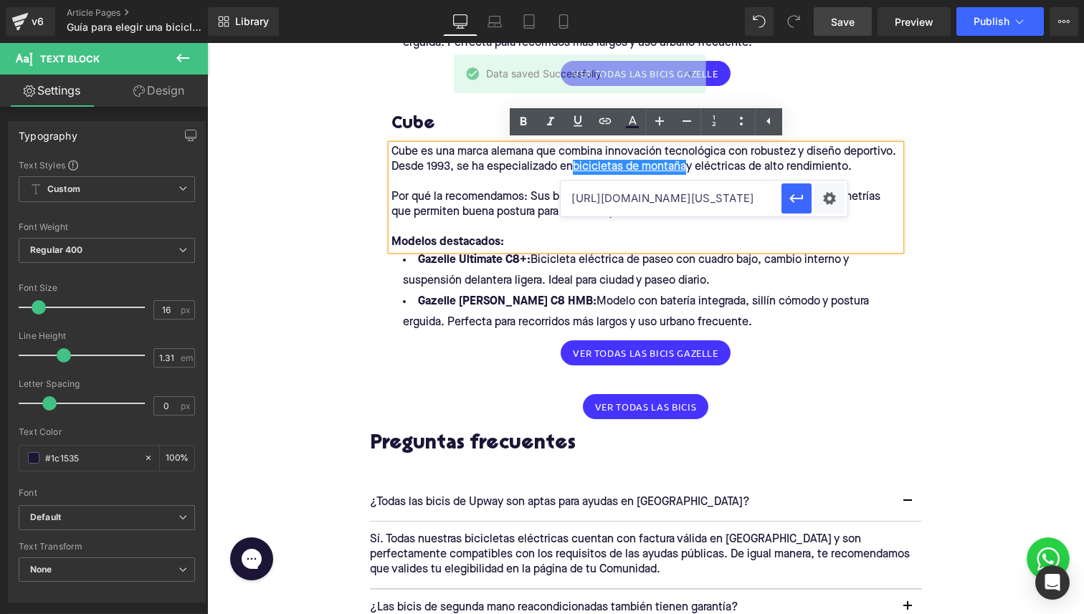
scroll to position [0, 68]
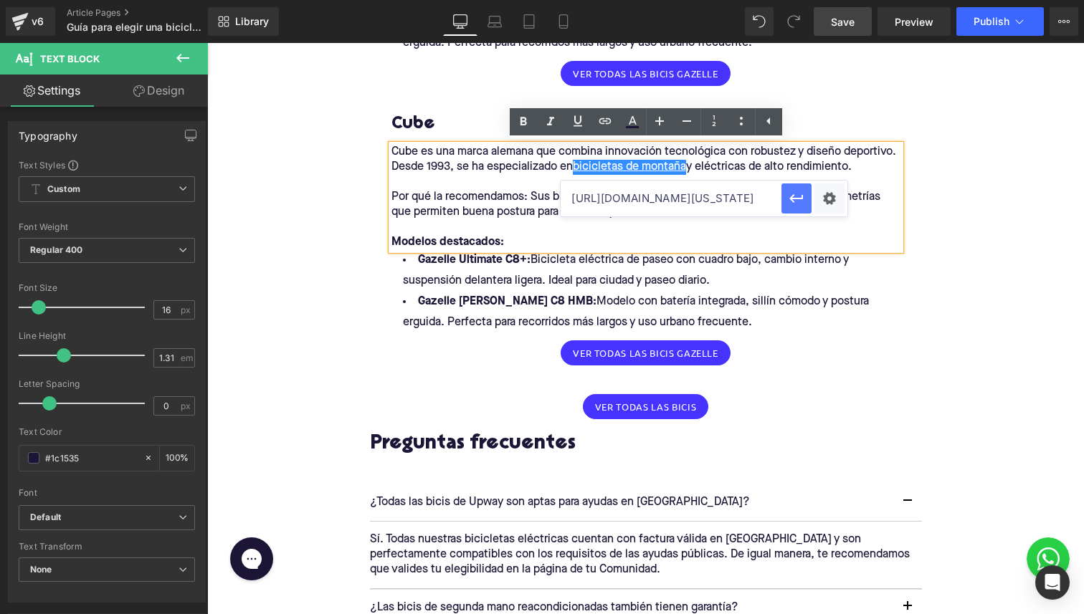
type input "[URL][DOMAIN_NAME][US_STATE]"
click at [797, 206] on icon "button" at bounding box center [796, 198] width 17 height 17
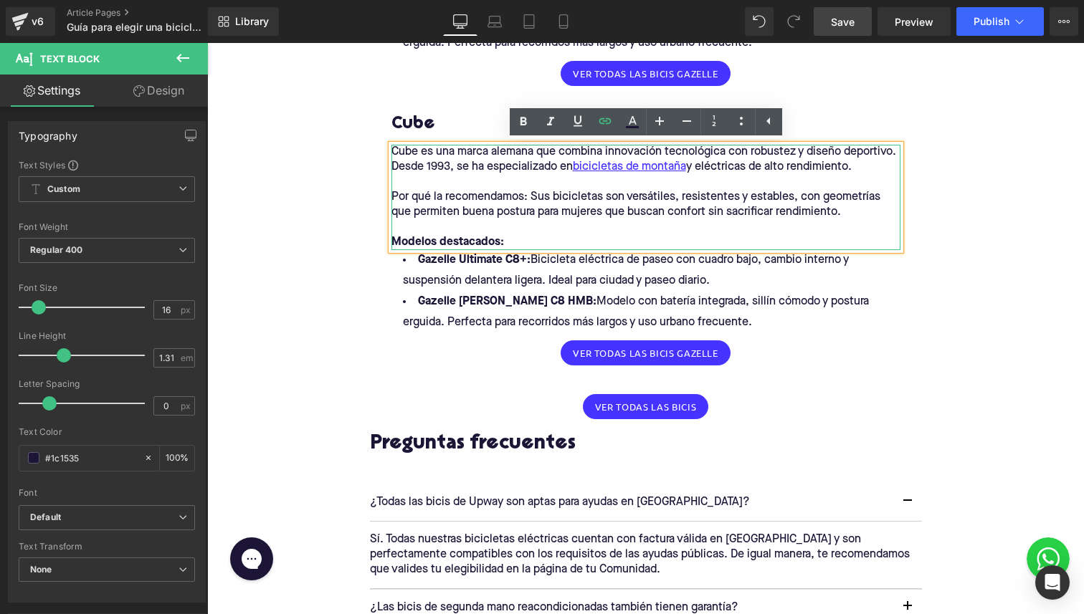
click at [778, 221] on p at bounding box center [645, 227] width 509 height 15
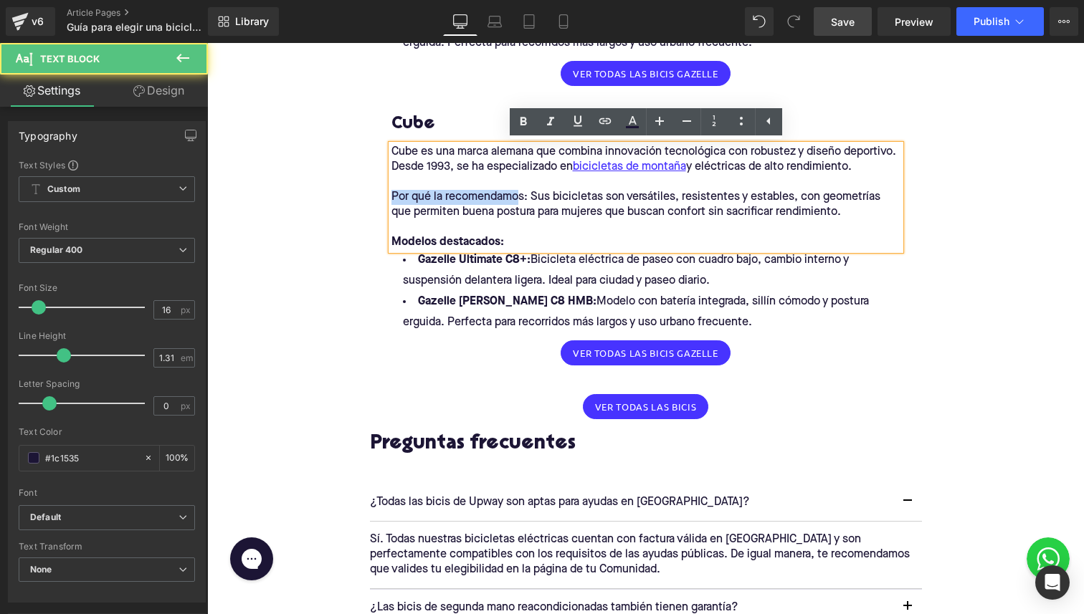
drag, startPoint x: 522, startPoint y: 198, endPoint x: 339, endPoint y: 198, distance: 182.7
drag, startPoint x: 526, startPoint y: 195, endPoint x: 368, endPoint y: 195, distance: 157.7
click at [506, 120] on h3 "Cube" at bounding box center [645, 124] width 509 height 22
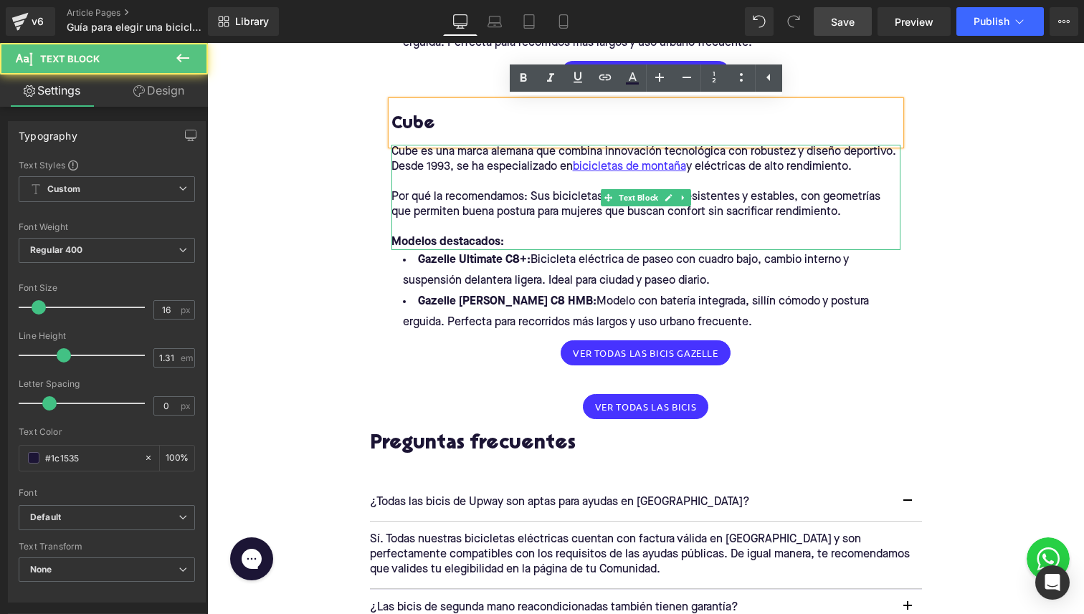
click at [527, 205] on p "Por qué la recomendamos: Sus bicicletas son versátiles, resistentes y estables,…" at bounding box center [645, 205] width 509 height 30
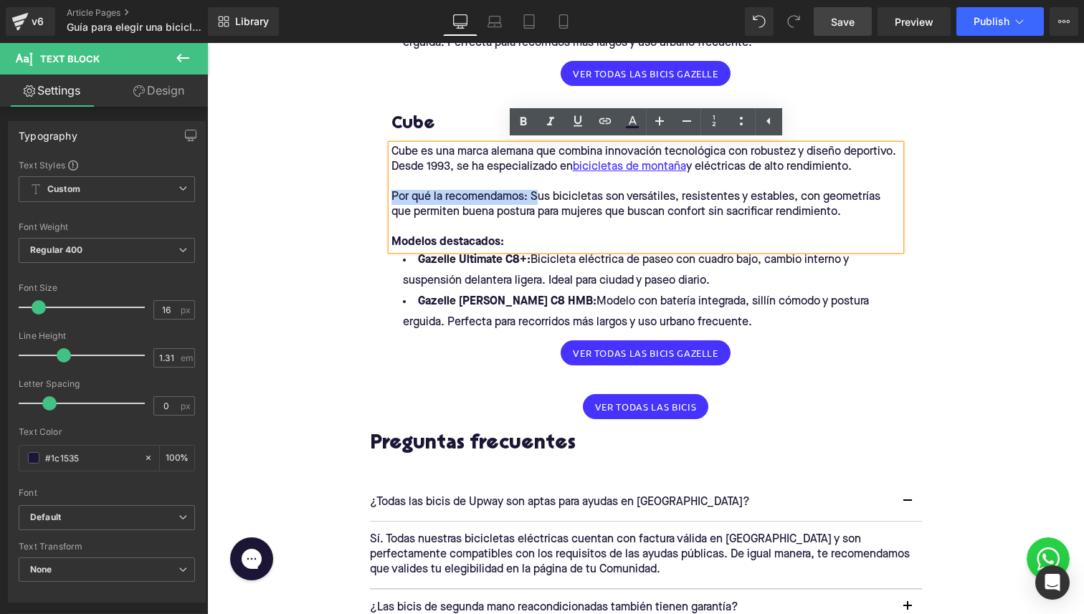
drag, startPoint x: 535, startPoint y: 196, endPoint x: 388, endPoint y: 194, distance: 146.9
click at [391, 195] on div "Cube es una marca alemana que combina innovación tecnológica con robustez y dis…" at bounding box center [645, 197] width 509 height 105
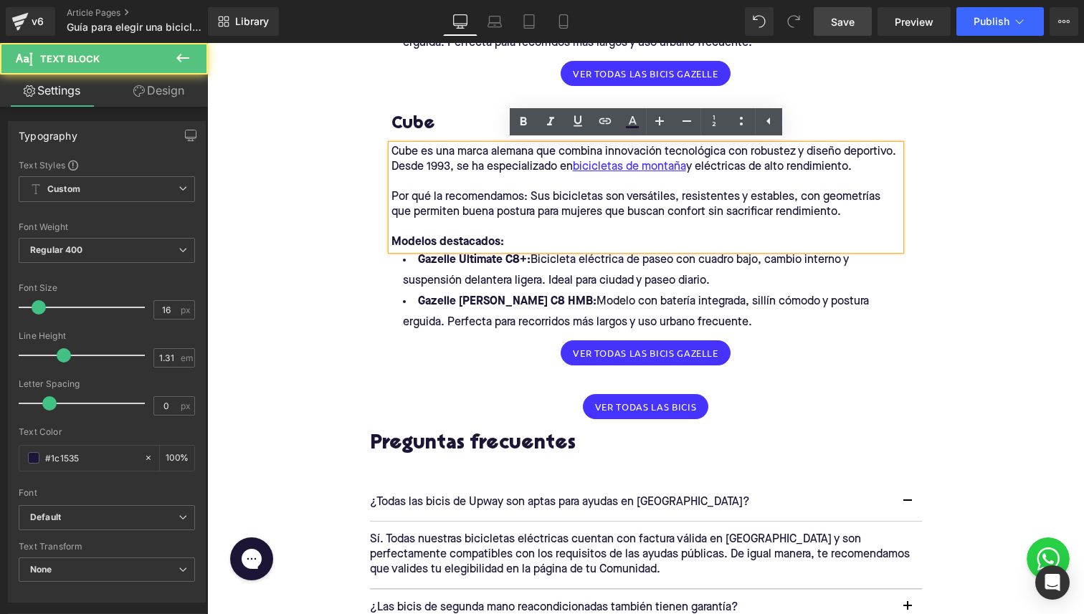
click at [473, 194] on p "Por qué la recomendamos: Sus bicicletas son versátiles, resistentes y estables,…" at bounding box center [645, 205] width 509 height 30
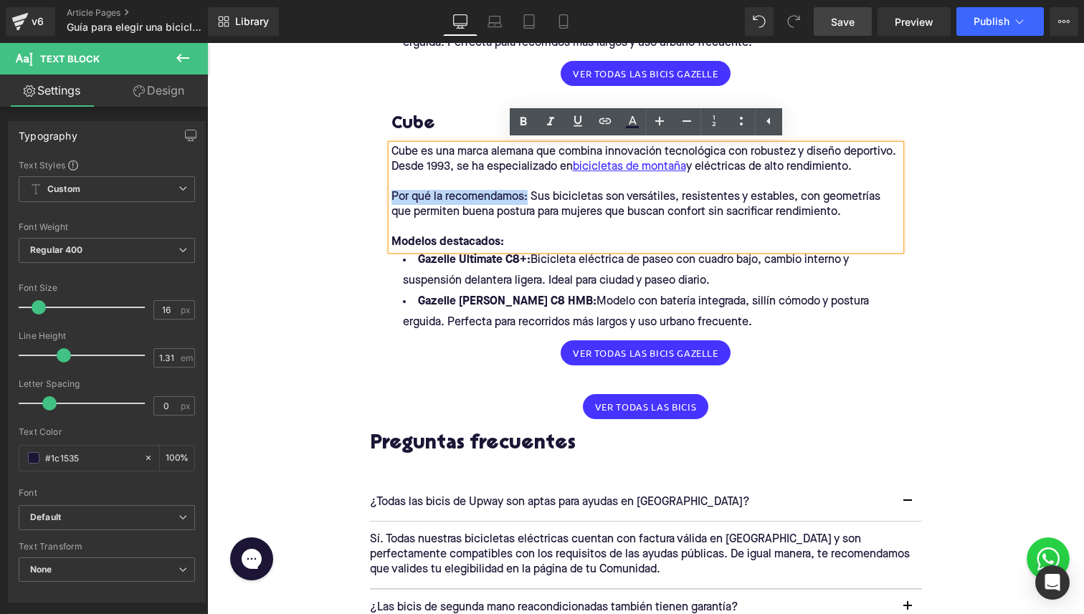
drag, startPoint x: 527, startPoint y: 193, endPoint x: 393, endPoint y: 191, distance: 134.0
click at [393, 191] on p "Por qué la recomendamos: Sus bicicletas son versátiles, resistentes y estables,…" at bounding box center [645, 205] width 509 height 30
click at [520, 109] on link at bounding box center [523, 121] width 27 height 27
click at [565, 188] on p at bounding box center [645, 182] width 509 height 15
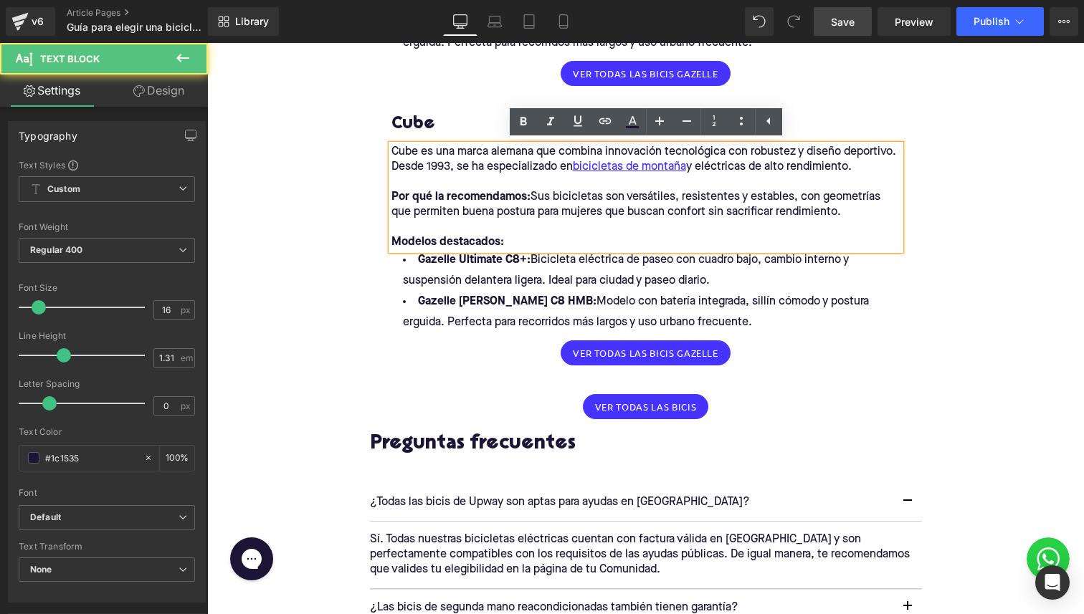
click at [563, 211] on p "Por qué la recomendamos: Sus bicicletas son versátiles, resistentes y estables,…" at bounding box center [645, 205] width 509 height 30
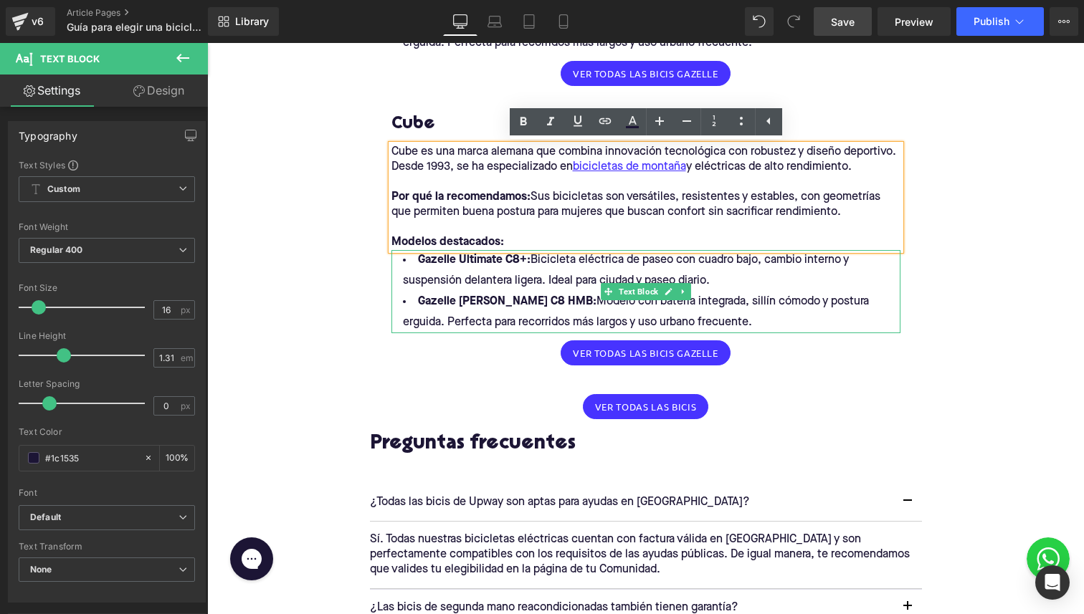
click at [673, 313] on li "Gazelle [PERSON_NAME] C8 HMB: Modelo con batería integrada, sillín cómodo y pos…" at bounding box center [645, 313] width 509 height 42
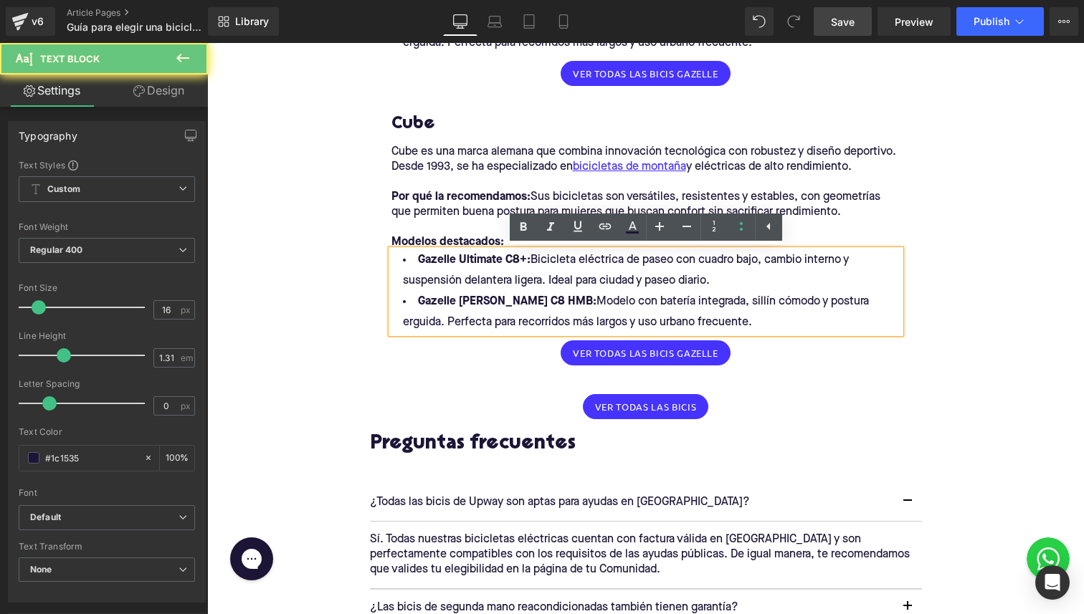
click at [711, 314] on li "Gazelle [PERSON_NAME] C8 HMB: Modelo con batería integrada, sillín cómodo y pos…" at bounding box center [645, 313] width 509 height 42
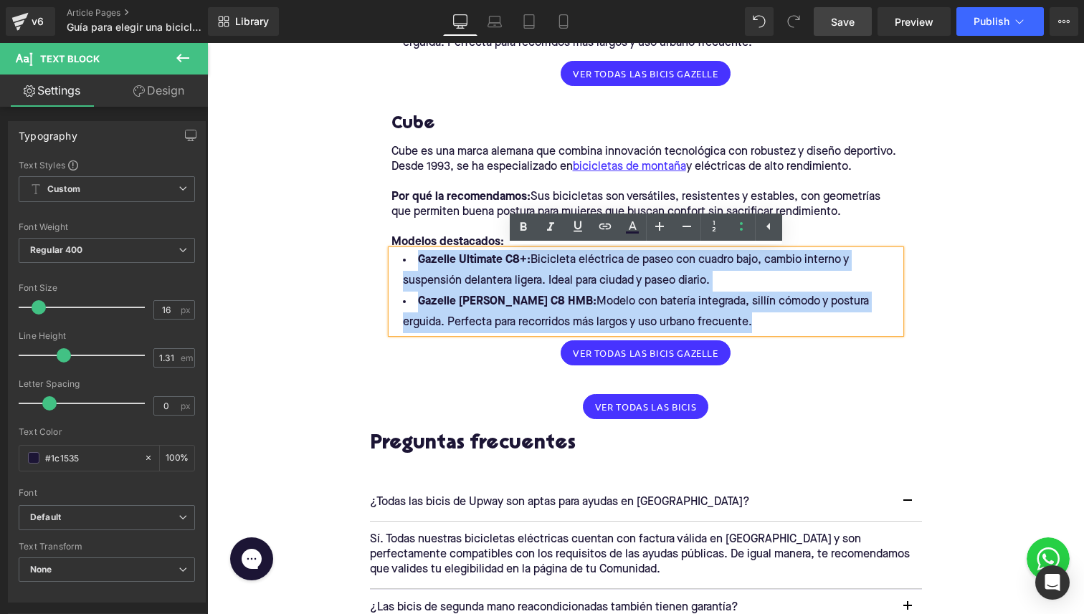
drag, startPoint x: 714, startPoint y: 317, endPoint x: 421, endPoint y: 255, distance: 299.6
click at [421, 255] on ul "Gazelle Ultimate C8+: Bicicleta eléctrica de paseo con cuadro bajo, cambio inte…" at bounding box center [645, 291] width 509 height 83
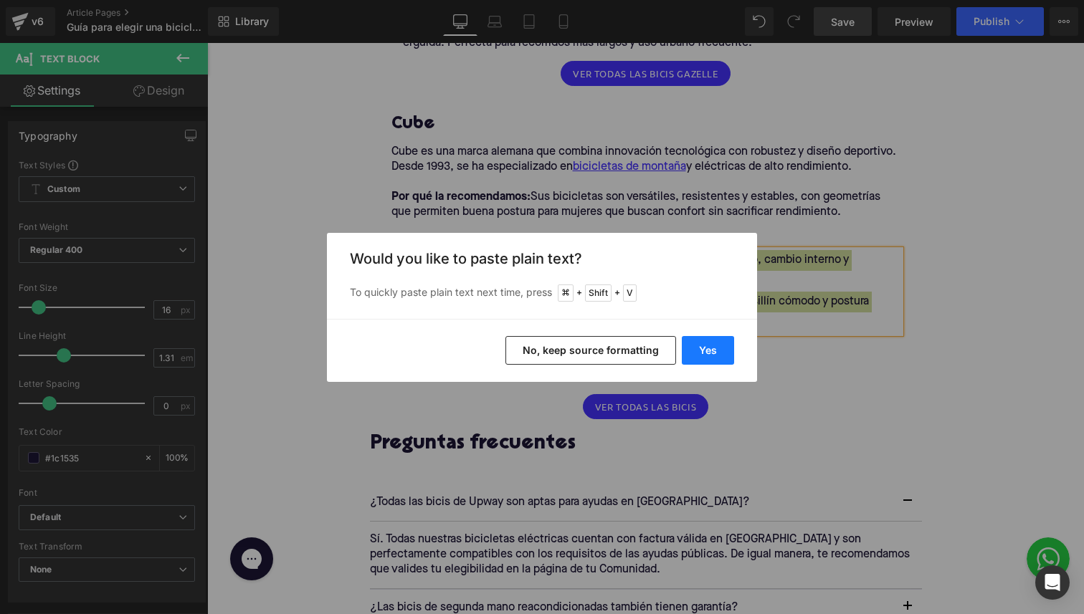
click at [706, 353] on button "Yes" at bounding box center [707, 350] width 52 height 29
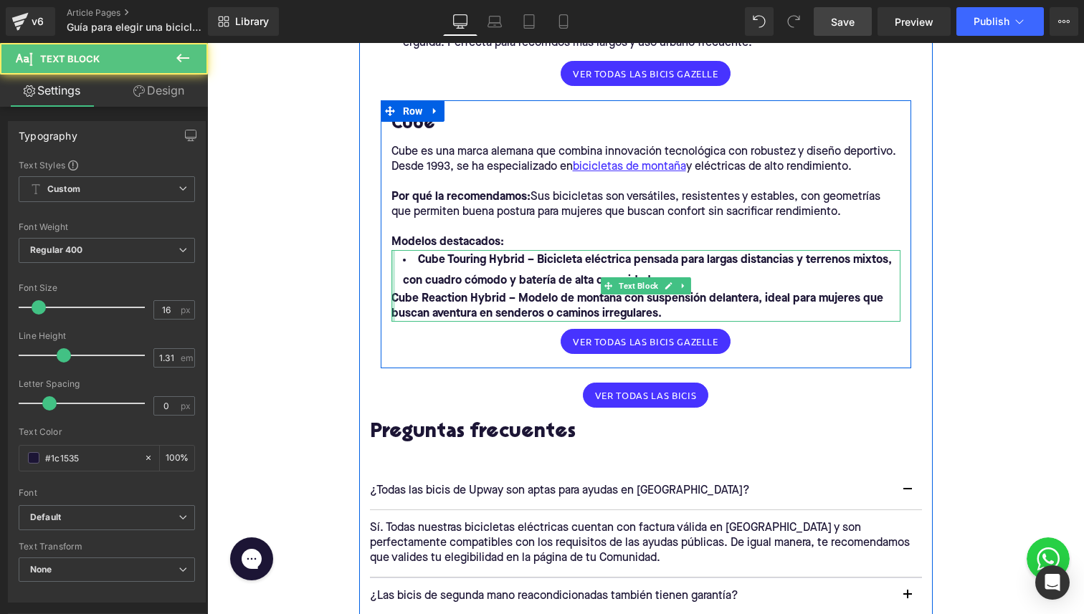
click at [392, 297] on div "Cube Touring Hybrid – Bicicleta eléctrica pensada para largas distancias y terr…" at bounding box center [645, 286] width 509 height 72
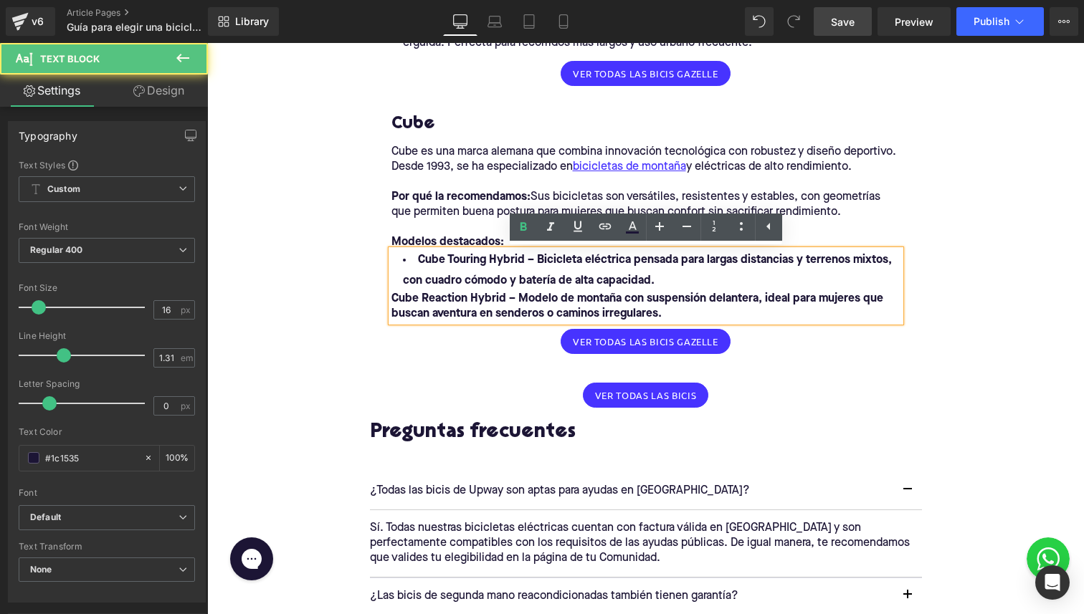
click at [401, 297] on b "Cube Reaction Hybrid – Modelo de montaña con suspensión delantera, ideal para m…" at bounding box center [637, 306] width 492 height 27
click at [391, 297] on b "Cube Reaction Hybrid – Modelo de montaña con suspensión delantera, ideal para m…" at bounding box center [637, 306] width 492 height 27
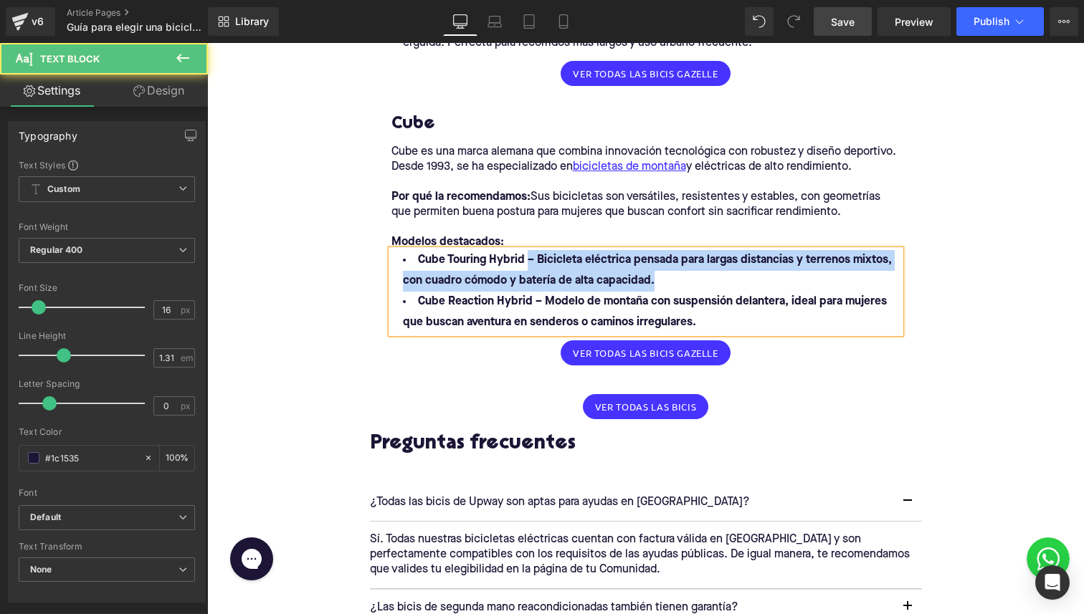
drag, startPoint x: 530, startPoint y: 264, endPoint x: 656, endPoint y: 277, distance: 127.4
click at [656, 277] on li "Cube Touring Hybrid – Bicicleta eléctrica pensada para largas distancias y terr…" at bounding box center [645, 271] width 509 height 42
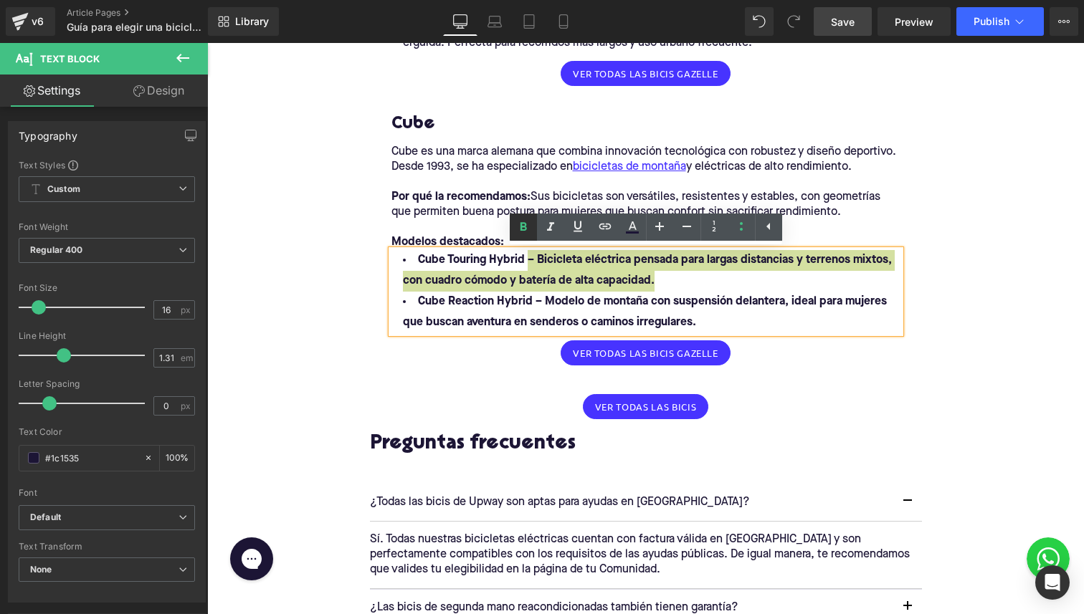
click at [521, 226] on icon at bounding box center [523, 226] width 6 height 9
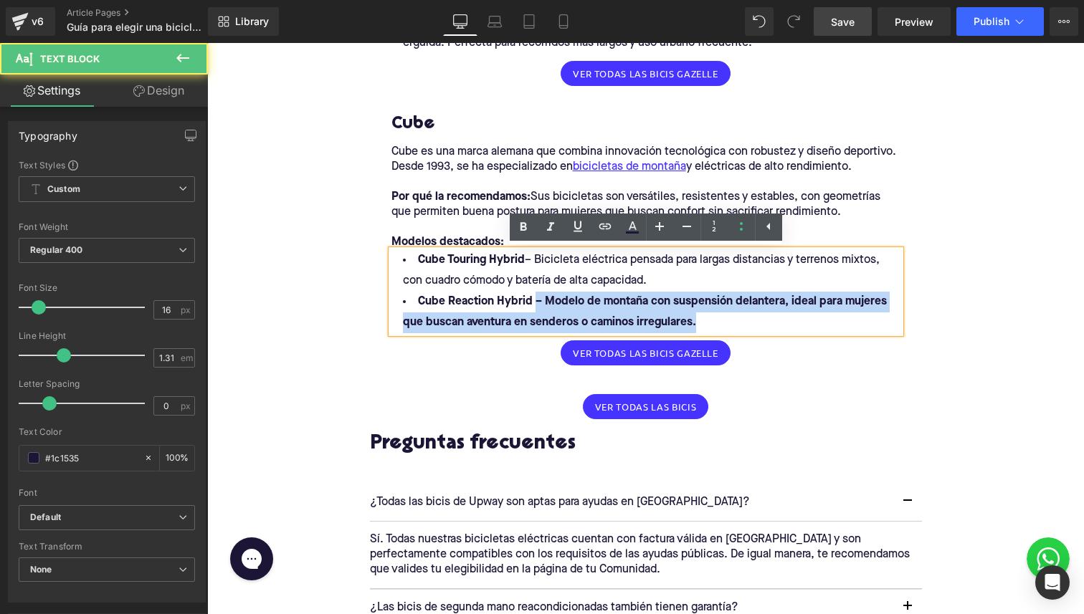
drag, startPoint x: 535, startPoint y: 306, endPoint x: 729, endPoint y: 324, distance: 194.3
click at [729, 324] on li "Cube Reaction Hybrid – Modelo de montaña con suspensión delantera, ideal para m…" at bounding box center [645, 313] width 509 height 42
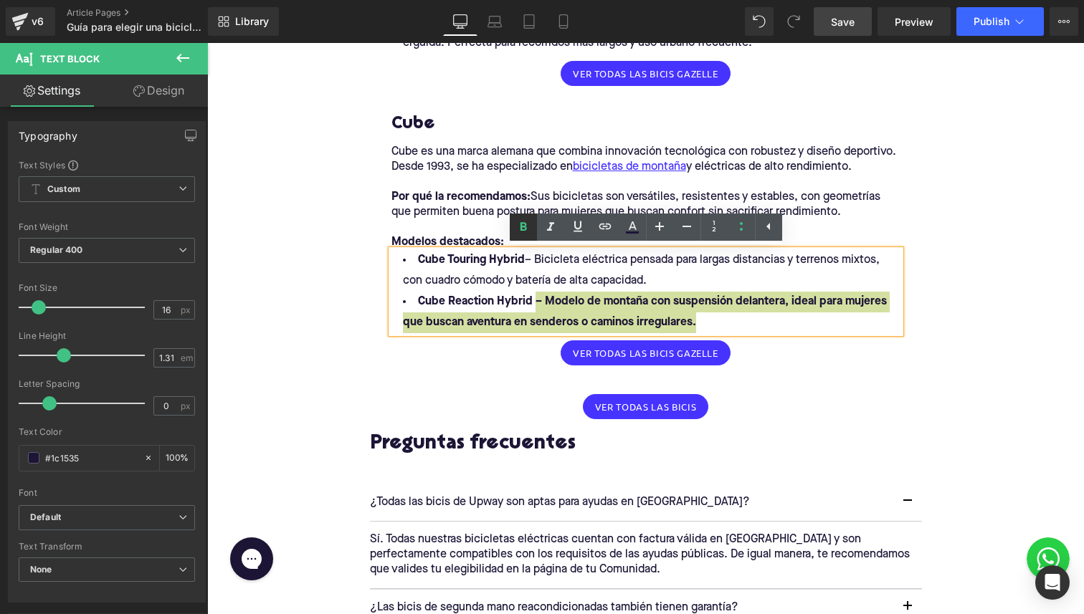
click at [526, 225] on icon at bounding box center [523, 227] width 17 height 17
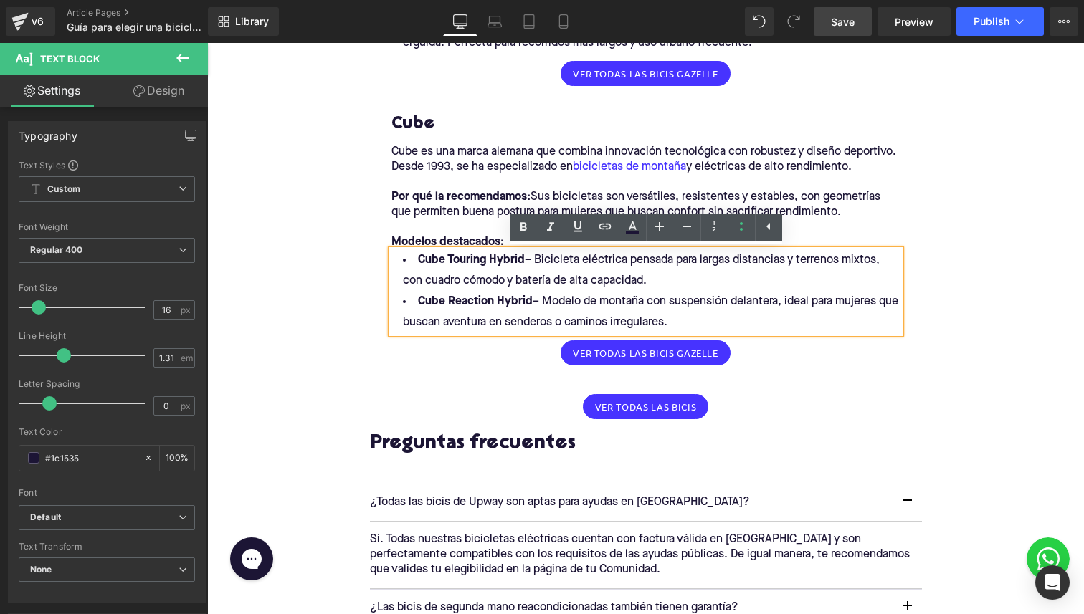
click at [537, 281] on li "Cube Touring Hybrid – Bicicleta eléctrica pensada para largas distancias y terr…" at bounding box center [645, 271] width 509 height 42
click at [548, 346] on div "Ver todas las bicis Gazelle" at bounding box center [645, 352] width 509 height 25
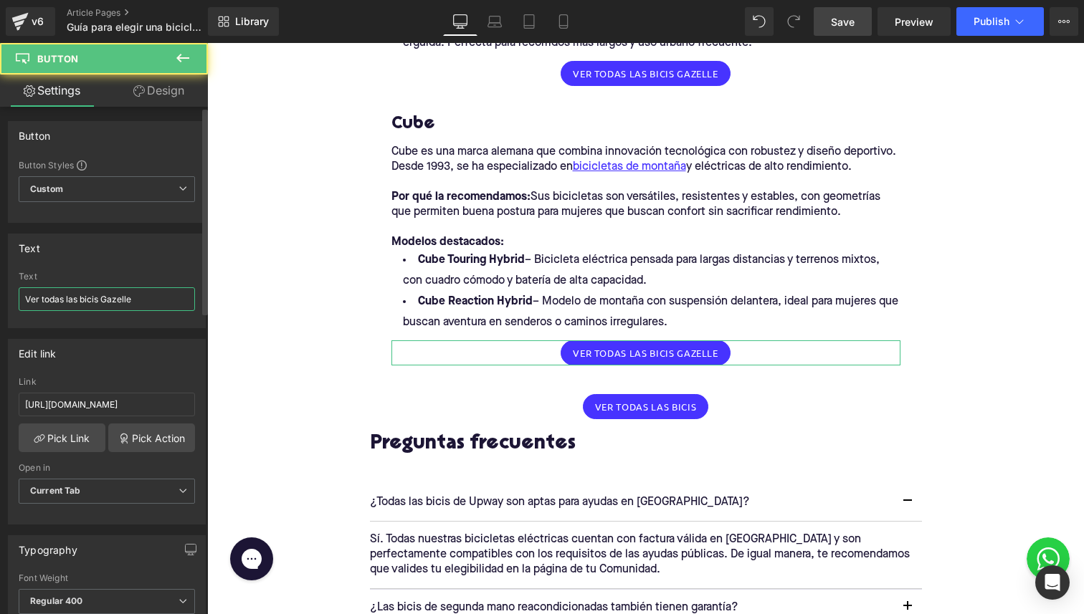
click at [107, 300] on input "Ver todas las bicis Gazelle" at bounding box center [107, 299] width 176 height 24
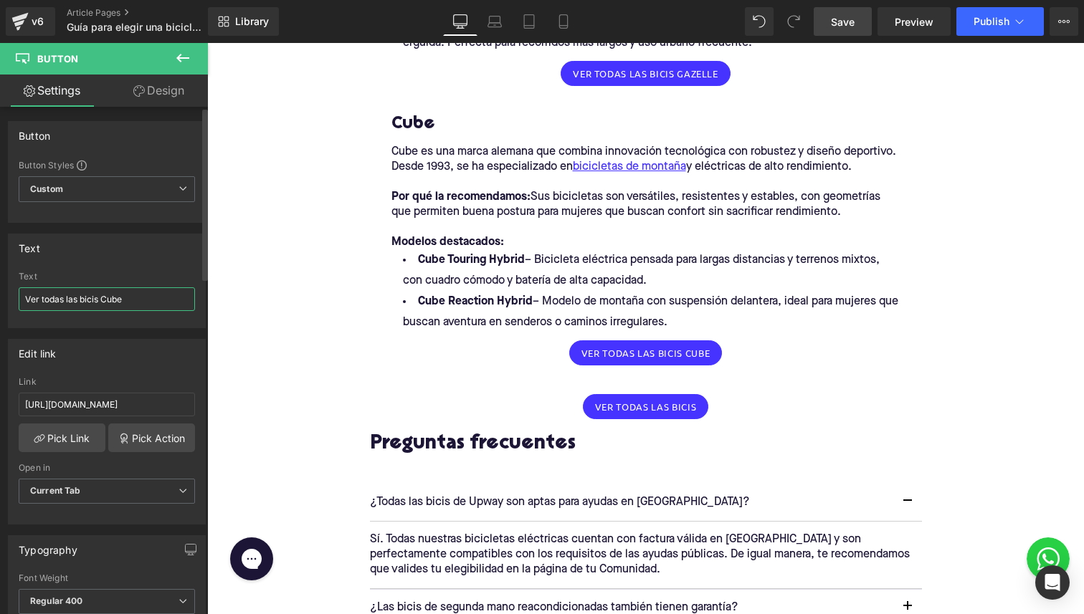
type input "Ver todas las bicis Cube"
click at [102, 401] on input "[URL][DOMAIN_NAME]" at bounding box center [107, 405] width 176 height 24
paste input "cube"
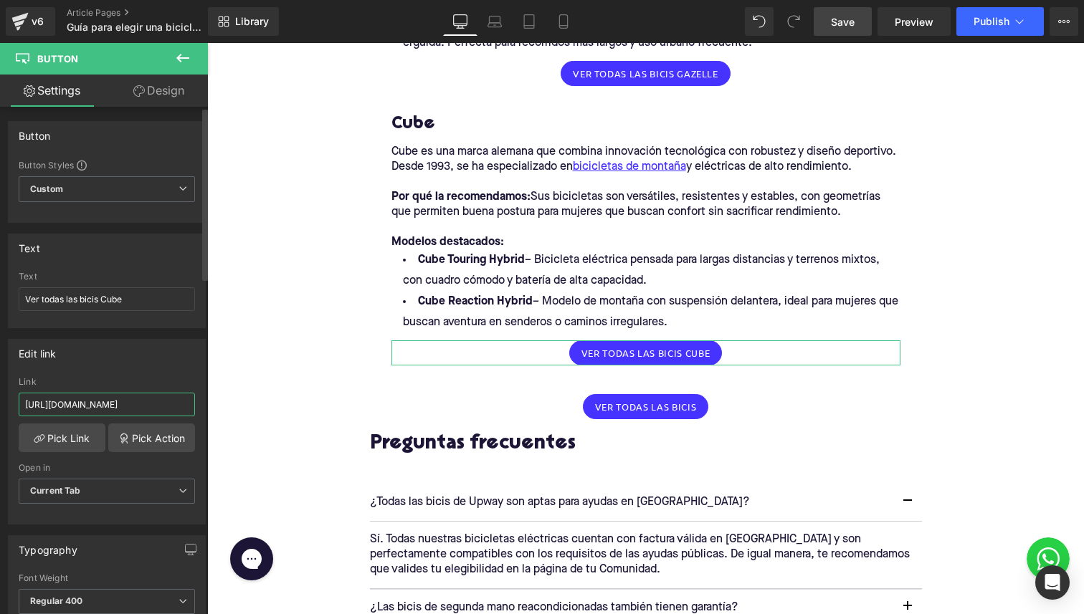
type input "[URL][DOMAIN_NAME]"
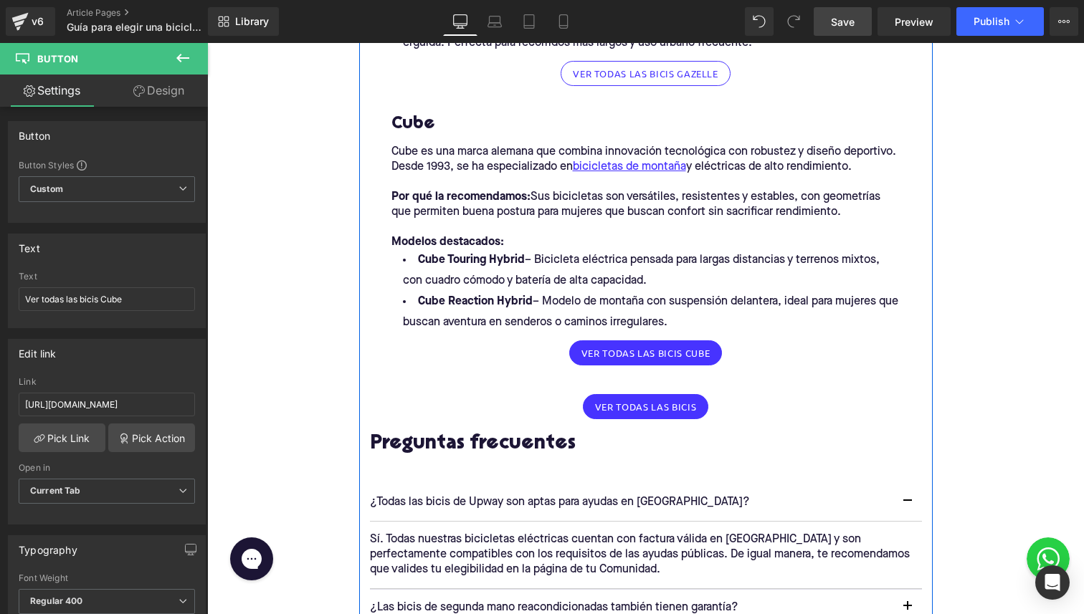
click at [568, 81] on link "Ver todas las bicis Gazelle" at bounding box center [645, 73] width 170 height 25
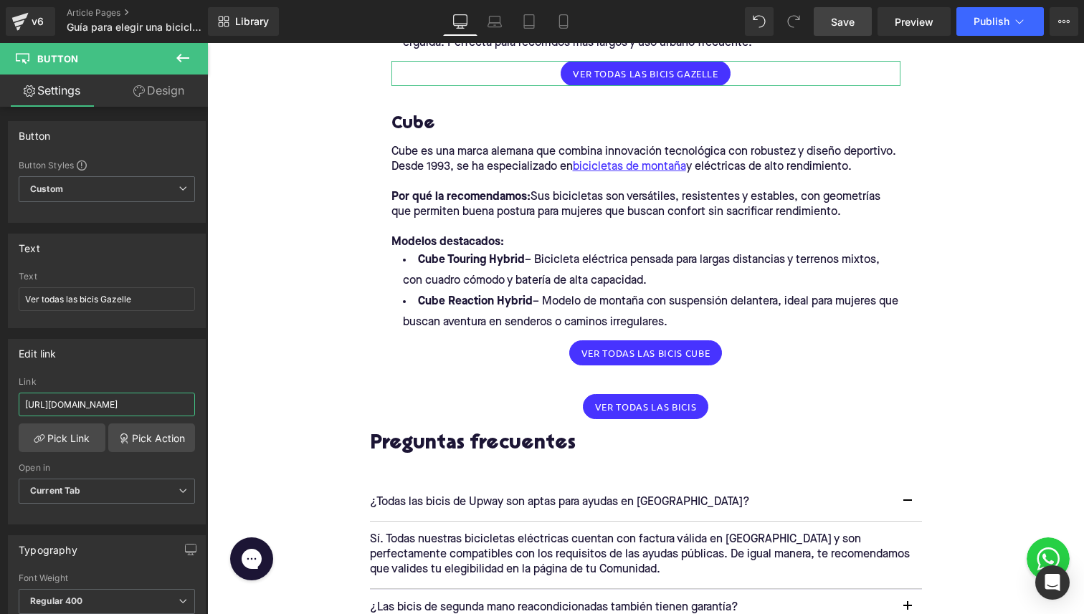
scroll to position [0, 82]
drag, startPoint x: 352, startPoint y: 446, endPoint x: 374, endPoint y: 420, distance: 34.6
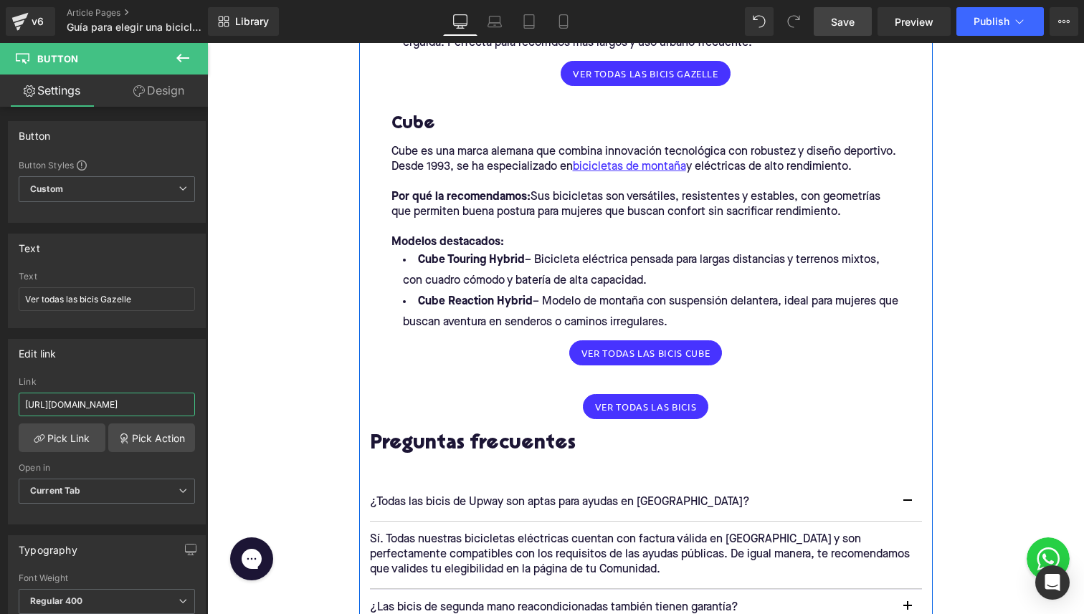
scroll to position [0, 0]
type input "[URL][DOMAIN_NAME]"
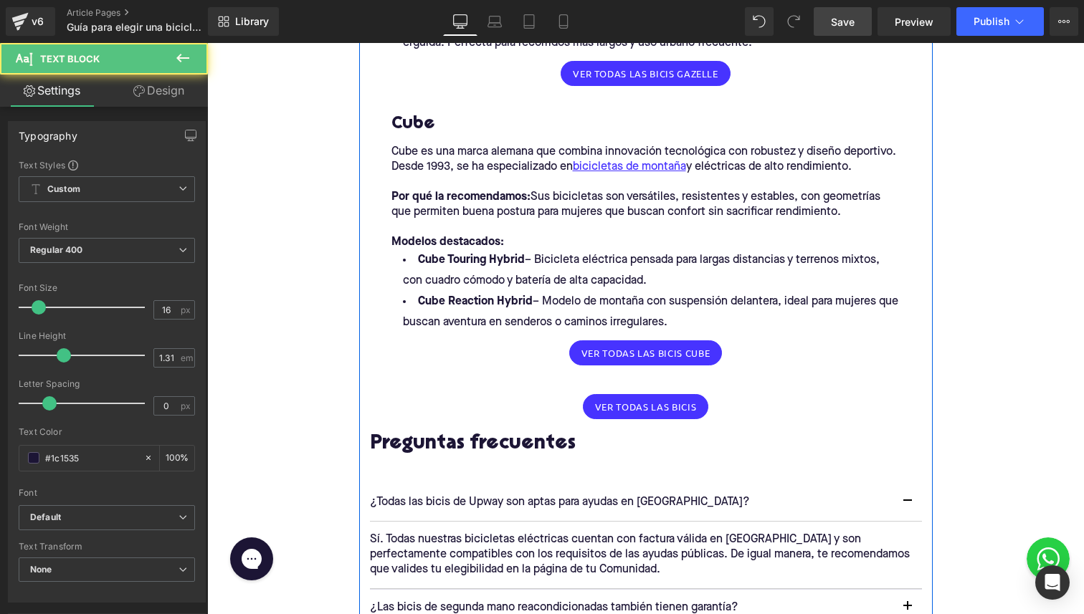
click at [525, 205] on p "Por qué la recomendamos: Sus bicicletas son versátiles, resistentes y estables,…" at bounding box center [645, 205] width 509 height 30
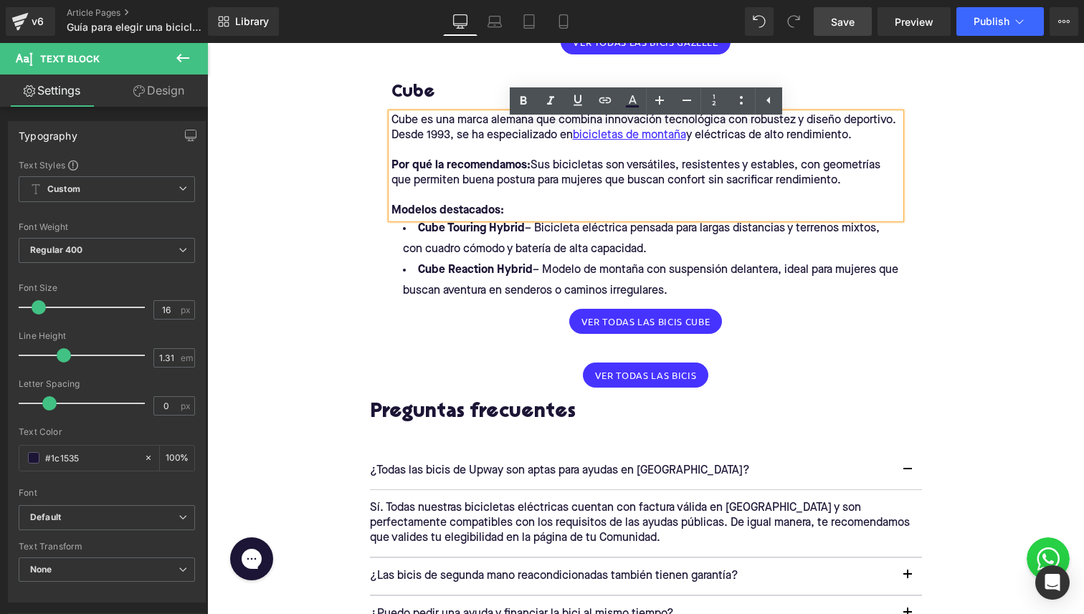
scroll to position [1534, 0]
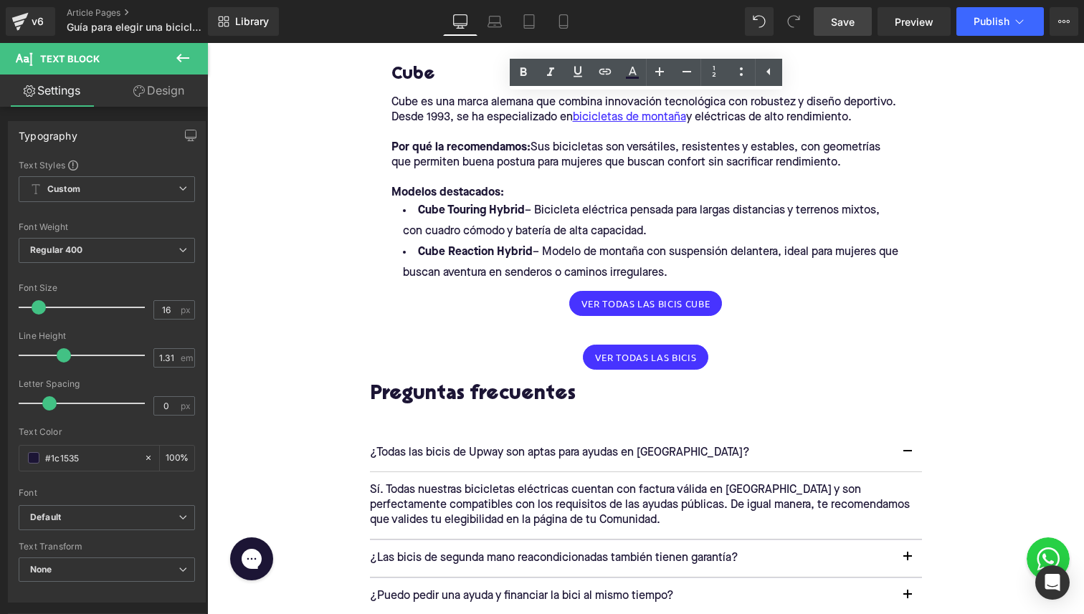
click at [843, 29] on link "Save" at bounding box center [842, 21] width 58 height 29
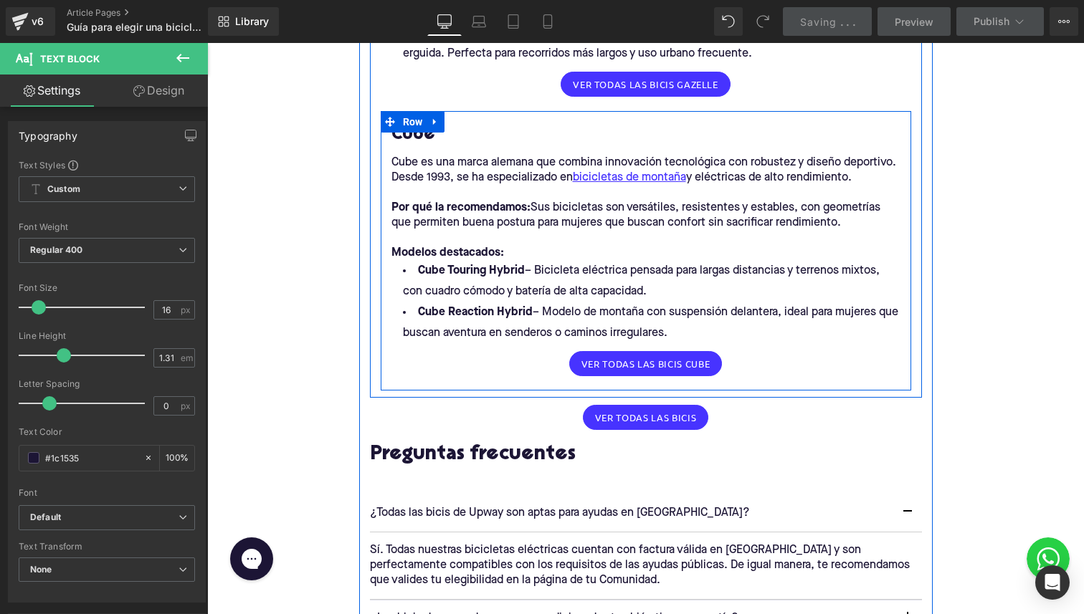
scroll to position [1472, 0]
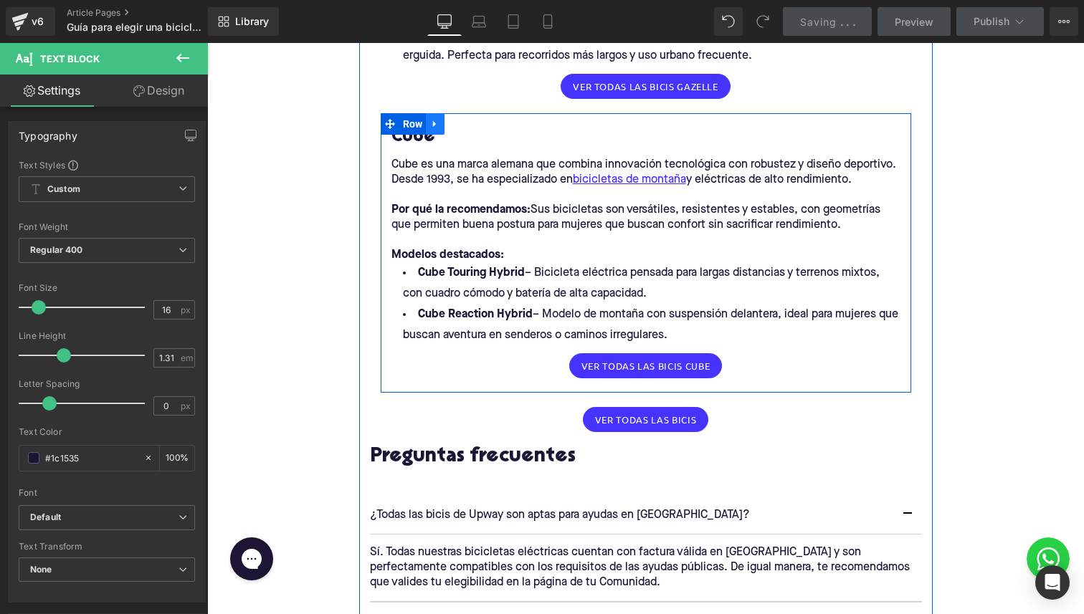
click at [431, 133] on link at bounding box center [435, 123] width 19 height 21
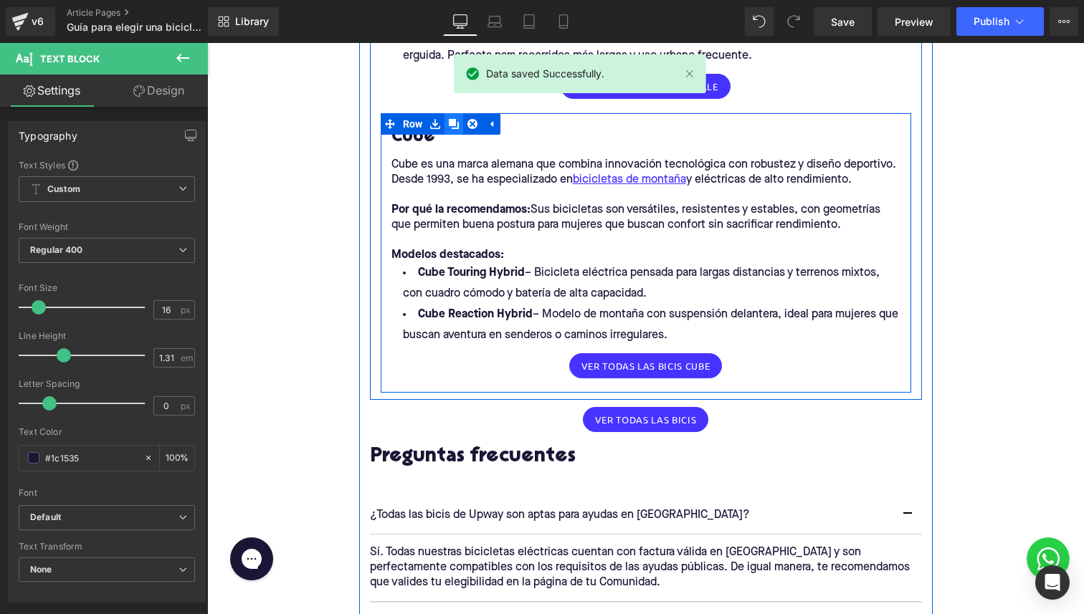
click at [454, 125] on icon at bounding box center [454, 124] width 10 height 10
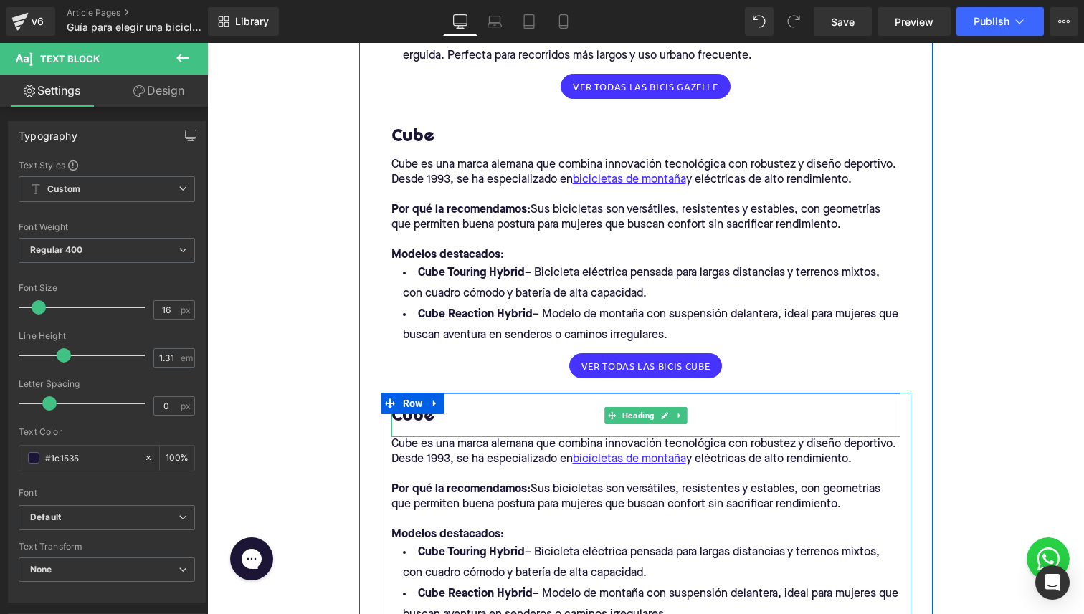
click at [416, 416] on h3 "Cube" at bounding box center [645, 417] width 509 height 22
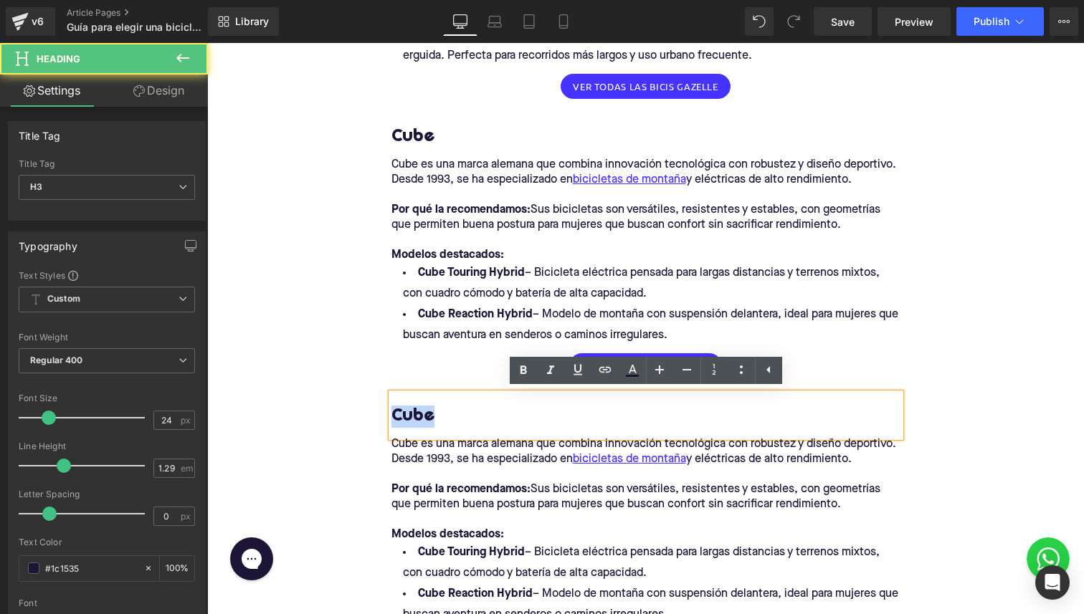
paste div
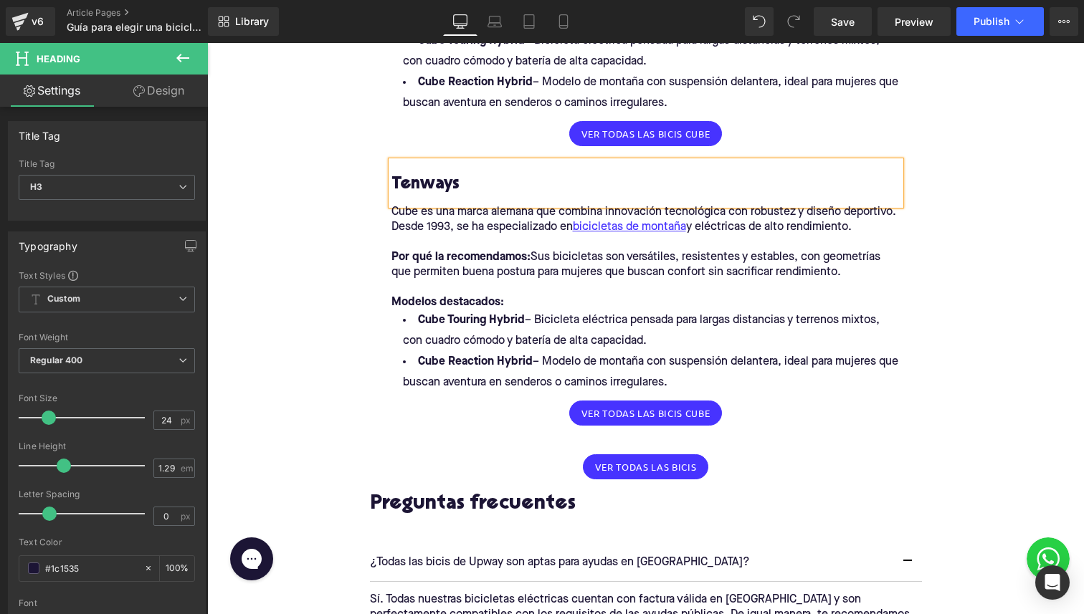
scroll to position [1718, 0]
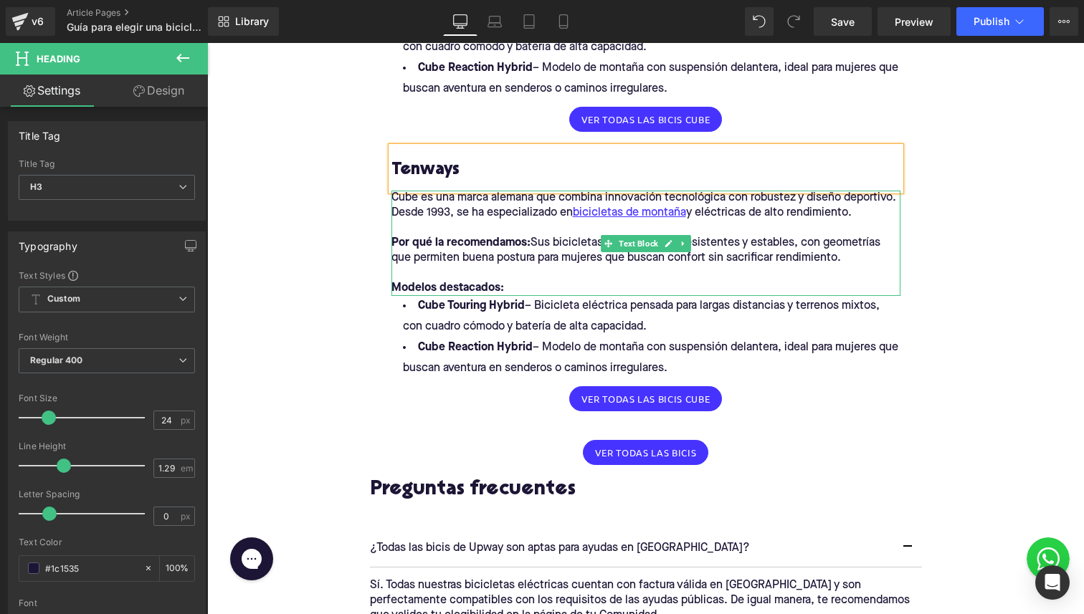
click at [456, 249] on strong "Por qué la recomendamos:" at bounding box center [460, 242] width 139 height 11
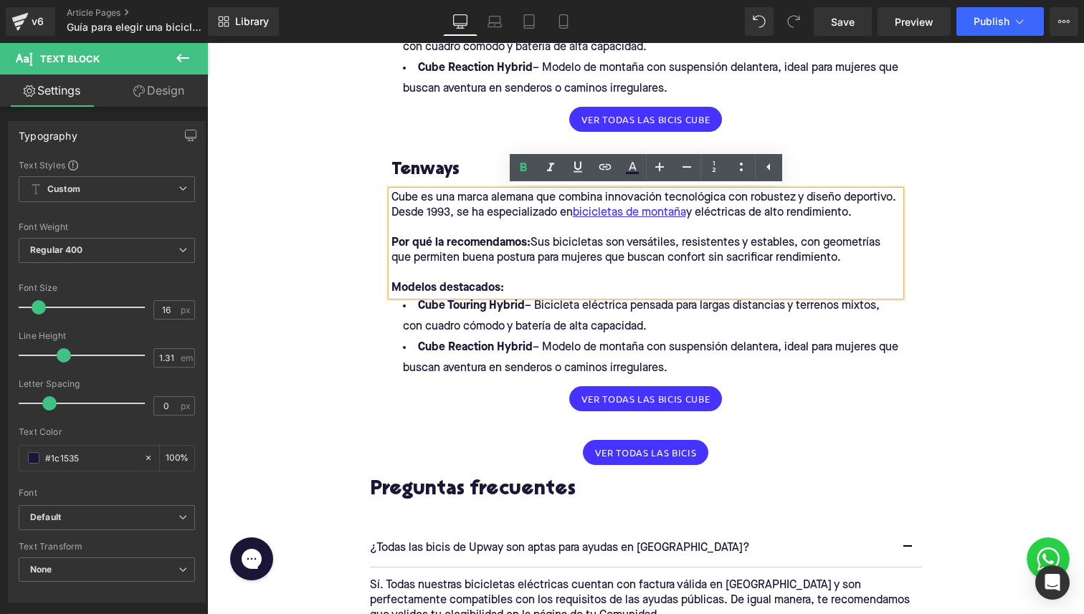
drag, startPoint x: 860, startPoint y: 261, endPoint x: 279, endPoint y: 166, distance: 588.9
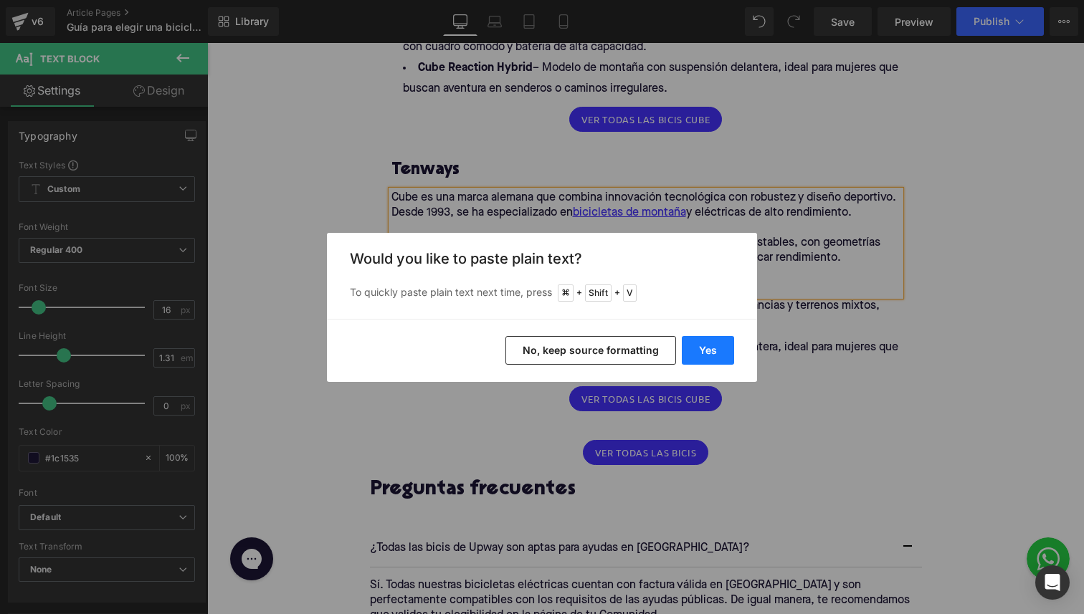
click at [693, 351] on button "Yes" at bounding box center [707, 350] width 52 height 29
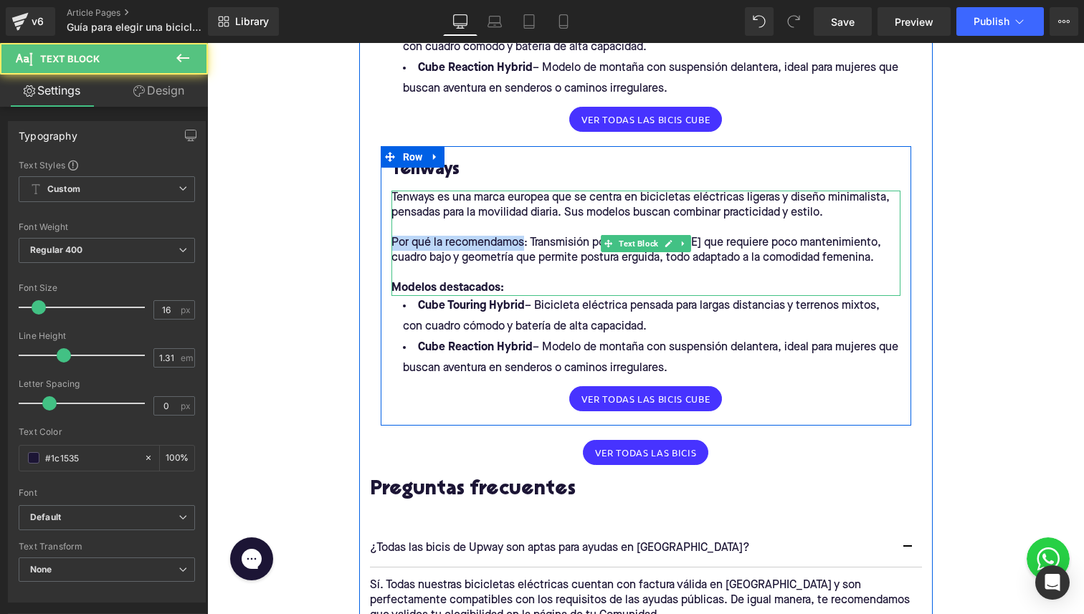
drag, startPoint x: 525, startPoint y: 241, endPoint x: 327, endPoint y: 241, distance: 197.1
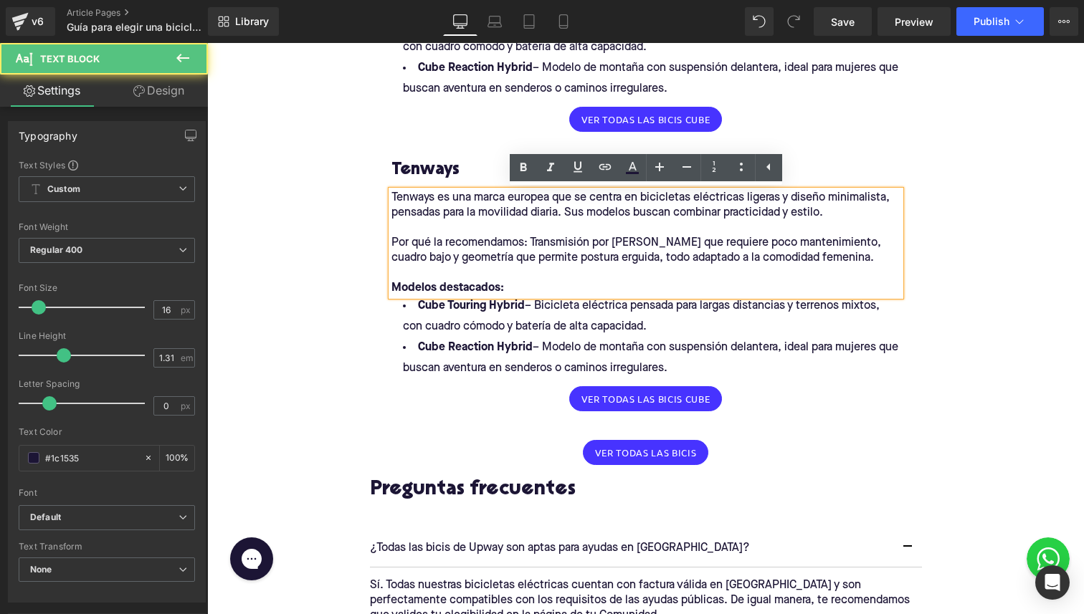
click at [527, 244] on p "Por qué la recomendamos: Transmisión por [PERSON_NAME] que requiere poco manten…" at bounding box center [645, 251] width 509 height 30
drag, startPoint x: 530, startPoint y: 244, endPoint x: 379, endPoint y: 243, distance: 150.5
click at [381, 243] on div "Tenways Heading Tenways es una marca europea que se centra en bicicletas eléctr…" at bounding box center [646, 283] width 530 height 272
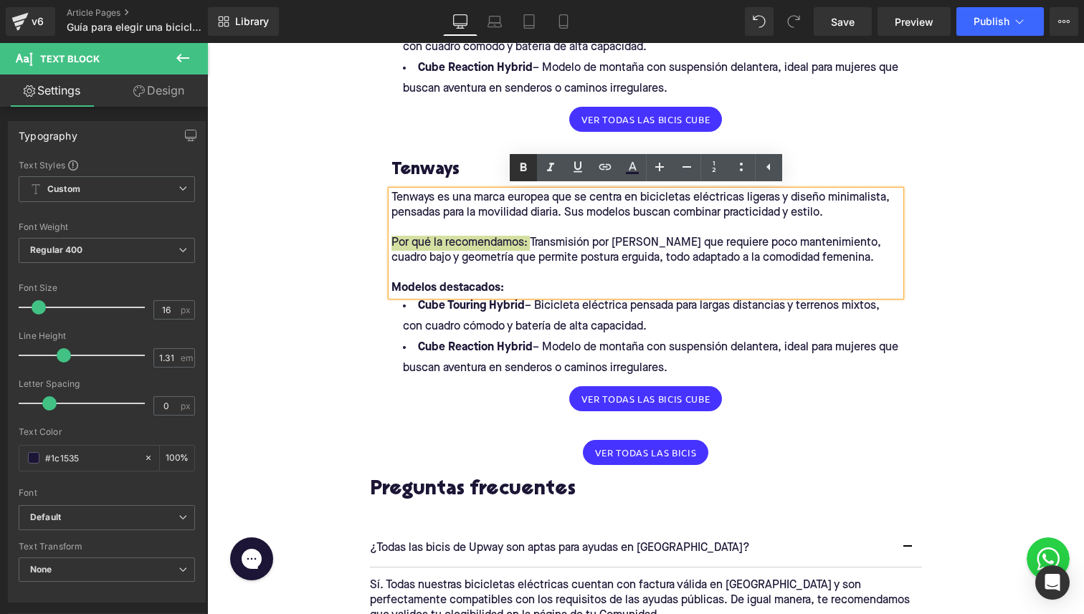
click at [516, 167] on icon at bounding box center [523, 167] width 17 height 17
click at [516, 252] on p "Por qué la recomendamos: Transmisión por [PERSON_NAME] que requiere poco manten…" at bounding box center [645, 251] width 509 height 30
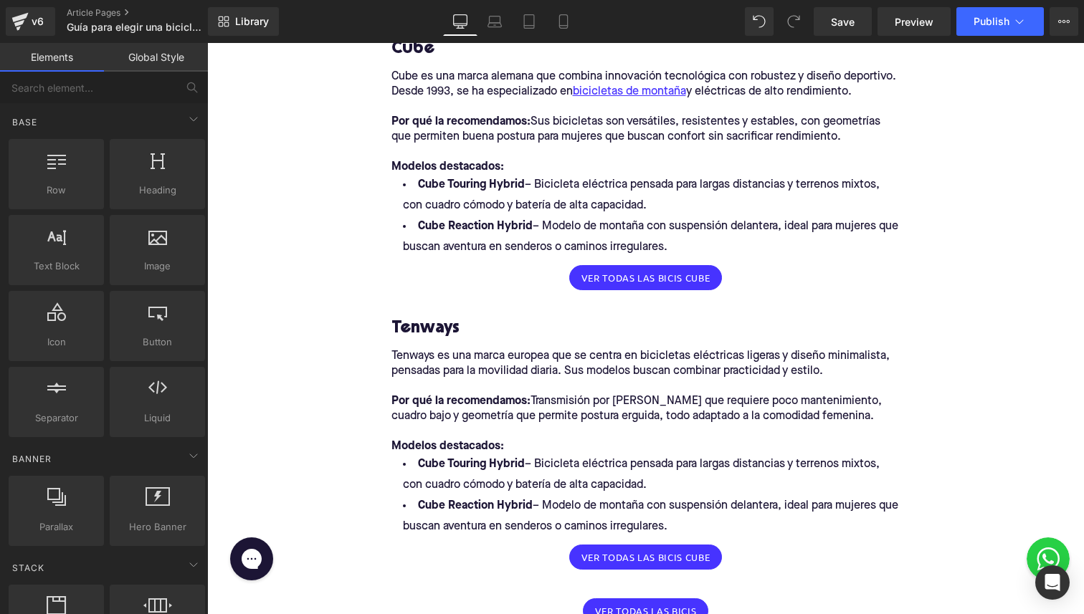
scroll to position [1556, 0]
